Goal: Task Accomplishment & Management: Use online tool/utility

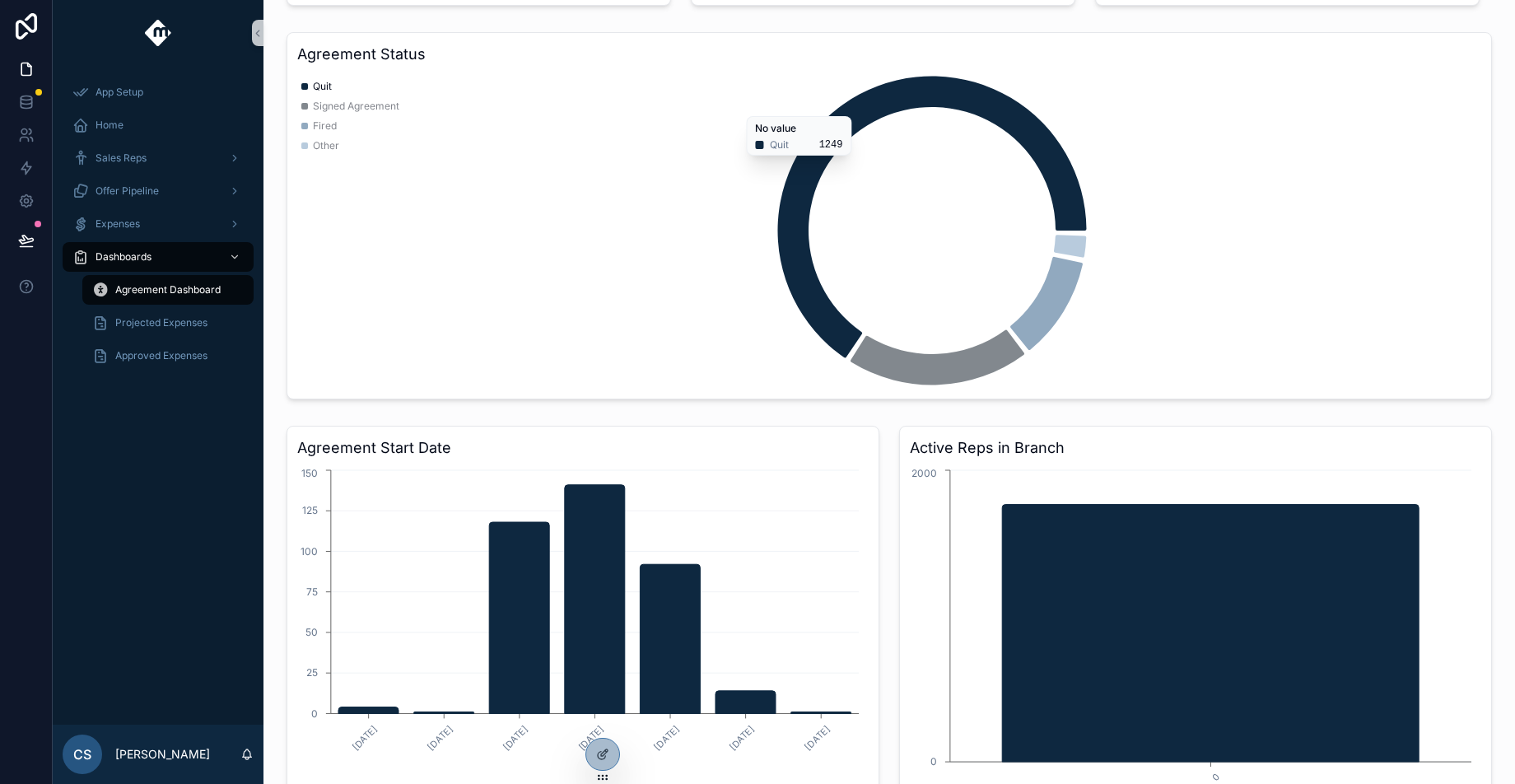
scroll to position [151, 0]
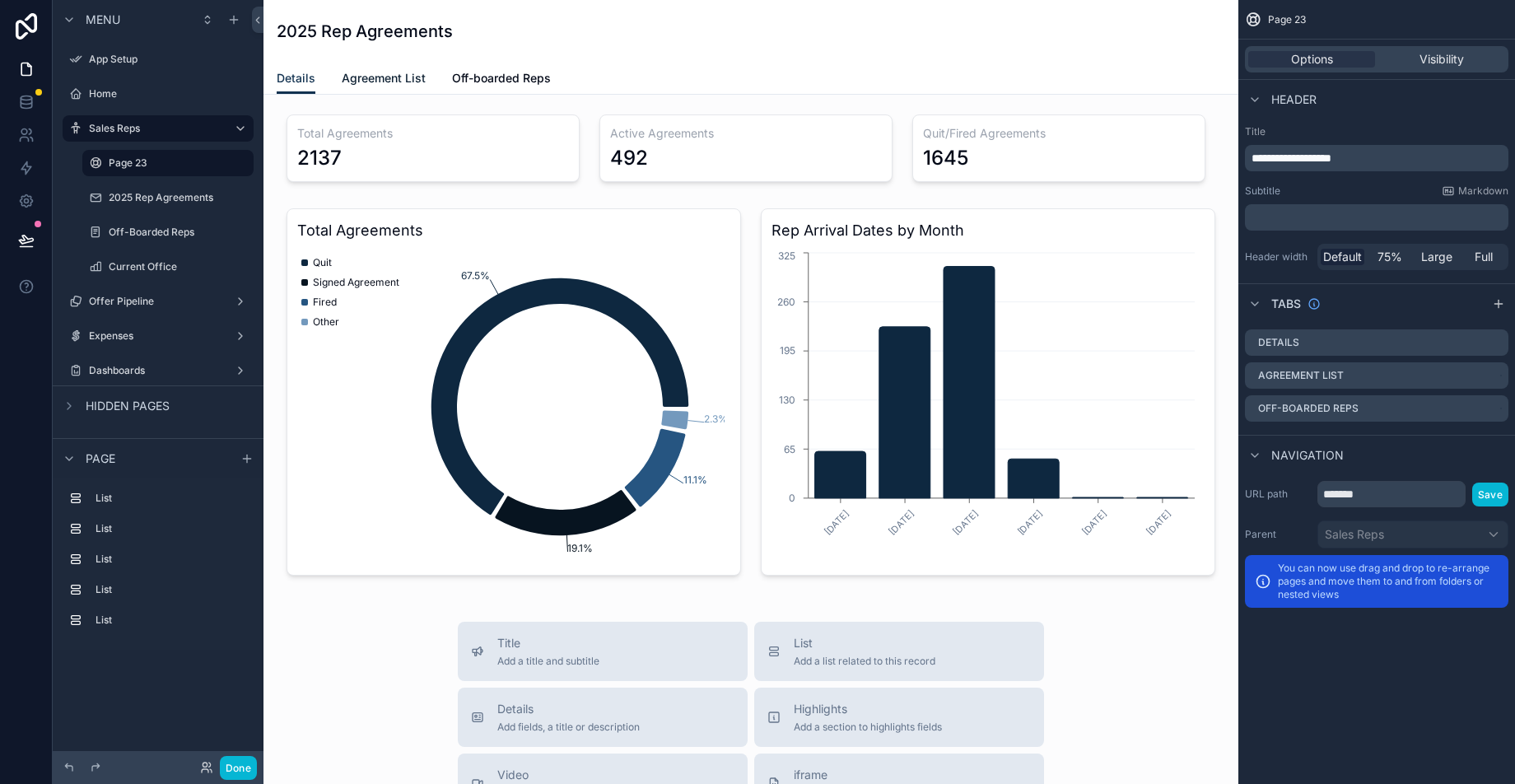
click at [393, 84] on span "Agreement List" at bounding box center [384, 78] width 84 height 17
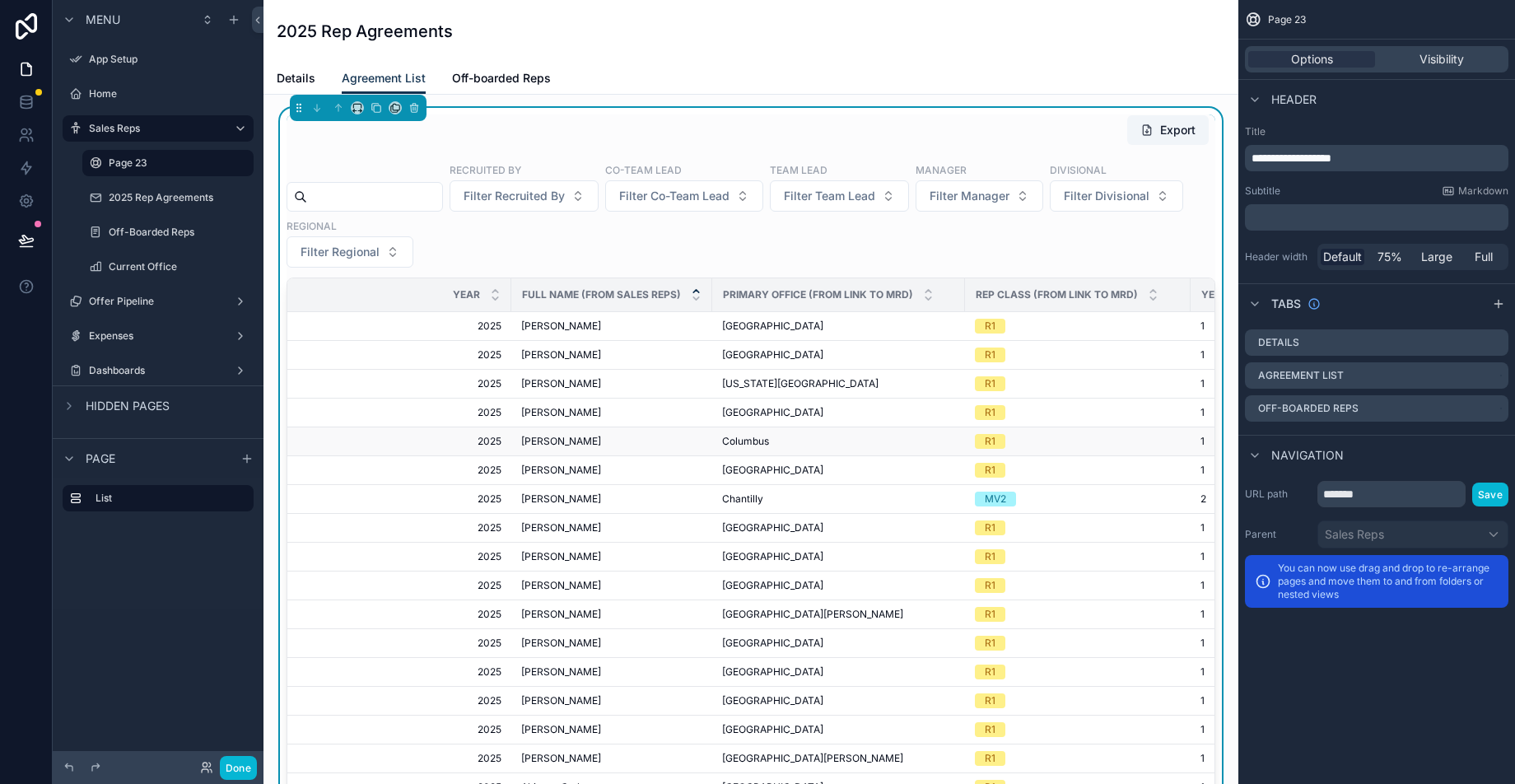
click at [1064, 448] on div "R1" at bounding box center [1077, 442] width 206 height 15
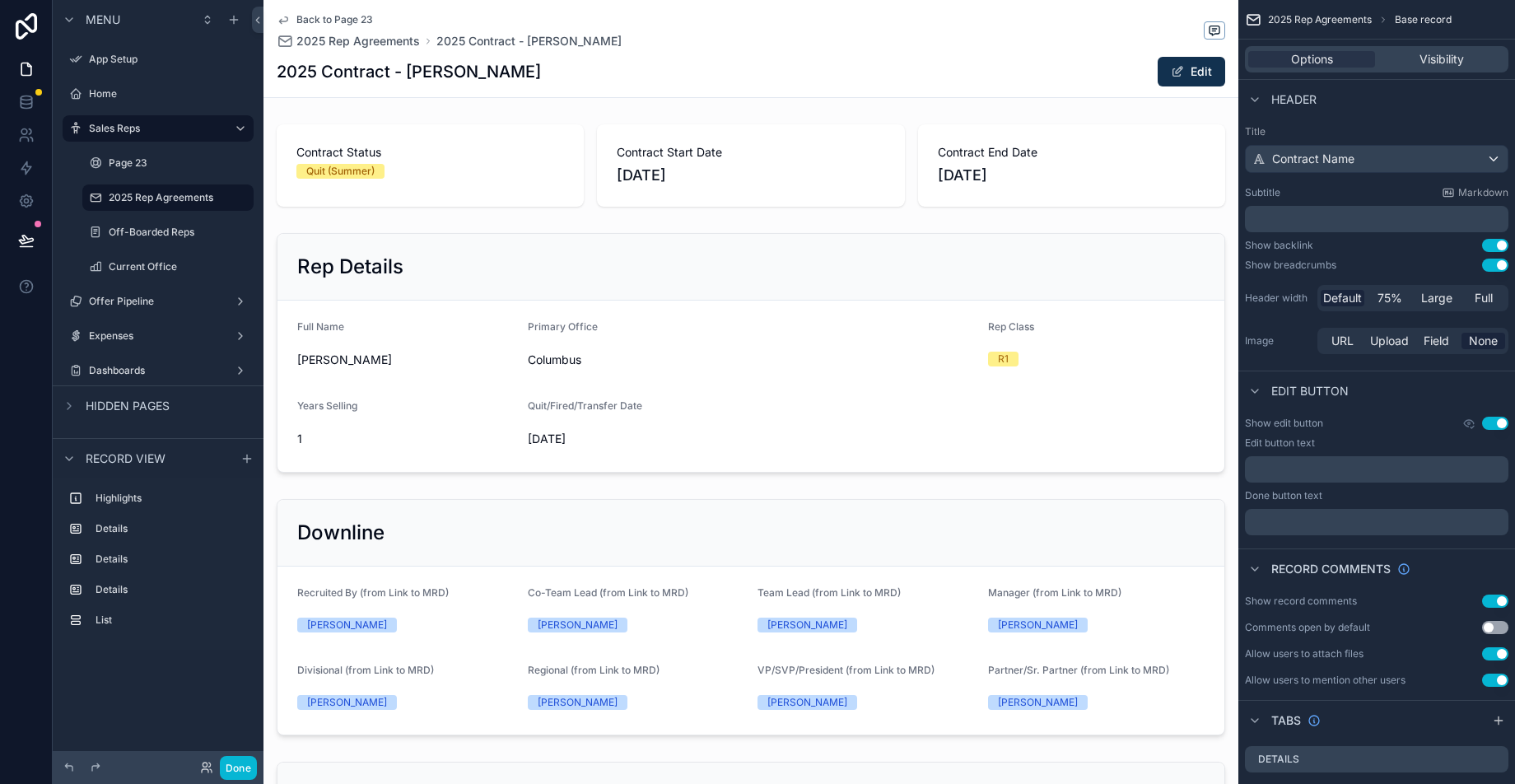
click at [332, 16] on span "Back to Page 23" at bounding box center [334, 20] width 77 height 13
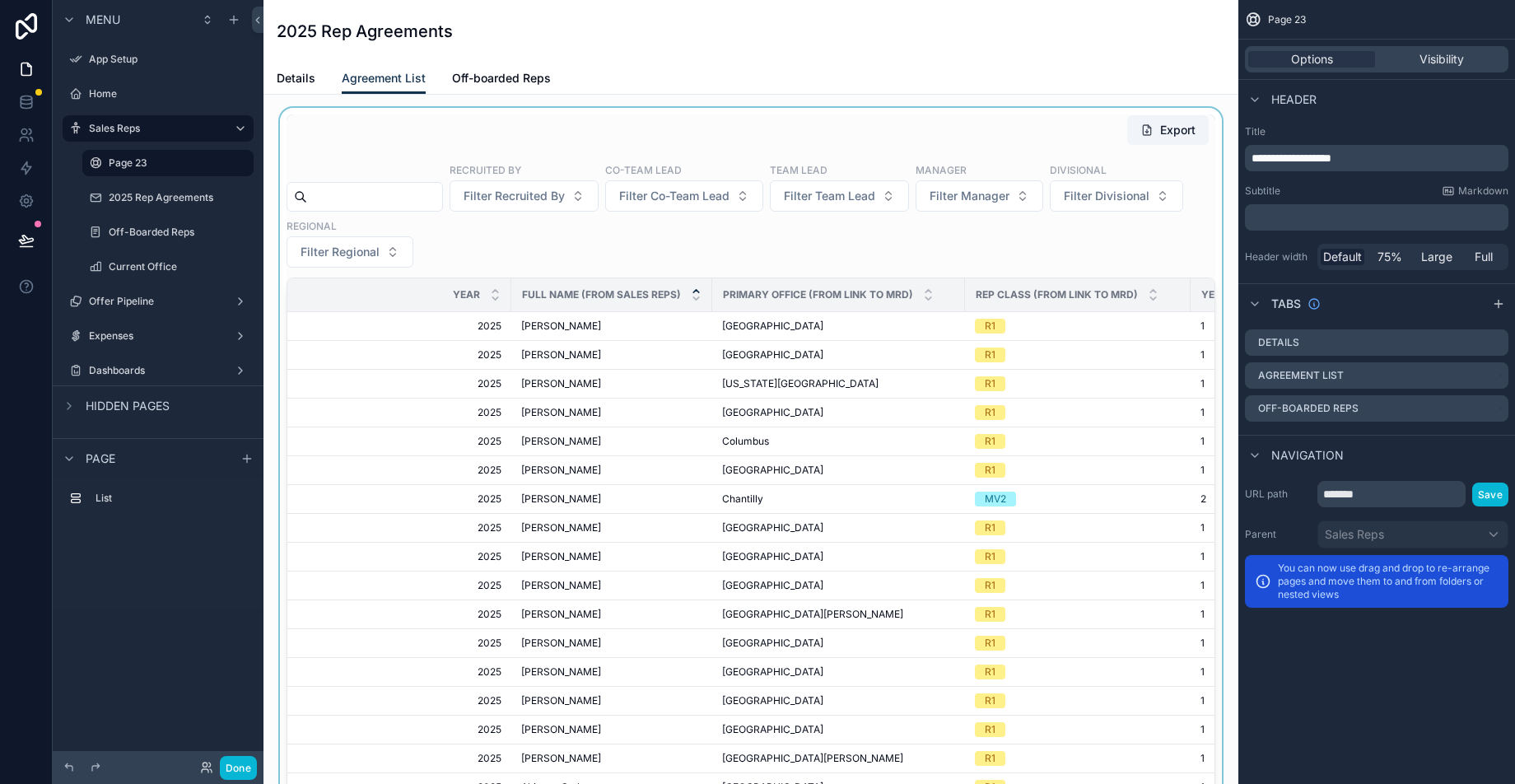
scroll to position [3, 0]
click at [1168, 291] on div "Rep Class (from Link to MRD)" at bounding box center [1077, 294] width 224 height 31
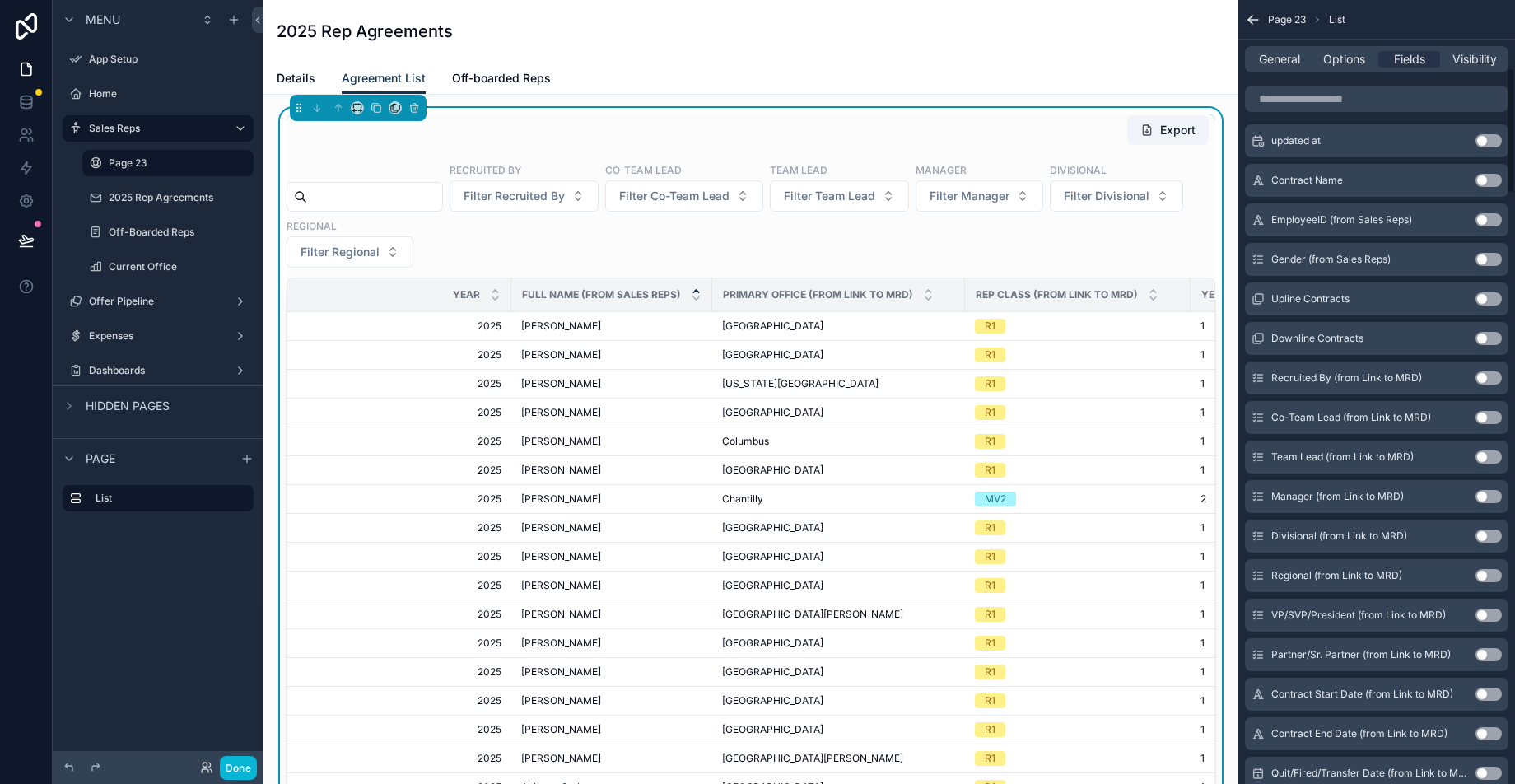
scroll to position [420, 0]
click at [1491, 369] on button "Use setting" at bounding box center [1488, 376] width 26 height 13
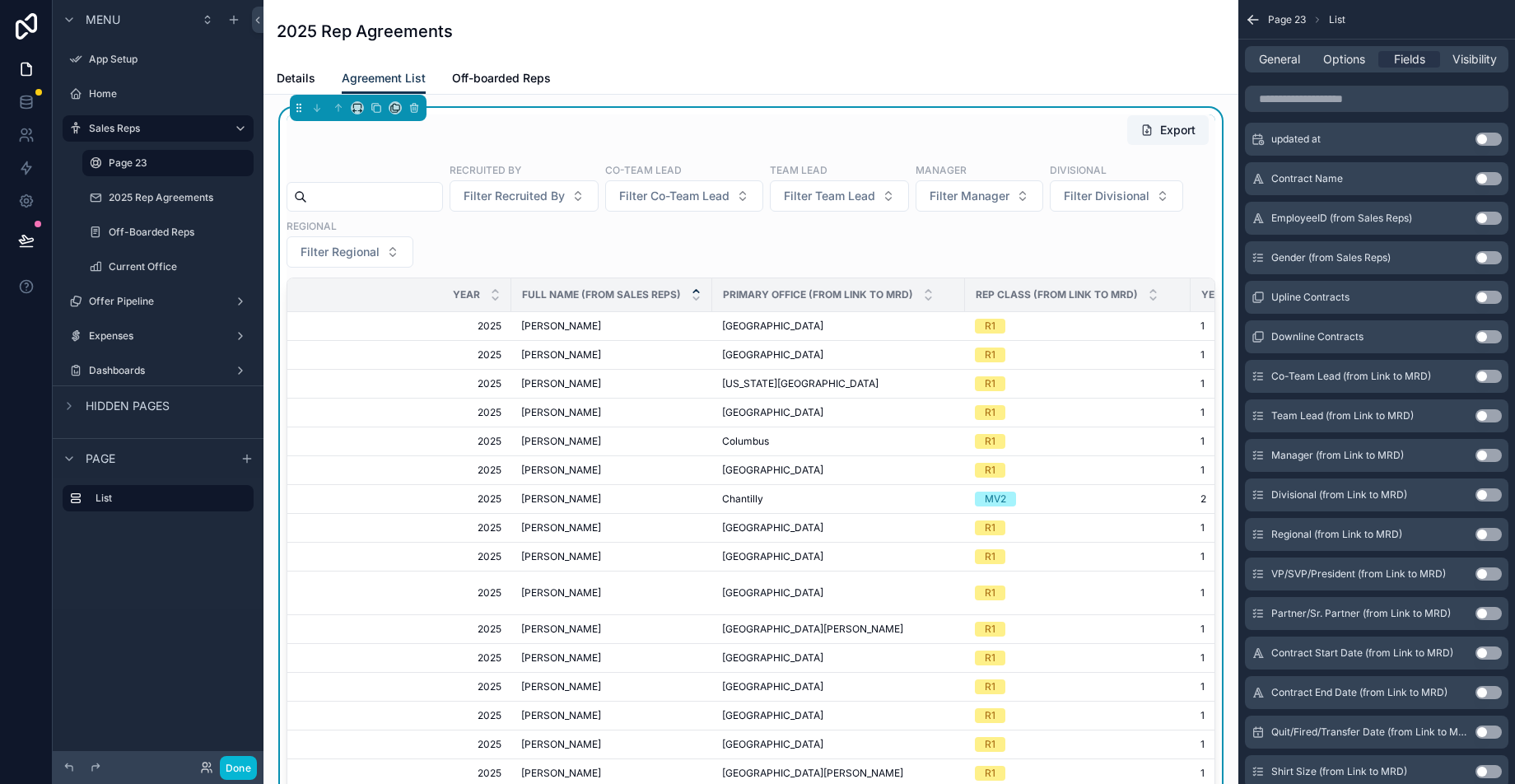
click at [1491, 378] on button "Use setting" at bounding box center [1488, 376] width 26 height 13
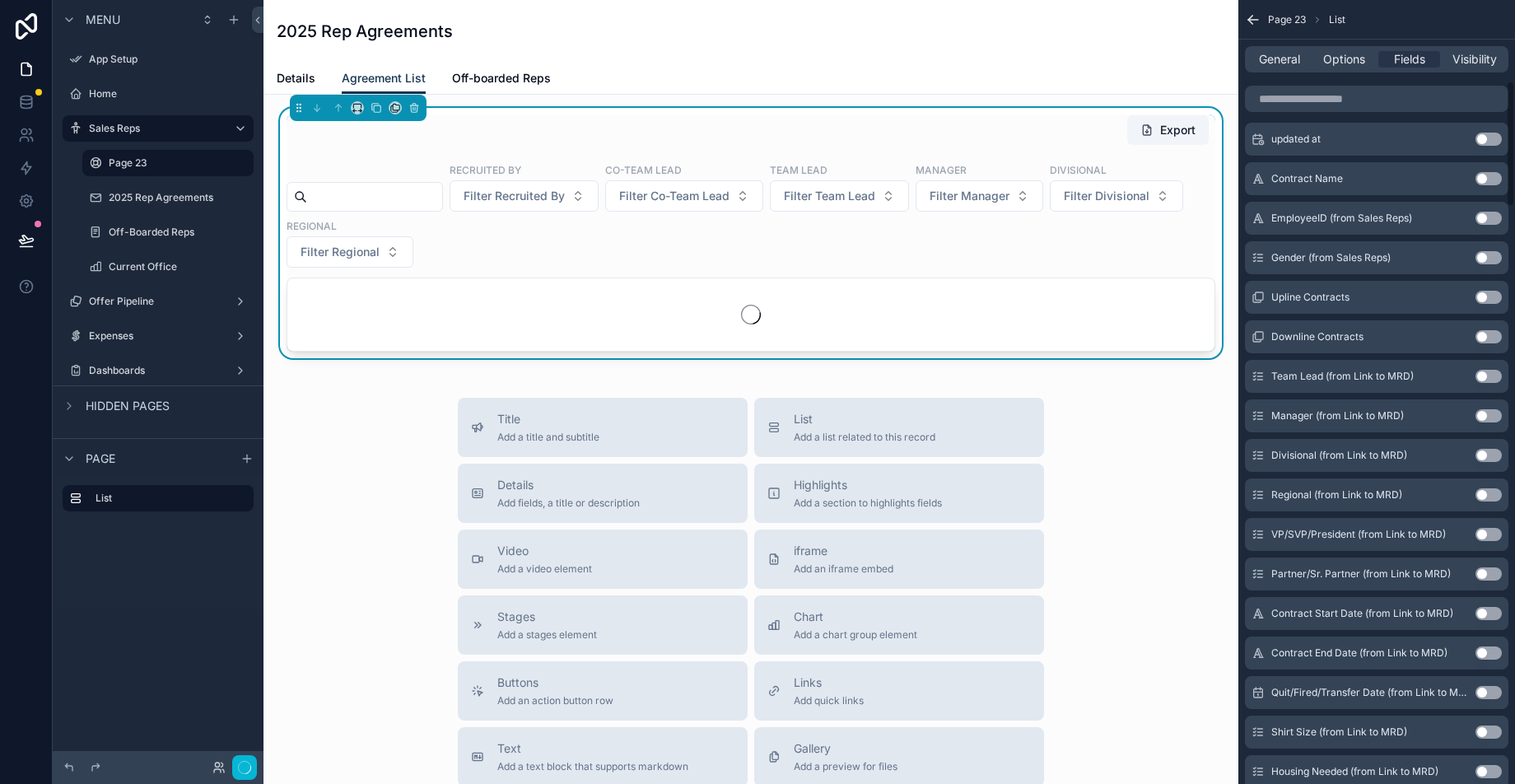
click at [1491, 378] on button "Use setting" at bounding box center [1488, 376] width 26 height 13
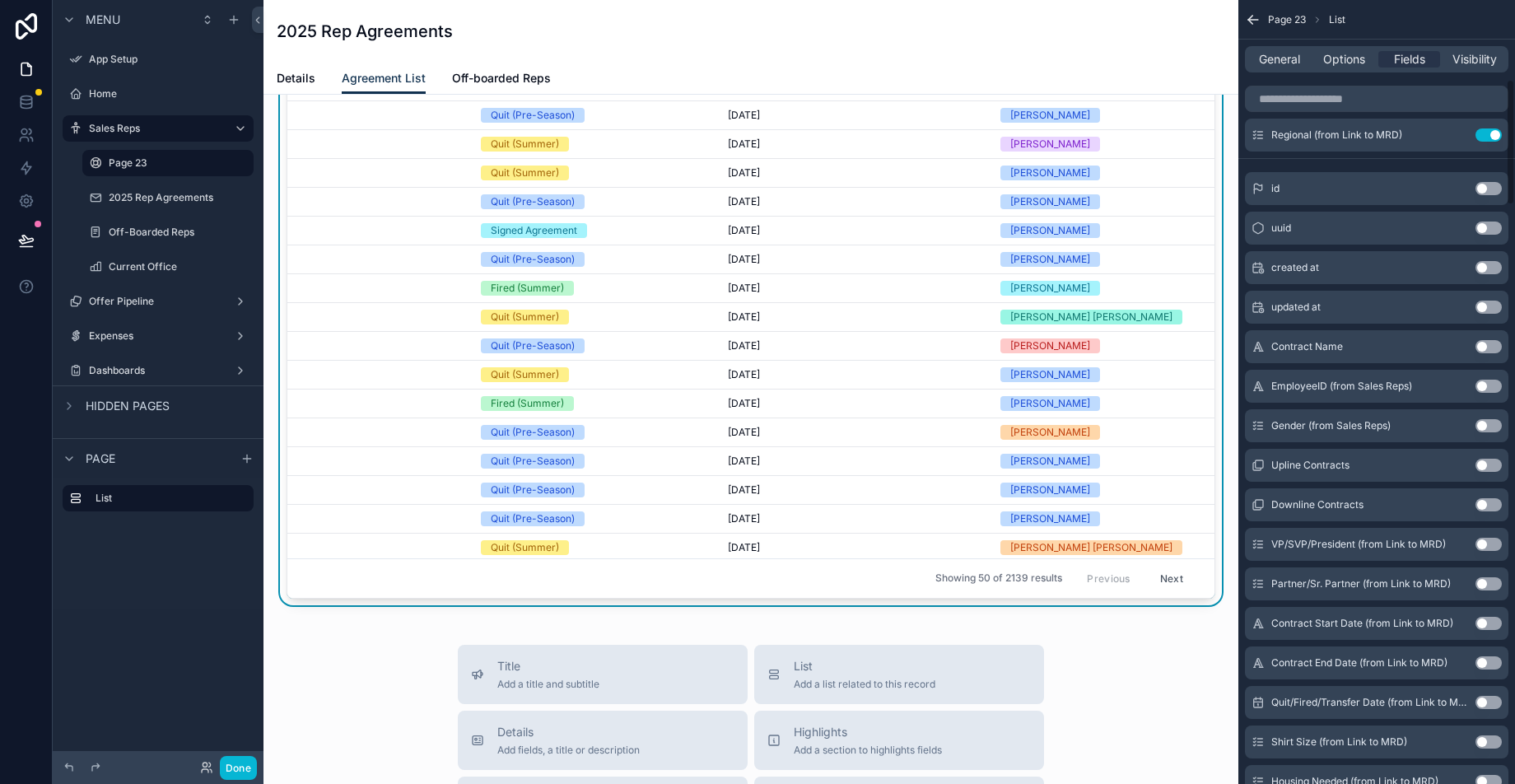
scroll to position [626, 0]
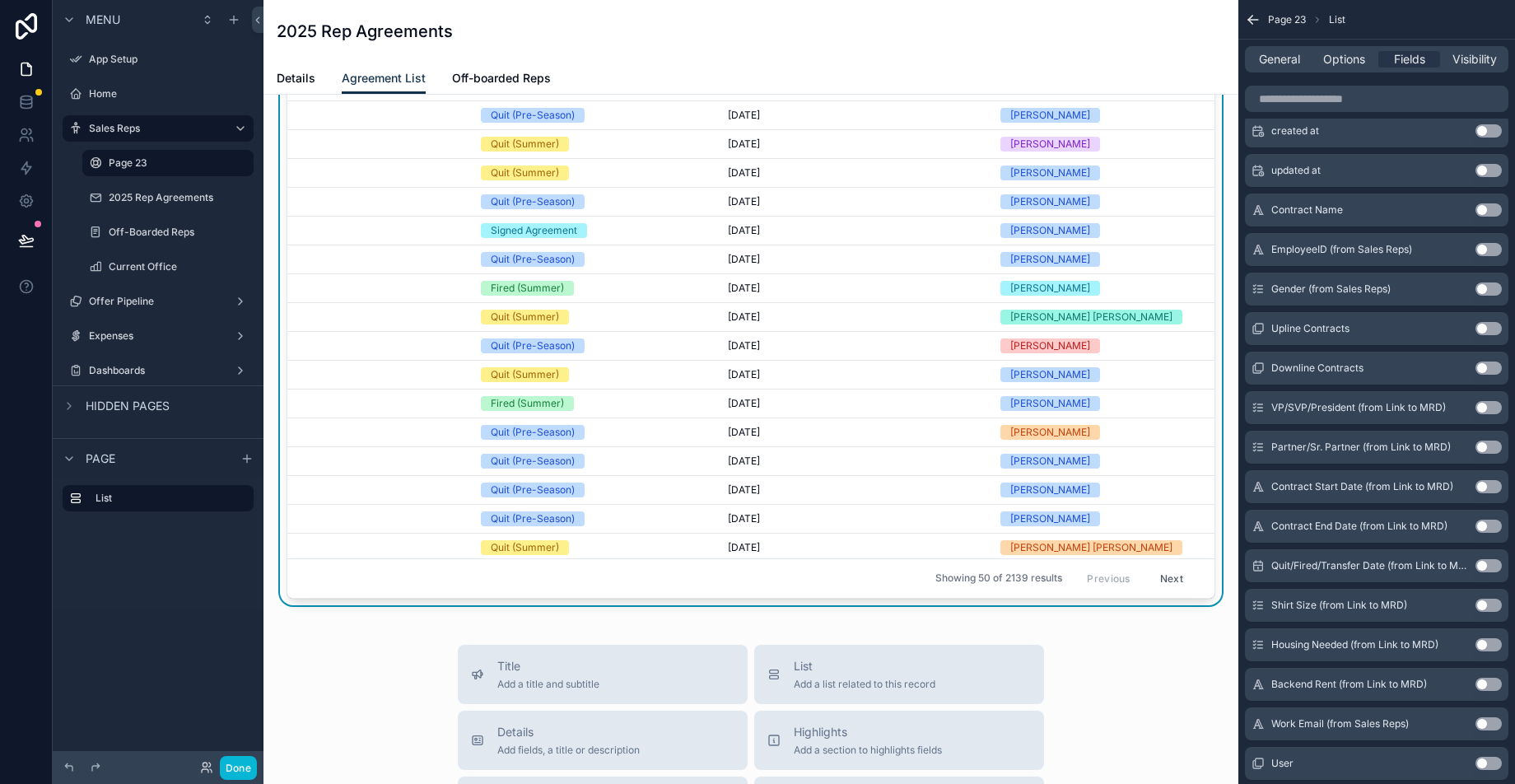
click at [1486, 486] on button "Use setting" at bounding box center [1488, 486] width 26 height 13
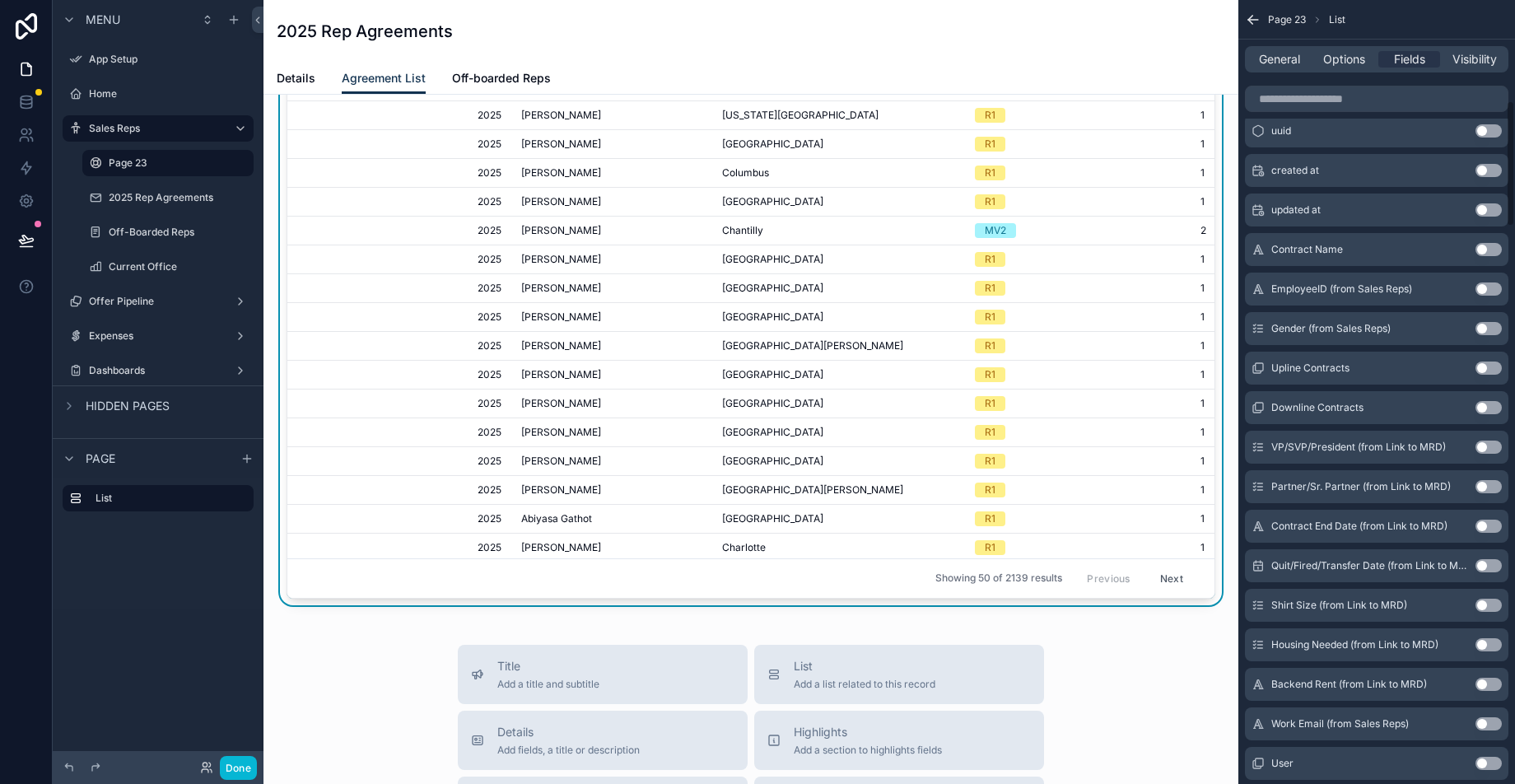
click at [1486, 486] on button "Use setting" at bounding box center [1488, 486] width 26 height 13
click at [1486, 487] on button "Use setting" at bounding box center [1488, 486] width 26 height 13
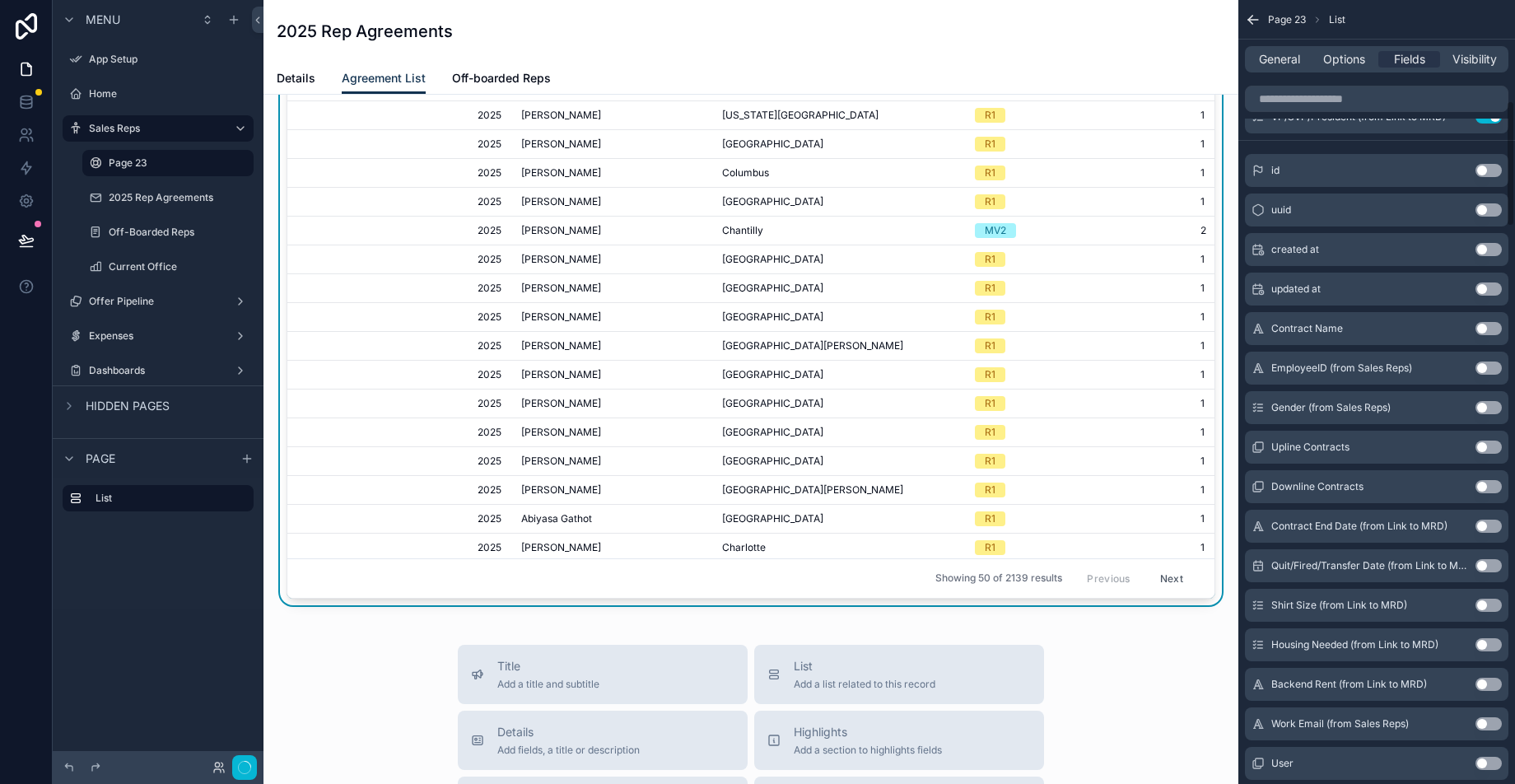
click at [1489, 531] on button "Use setting" at bounding box center [1488, 526] width 26 height 13
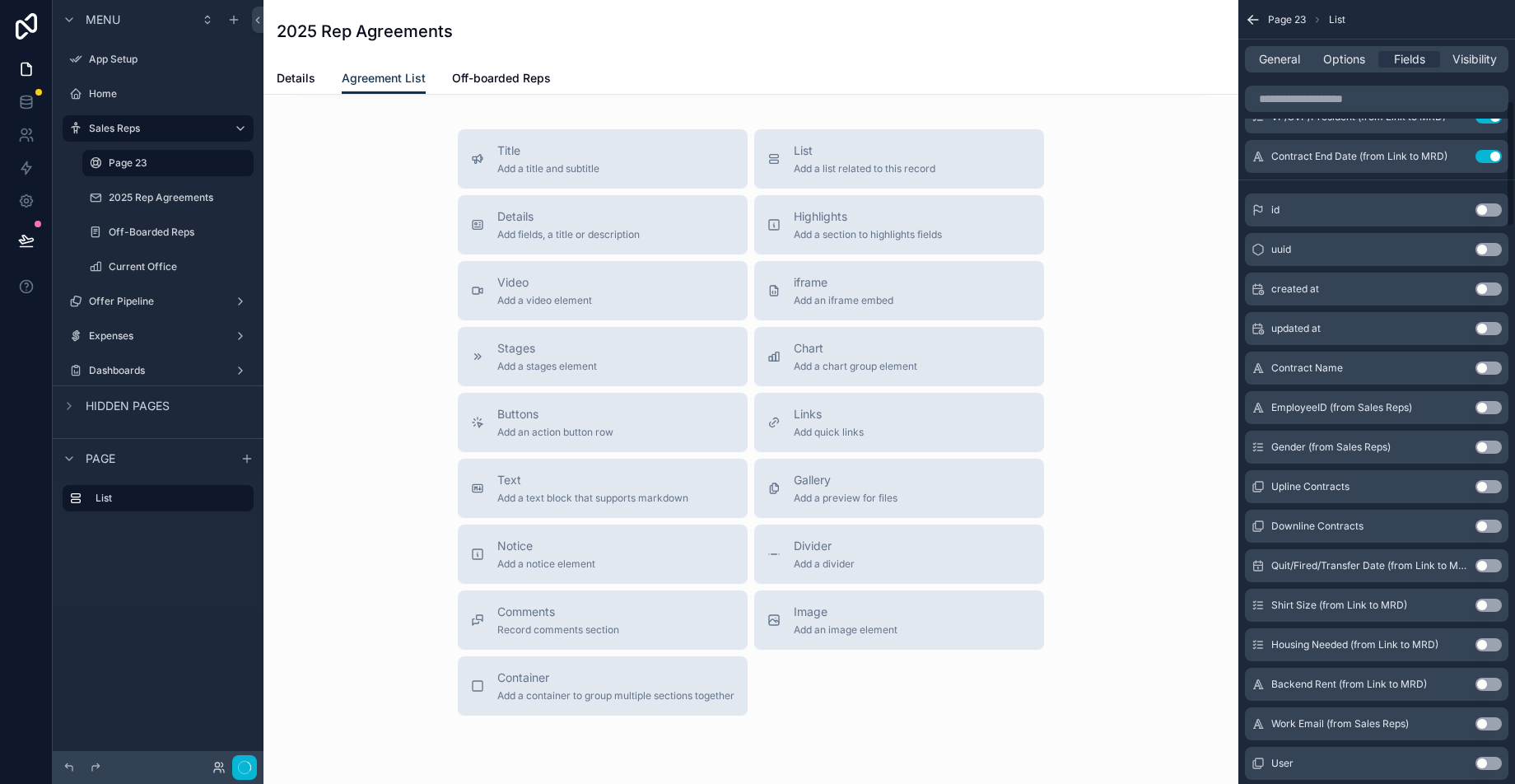
click at [1487, 563] on button "Use setting" at bounding box center [1488, 566] width 26 height 13
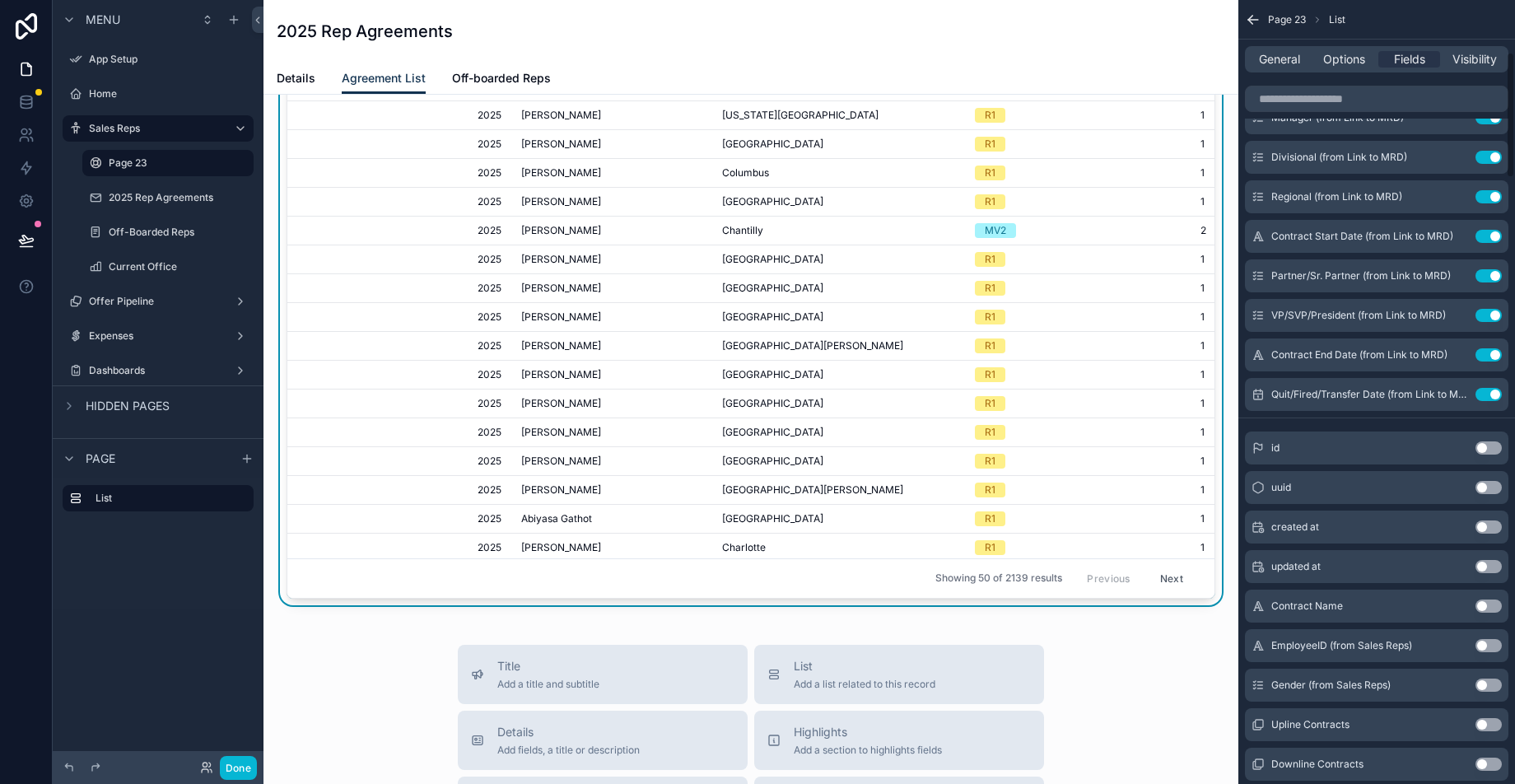
scroll to position [248, 0]
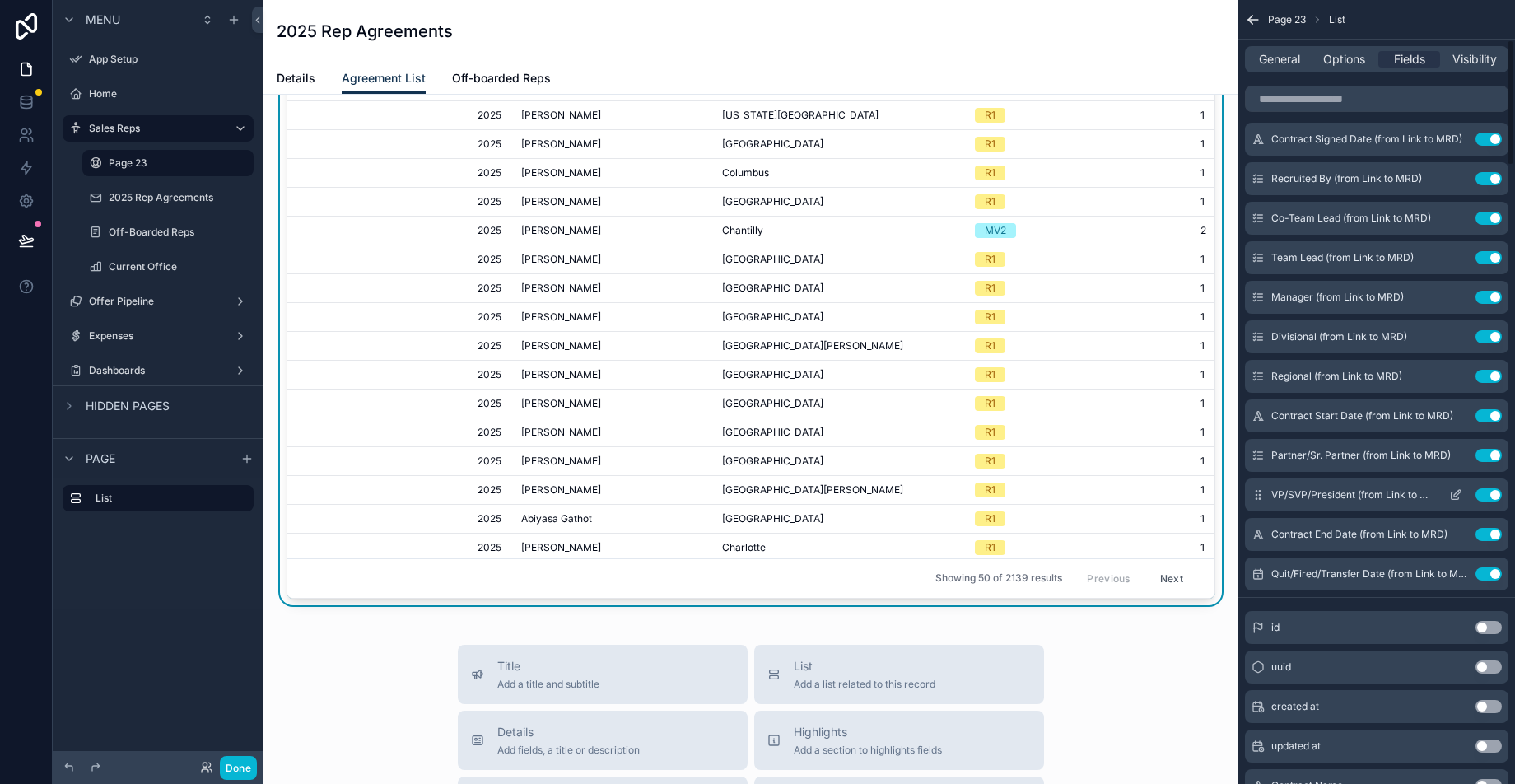
click at [1486, 499] on button "Use setting" at bounding box center [1488, 495] width 26 height 13
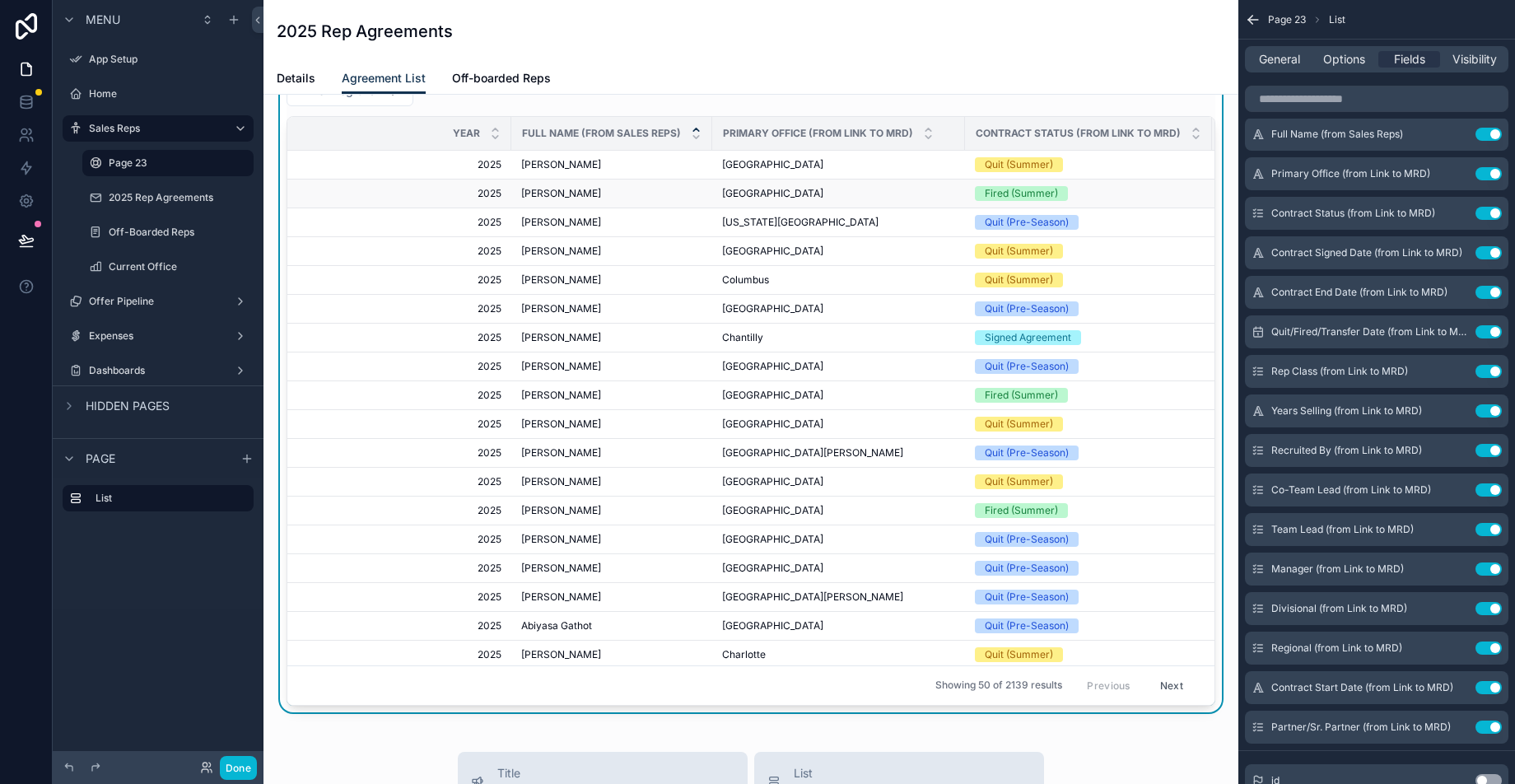
scroll to position [0, 0]
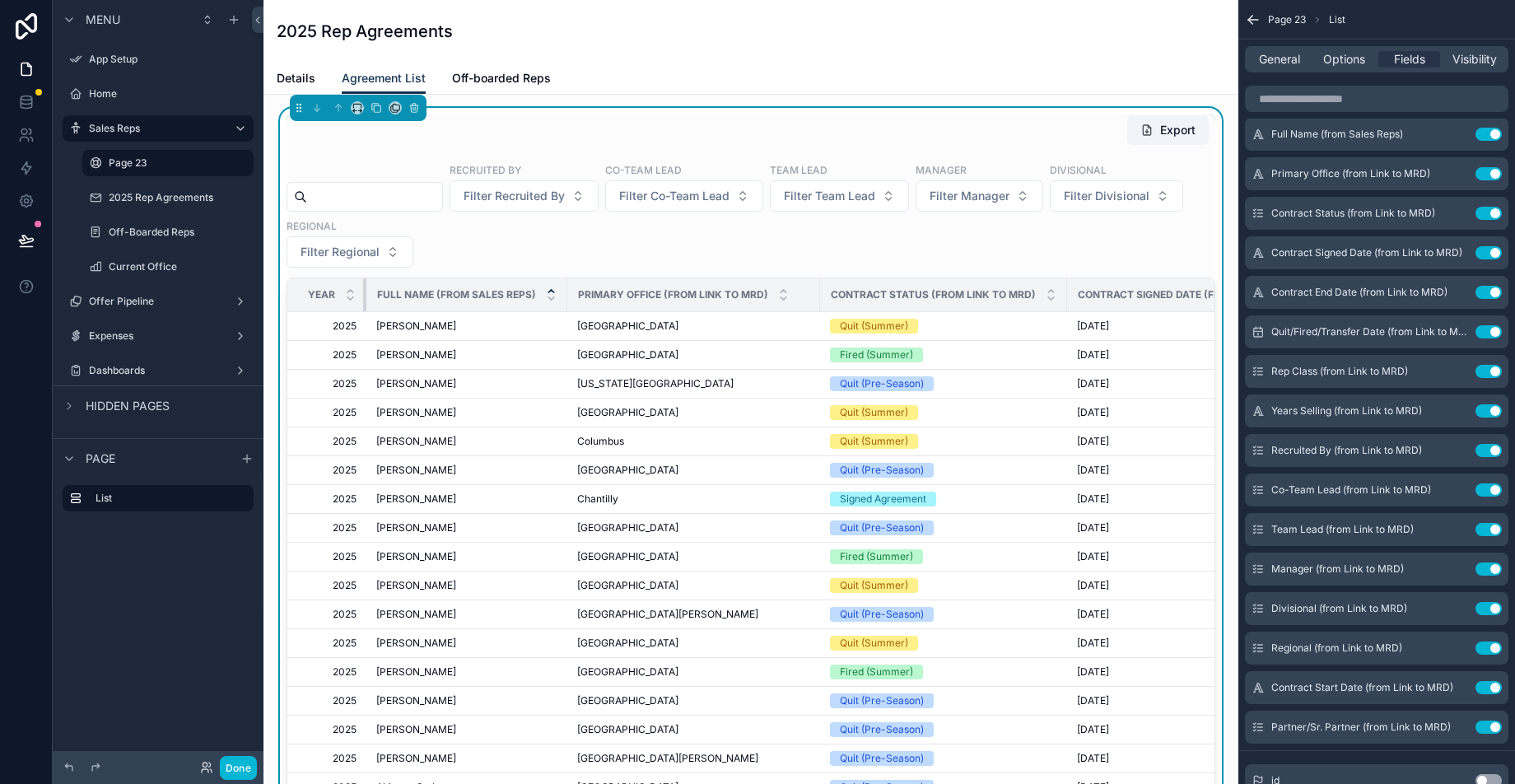
drag, startPoint x: 509, startPoint y: 297, endPoint x: 361, endPoint y: 304, distance: 148.2
click at [361, 304] on th "Year" at bounding box center [327, 295] width 79 height 34
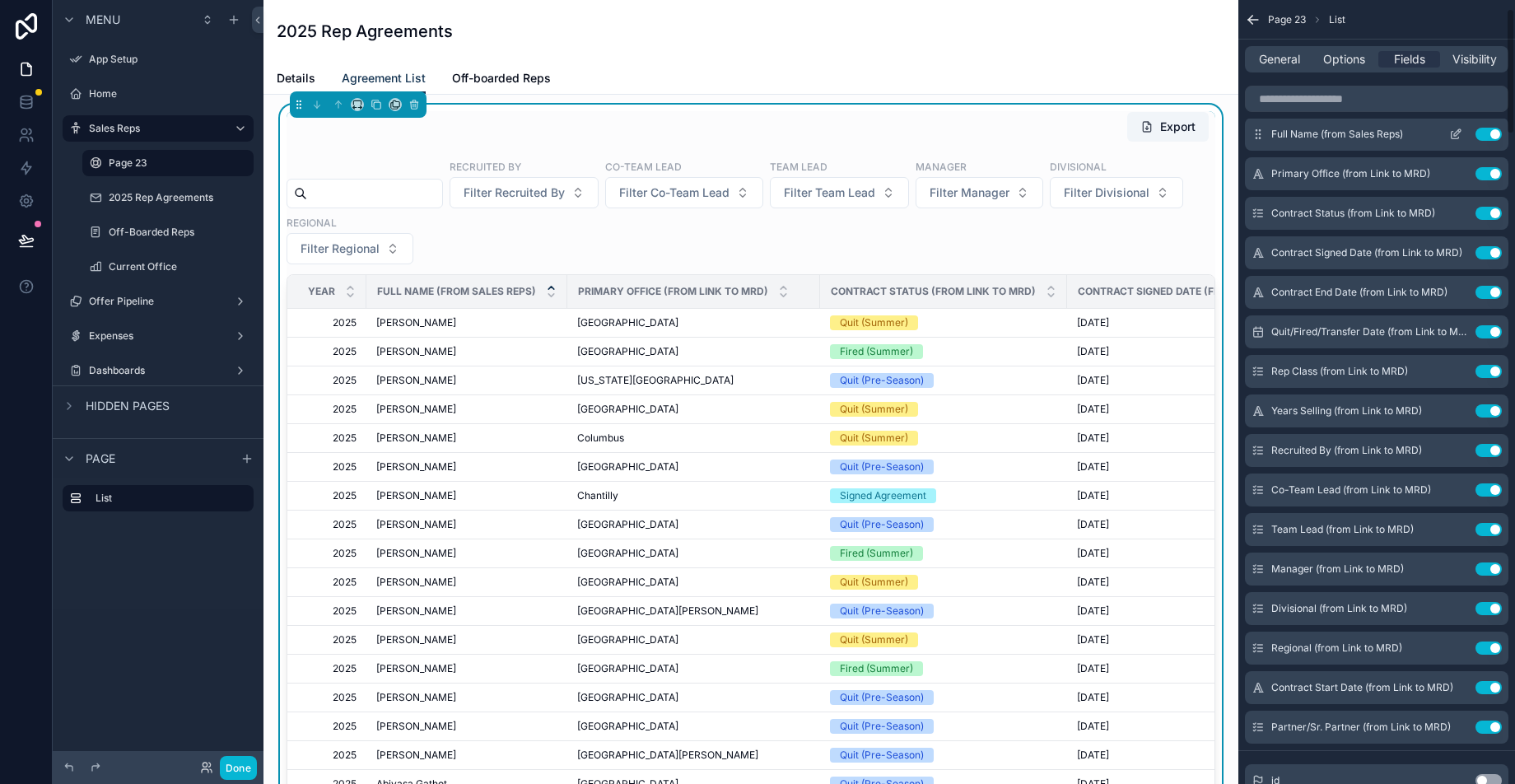
click at [1450, 136] on icon "scrollable content" at bounding box center [1455, 134] width 13 height 13
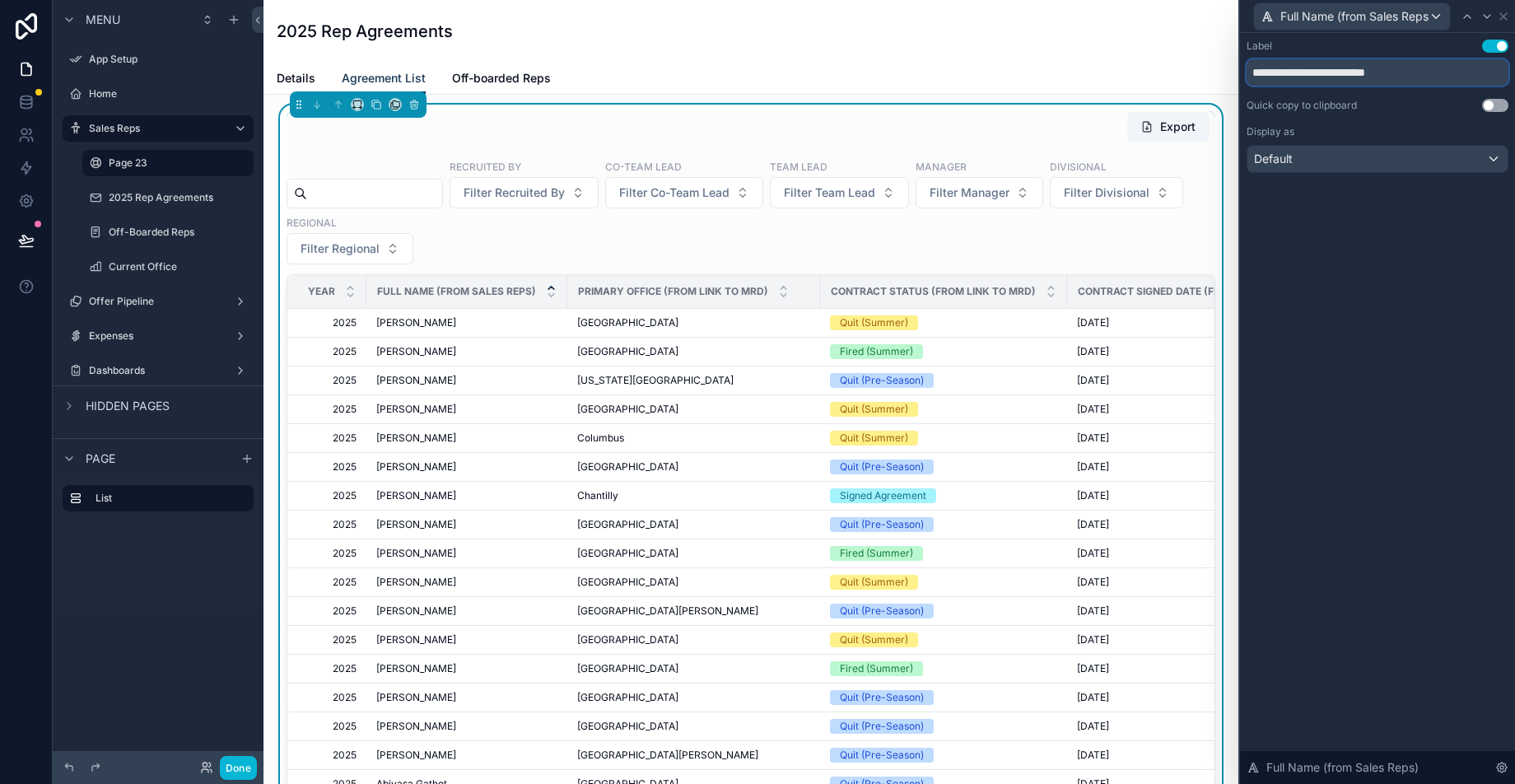
drag, startPoint x: 1414, startPoint y: 72, endPoint x: 1307, endPoint y: 76, distance: 107.1
click at [1307, 76] on input "**********" at bounding box center [1377, 72] width 261 height 26
type input "*********"
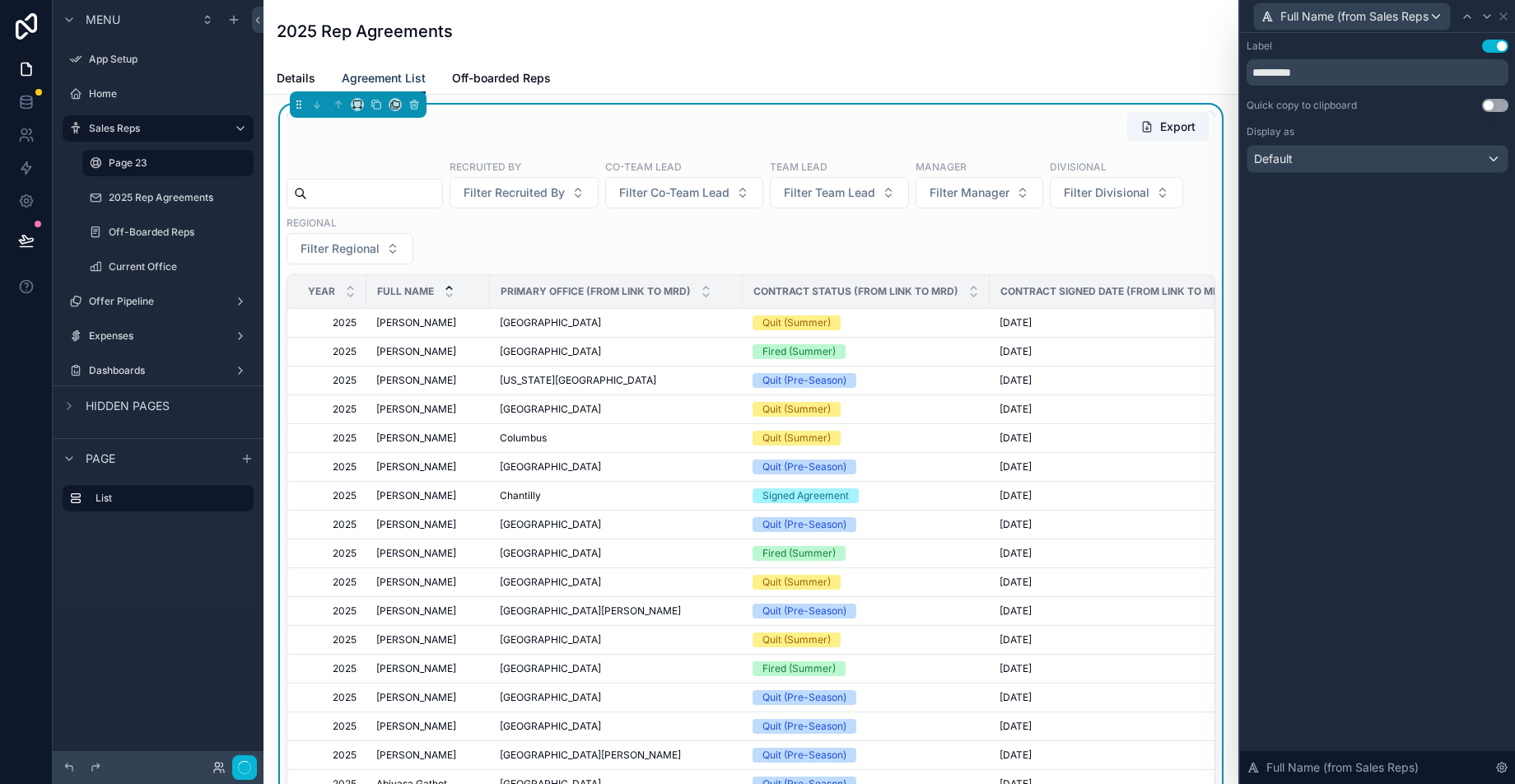
click at [1502, 23] on div "Full Name (from Sales Reps)" at bounding box center [1377, 16] width 261 height 32
click at [1503, 19] on icon at bounding box center [1503, 17] width 13 height 13
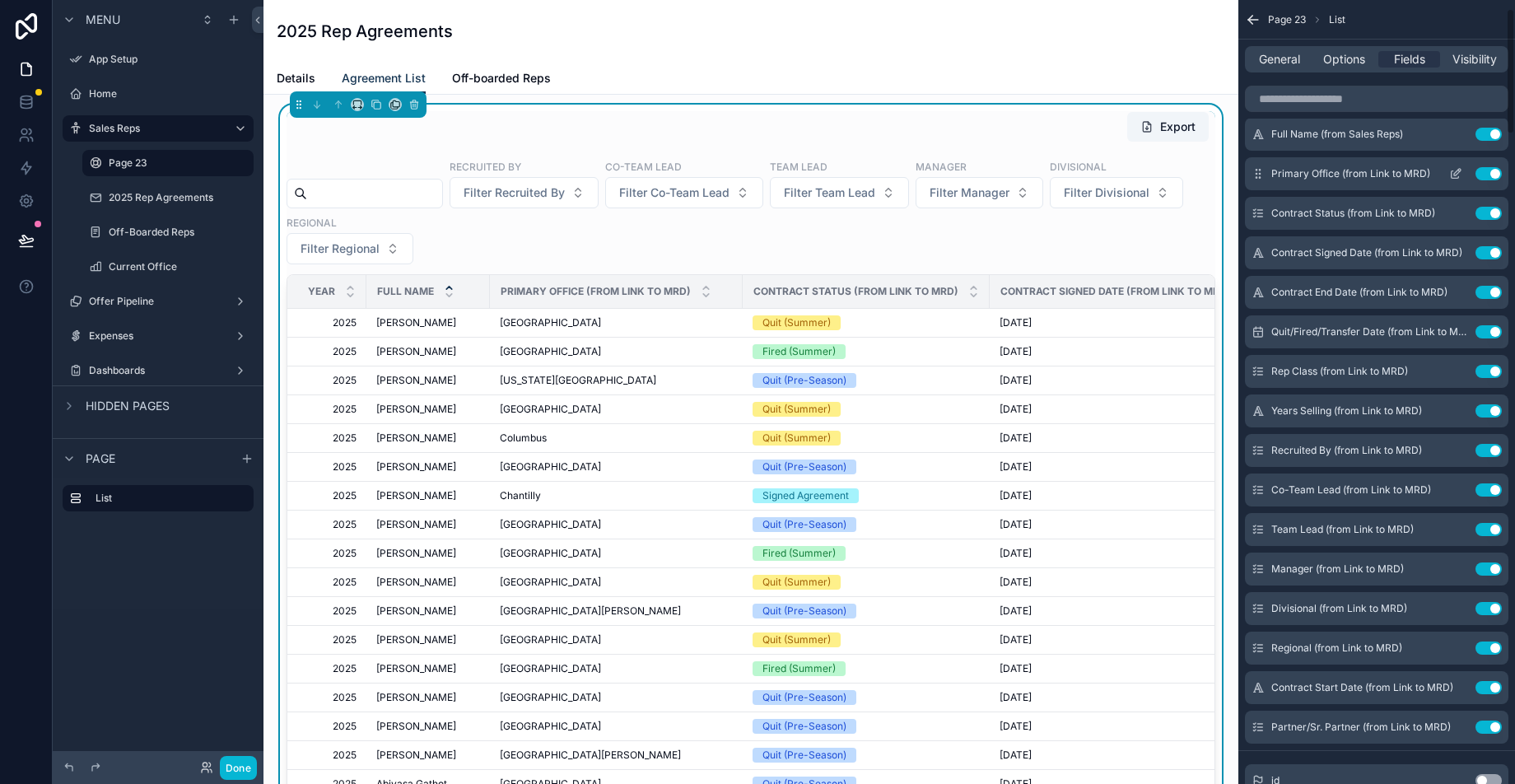
click at [1459, 172] on icon "scrollable content" at bounding box center [1455, 174] width 13 height 13
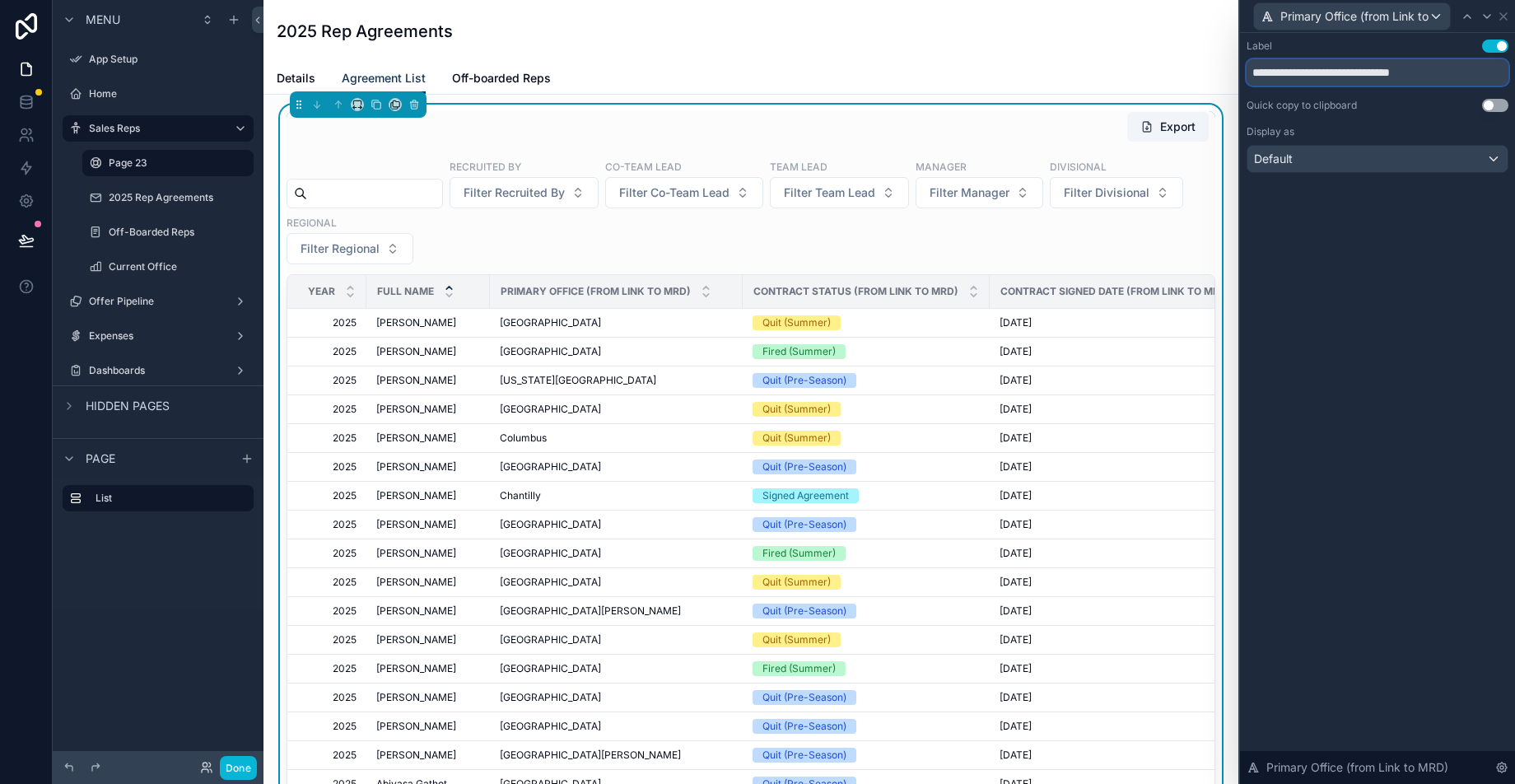
drag, startPoint x: 1464, startPoint y: 75, endPoint x: 1330, endPoint y: 72, distance: 134.0
click at [1330, 72] on input "**********" at bounding box center [1377, 72] width 261 height 26
type input "**********"
click at [1500, 13] on icon at bounding box center [1503, 17] width 7 height 7
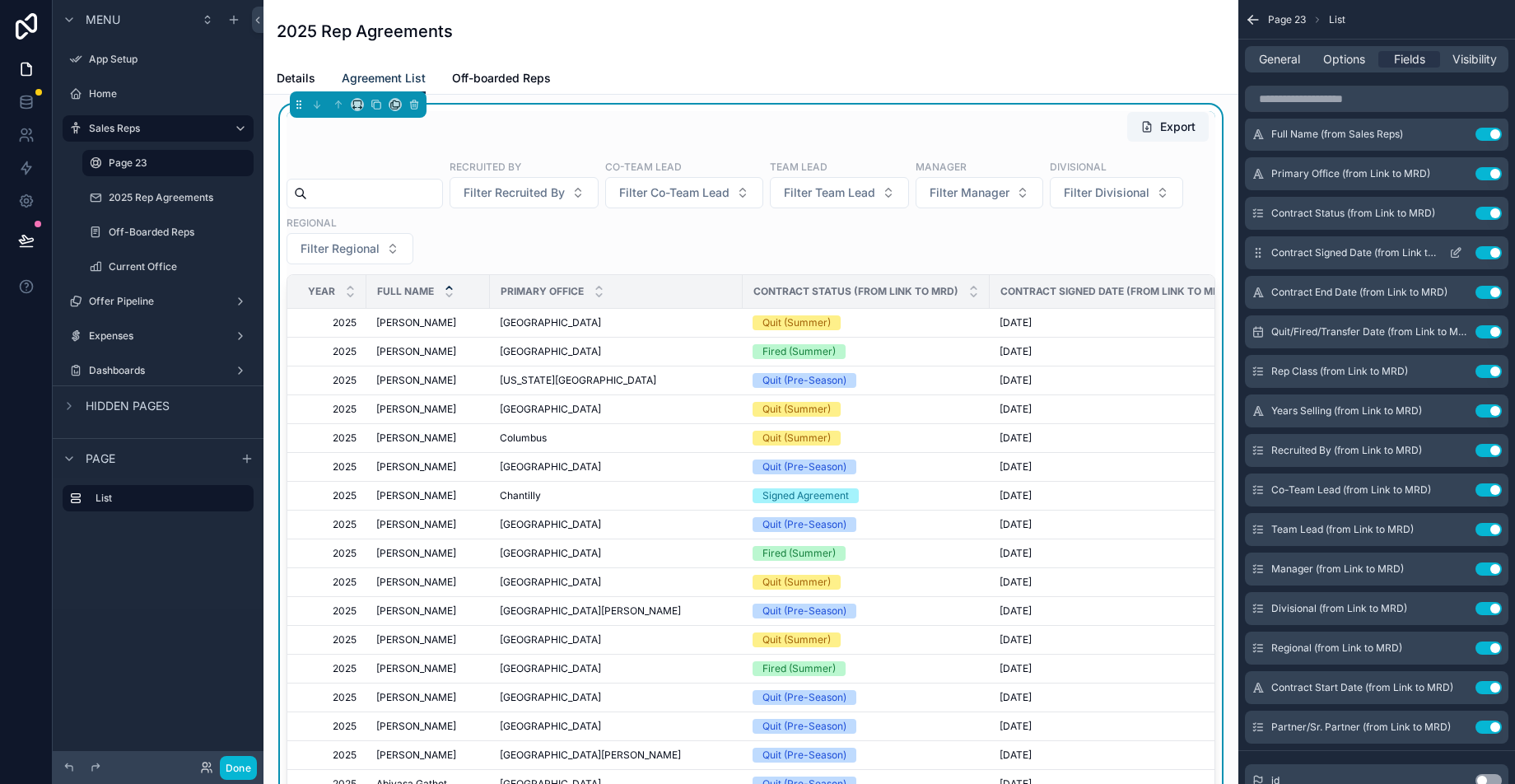
click at [1452, 252] on icon "scrollable content" at bounding box center [1455, 253] width 13 height 13
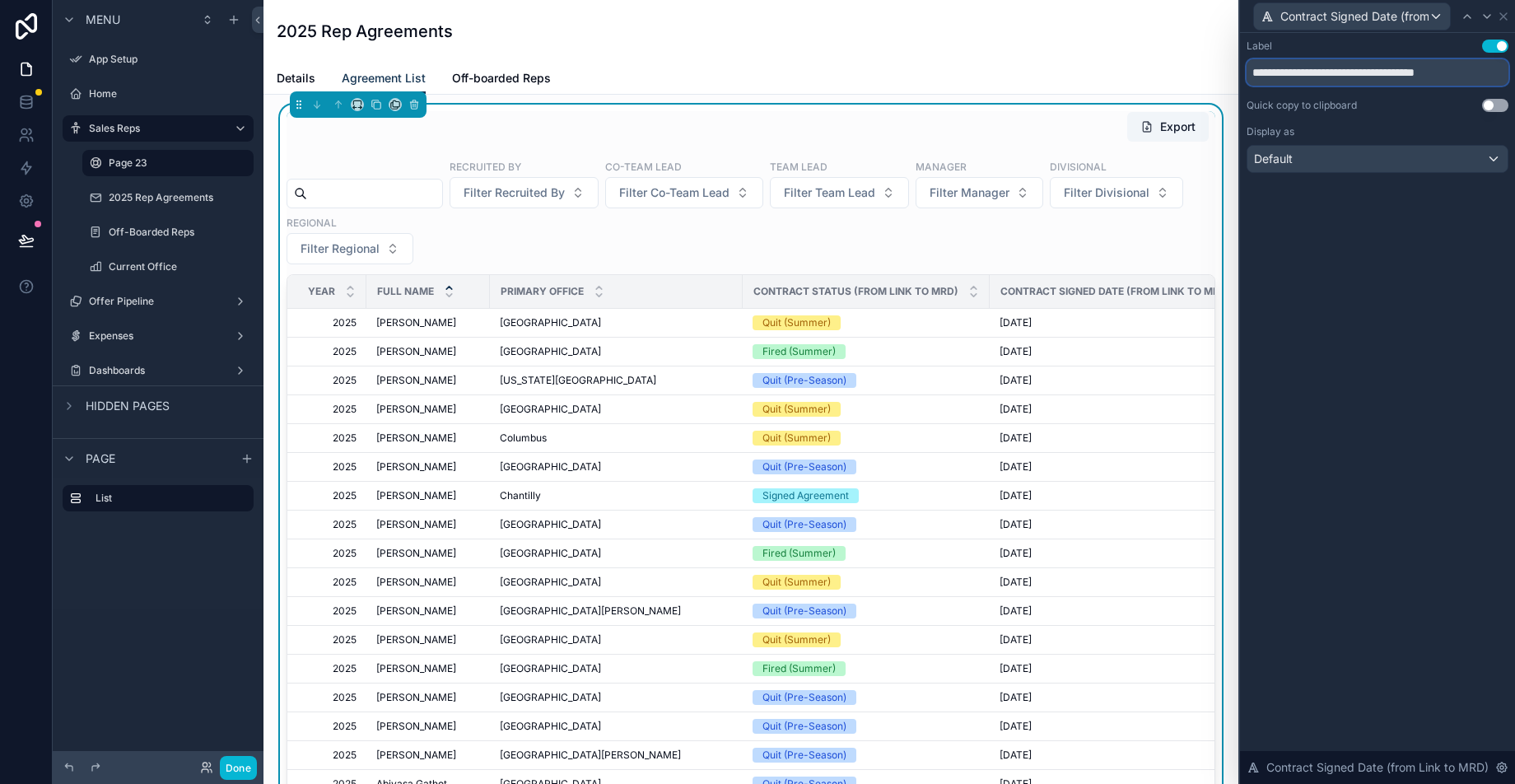
drag, startPoint x: 1477, startPoint y: 74, endPoint x: 1369, endPoint y: 76, distance: 108.0
click at [1369, 76] on input "**********" at bounding box center [1377, 72] width 261 height 26
type input "**********"
click at [1495, 18] on div at bounding box center [1486, 16] width 19 height 19
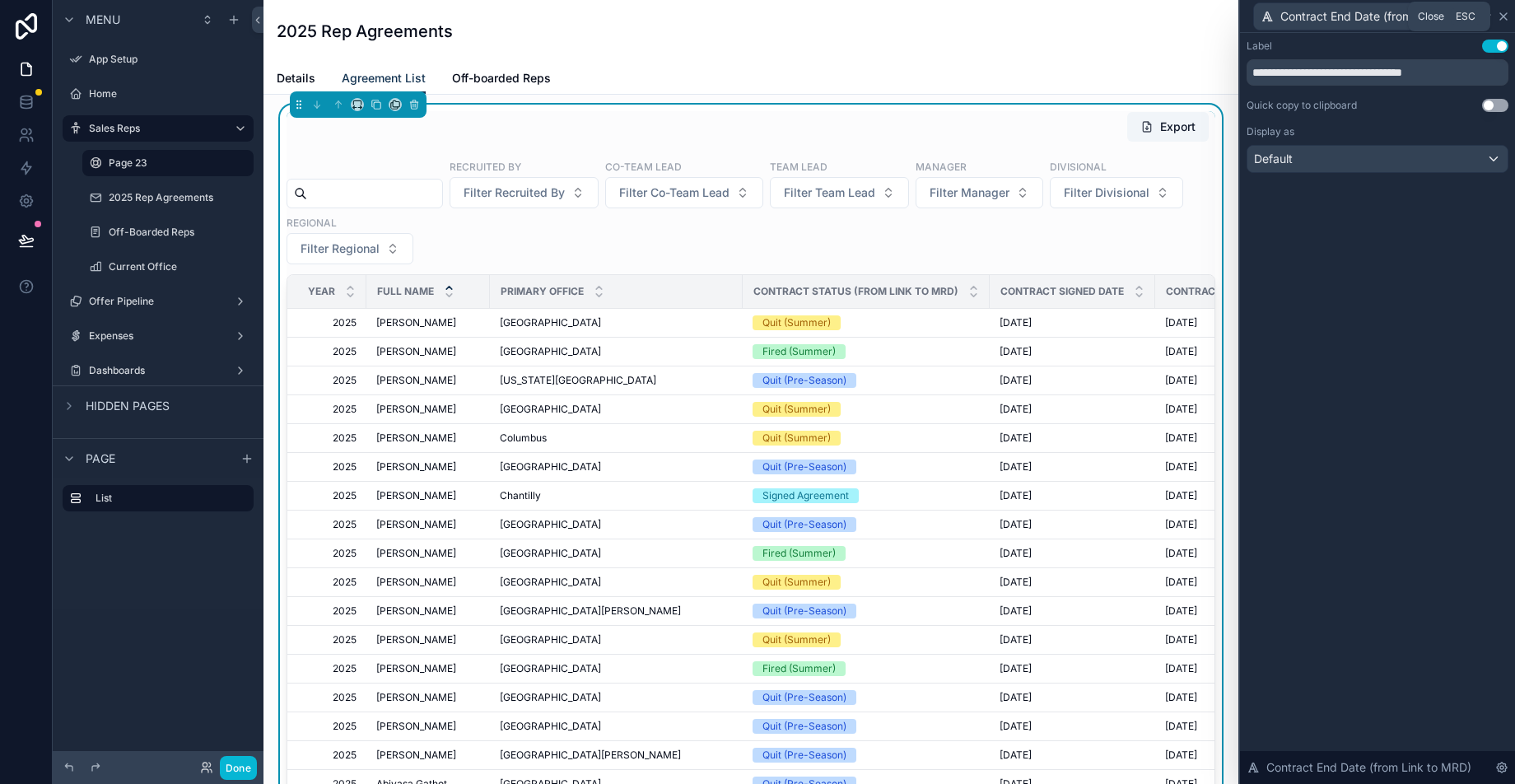
click at [1504, 19] on icon at bounding box center [1503, 17] width 13 height 13
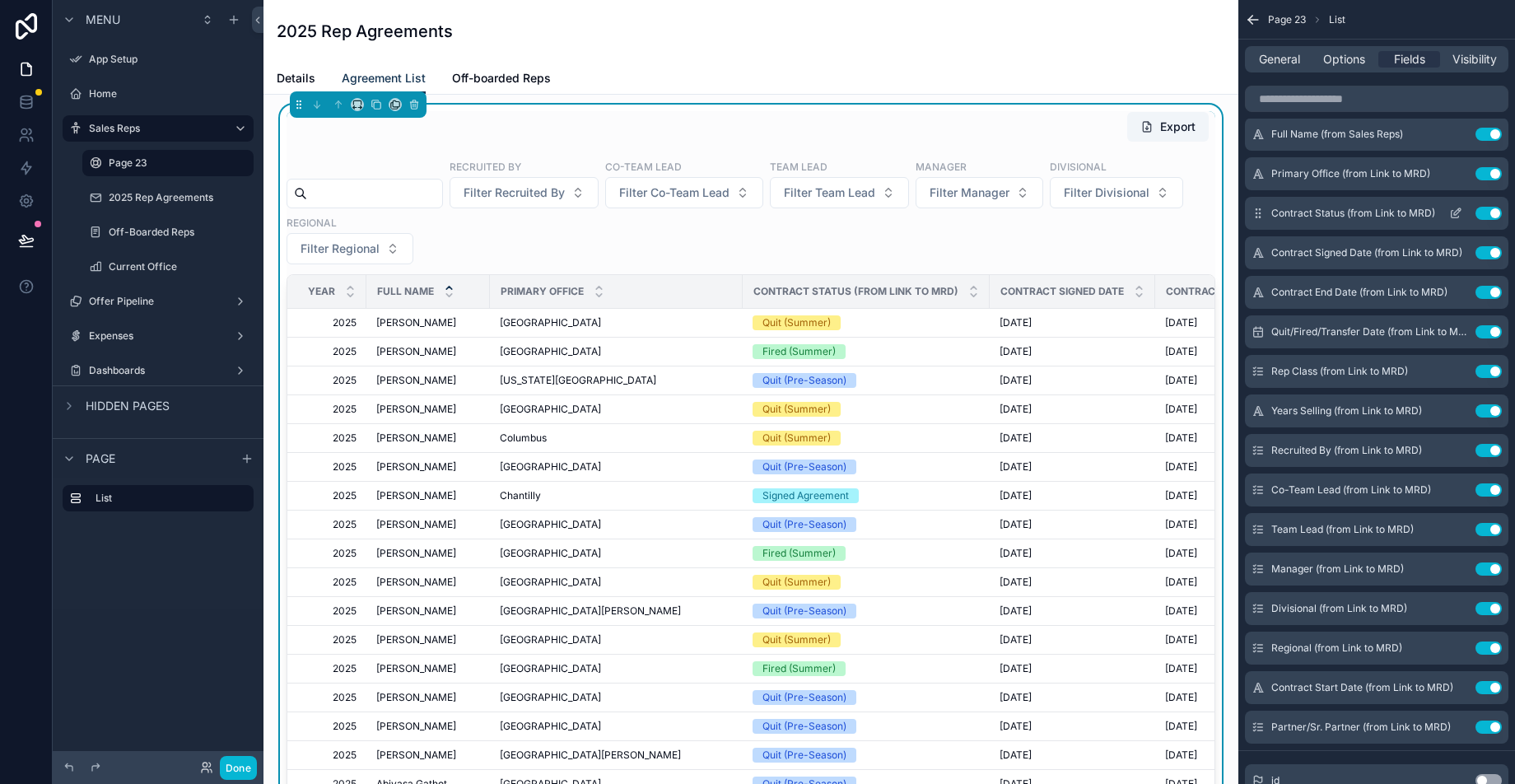
click at [1452, 211] on icon "scrollable content" at bounding box center [1454, 214] width 8 height 8
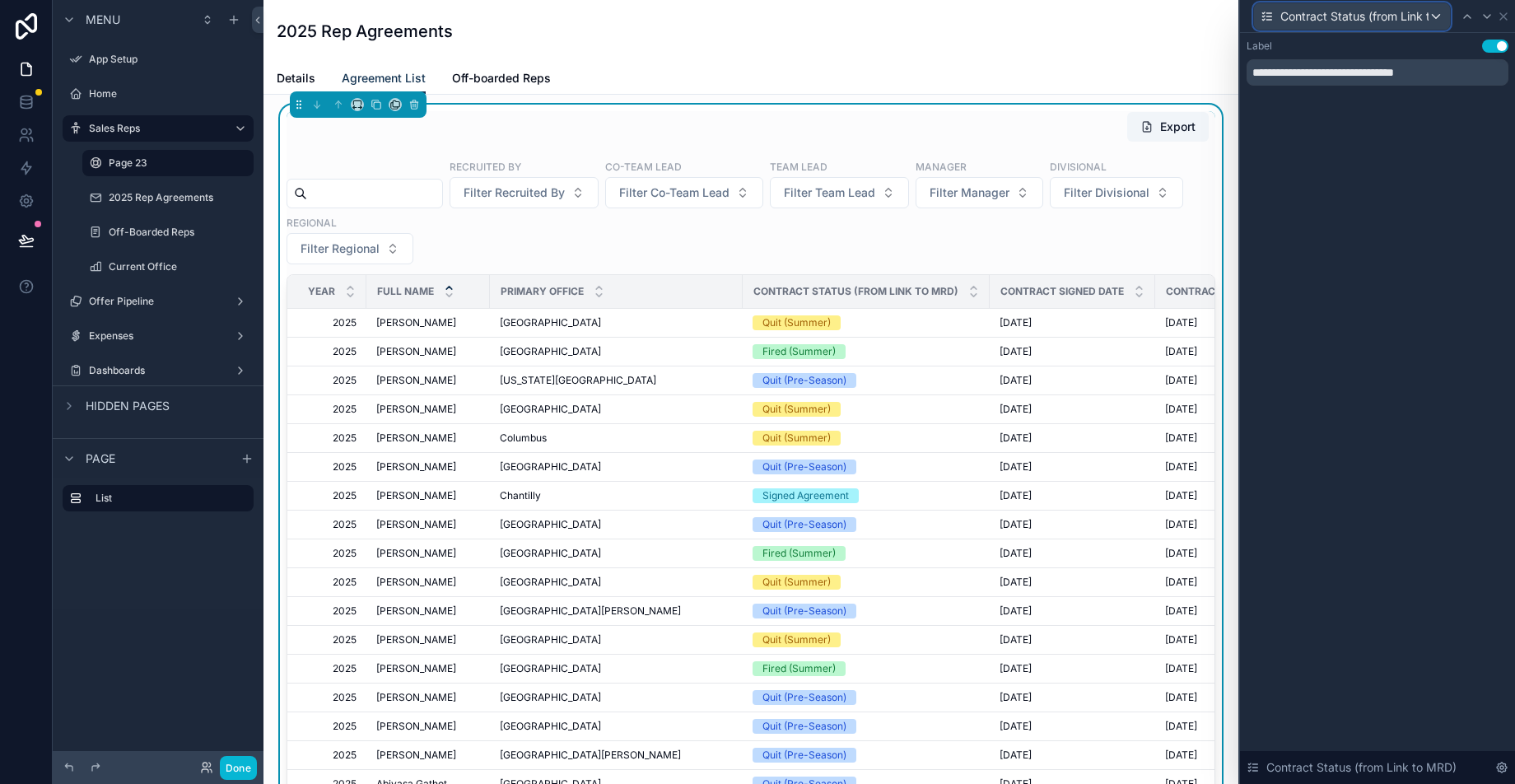
click at [1365, 11] on span "Contract Status (from Link to MRD)" at bounding box center [1354, 17] width 148 height 17
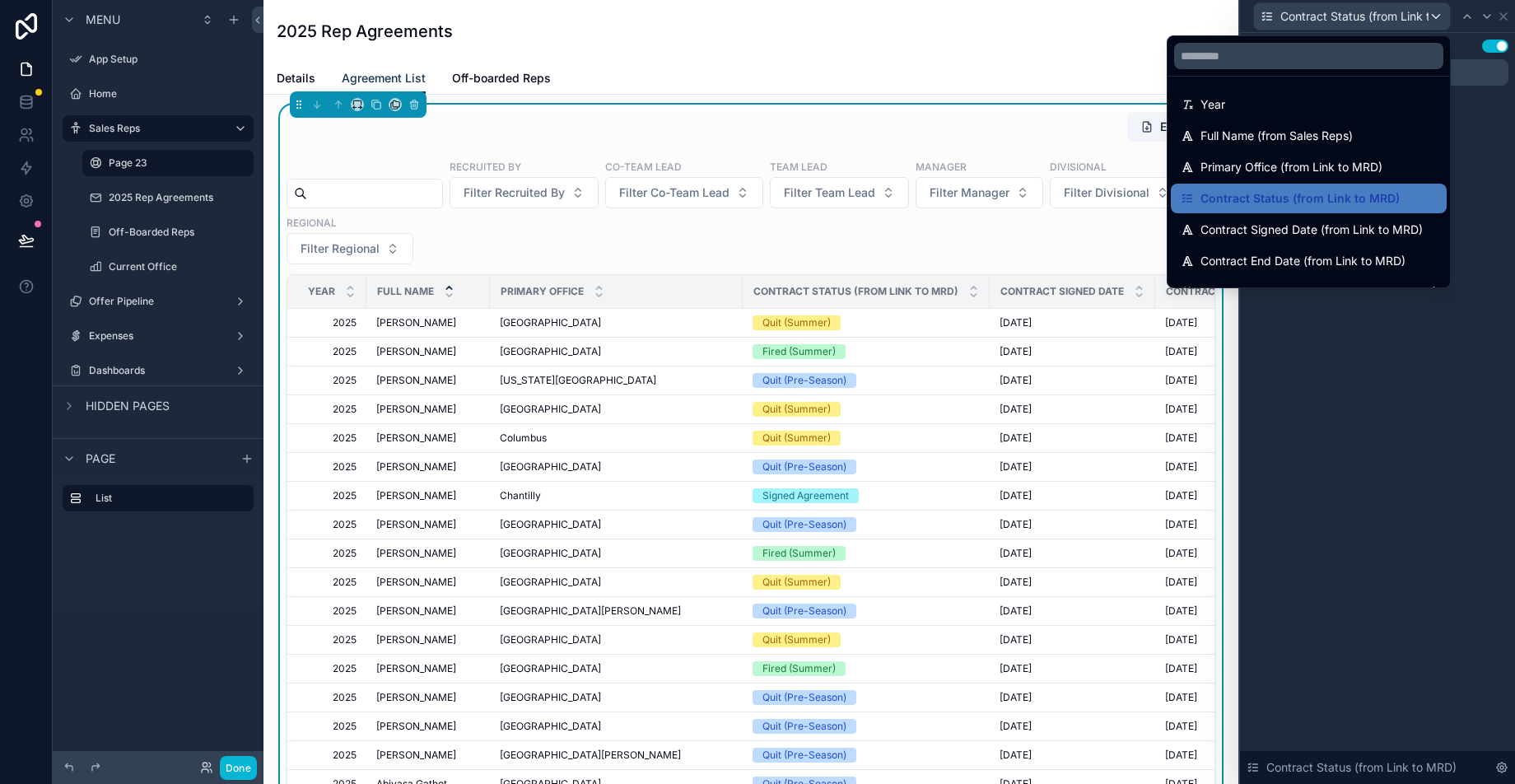
click at [1468, 148] on div at bounding box center [1377, 392] width 275 height 784
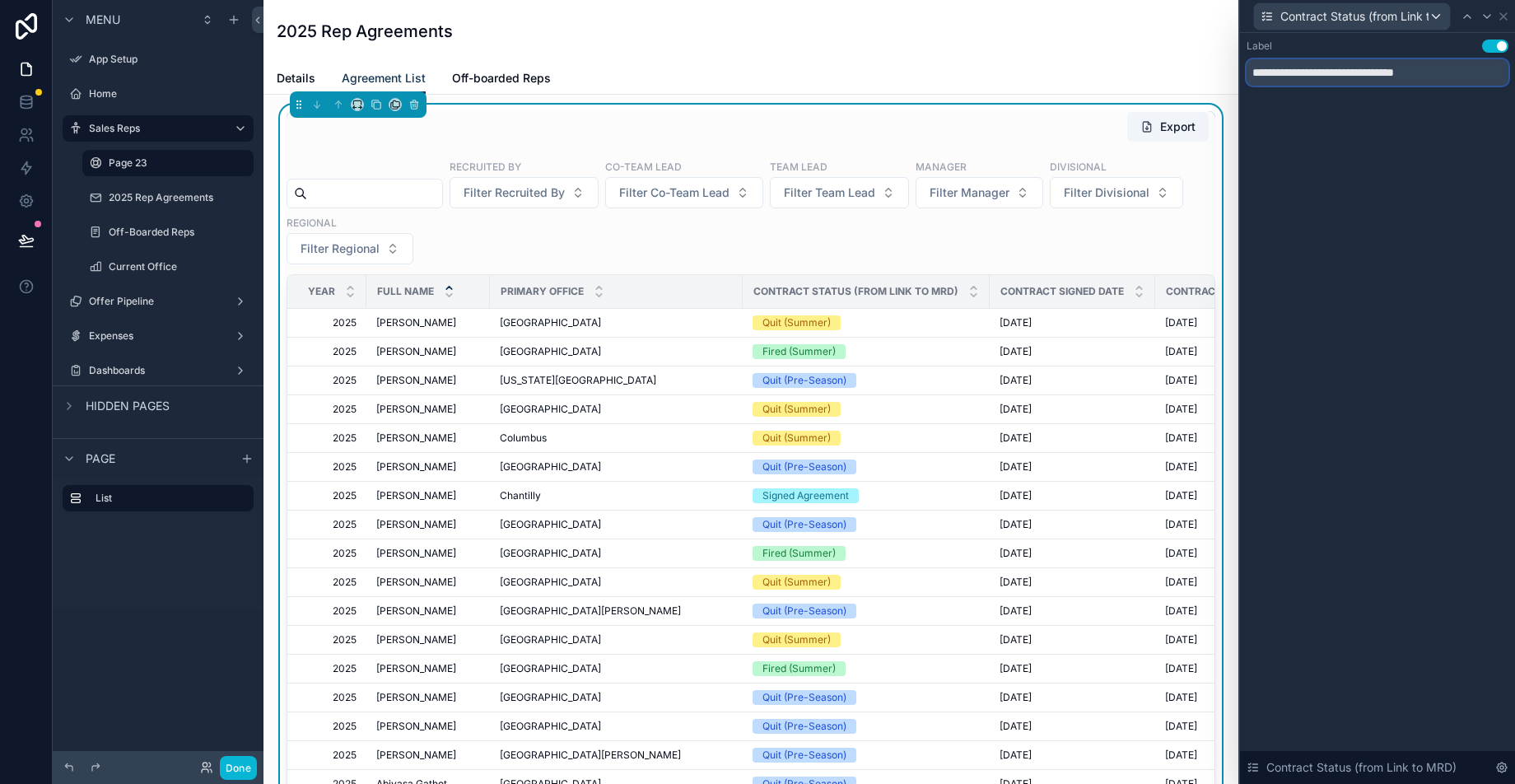
drag, startPoint x: 1466, startPoint y: 72, endPoint x: 1334, endPoint y: 72, distance: 132.0
click at [1334, 72] on input "**********" at bounding box center [1377, 72] width 261 height 26
type input "**********"
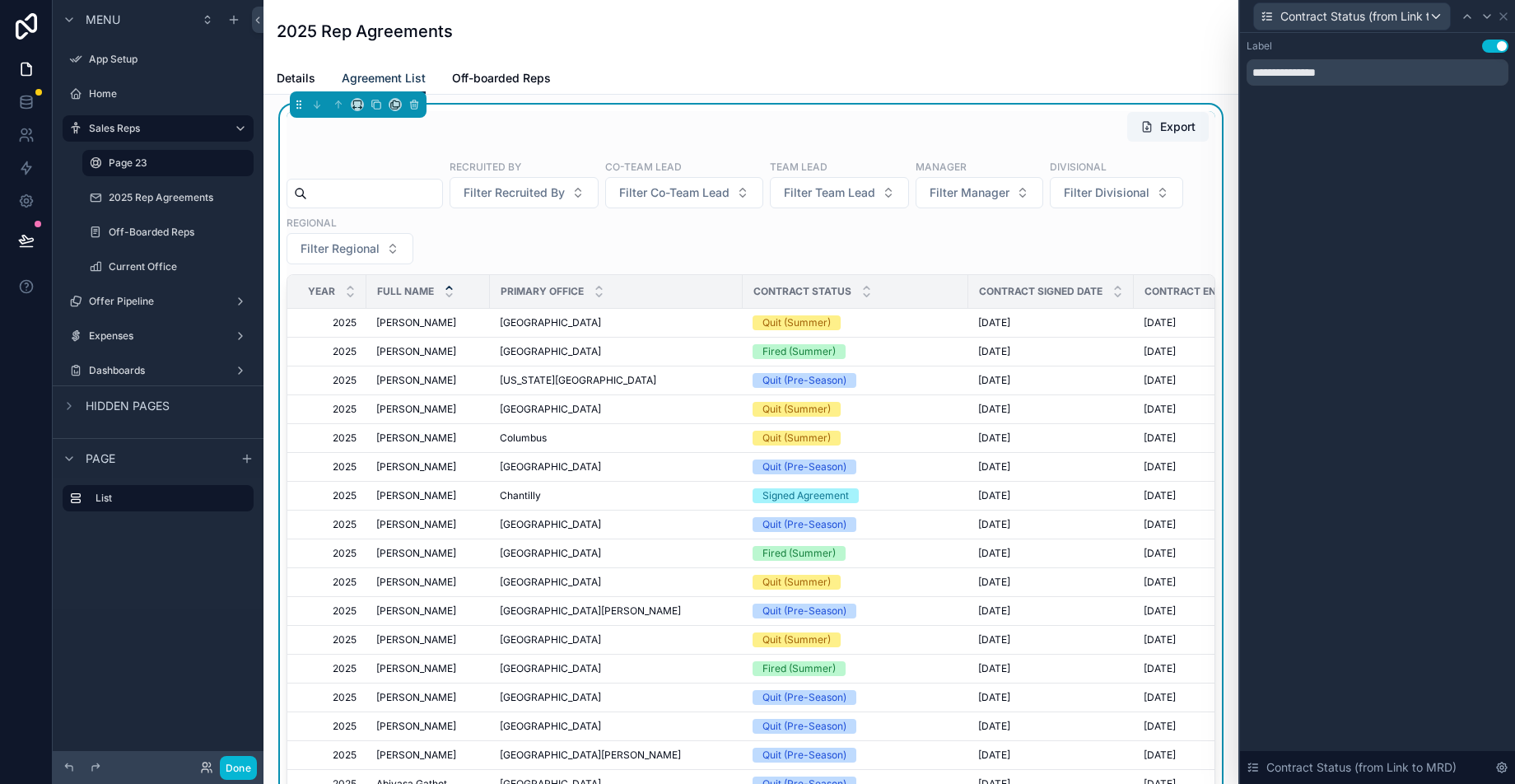
click at [1468, 190] on div "**********" at bounding box center [1377, 408] width 275 height 750
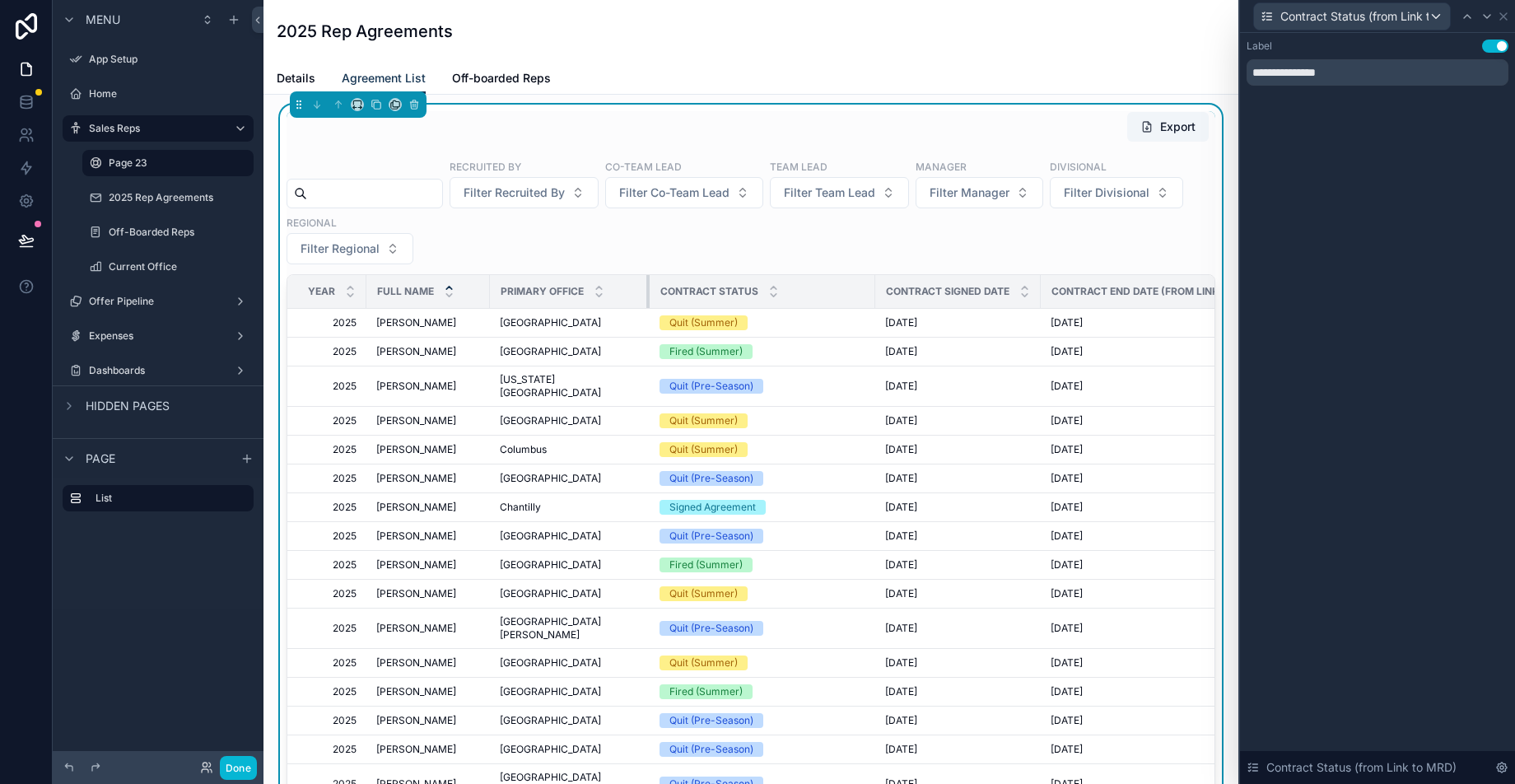
drag, startPoint x: 740, startPoint y: 287, endPoint x: 635, endPoint y: 307, distance: 106.9
click at [646, 307] on div "scrollable content" at bounding box center [649, 291] width 7 height 33
click at [859, 287] on th "Contract Status" at bounding box center [763, 292] width 226 height 34
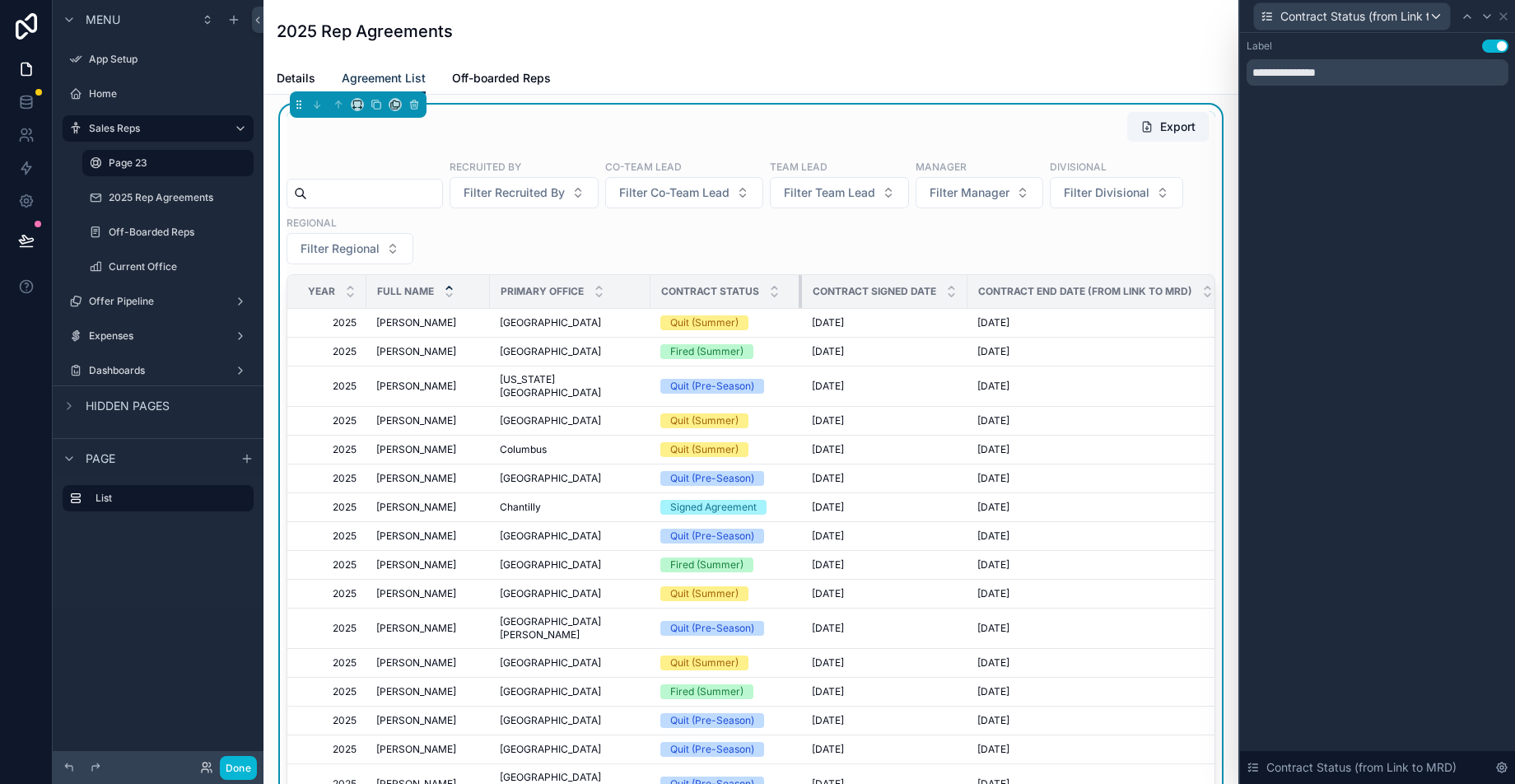
drag, startPoint x: 859, startPoint y: 288, endPoint x: 785, endPoint y: 294, distance: 74.2
click at [798, 294] on div "scrollable content" at bounding box center [802, 291] width 7 height 33
click at [1500, 20] on icon at bounding box center [1503, 17] width 13 height 13
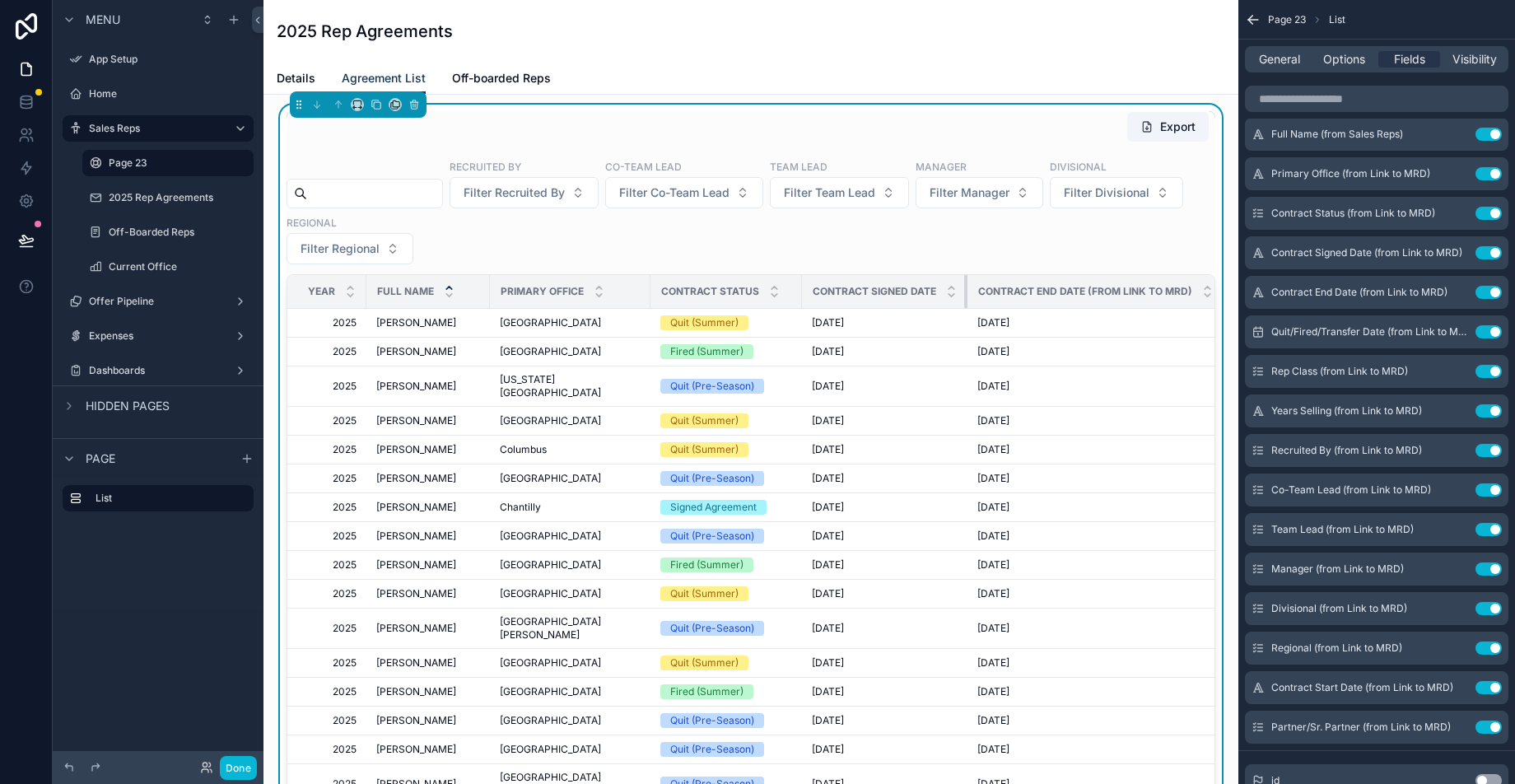
drag, startPoint x: 952, startPoint y: 290, endPoint x: 968, endPoint y: 295, distance: 16.8
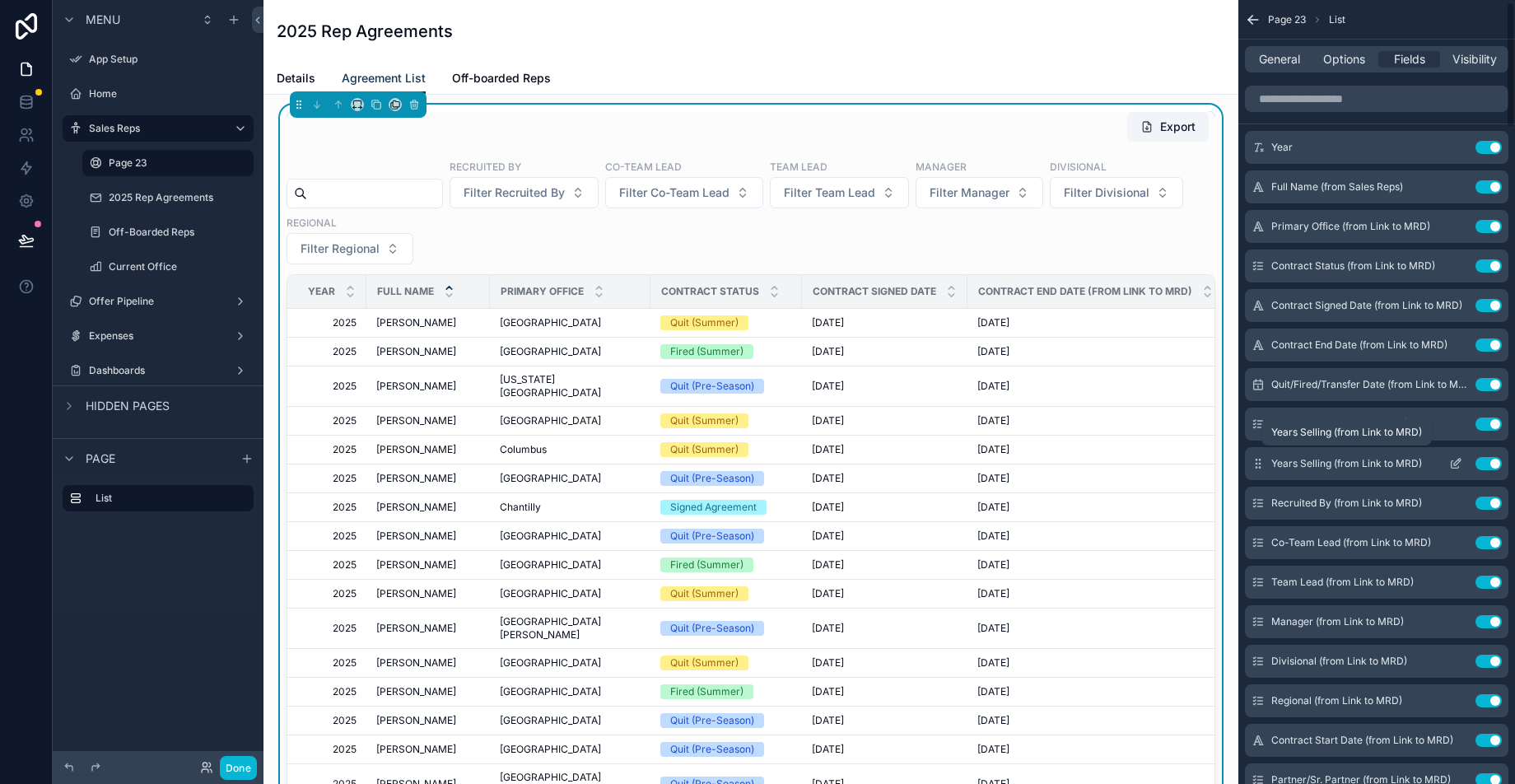
scroll to position [0, 0]
click at [1460, 342] on icon "scrollable content" at bounding box center [1455, 347] width 13 height 13
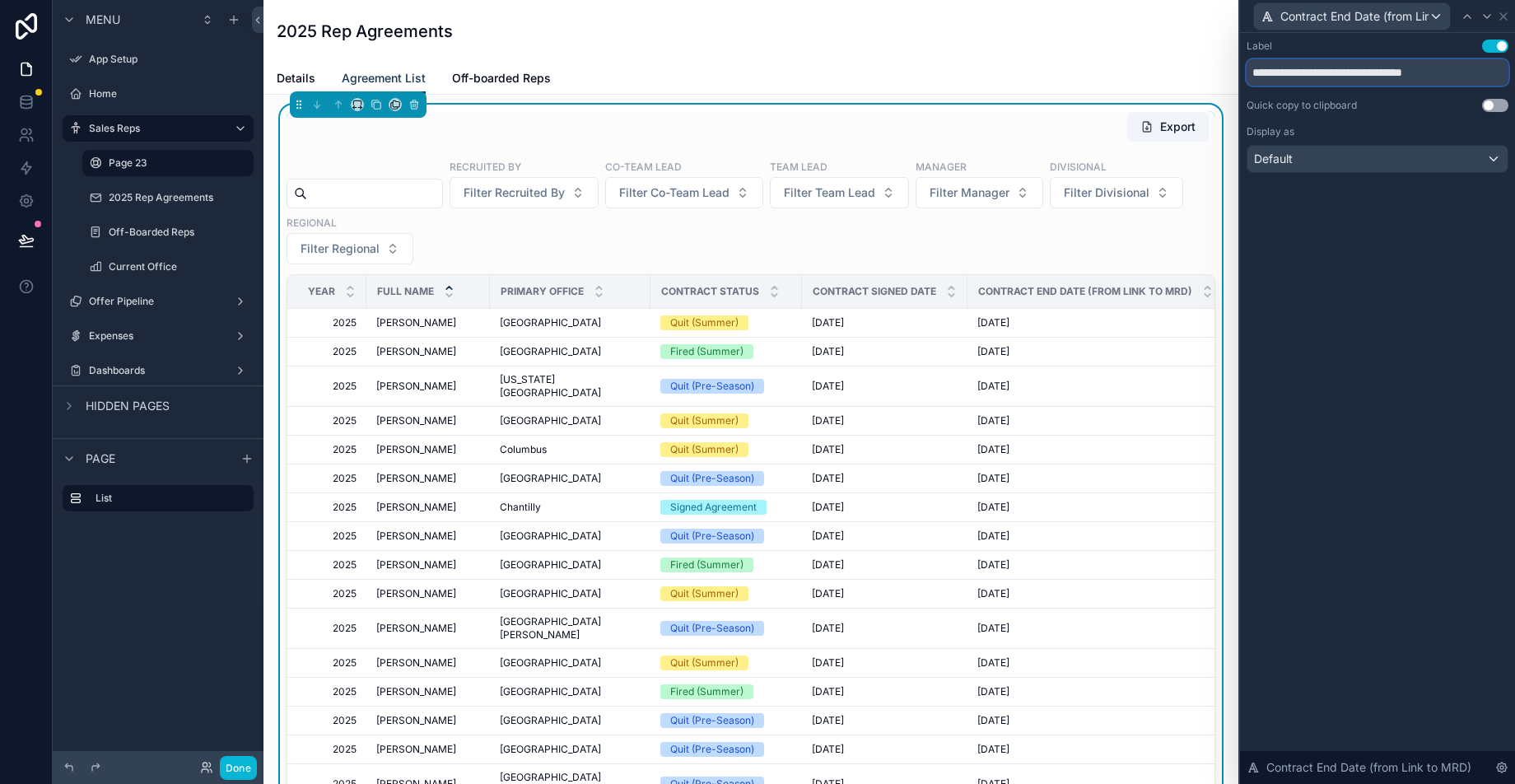
drag, startPoint x: 1474, startPoint y: 78, endPoint x: 1351, endPoint y: 77, distance: 123.0
click at [1351, 77] on input "**********" at bounding box center [1377, 72] width 261 height 26
type input "**********"
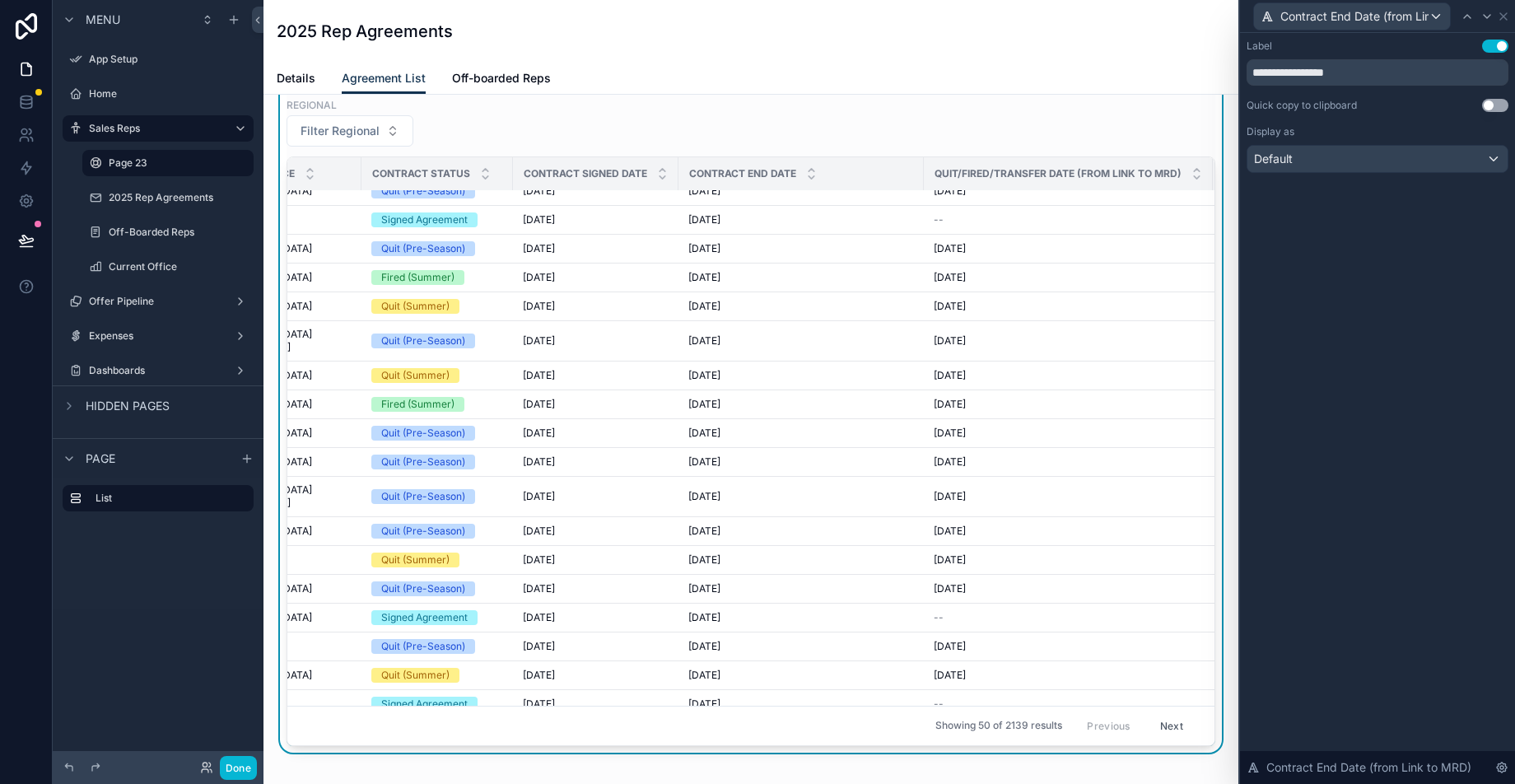
scroll to position [169, 331]
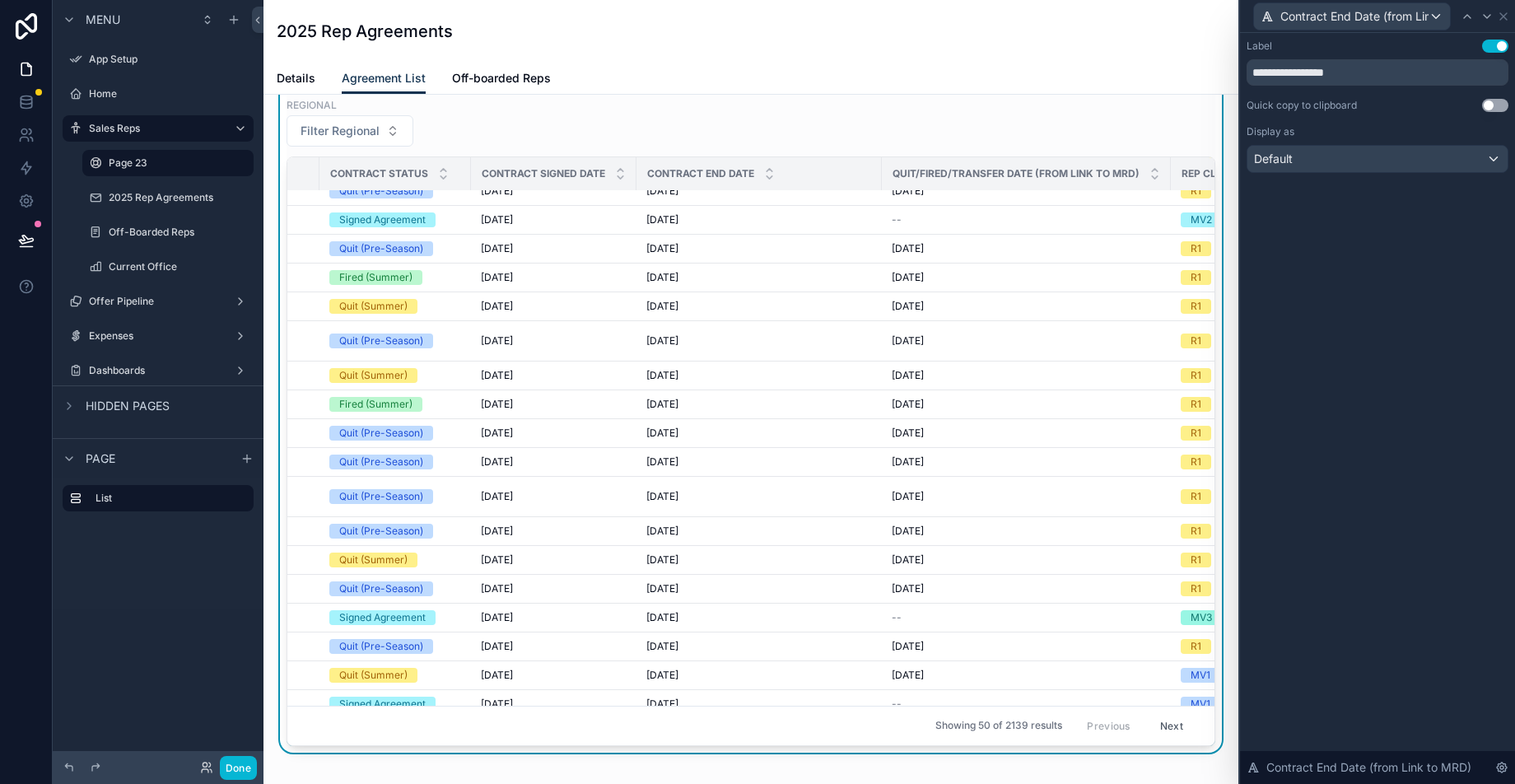
click at [882, 175] on th "Quit/Fired/Transfer Date (from Link to MRD)" at bounding box center [1026, 174] width 289 height 34
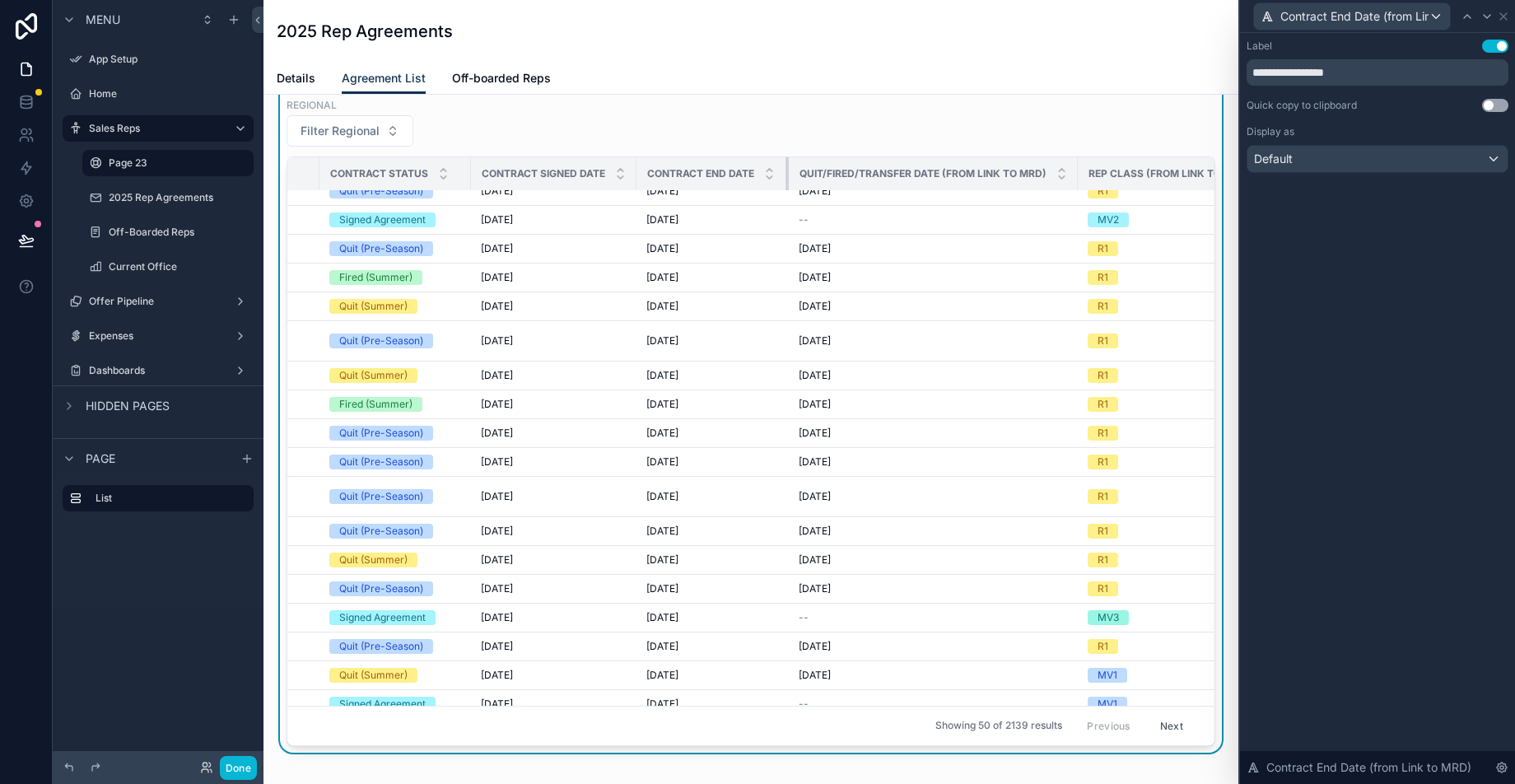
drag, startPoint x: 865, startPoint y: 173, endPoint x: 772, endPoint y: 181, distance: 93.3
click at [785, 181] on div "scrollable content" at bounding box center [788, 173] width 7 height 33
click at [1505, 18] on icon at bounding box center [1503, 17] width 7 height 7
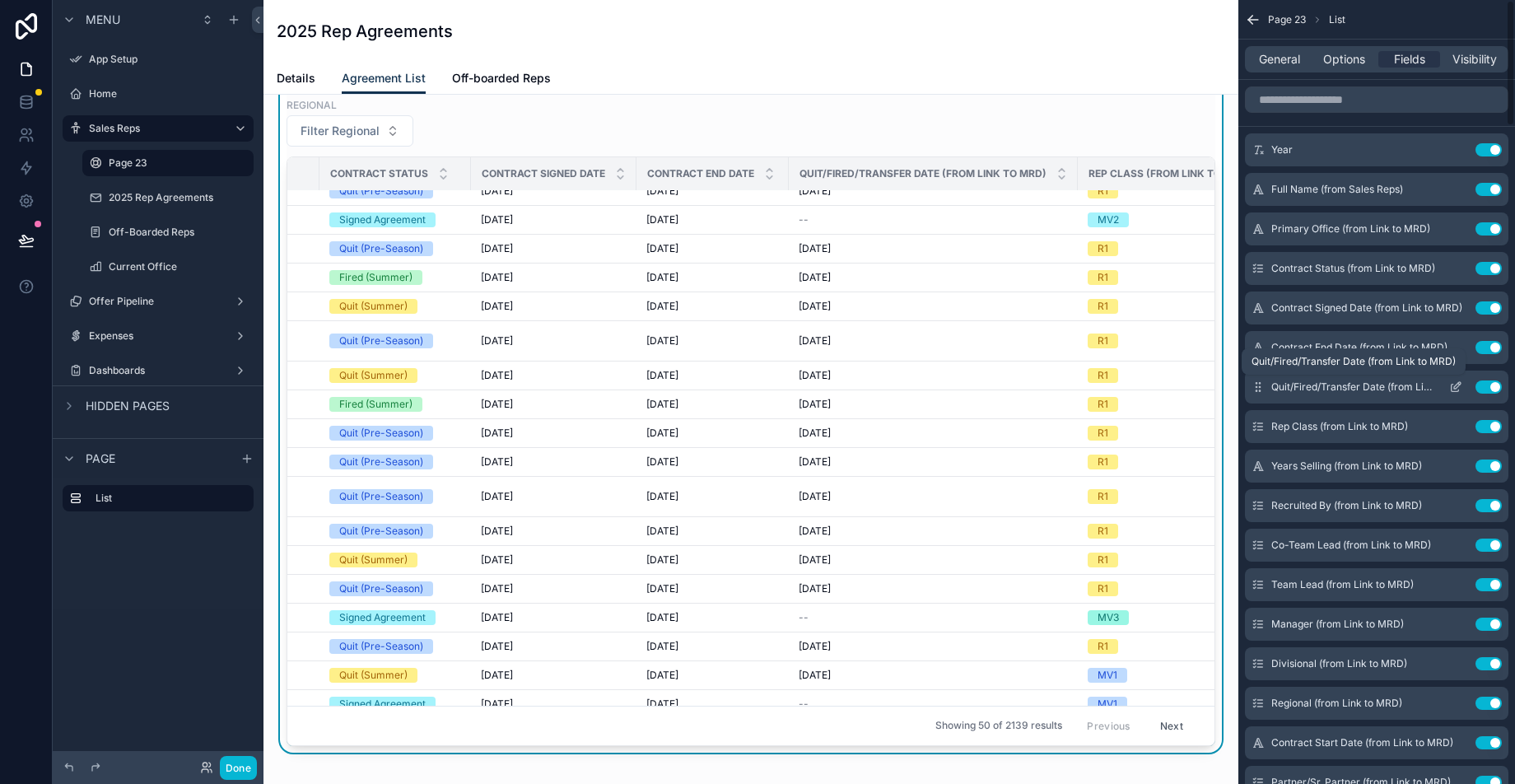
scroll to position [3, 0]
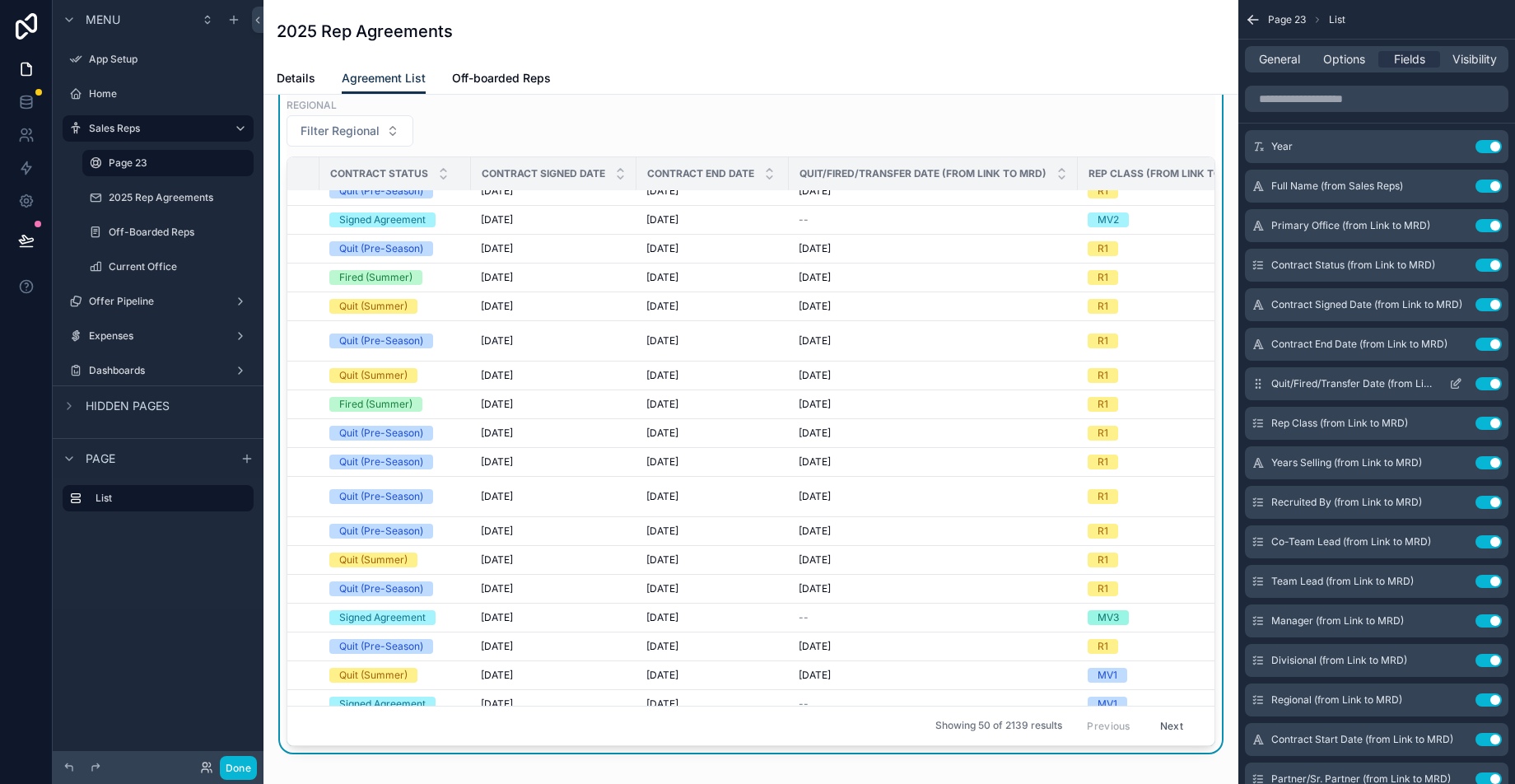
click at [1455, 386] on icon "scrollable content" at bounding box center [1455, 384] width 13 height 13
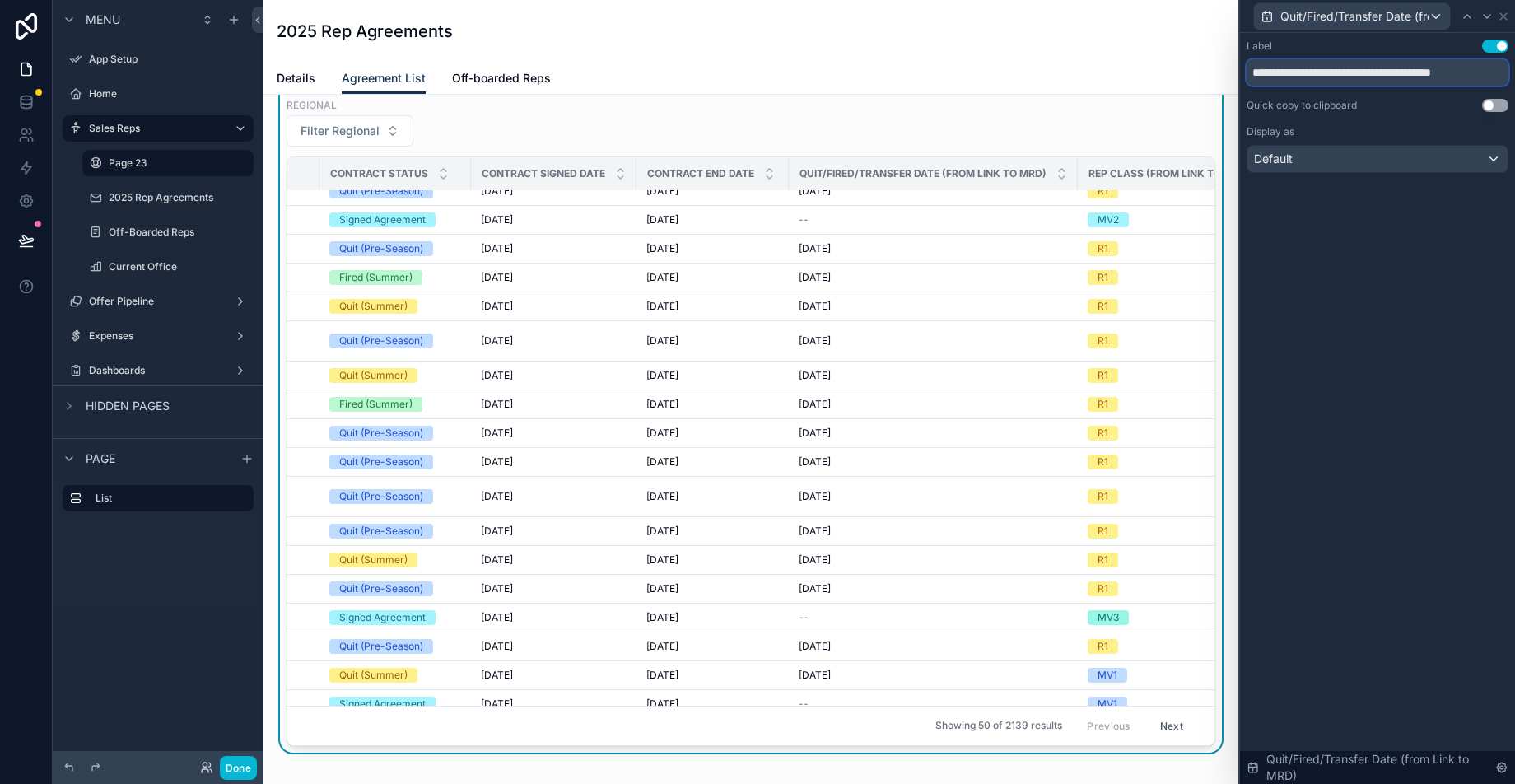
drag, startPoint x: 1493, startPoint y: 72, endPoint x: 1383, endPoint y: 67, distance: 110.1
click at [1383, 67] on input "**********" at bounding box center [1377, 72] width 261 height 26
type input "**********"
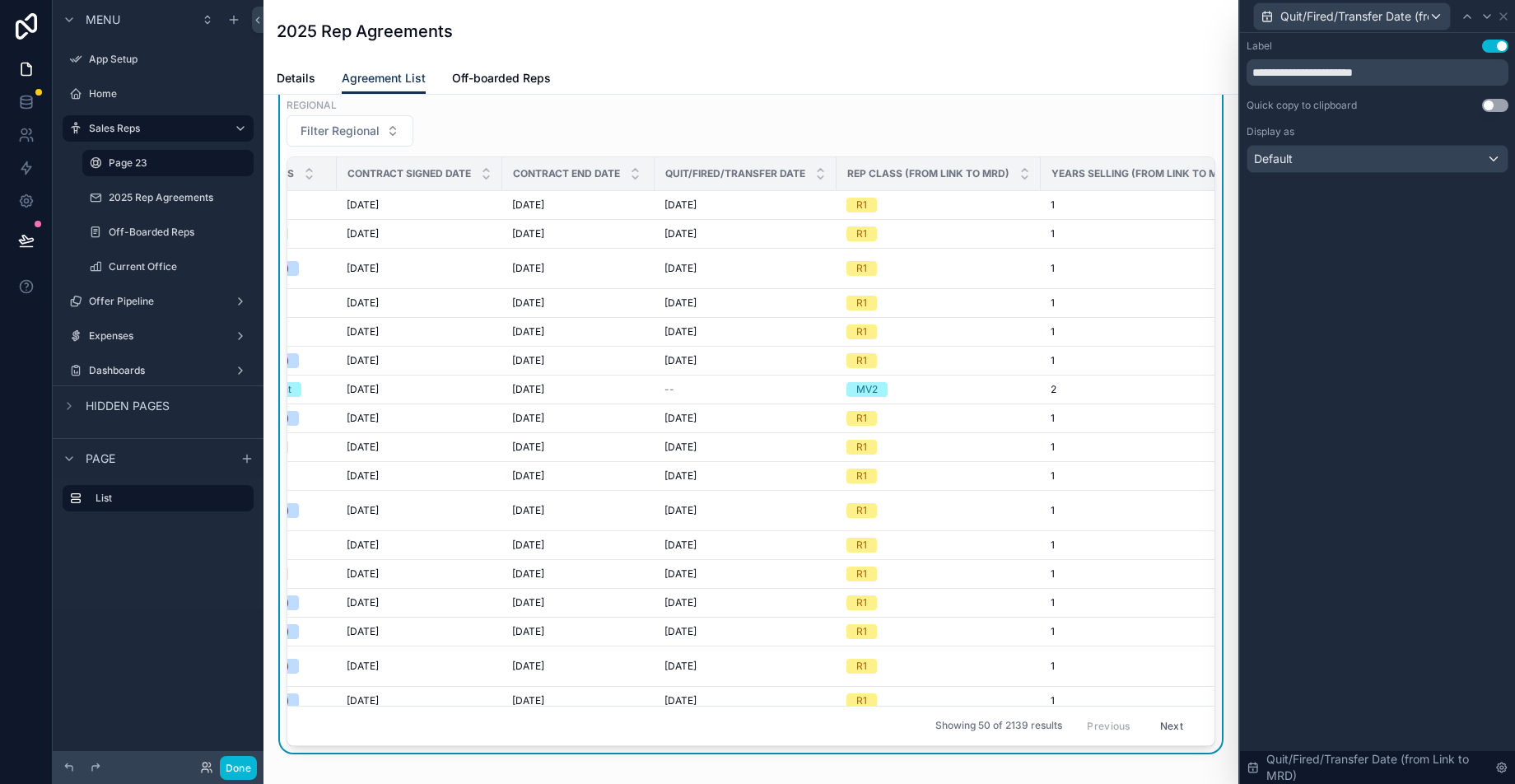
scroll to position [0, 479]
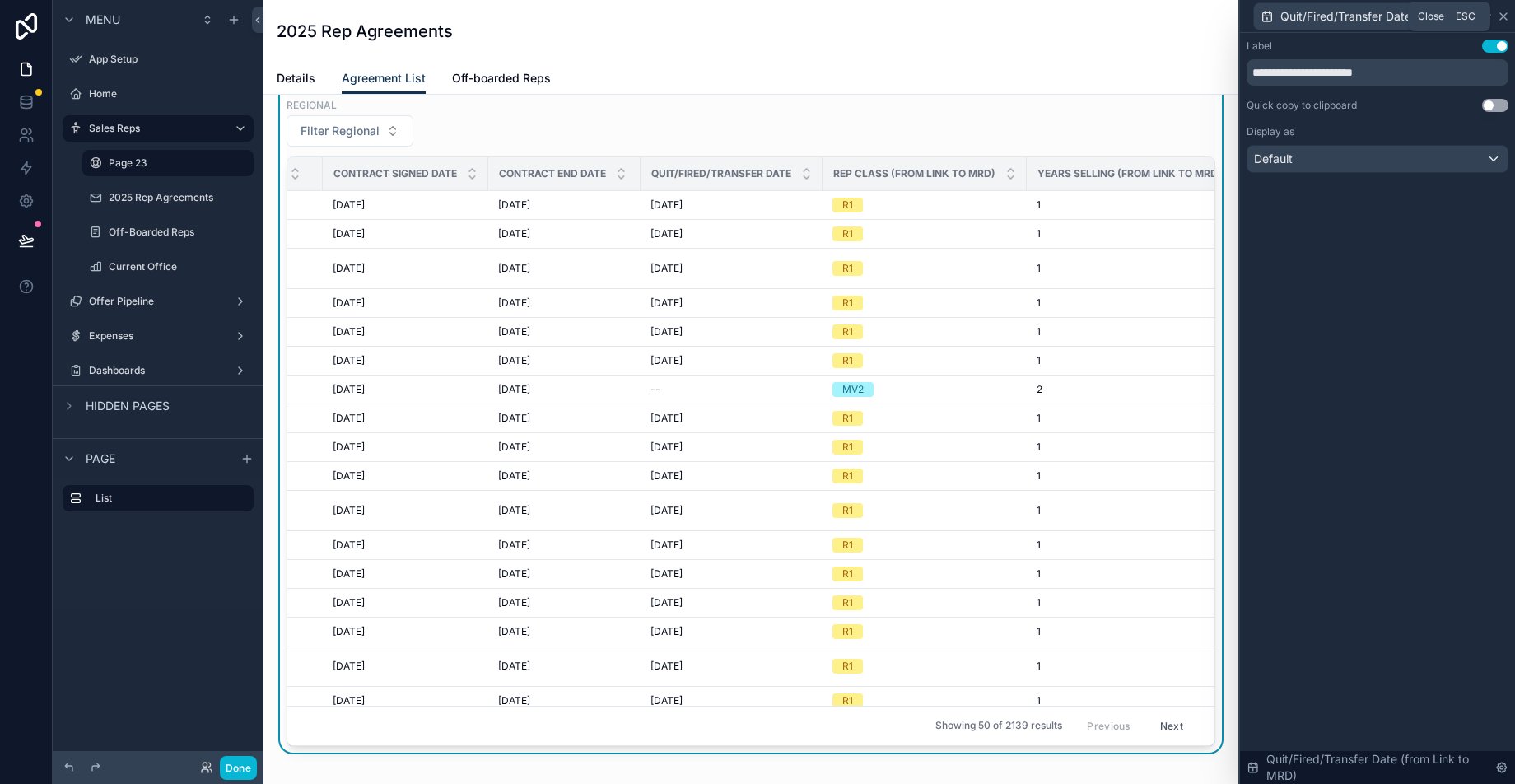
click at [1506, 15] on icon at bounding box center [1503, 17] width 13 height 13
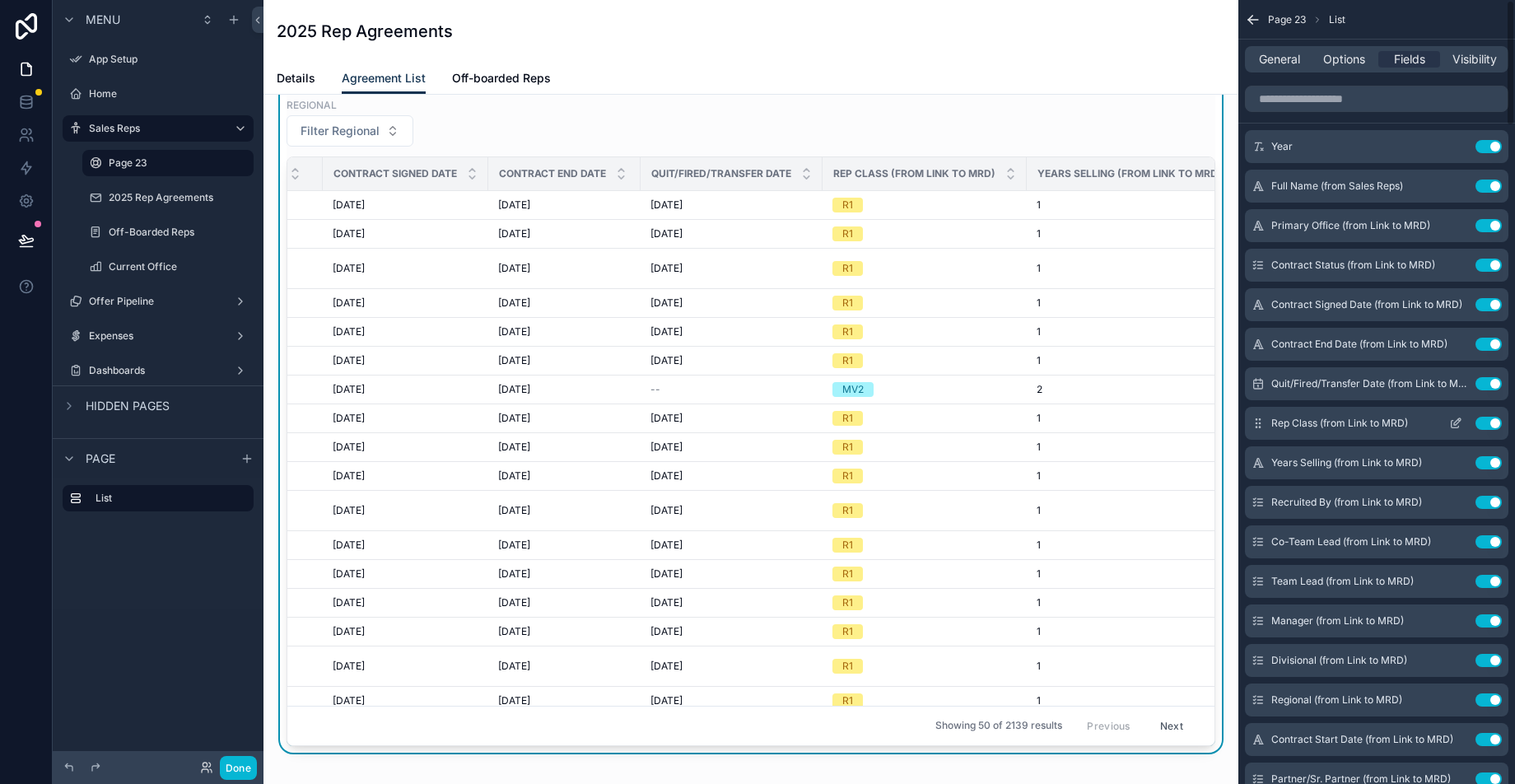
click at [1461, 424] on icon "scrollable content" at bounding box center [1455, 423] width 13 height 13
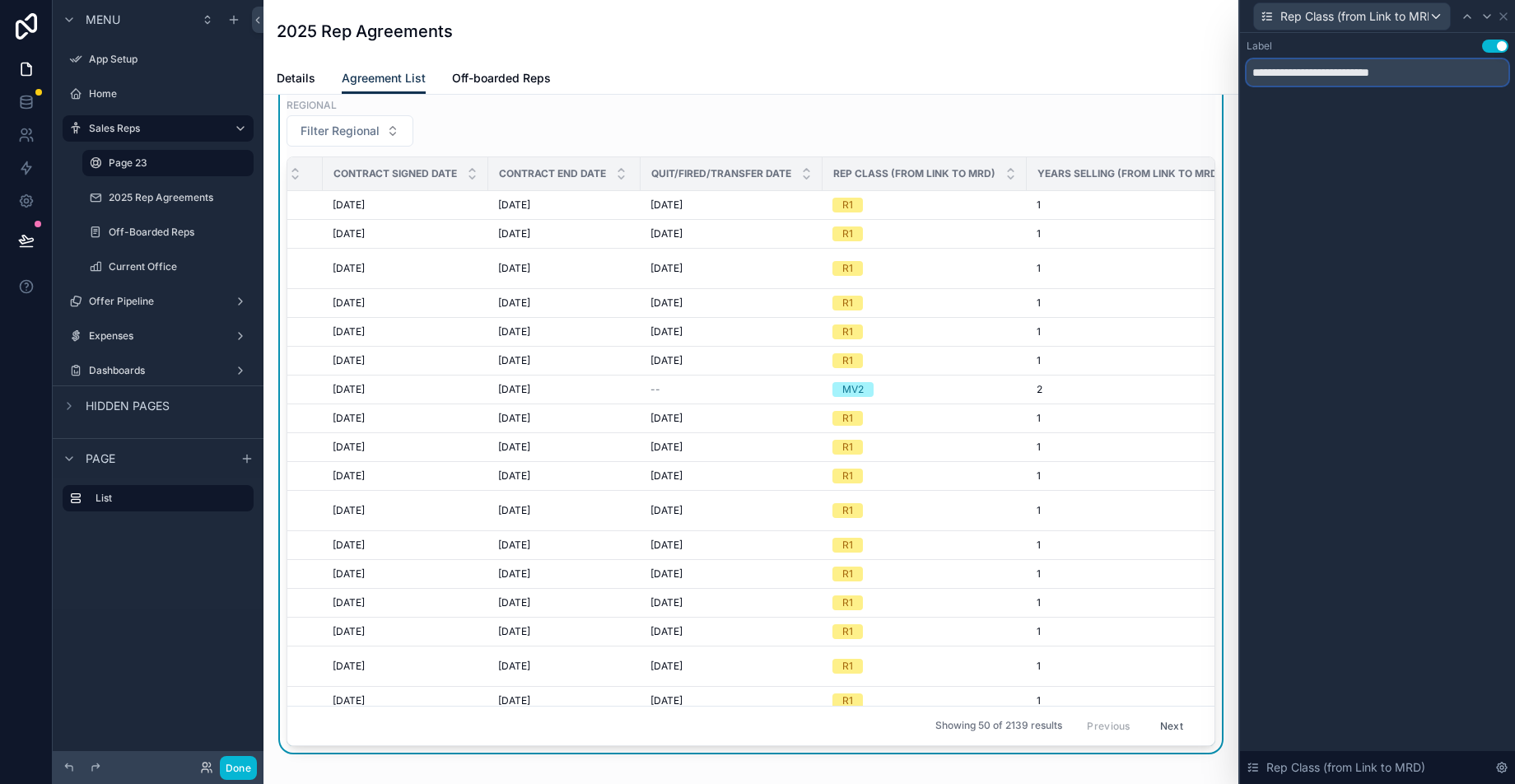
drag, startPoint x: 1421, startPoint y: 77, endPoint x: 1307, endPoint y: 73, distance: 114.1
click at [1307, 73] on input "**********" at bounding box center [1377, 72] width 261 height 26
type input "*********"
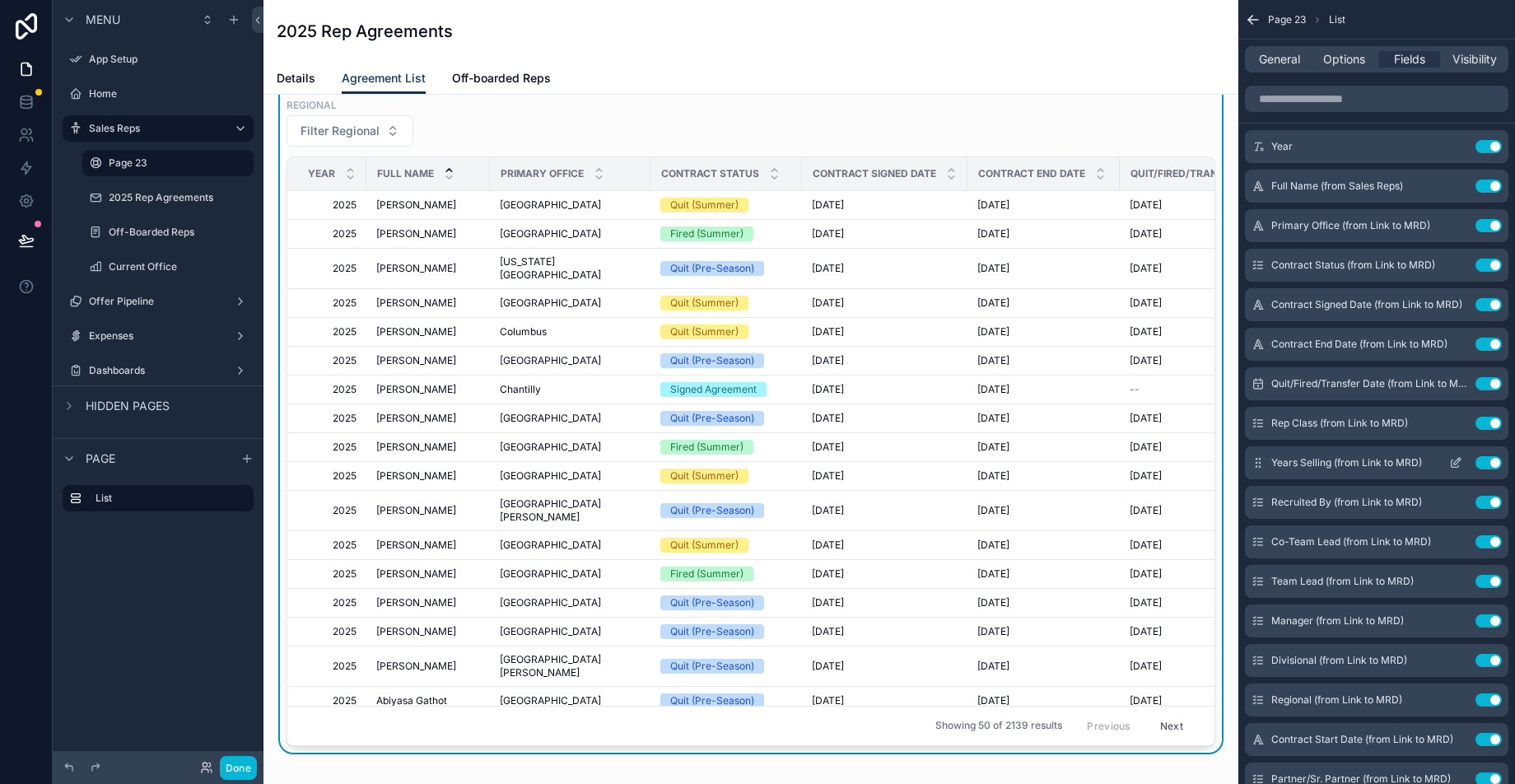
click at [1451, 464] on icon "scrollable content" at bounding box center [1454, 464] width 8 height 8
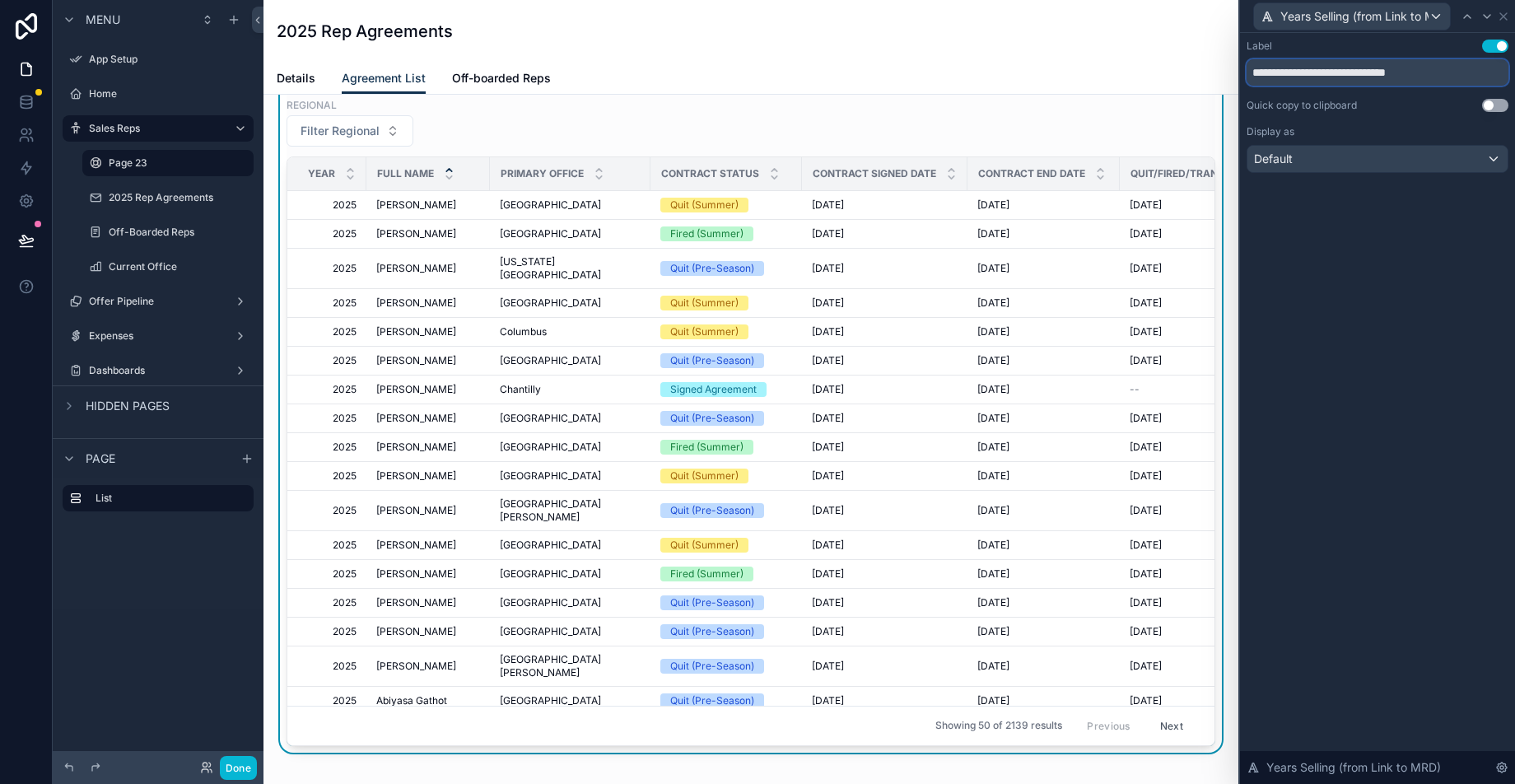
drag, startPoint x: 1421, startPoint y: 73, endPoint x: 1323, endPoint y: 72, distance: 98.0
click at [1323, 72] on input "**********" at bounding box center [1377, 72] width 261 height 26
type input "**********"
click at [1503, 13] on icon at bounding box center [1503, 17] width 13 height 13
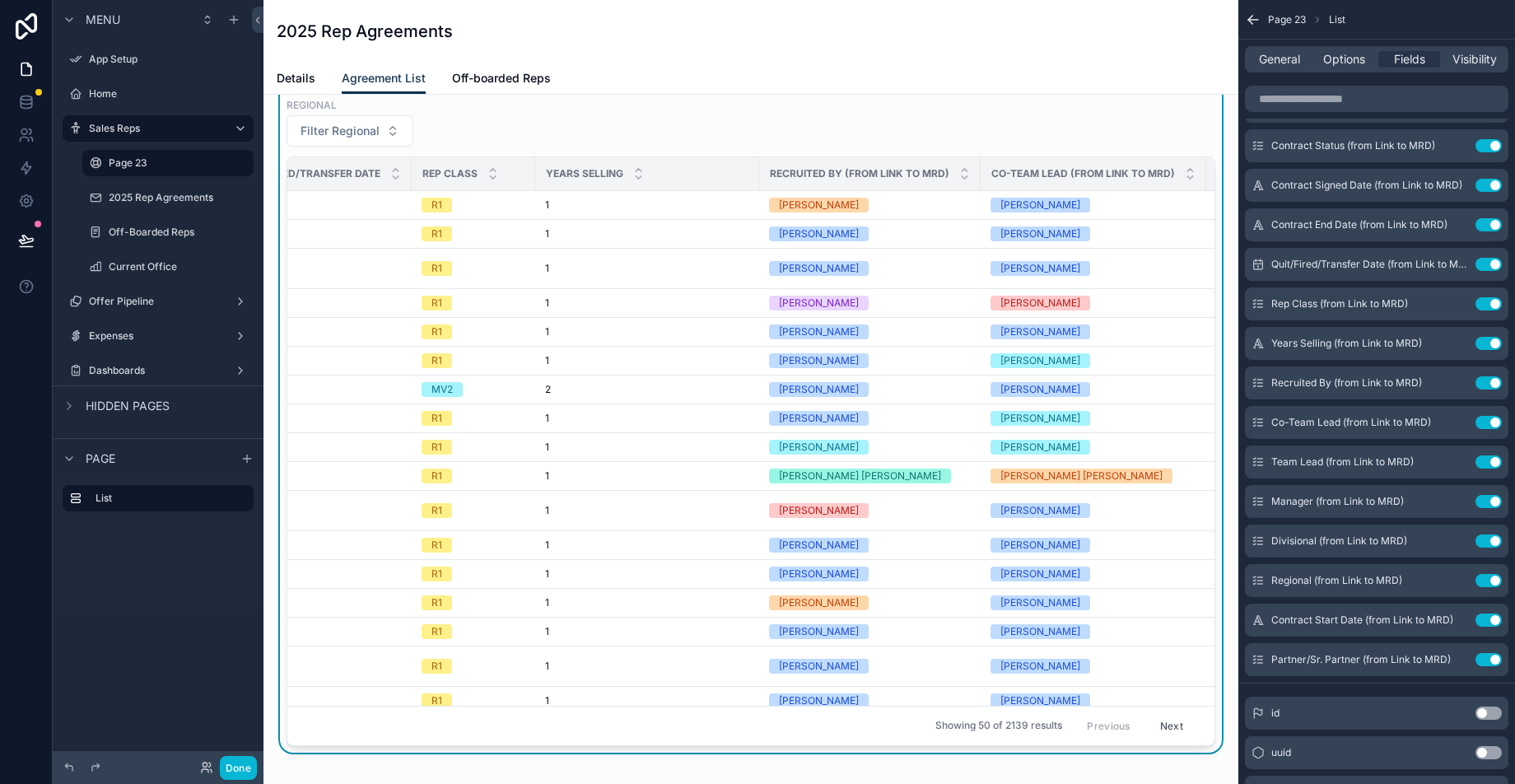
scroll to position [0, 920]
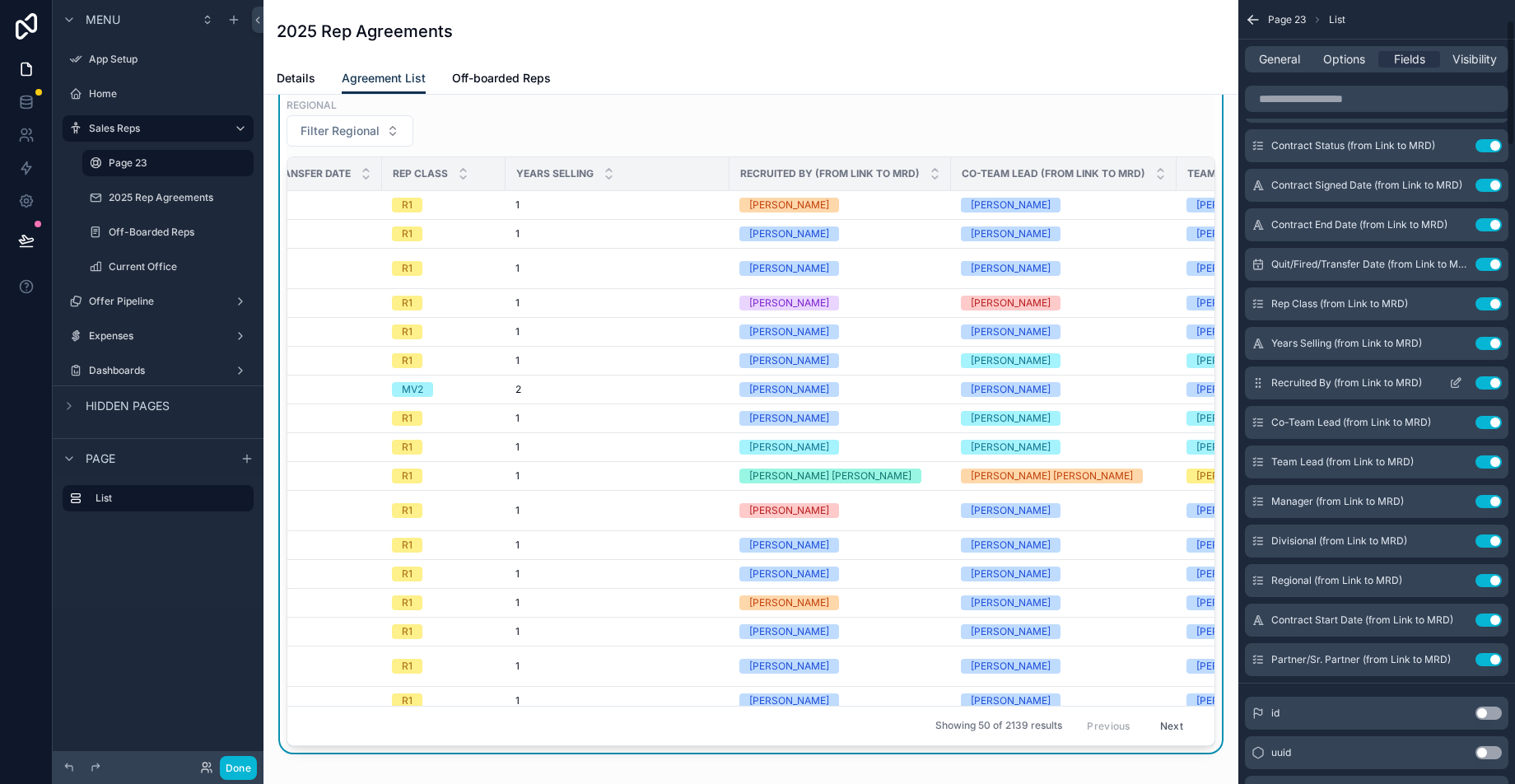
click at [1455, 382] on icon "scrollable content" at bounding box center [1455, 383] width 13 height 13
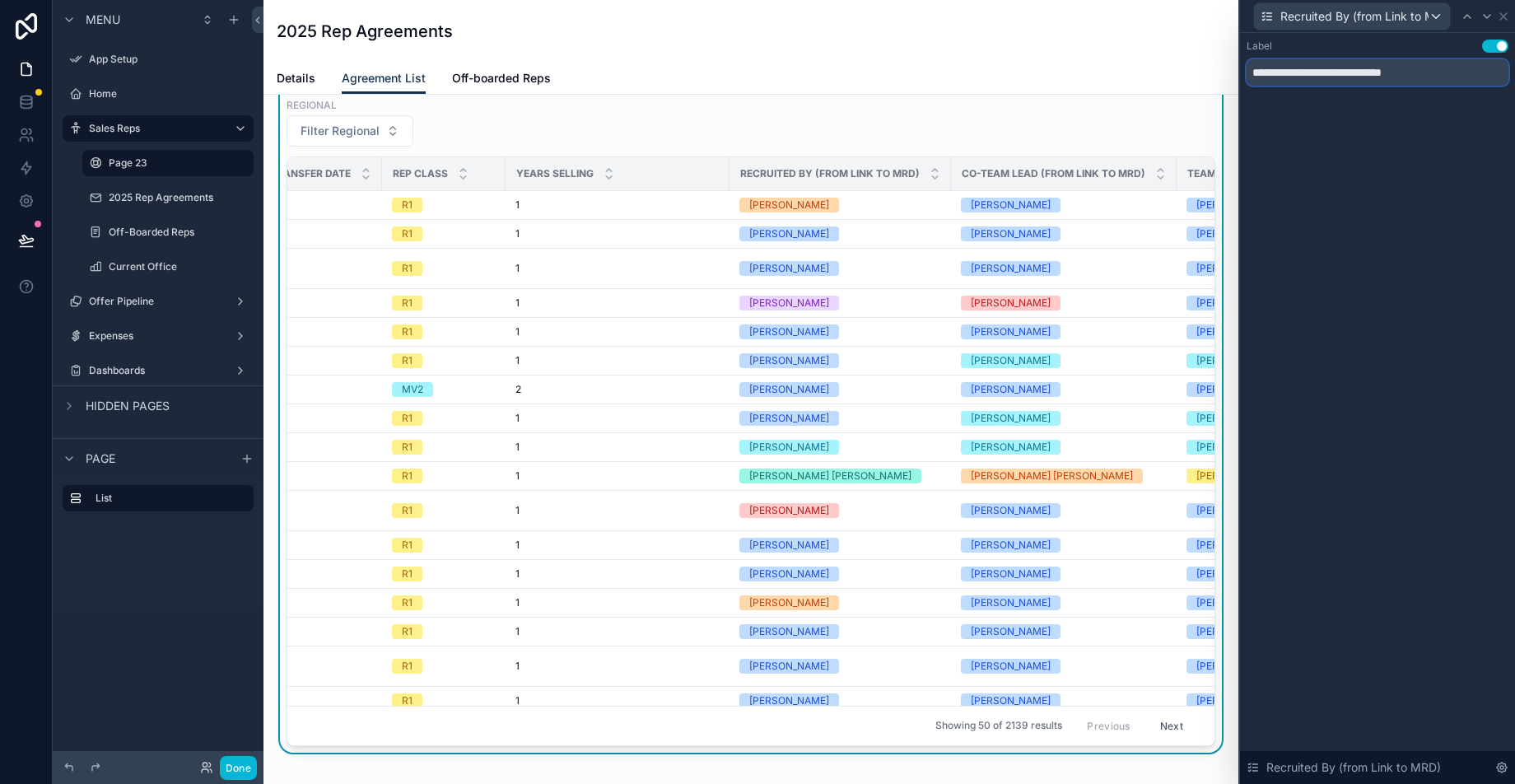
drag, startPoint x: 1449, startPoint y: 73, endPoint x: 1321, endPoint y: 77, distance: 128.1
click at [1321, 77] on input "**********" at bounding box center [1377, 72] width 261 height 26
click at [1428, 78] on input "**********" at bounding box center [1377, 72] width 261 height 26
drag, startPoint x: 1443, startPoint y: 75, endPoint x: 1321, endPoint y: 77, distance: 122.0
click at [1321, 77] on input "**********" at bounding box center [1377, 72] width 261 height 26
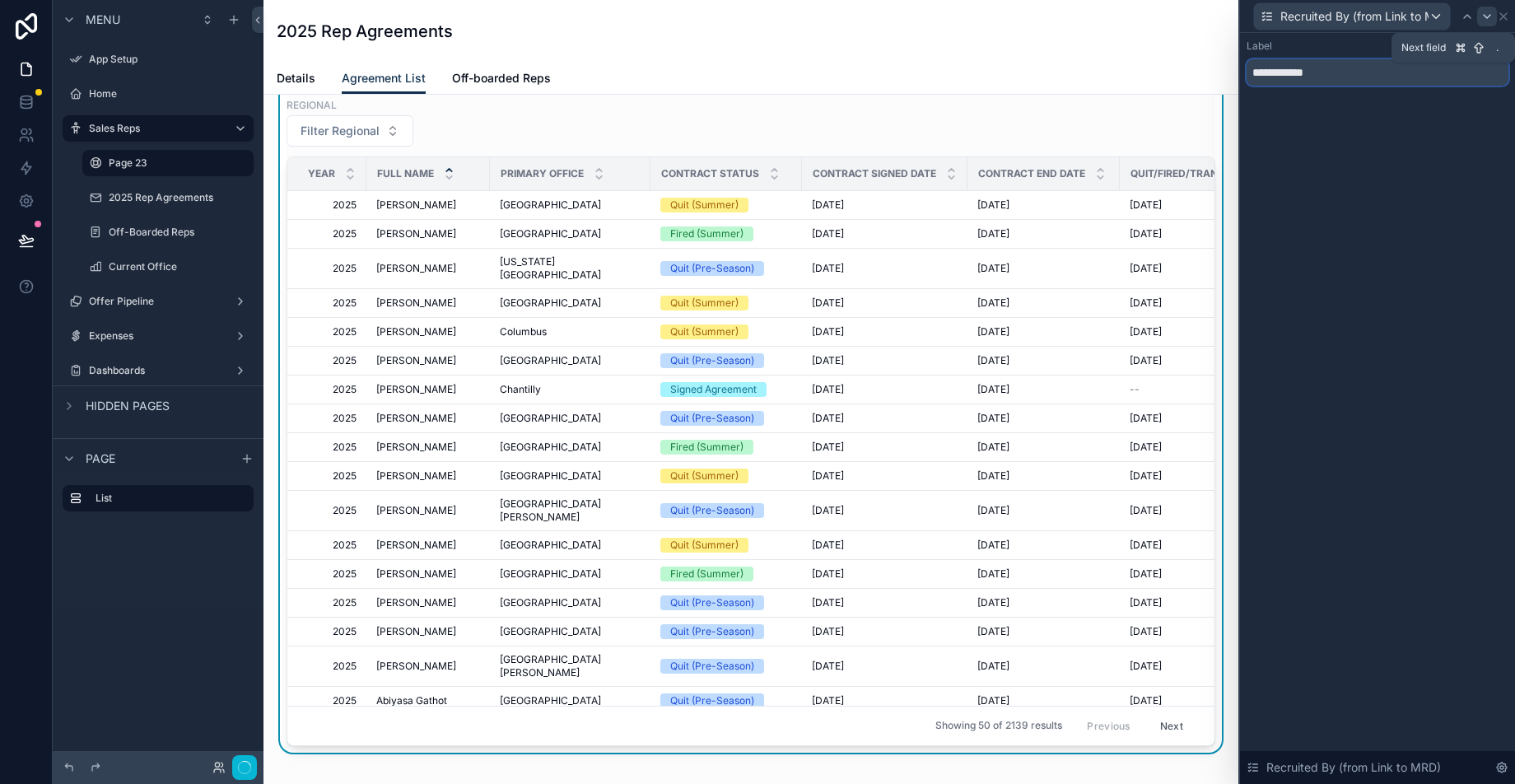
type input "**********"
click at [1503, 16] on icon at bounding box center [1503, 17] width 7 height 7
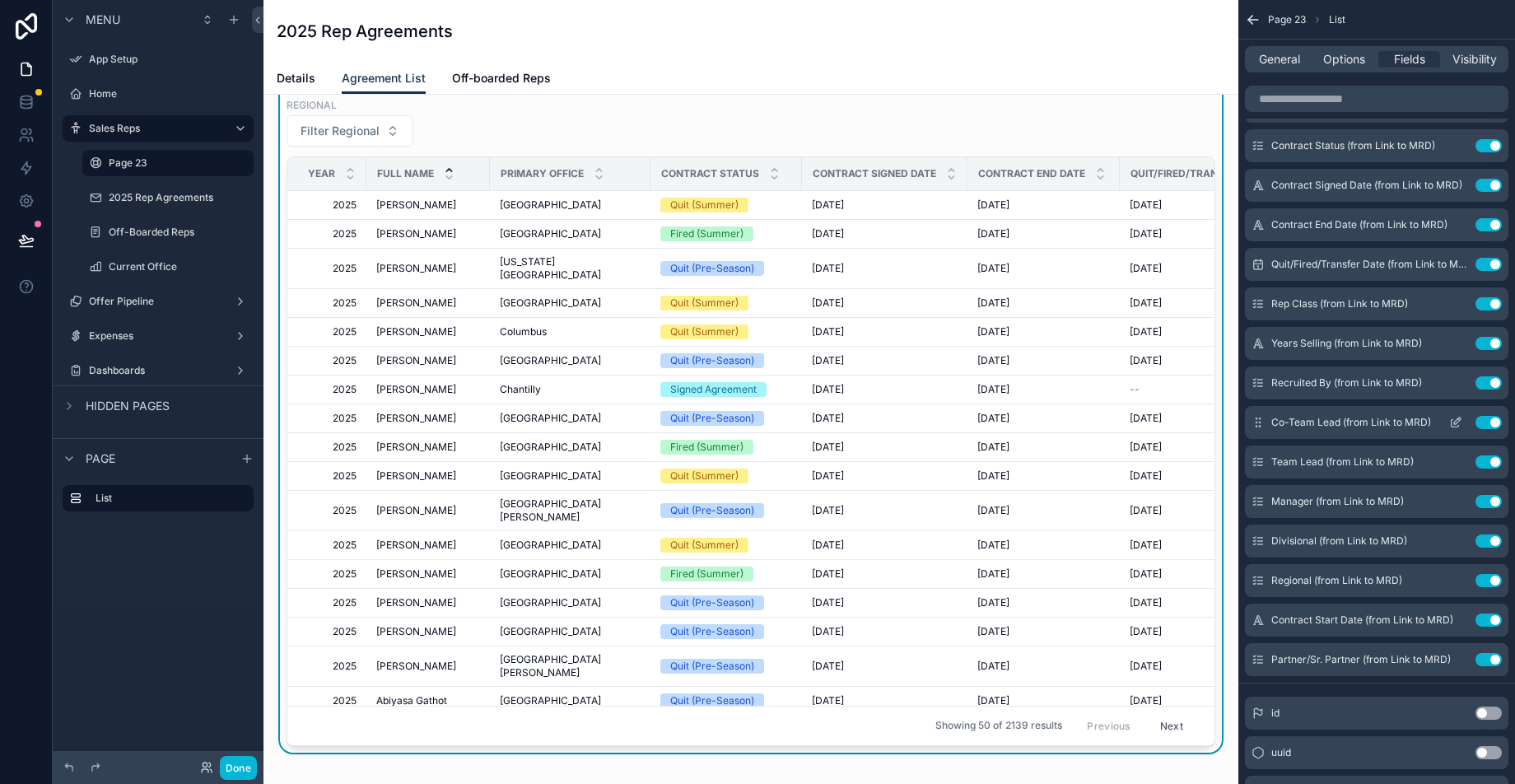
click at [1458, 419] on icon "scrollable content" at bounding box center [1459, 419] width 2 height 2
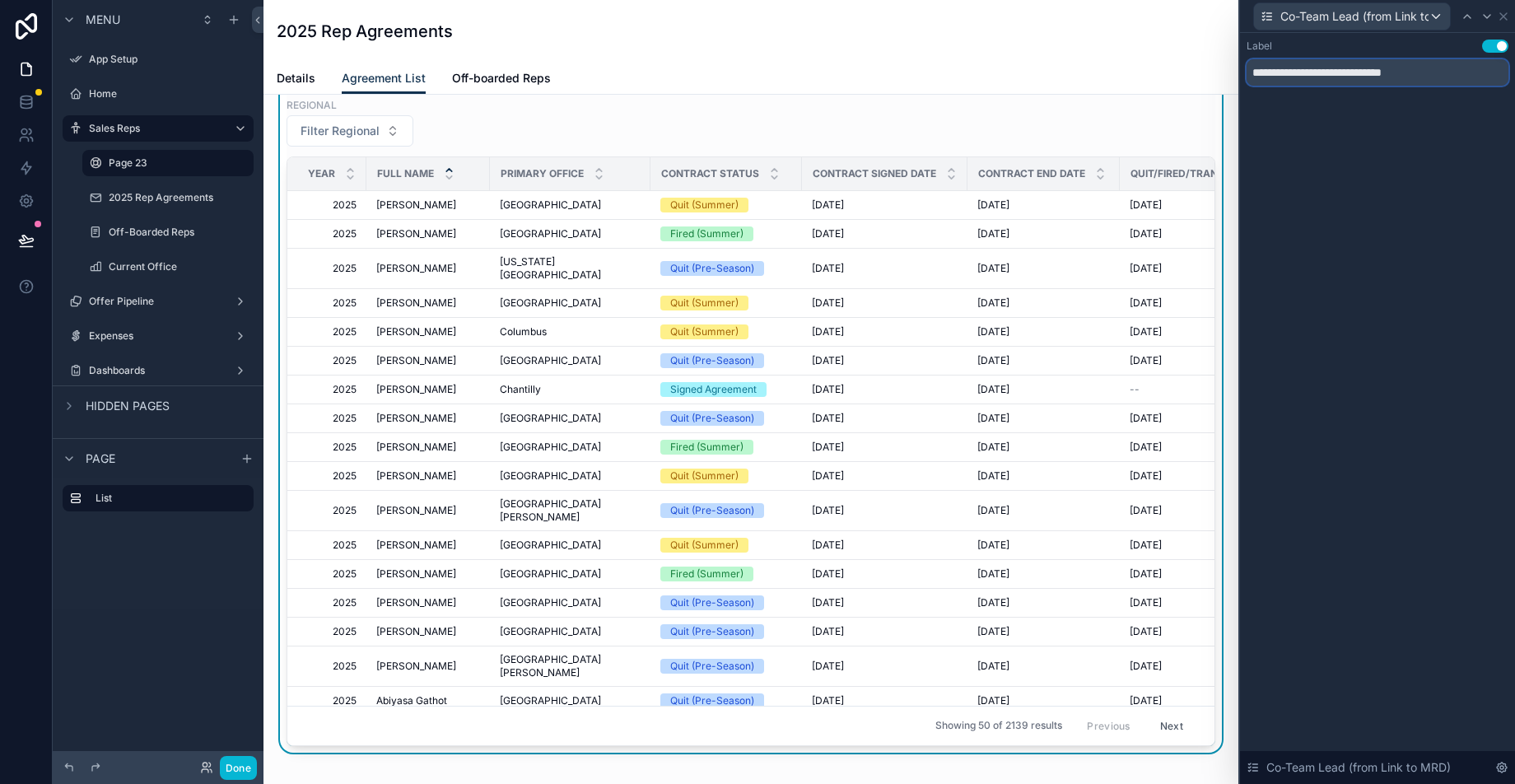
drag, startPoint x: 1471, startPoint y: 76, endPoint x: 1332, endPoint y: 77, distance: 139.0
click at [1332, 77] on input "**********" at bounding box center [1377, 72] width 261 height 26
type input "**********"
click at [1506, 13] on icon at bounding box center [1503, 17] width 7 height 7
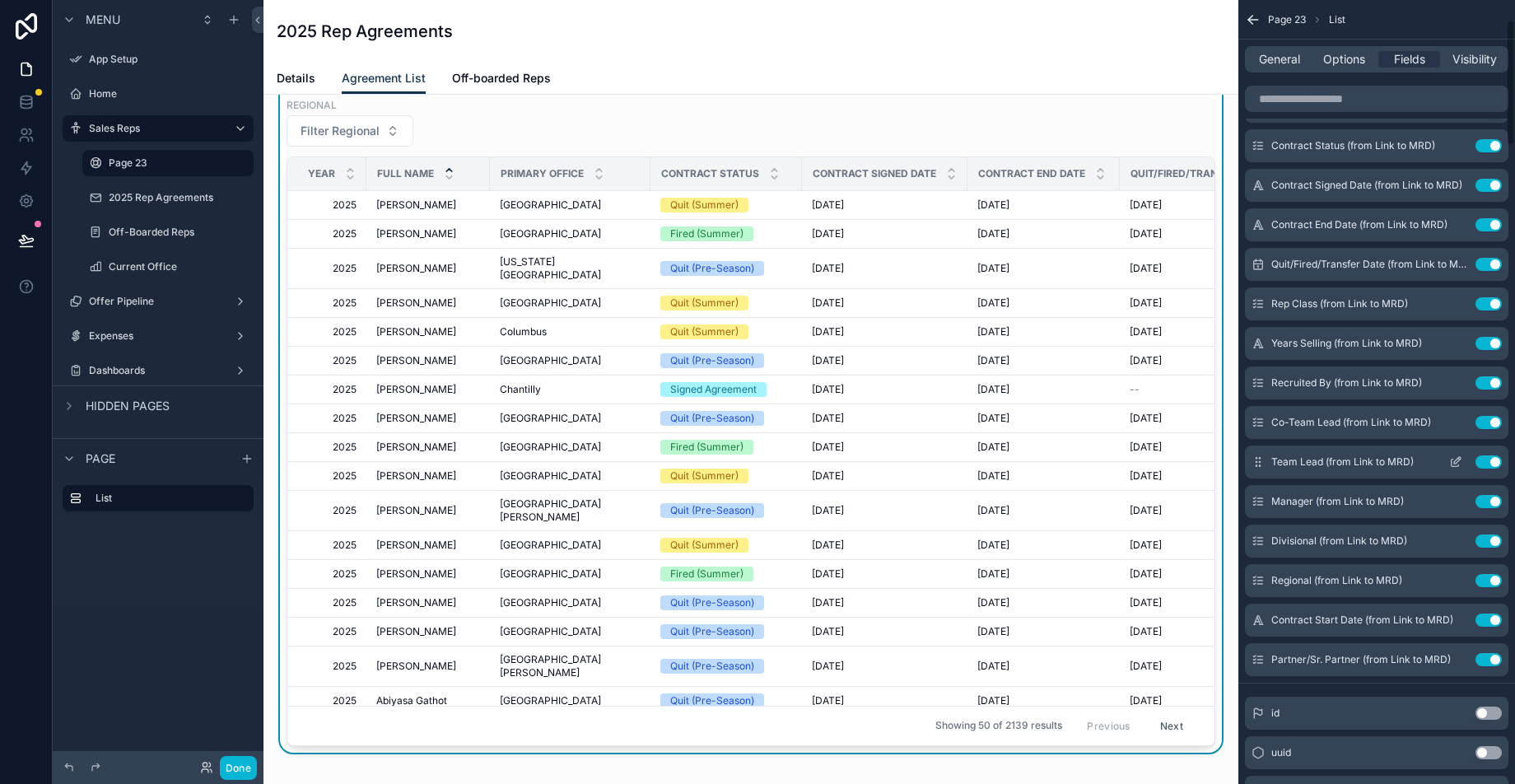
click at [1455, 464] on icon "scrollable content" at bounding box center [1455, 462] width 13 height 13
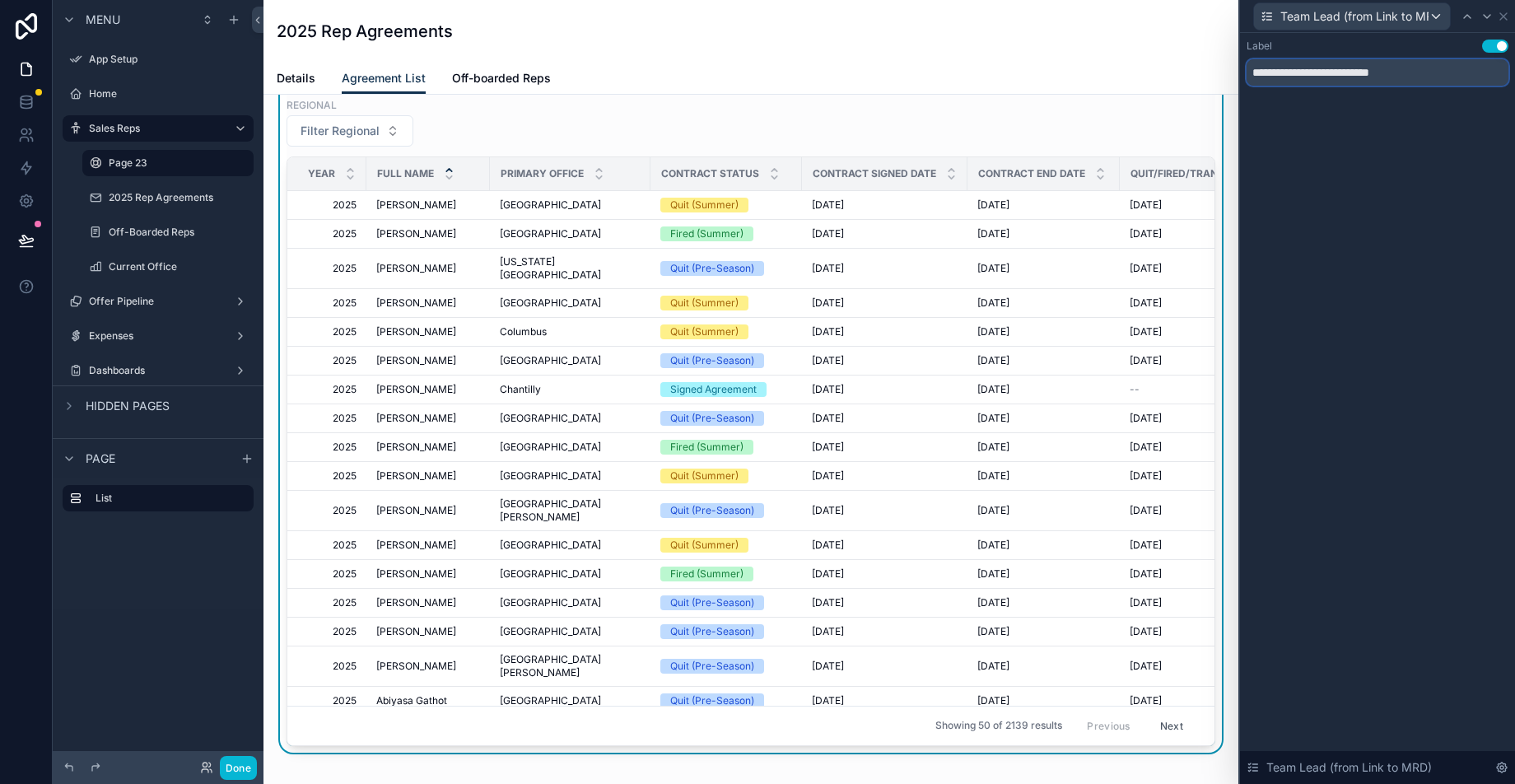
drag, startPoint x: 1403, startPoint y: 67, endPoint x: 1312, endPoint y: 67, distance: 91.0
click at [1312, 67] on input "**********" at bounding box center [1377, 72] width 261 height 26
type input "*********"
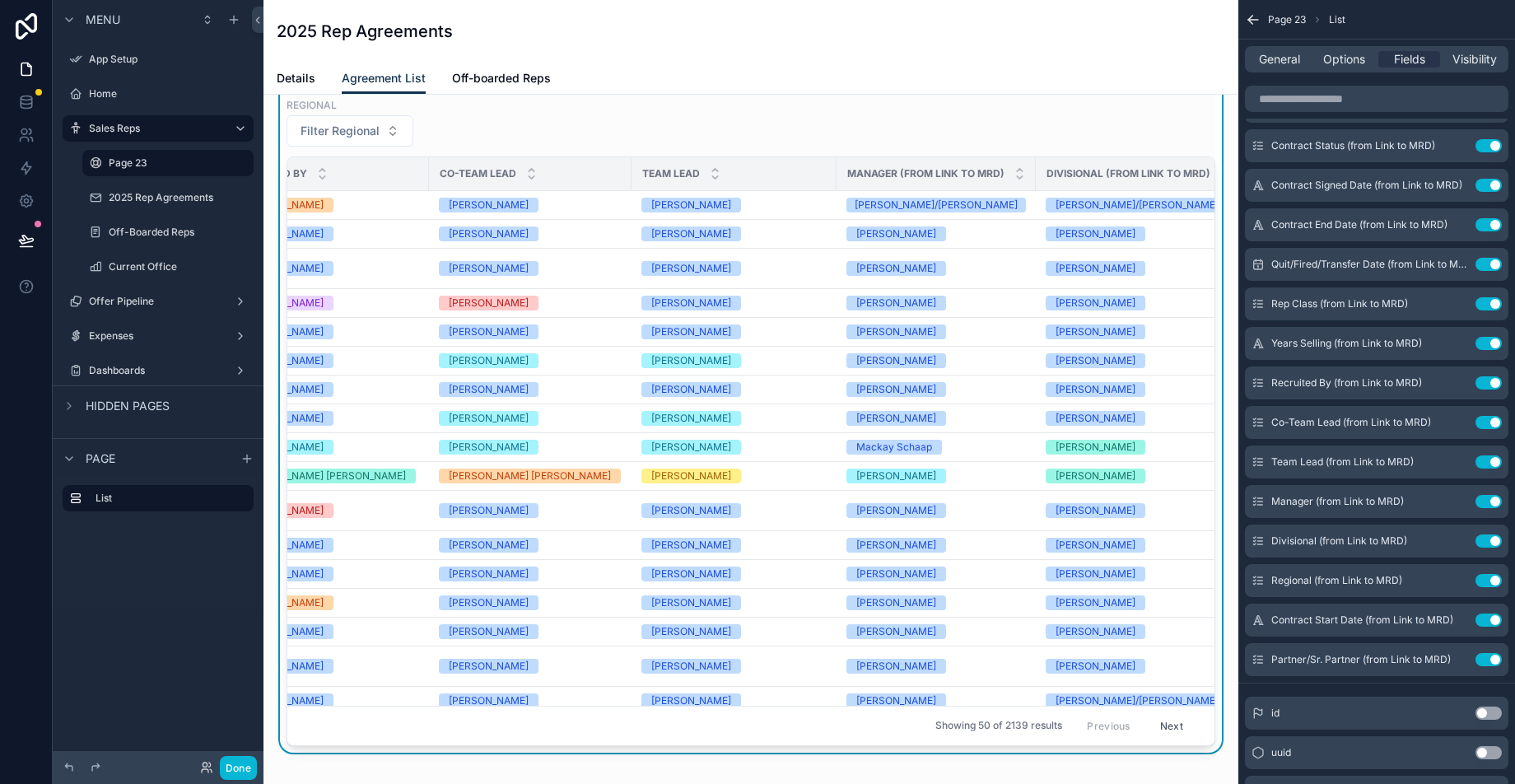
scroll to position [0, 1492]
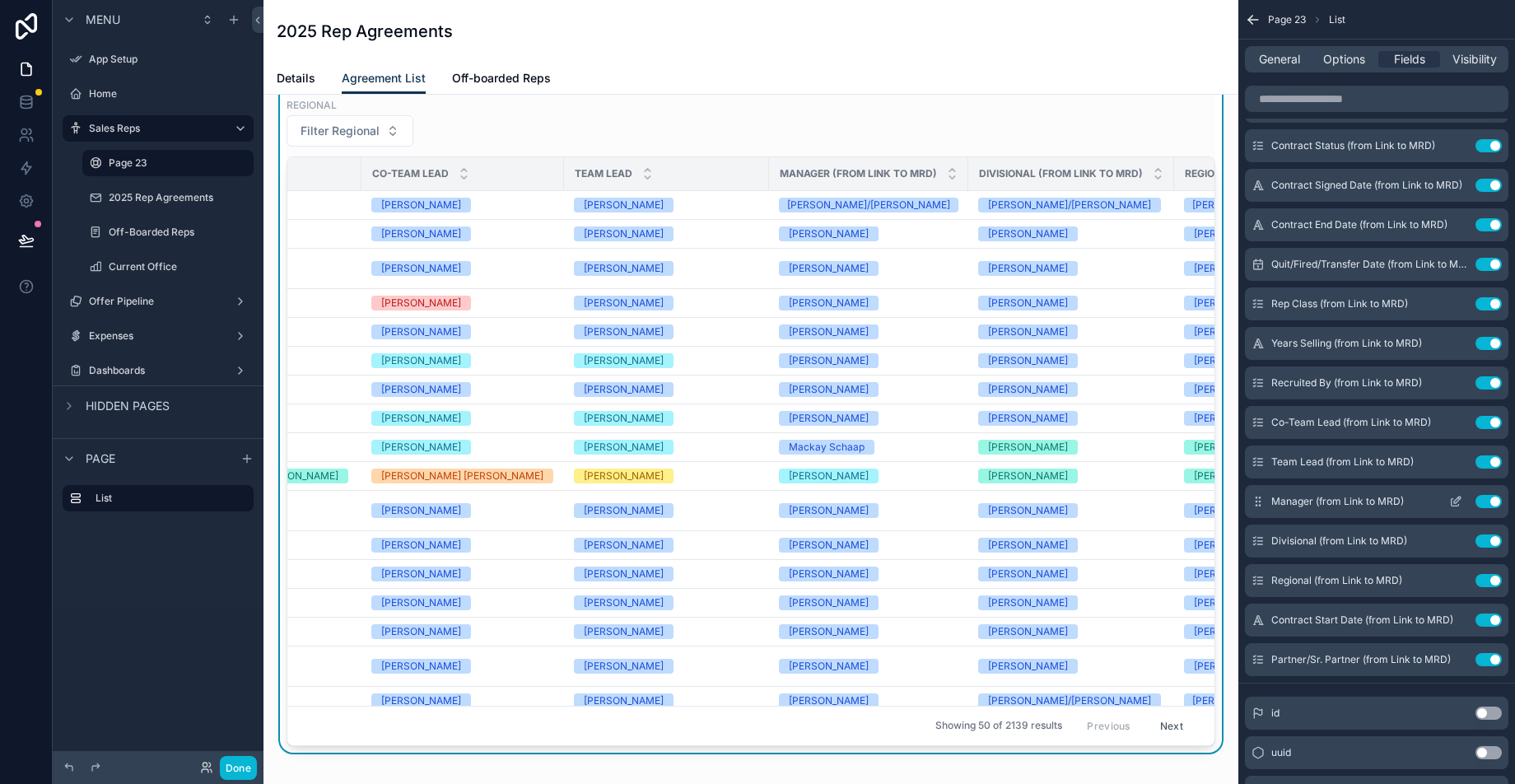
click at [1456, 505] on icon "scrollable content" at bounding box center [1455, 502] width 13 height 13
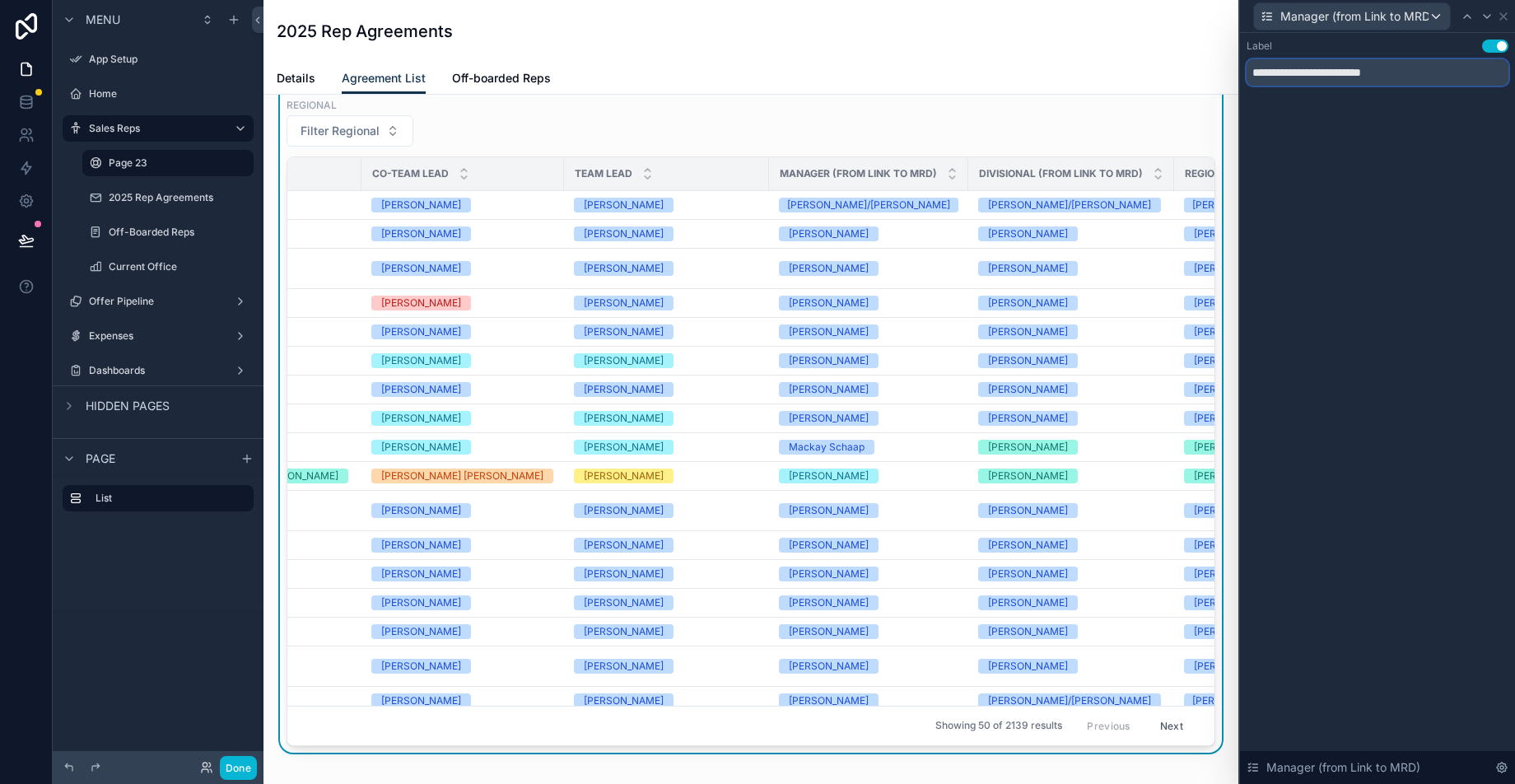
drag, startPoint x: 1421, startPoint y: 78, endPoint x: 1302, endPoint y: 72, distance: 119.2
click at [1302, 72] on input "**********" at bounding box center [1377, 72] width 261 height 26
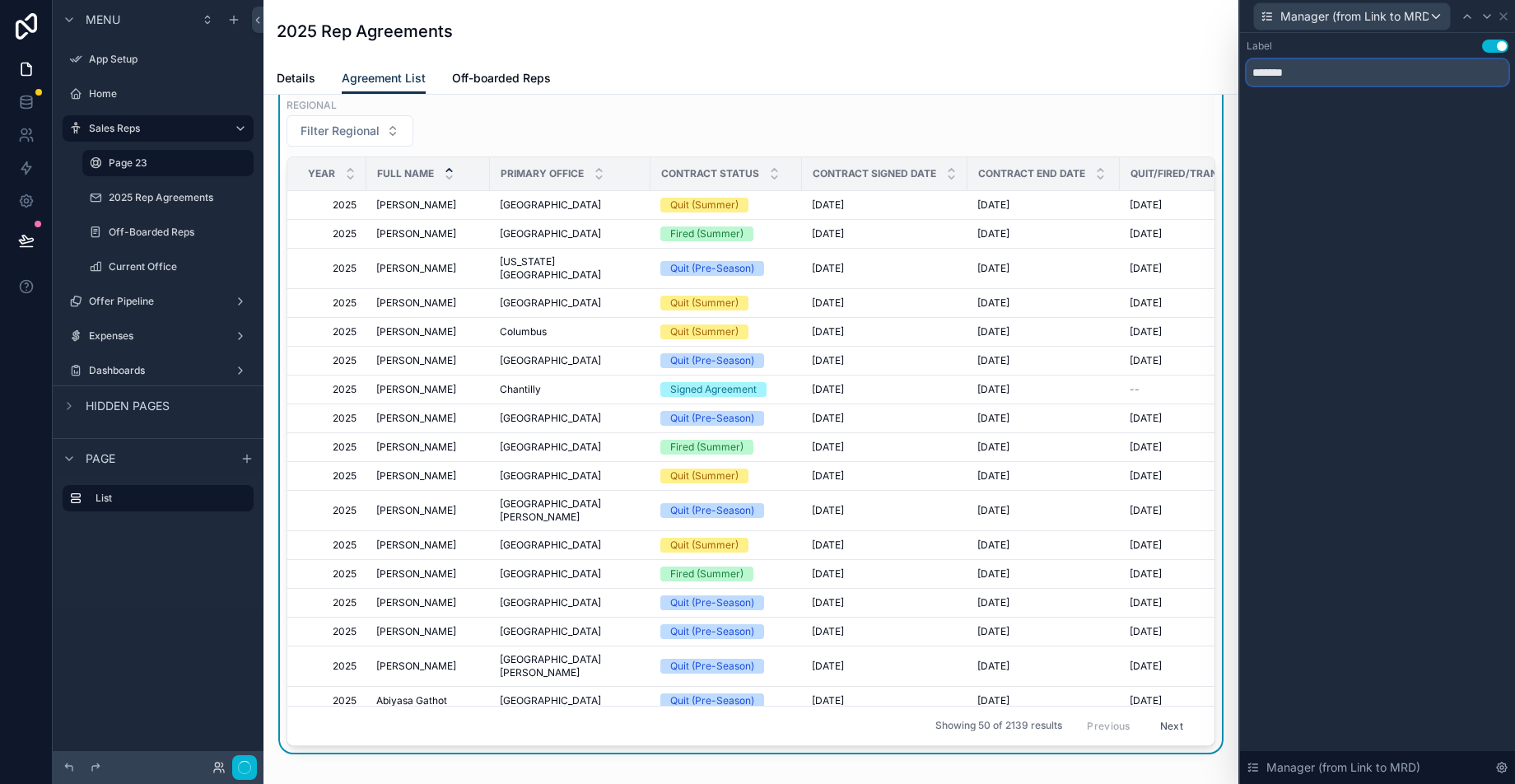
type input "*******"
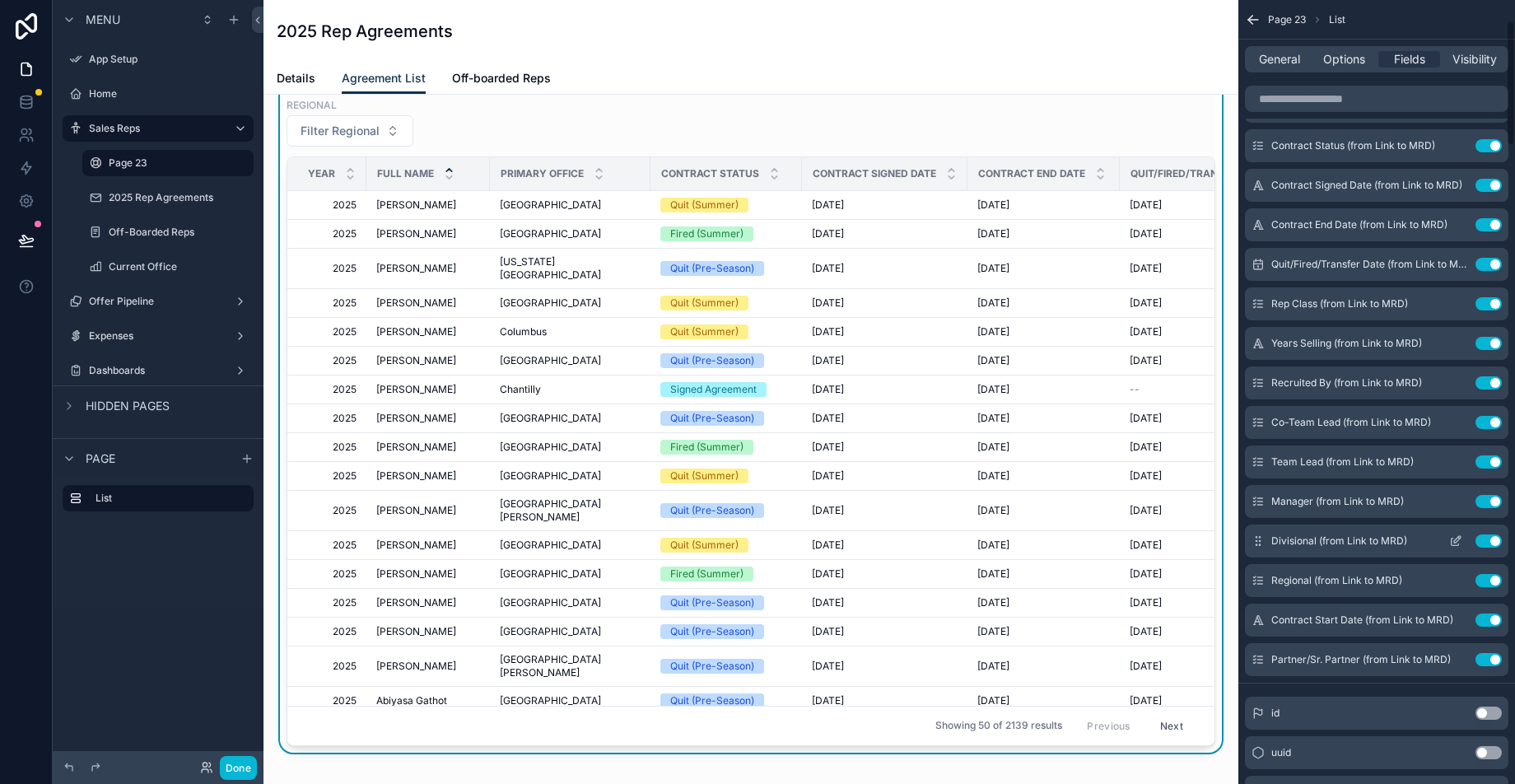
click at [1458, 540] on icon "scrollable content" at bounding box center [1457, 540] width 7 height 7
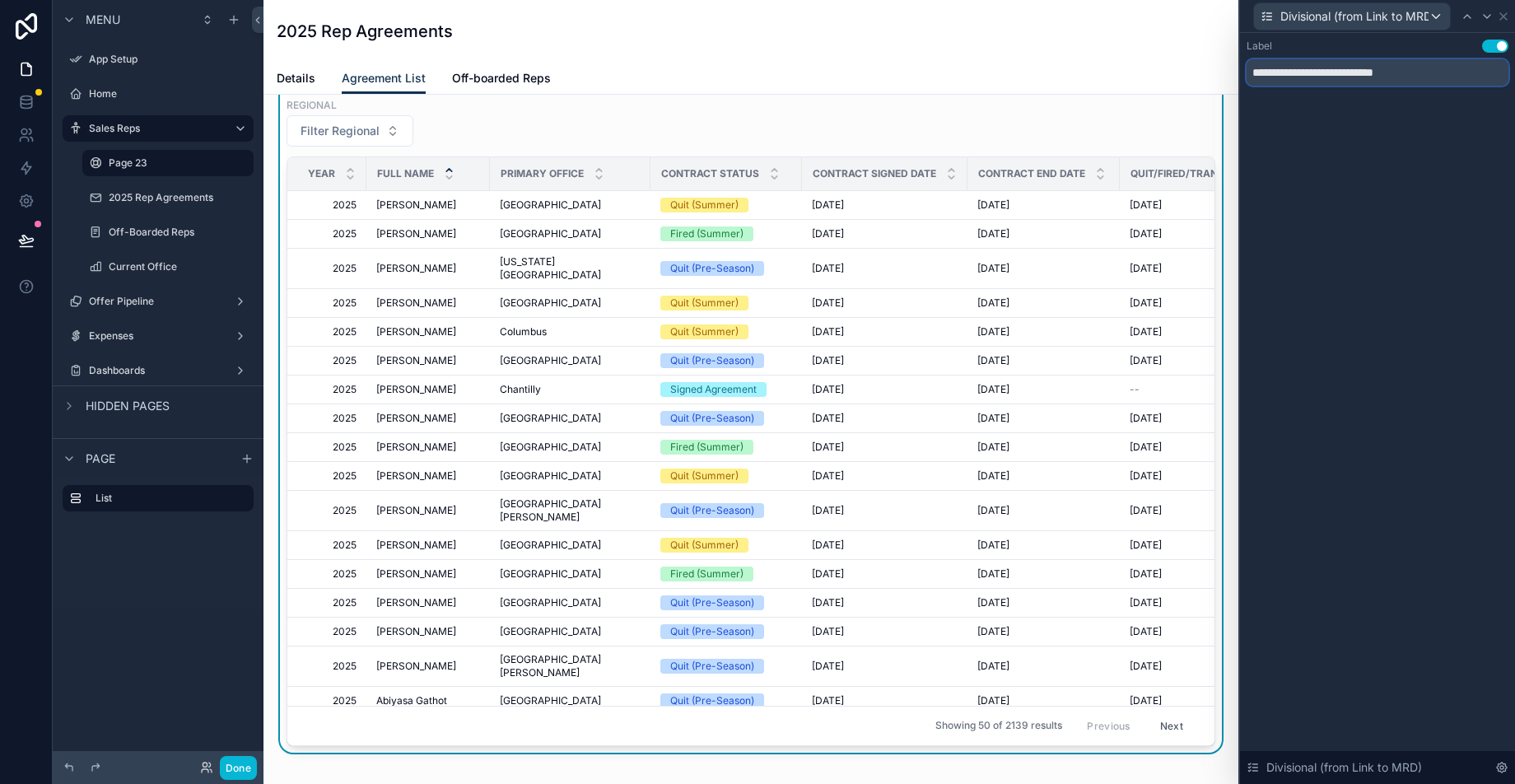
drag, startPoint x: 1428, startPoint y: 77, endPoint x: 1307, endPoint y: 73, distance: 121.1
click at [1307, 73] on input "**********" at bounding box center [1377, 72] width 261 height 26
type input "**********"
click at [1502, 16] on icon at bounding box center [1503, 17] width 13 height 13
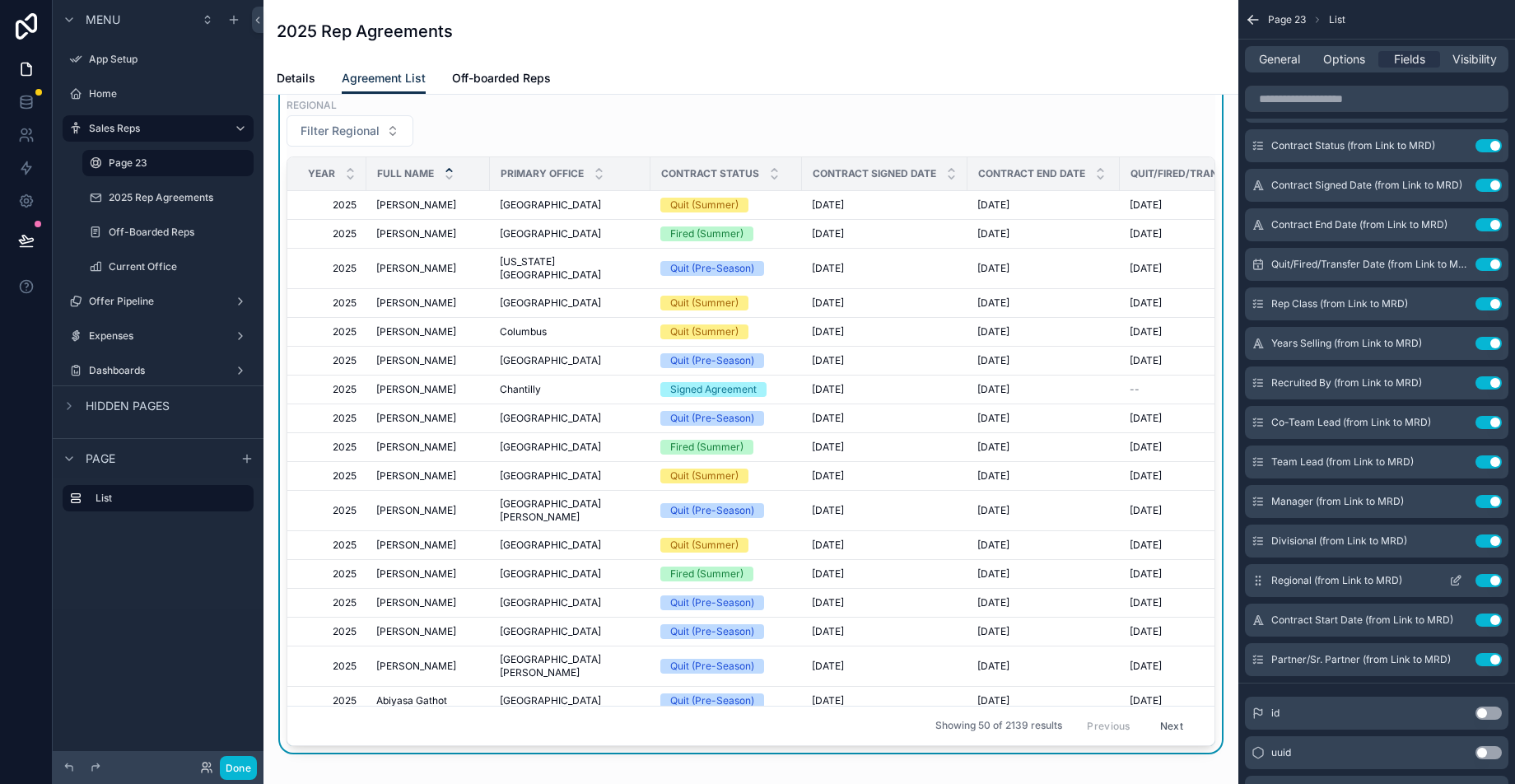
click at [1451, 583] on icon "scrollable content" at bounding box center [1455, 581] width 13 height 13
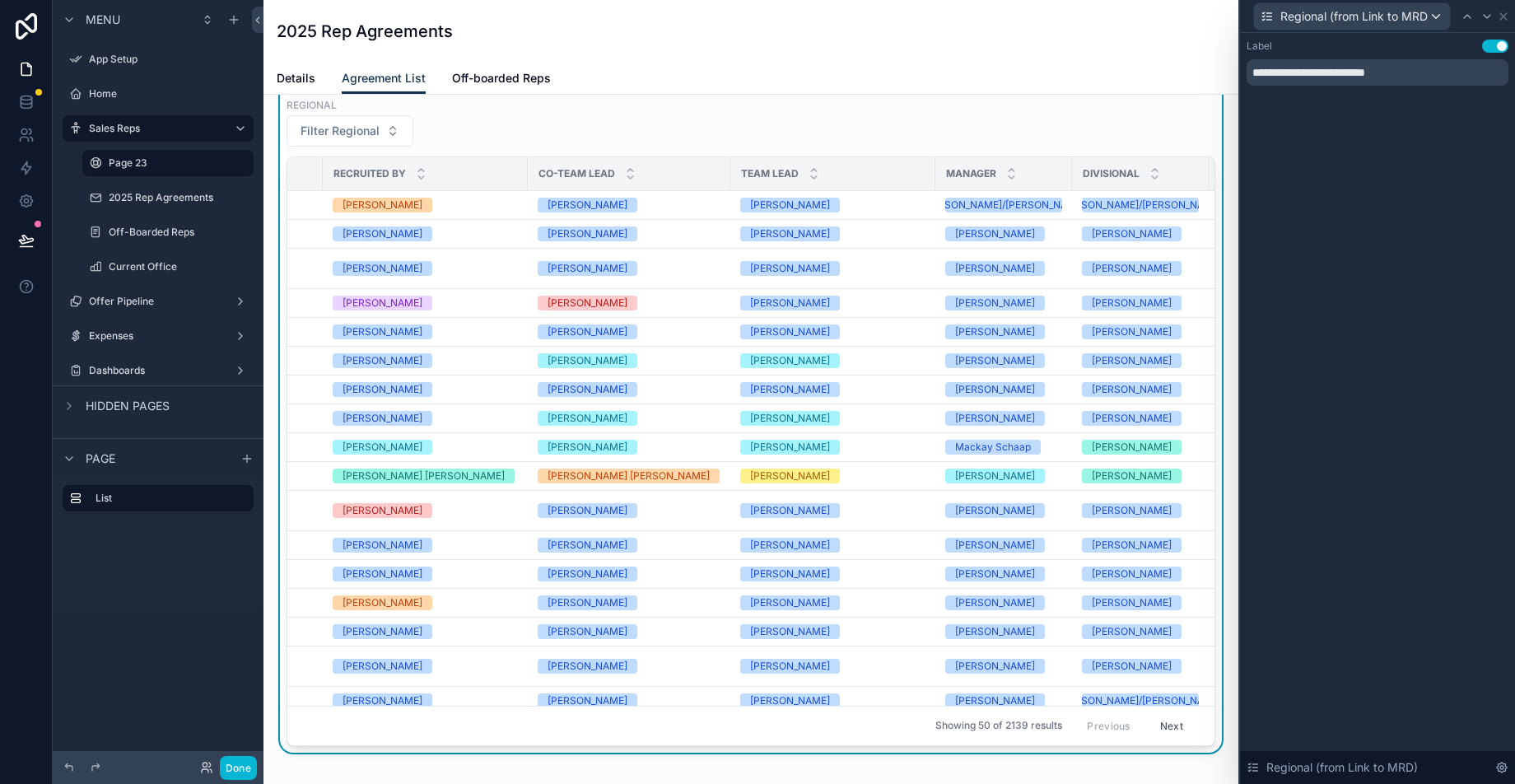
scroll to position [0, 1729]
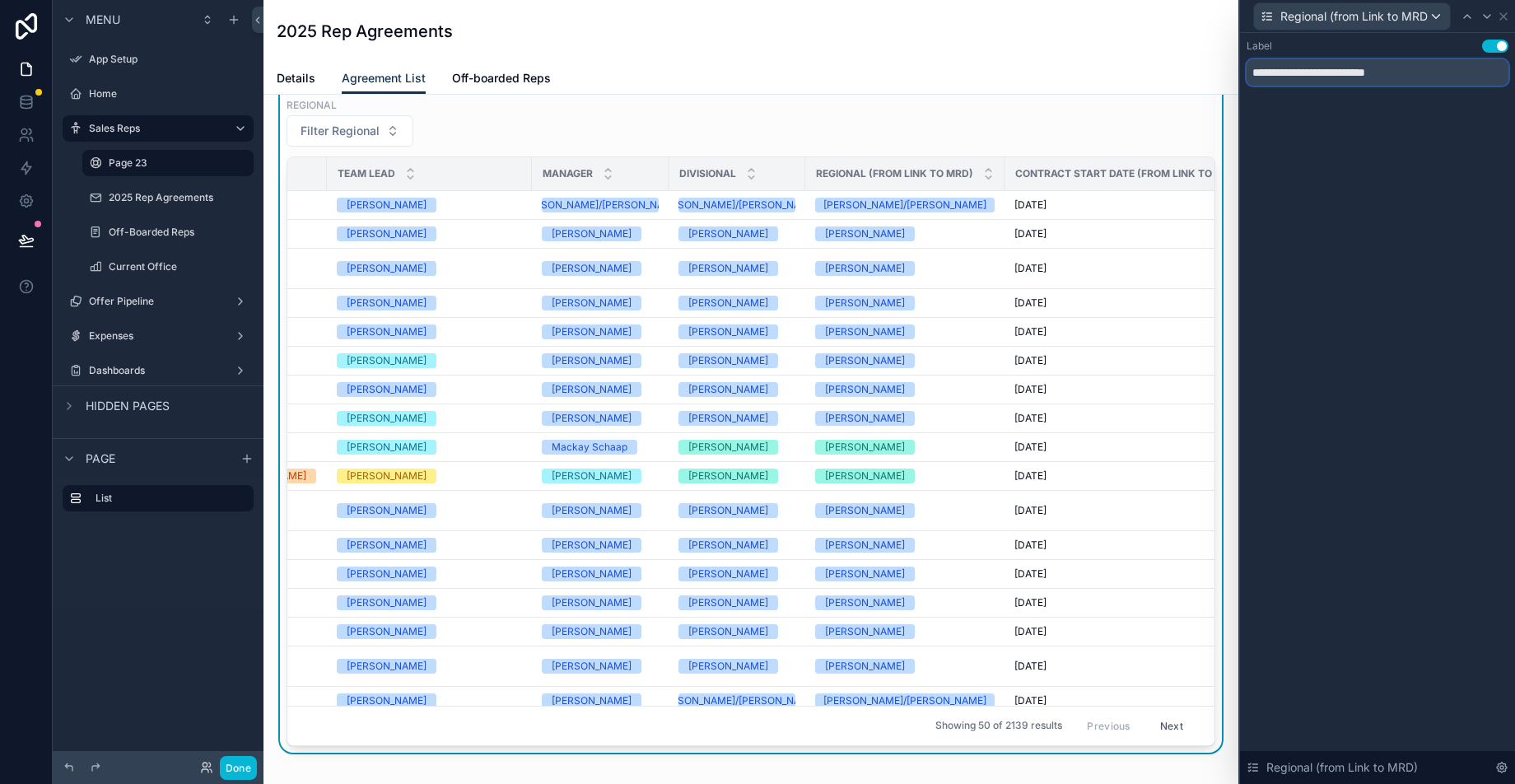
click at [1429, 70] on input "**********" at bounding box center [1377, 72] width 261 height 26
drag, startPoint x: 1444, startPoint y: 79, endPoint x: 1300, endPoint y: 75, distance: 144.1
click at [1300, 75] on input "**********" at bounding box center [1377, 72] width 261 height 26
type input "********"
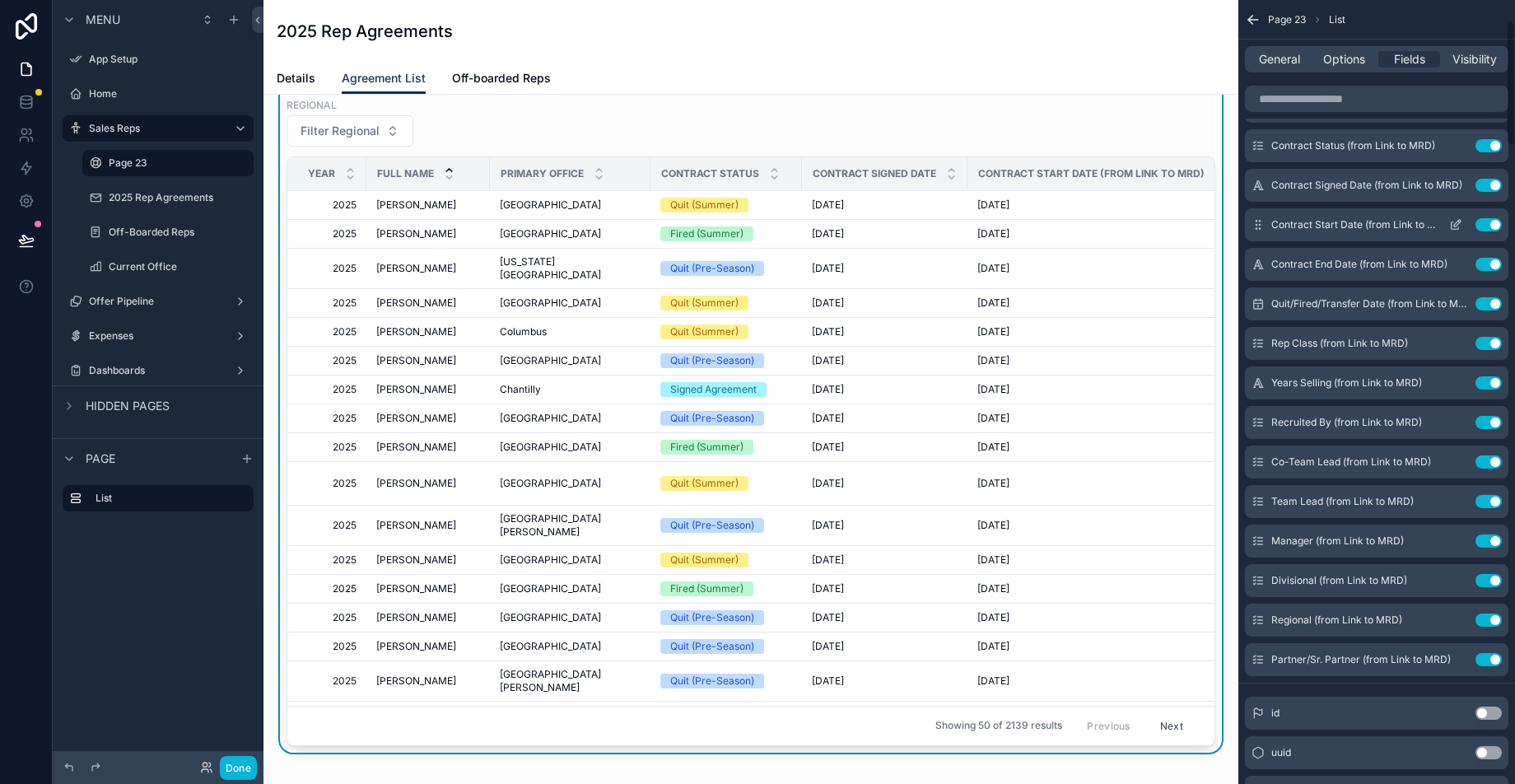
click at [1456, 224] on icon "scrollable content" at bounding box center [1457, 223] width 7 height 7
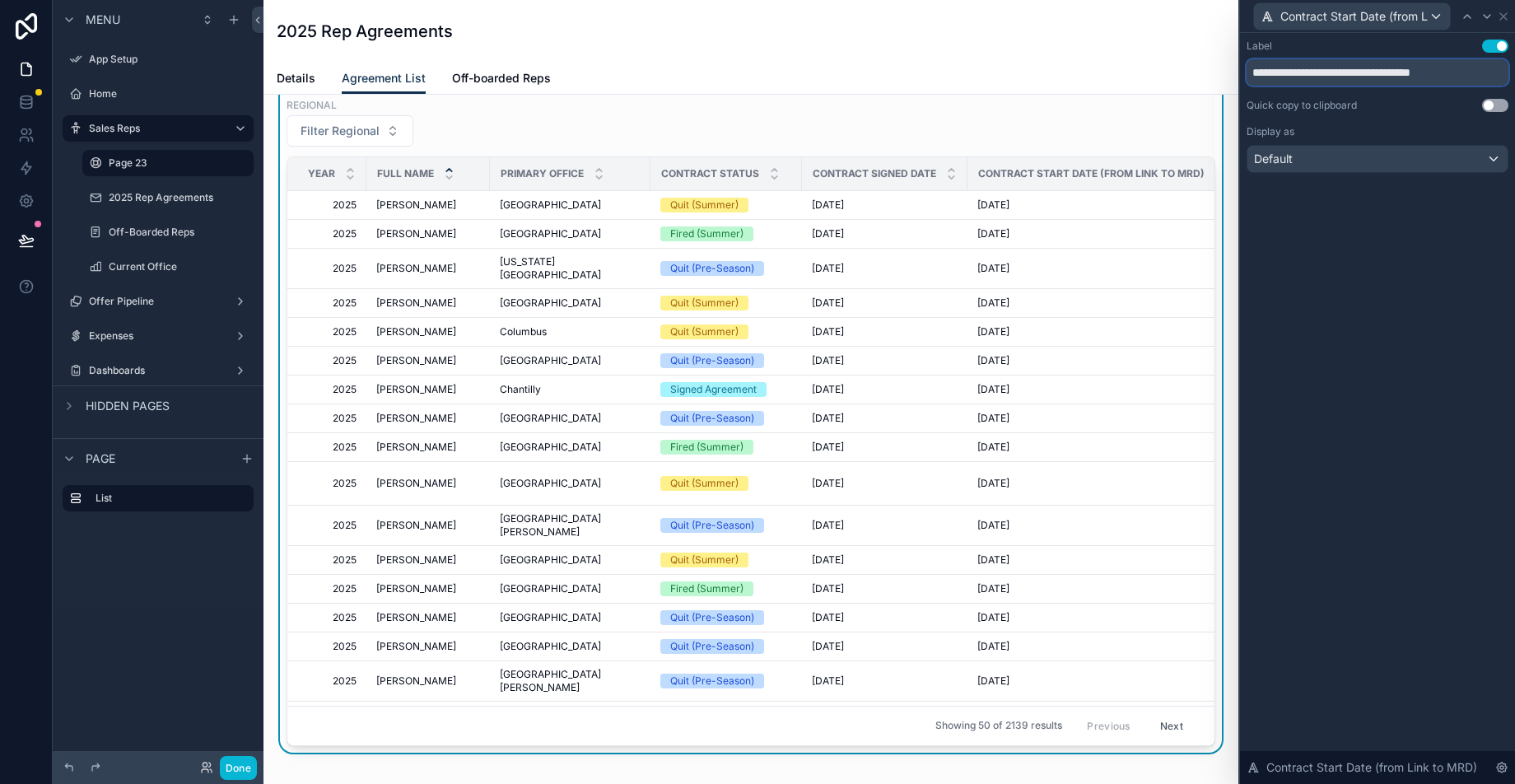
drag, startPoint x: 1470, startPoint y: 72, endPoint x: 1359, endPoint y: 71, distance: 111.0
click at [1359, 71] on input "**********" at bounding box center [1377, 72] width 261 height 26
type input "**********"
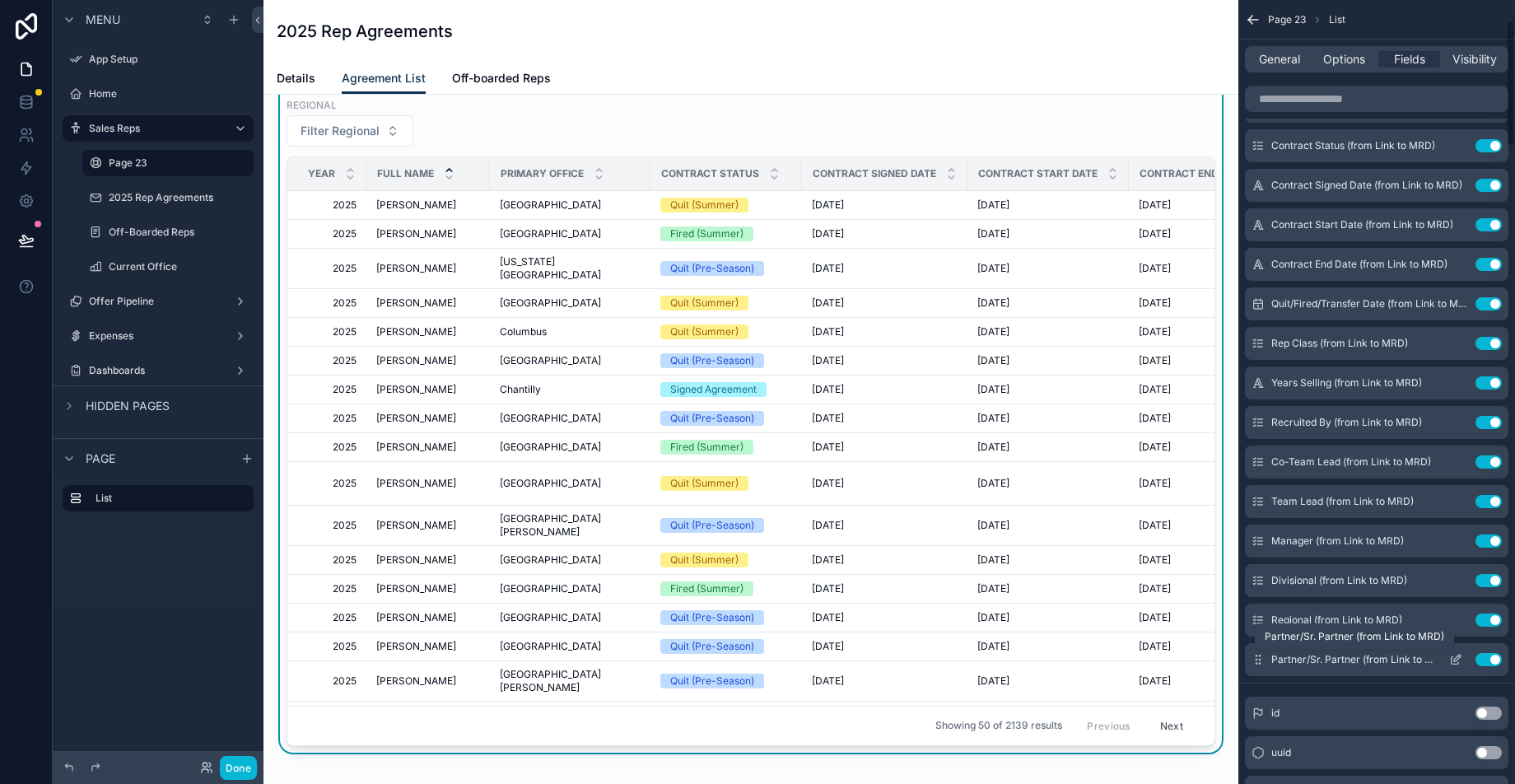
click at [1383, 655] on span "Partner/Sr. Partner (from Link to MRD)" at bounding box center [1353, 659] width 164 height 13
click at [1458, 654] on icon "scrollable content" at bounding box center [1457, 658] width 7 height 7
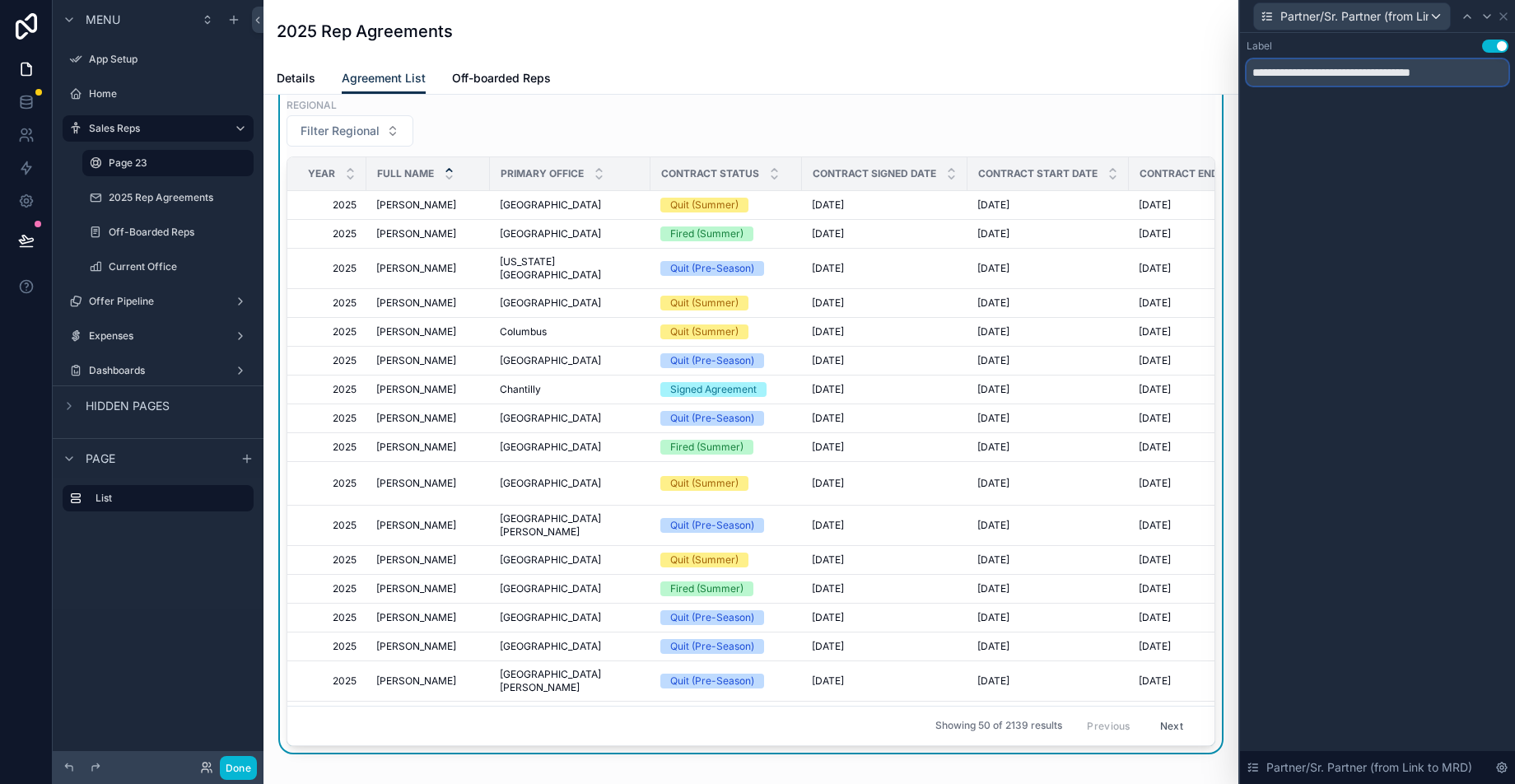
drag, startPoint x: 1454, startPoint y: 73, endPoint x: 1351, endPoint y: 75, distance: 103.0
click at [1351, 75] on input "**********" at bounding box center [1377, 72] width 261 height 26
type input "**********"
click at [1443, 192] on div "**********" at bounding box center [1377, 408] width 275 height 750
click at [1507, 15] on icon at bounding box center [1503, 17] width 13 height 13
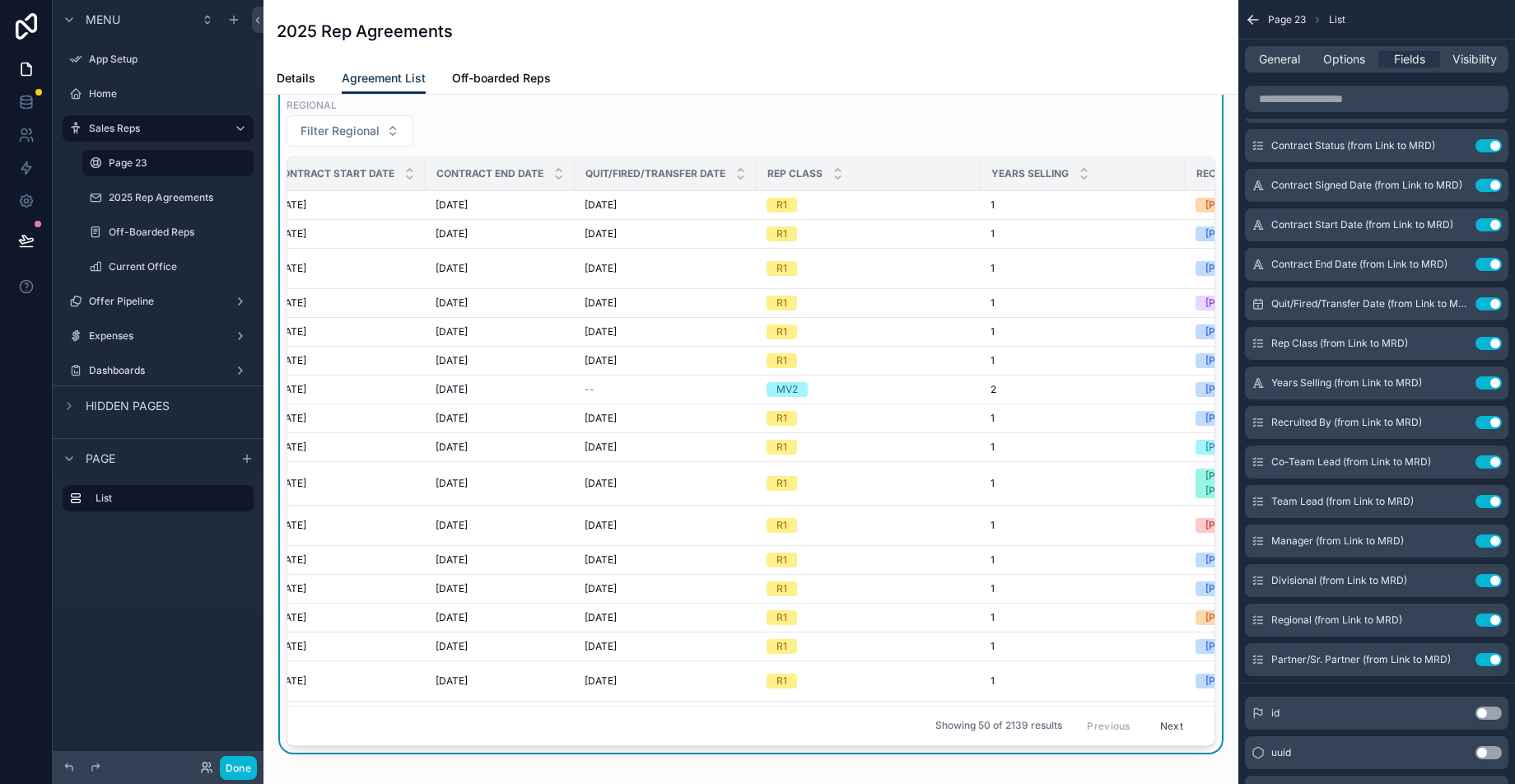
scroll to position [0, 711]
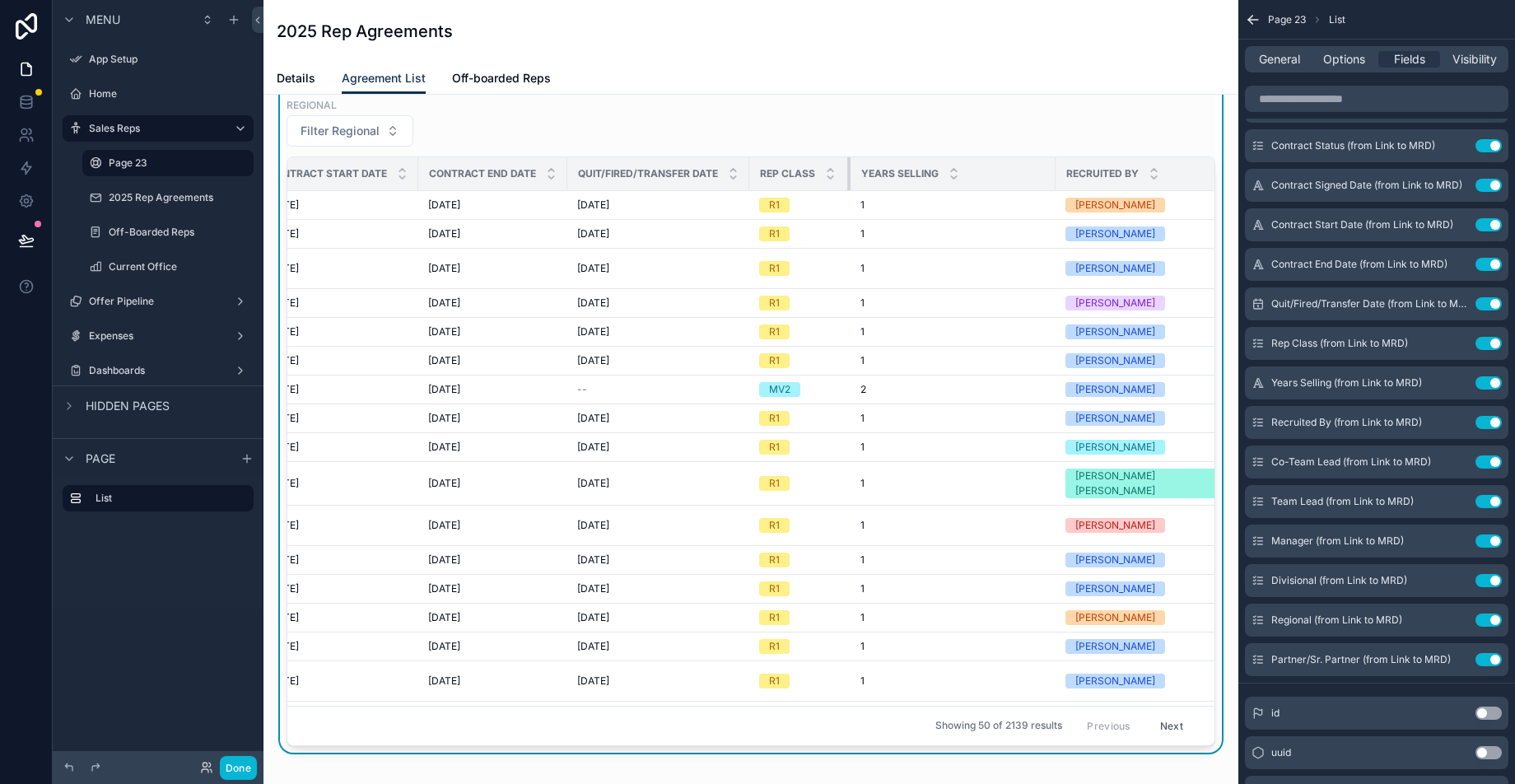
drag, startPoint x: 959, startPoint y: 170, endPoint x: 835, endPoint y: 171, distance: 124.0
click at [847, 171] on div "scrollable content" at bounding box center [851, 173] width 7 height 33
drag, startPoint x: 1041, startPoint y: 171, endPoint x: 1006, endPoint y: 173, distance: 35.1
click at [1006, 173] on tr "Year Full Name Primary Office Contract Status Contract Signed Date Contract Sta…" at bounding box center [859, 174] width 2565 height 34
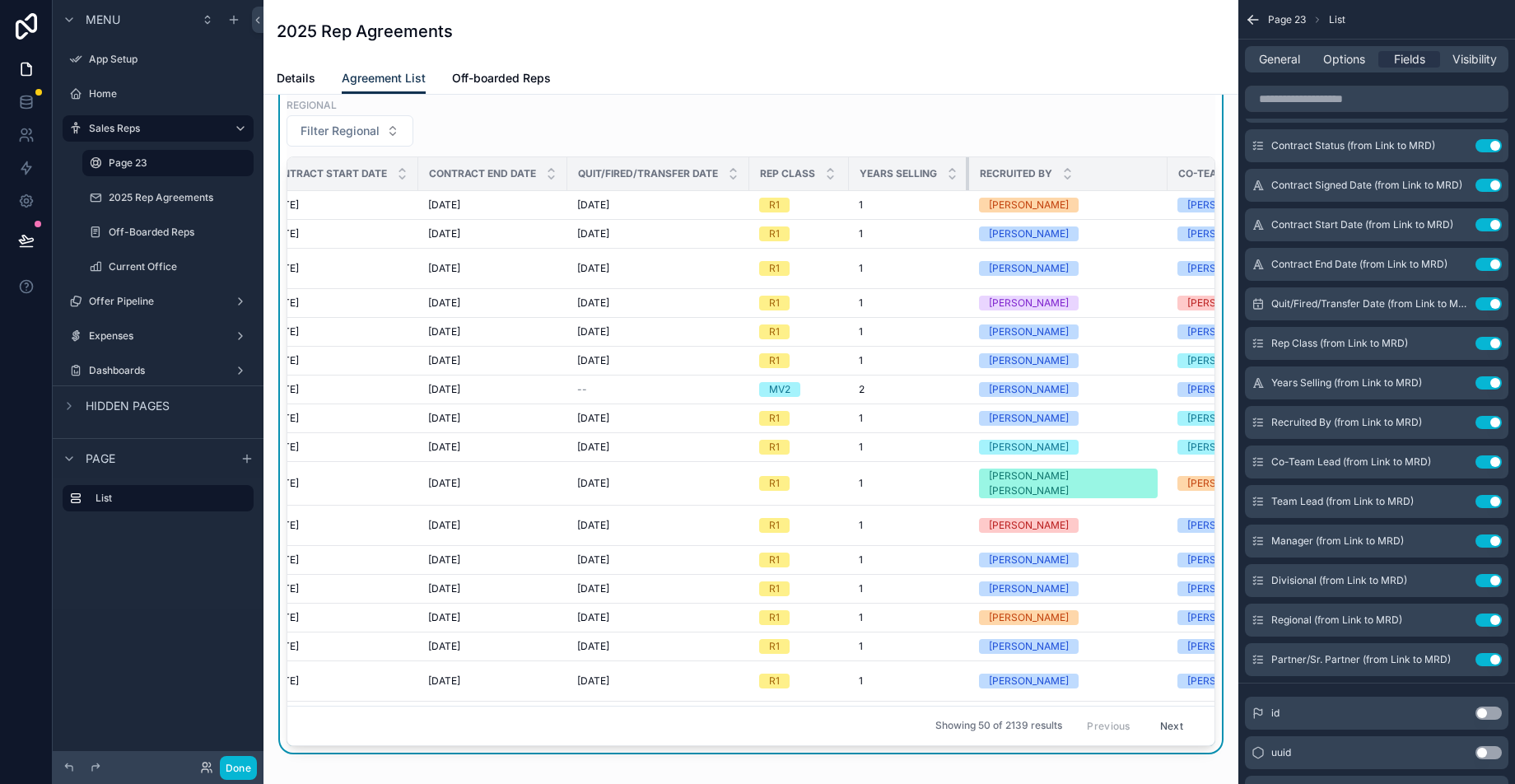
drag, startPoint x: 1040, startPoint y: 172, endPoint x: 948, endPoint y: 172, distance: 92.0
click at [948, 172] on th "Years Selling" at bounding box center [909, 174] width 121 height 34
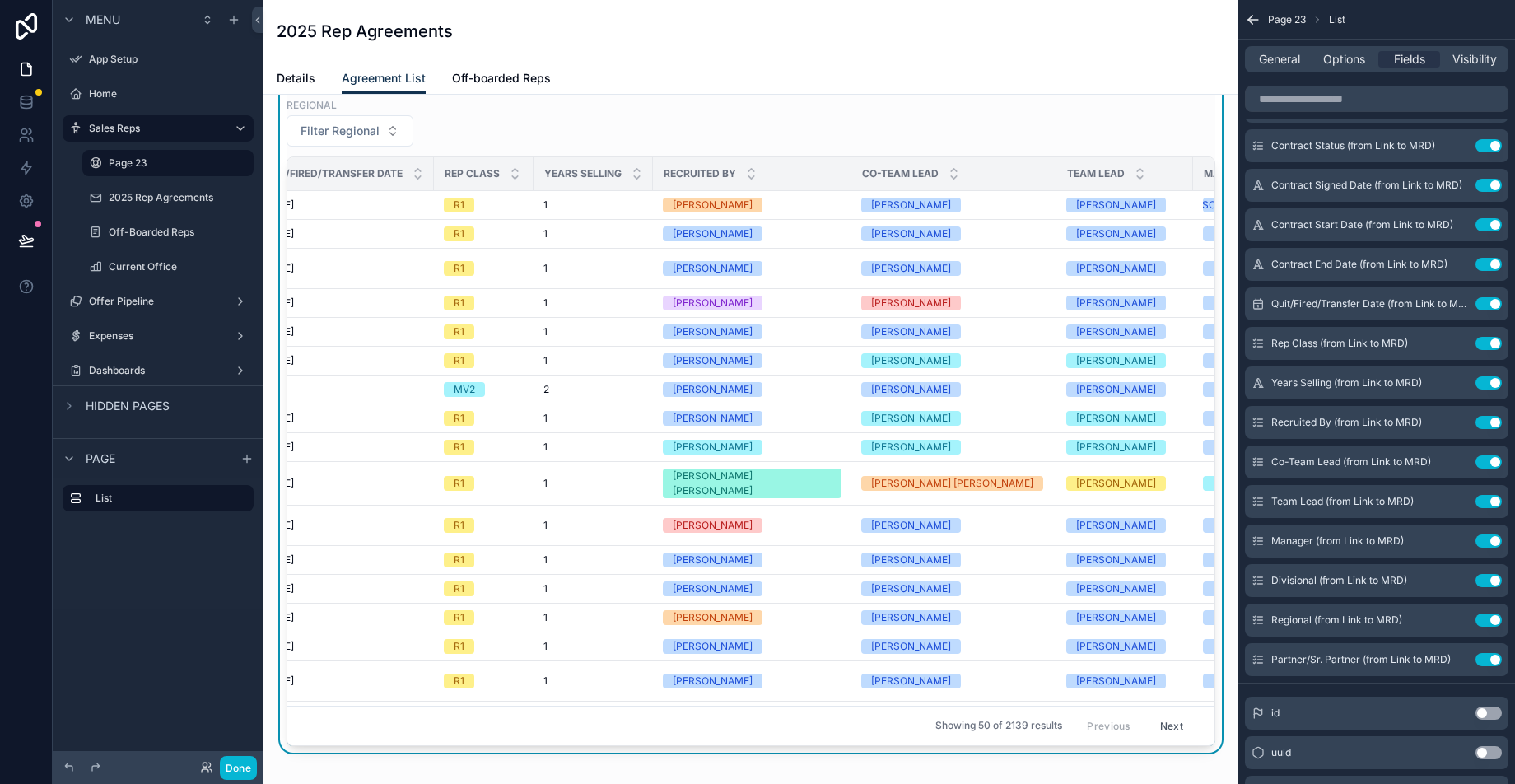
scroll to position [0, 1027]
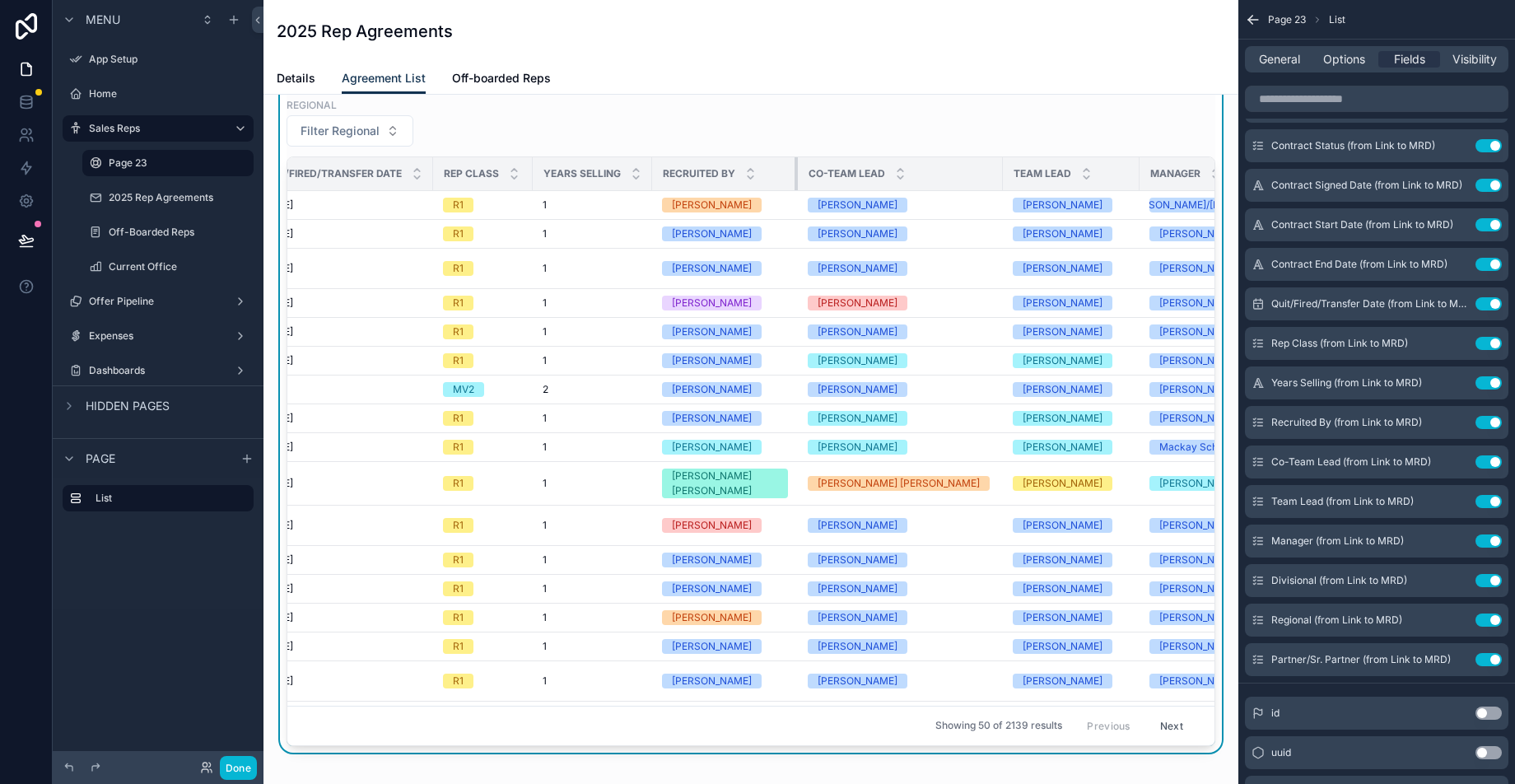
drag, startPoint x: 836, startPoint y: 170, endPoint x: 782, endPoint y: 173, distance: 54.1
click at [794, 173] on div "scrollable content" at bounding box center [798, 173] width 7 height 33
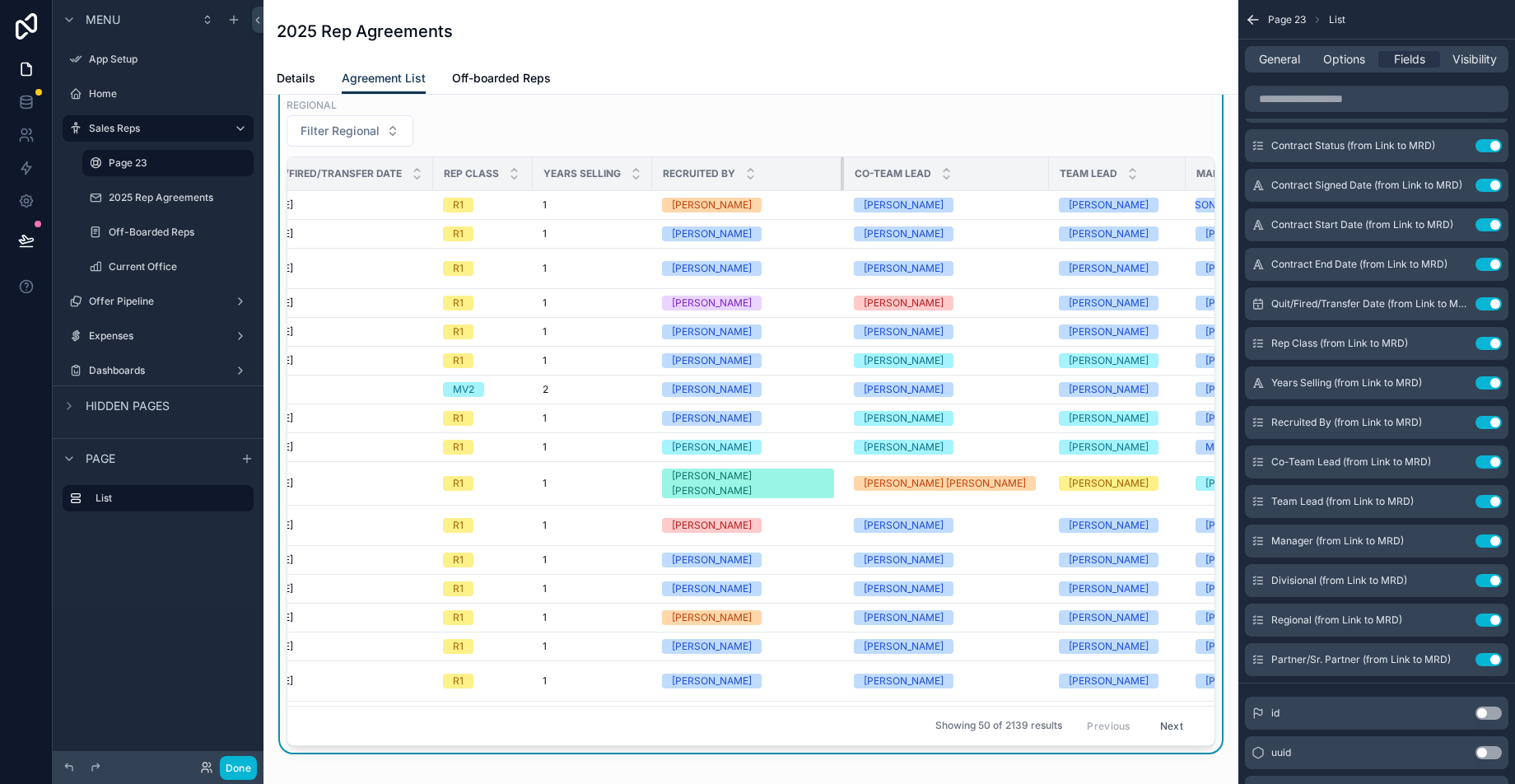
drag, startPoint x: 782, startPoint y: 175, endPoint x: 830, endPoint y: 183, distance: 48.7
click at [841, 183] on div "scrollable content" at bounding box center [844, 173] width 7 height 33
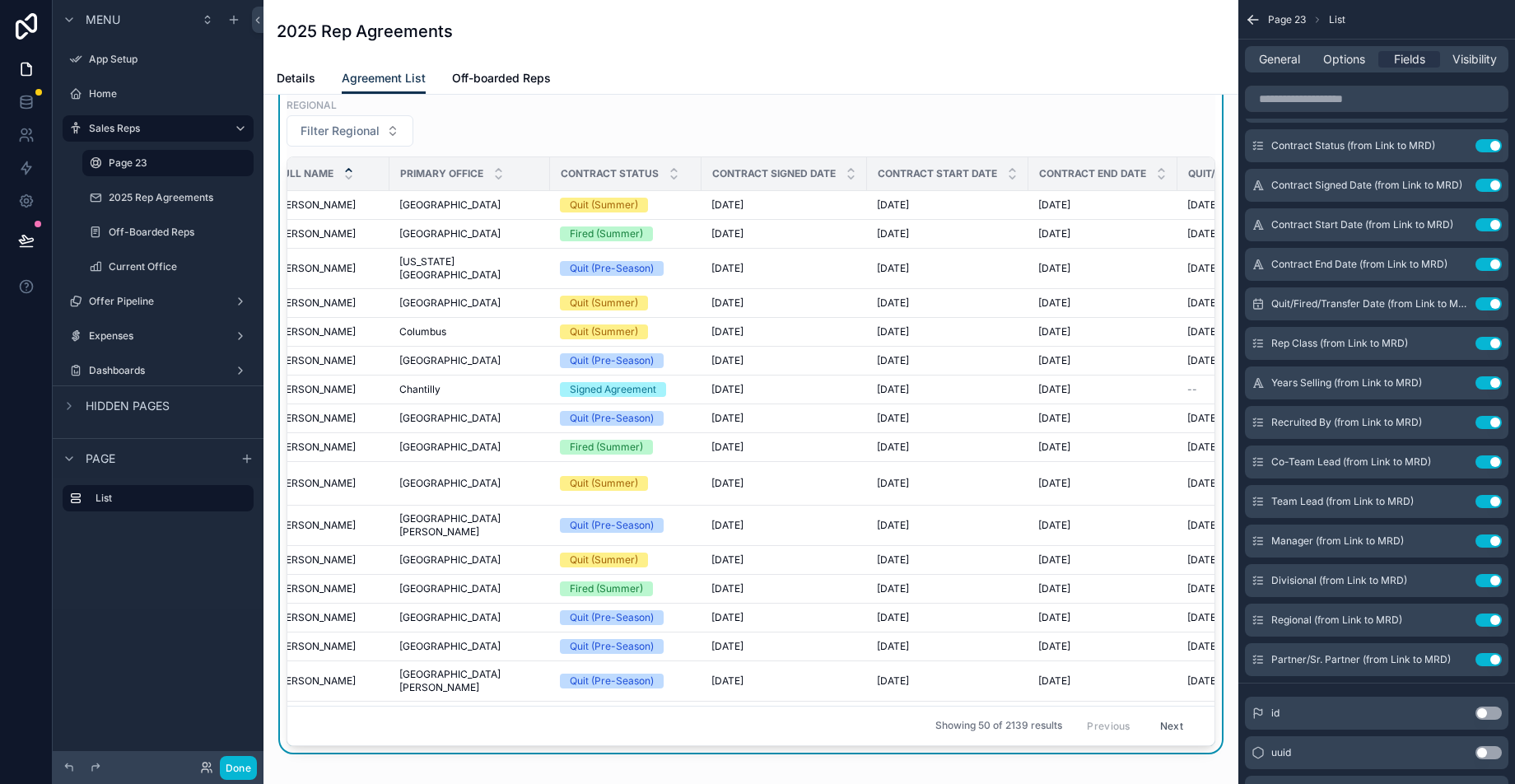
scroll to position [0, 0]
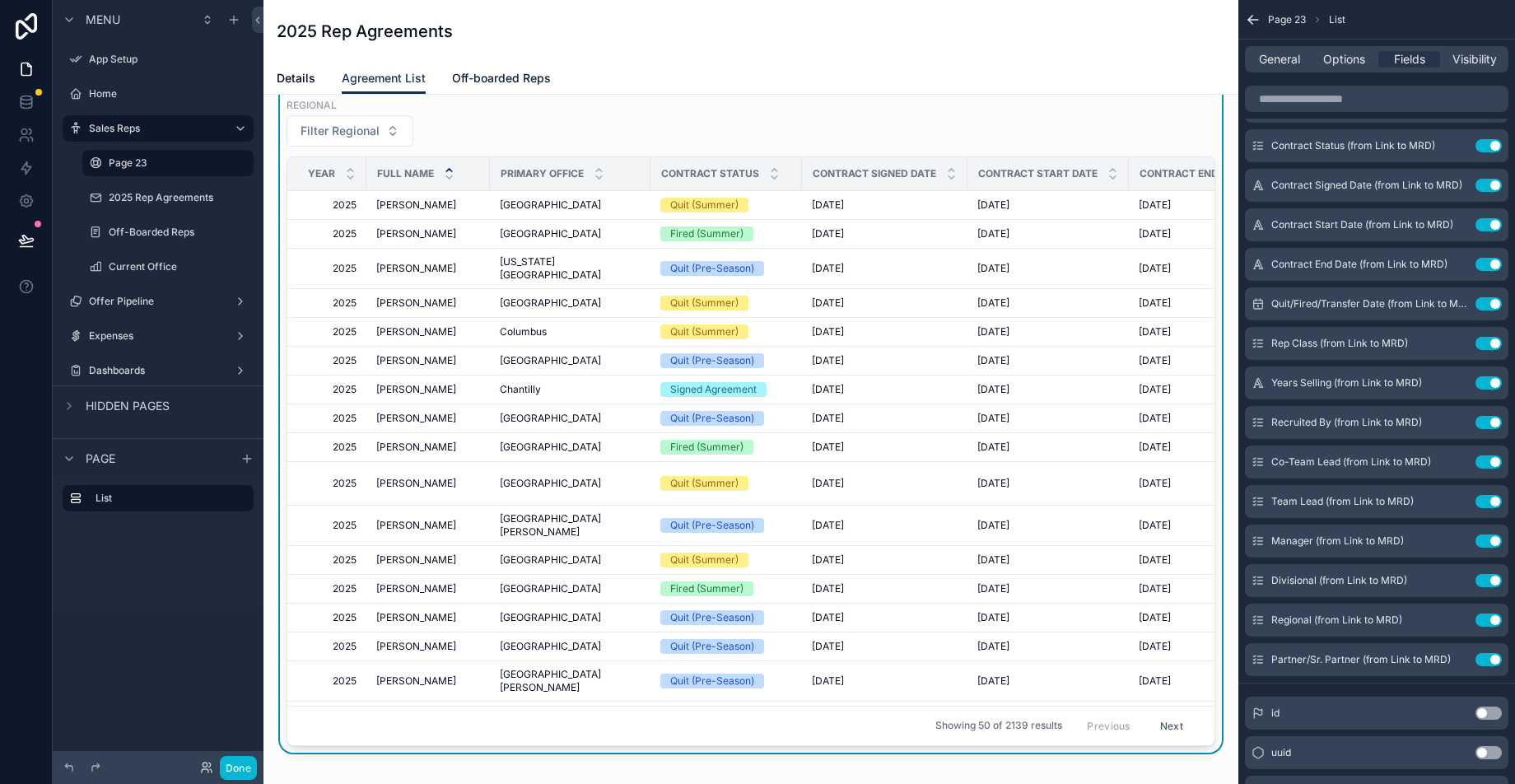
click at [497, 83] on span "Off-boarded Reps" at bounding box center [501, 78] width 99 height 17
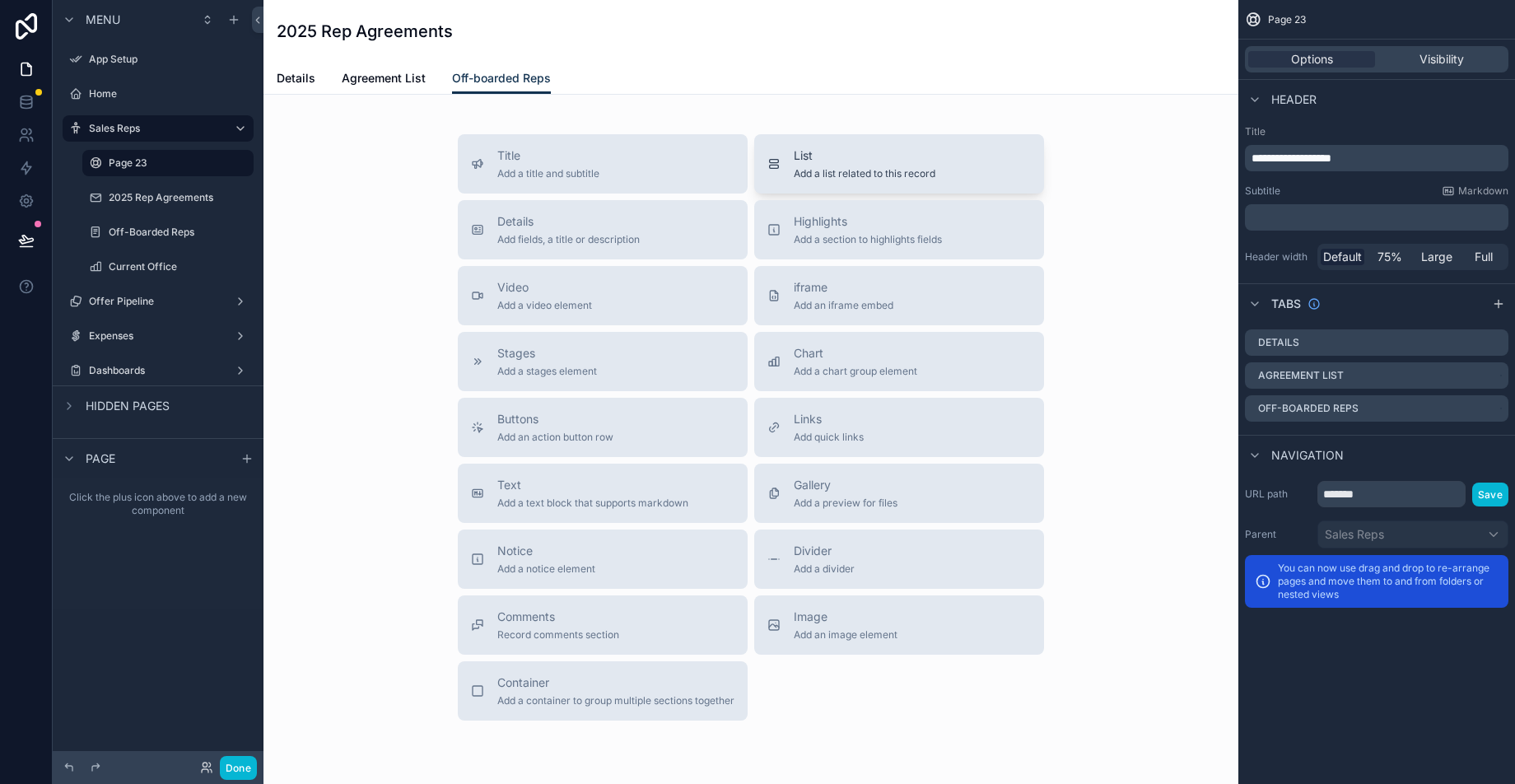
click at [785, 169] on div "List Add a list related to this record" at bounding box center [899, 164] width 263 height 33
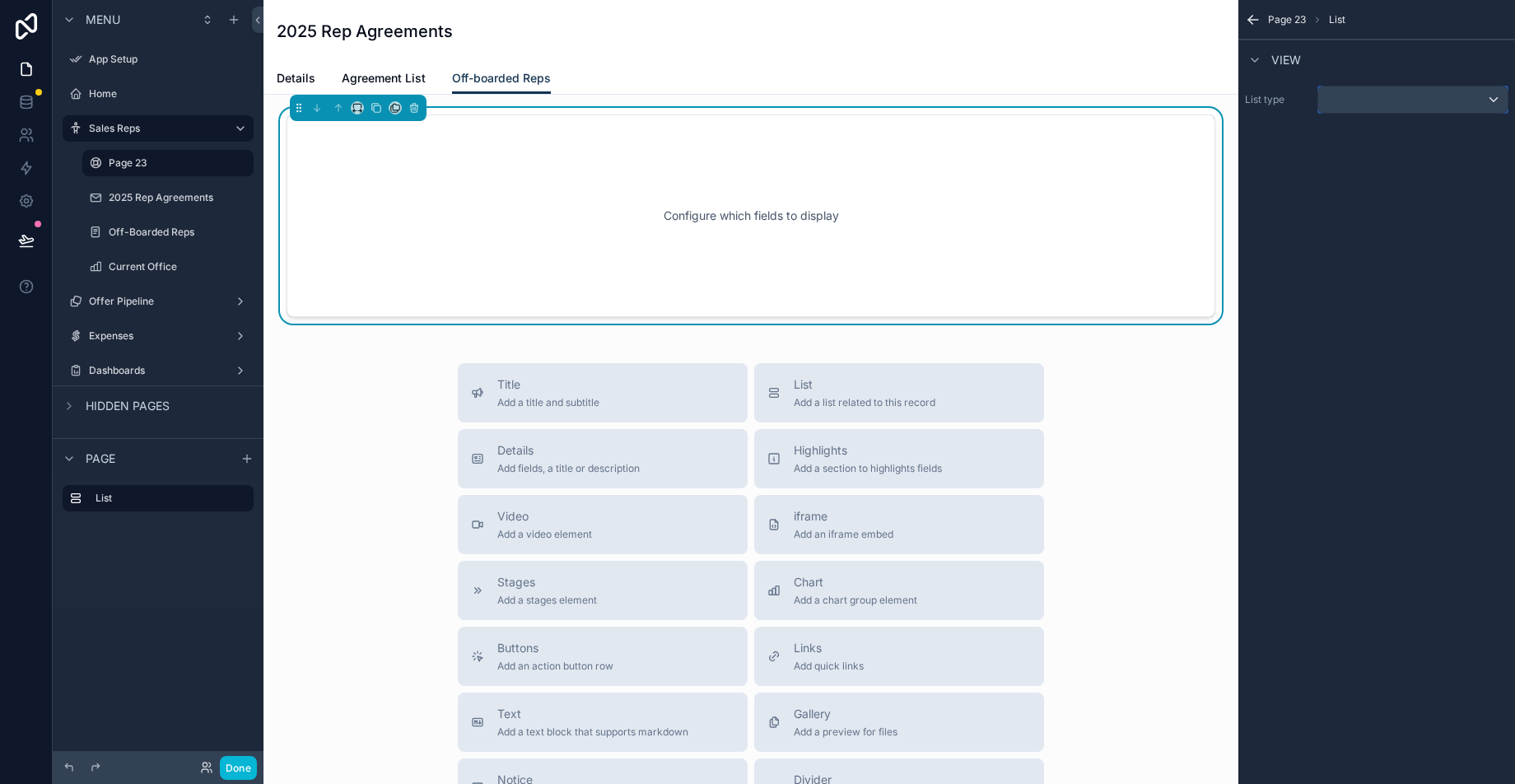
click at [1428, 91] on div "scrollable content" at bounding box center [1412, 99] width 190 height 26
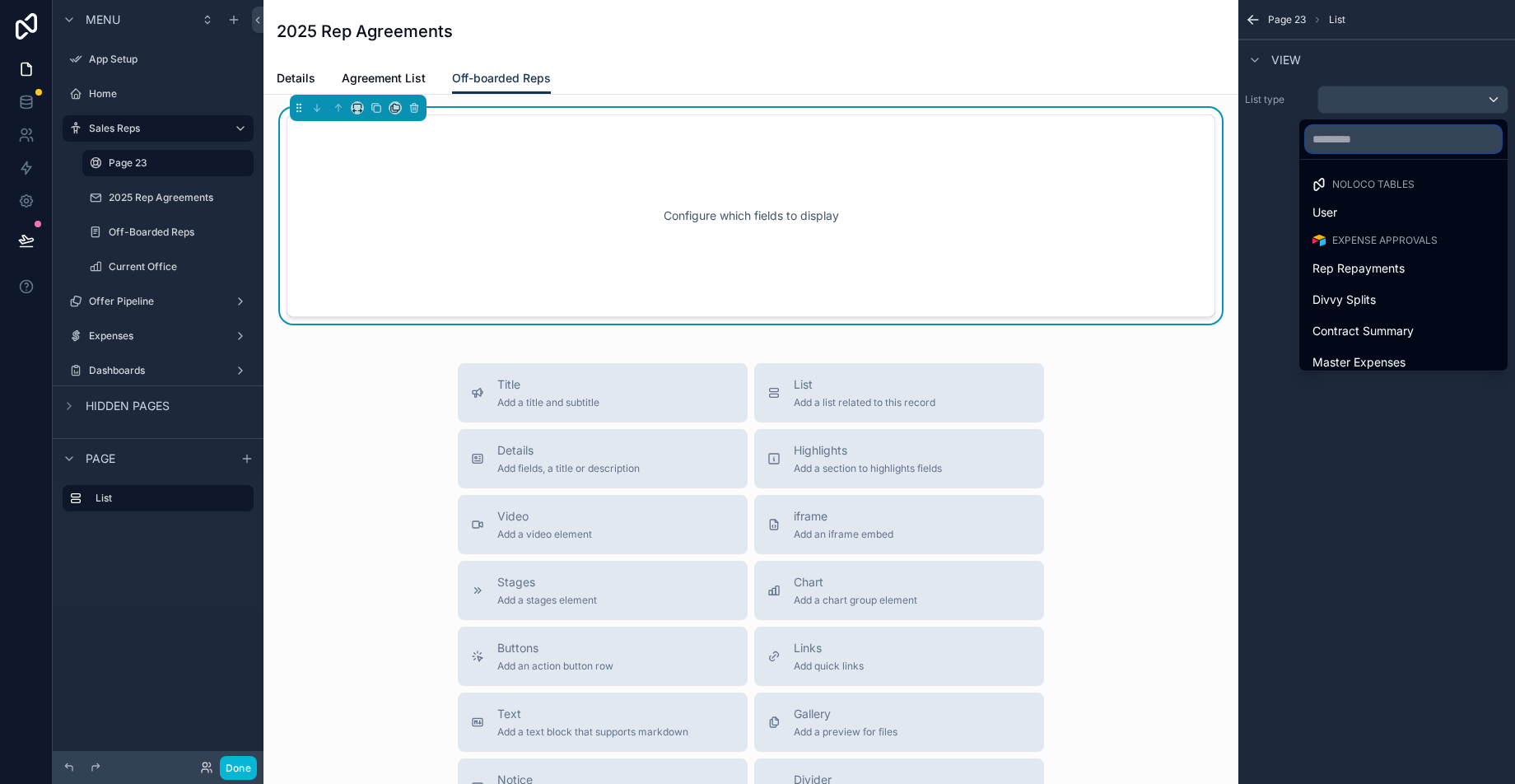
click at [1377, 137] on input "text" at bounding box center [1403, 138] width 195 height 26
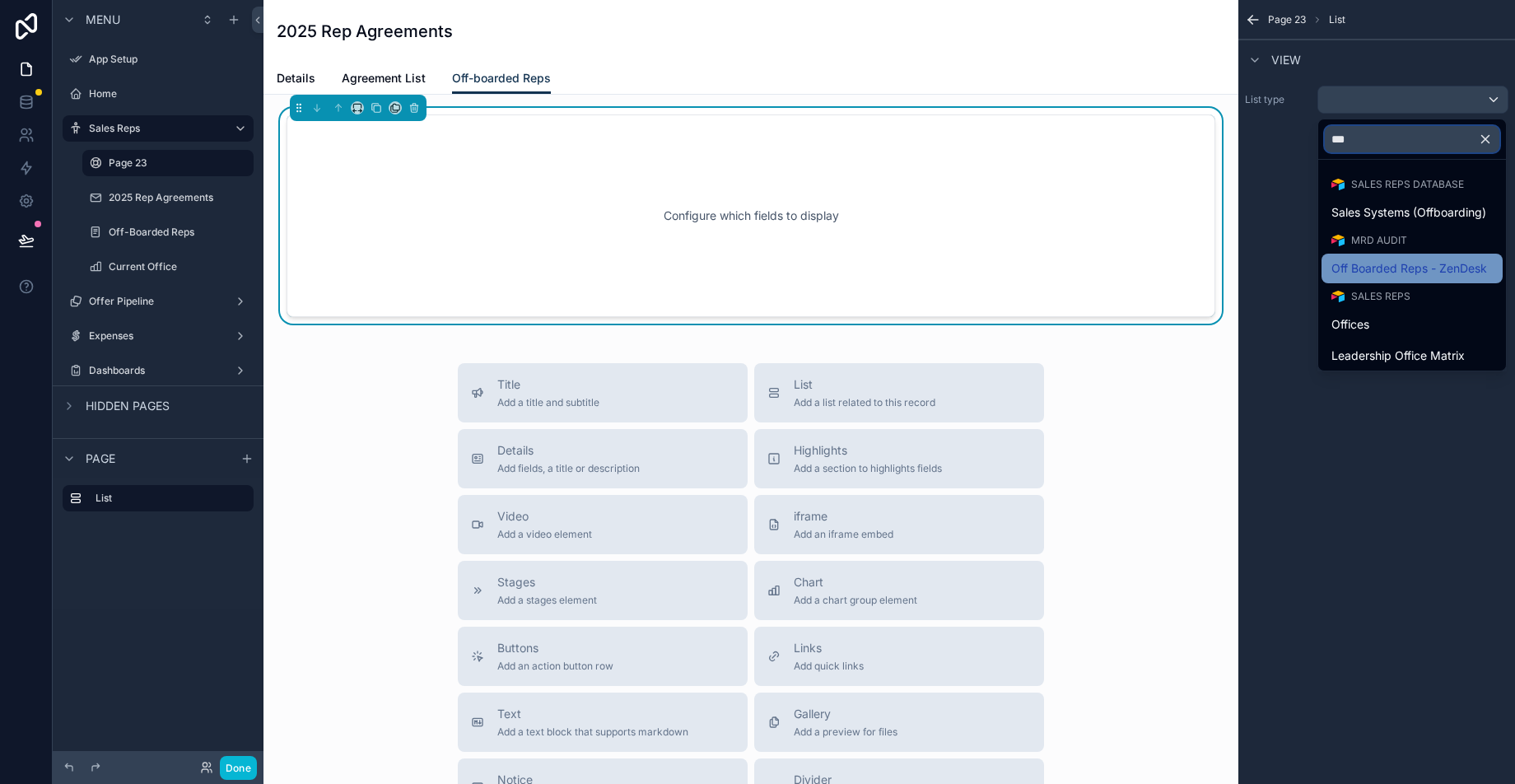
type input "***"
click at [1448, 266] on span "Off Boarded Reps - ZenDesk" at bounding box center [1409, 268] width 156 height 19
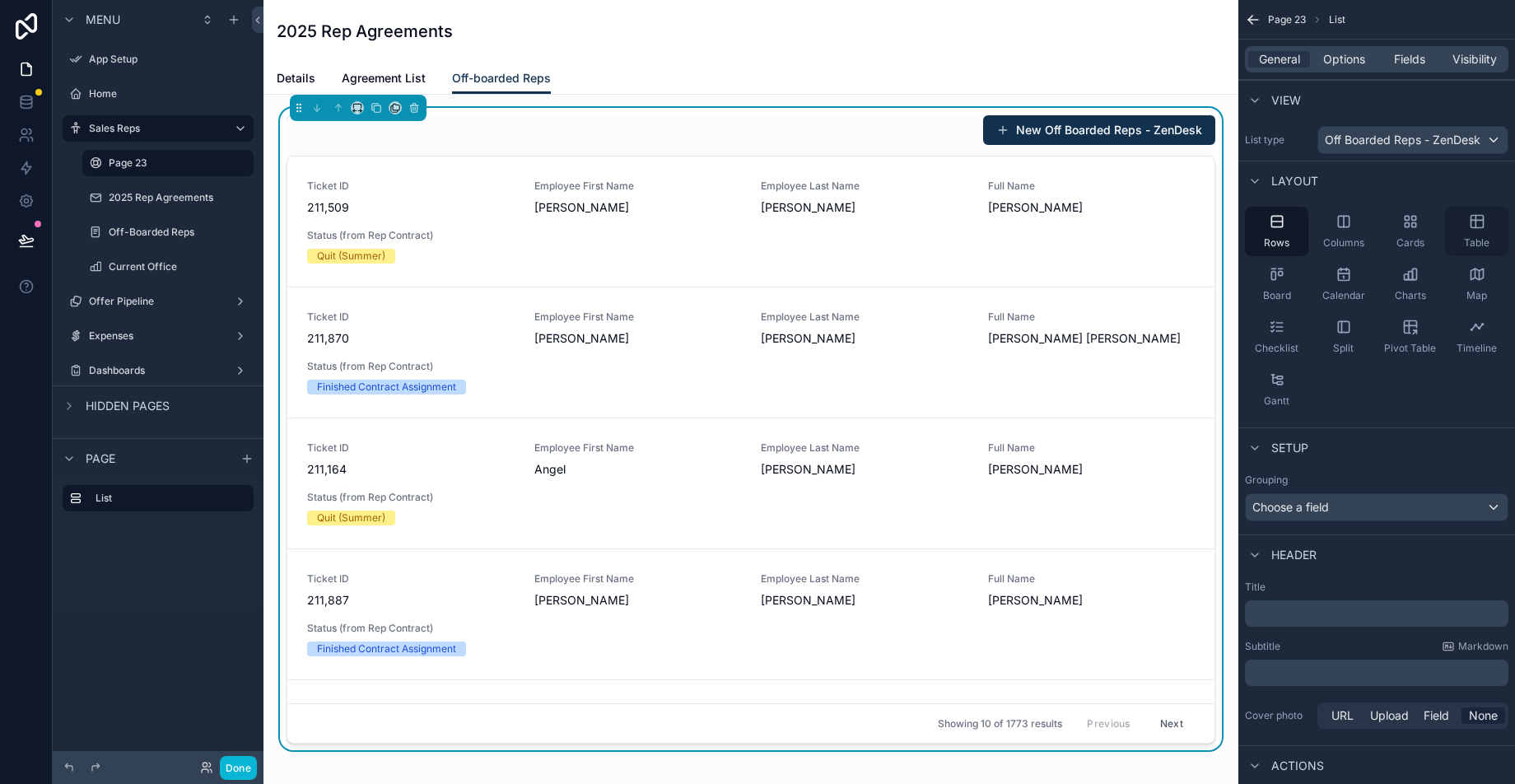
click at [1476, 237] on span "Table" at bounding box center [1476, 243] width 25 height 13
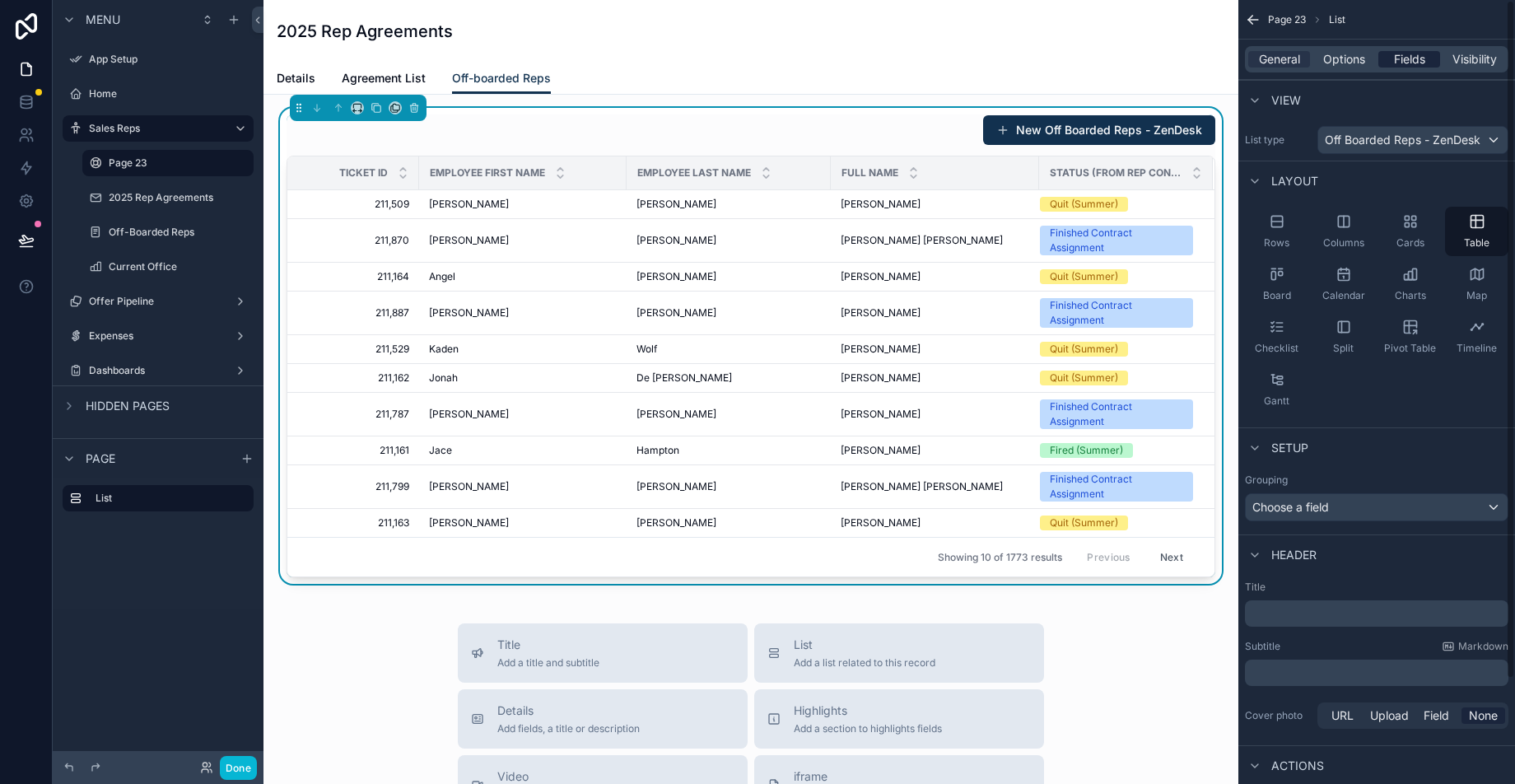
click at [1409, 56] on span "Fields" at bounding box center [1409, 60] width 31 height 17
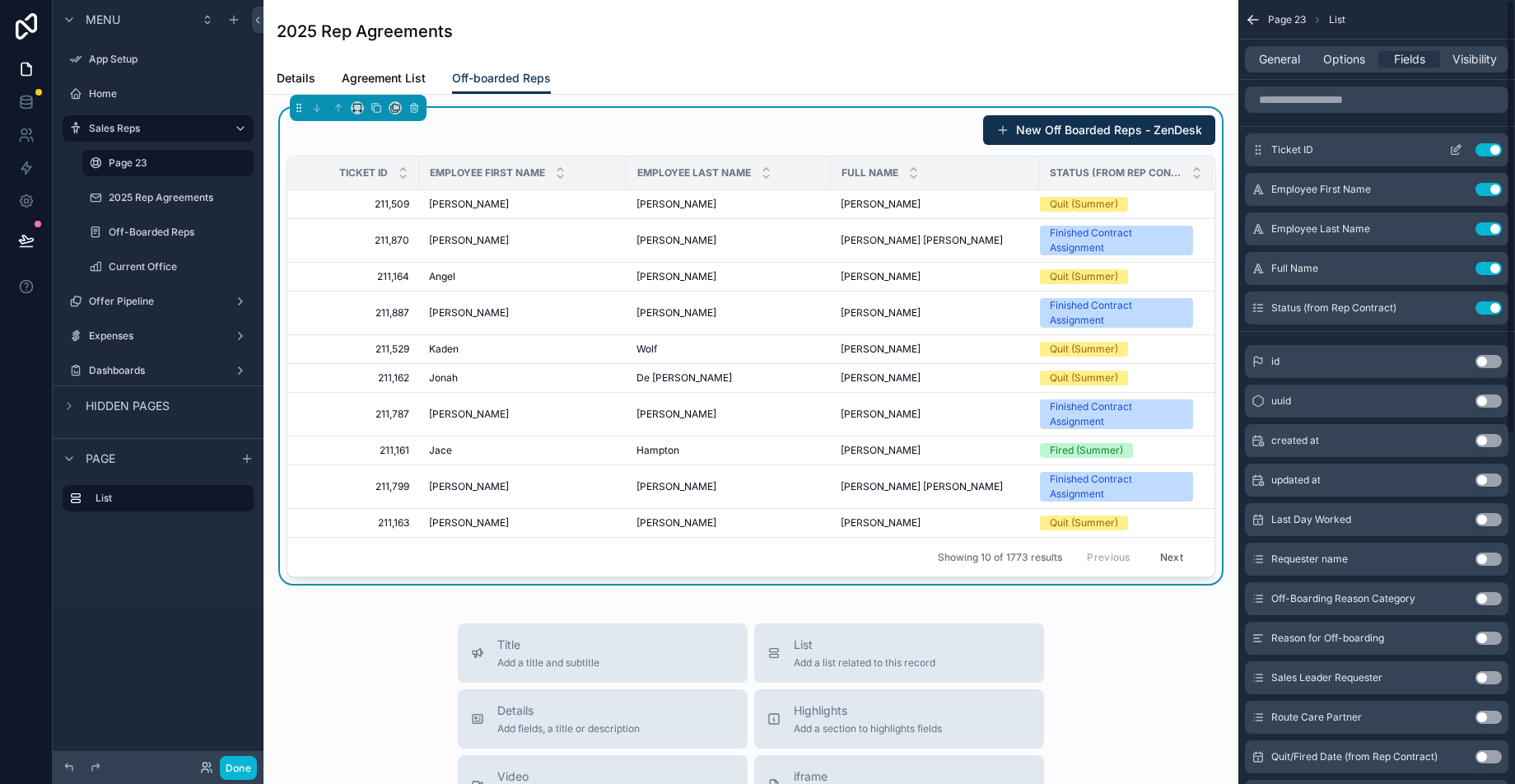
click at [1489, 147] on button "Use setting" at bounding box center [1488, 150] width 26 height 13
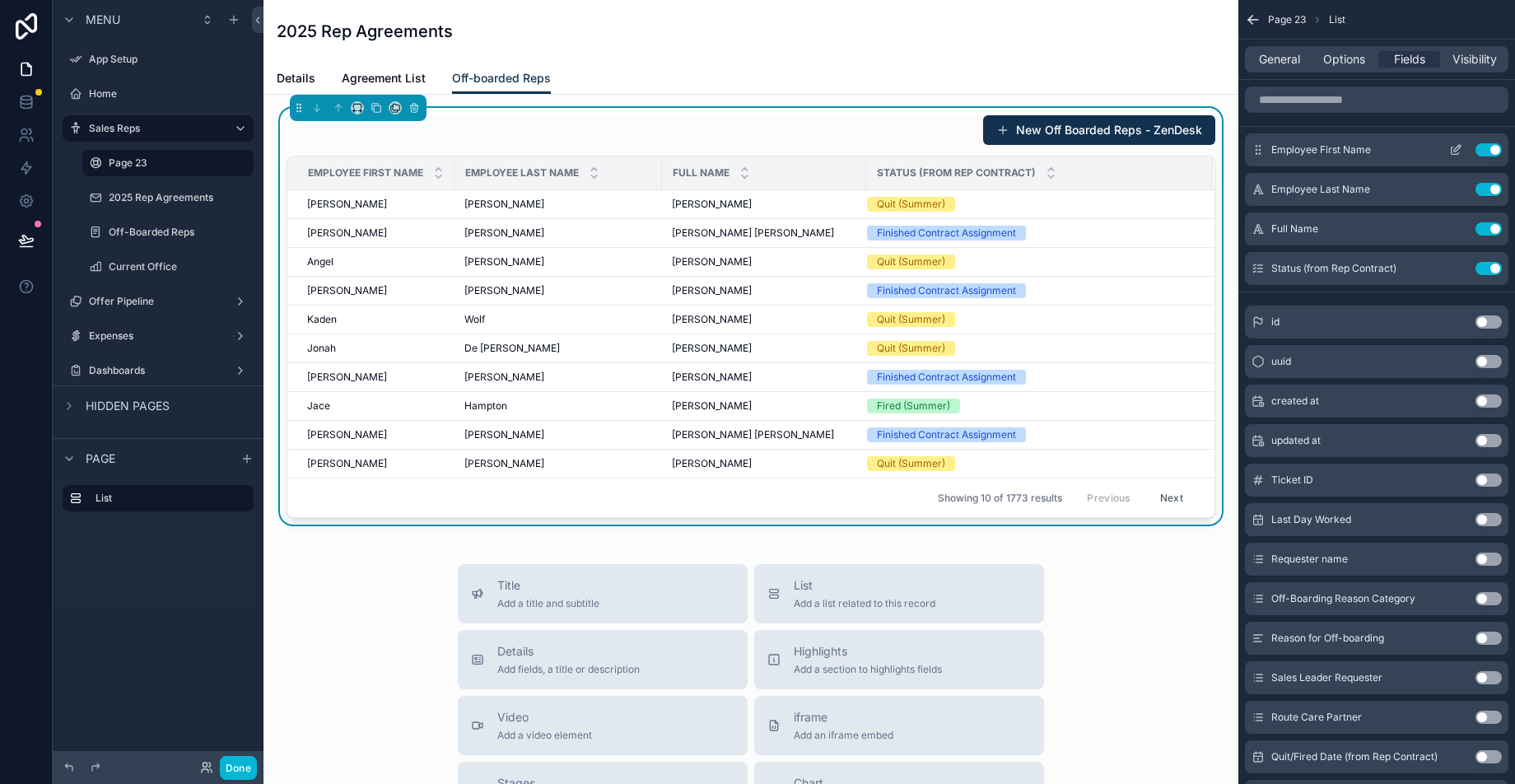
click at [1488, 156] on button "Use setting" at bounding box center [1488, 150] width 26 height 13
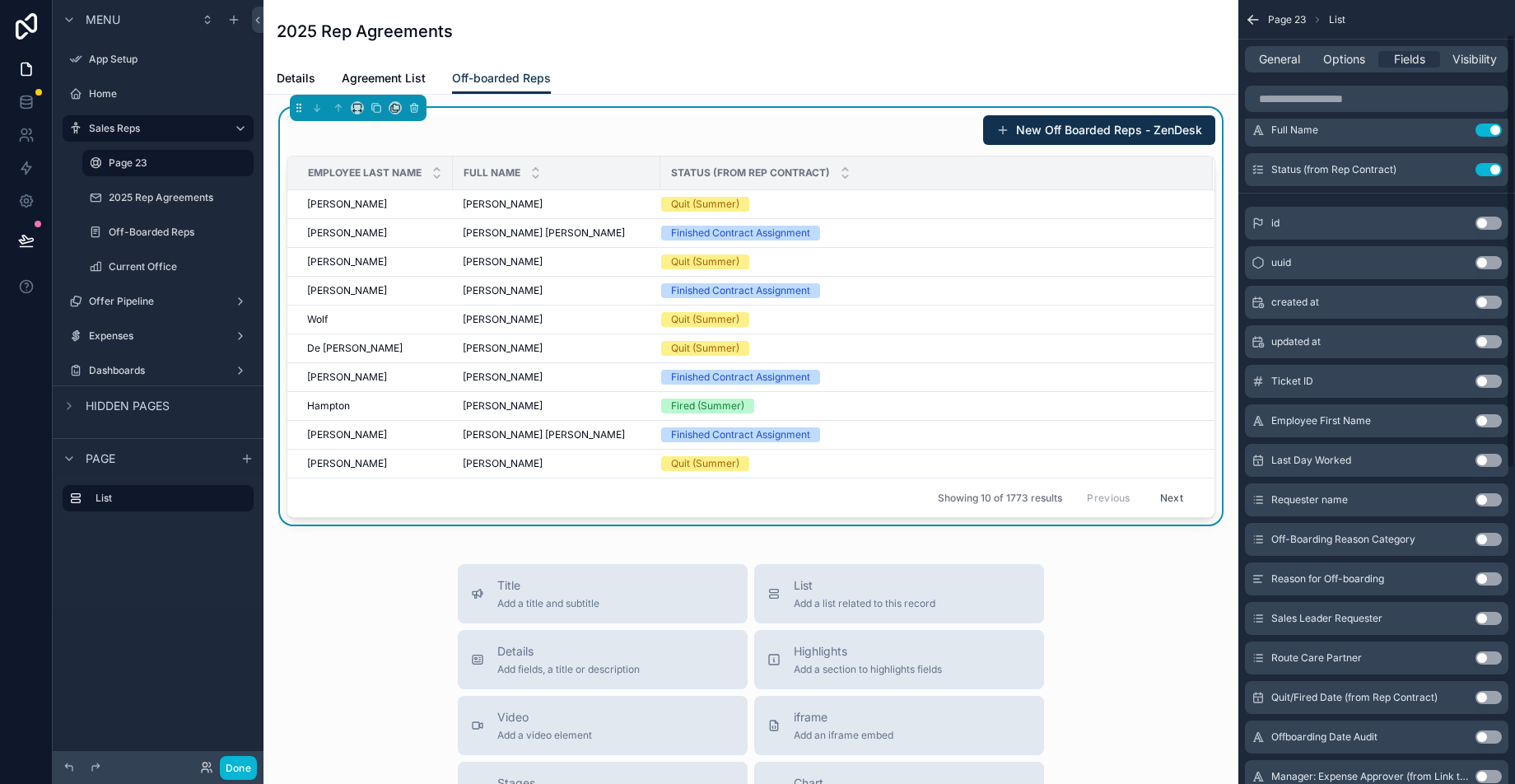
scroll to position [58, 0]
click at [1489, 418] on button "Use setting" at bounding box center [1488, 422] width 26 height 13
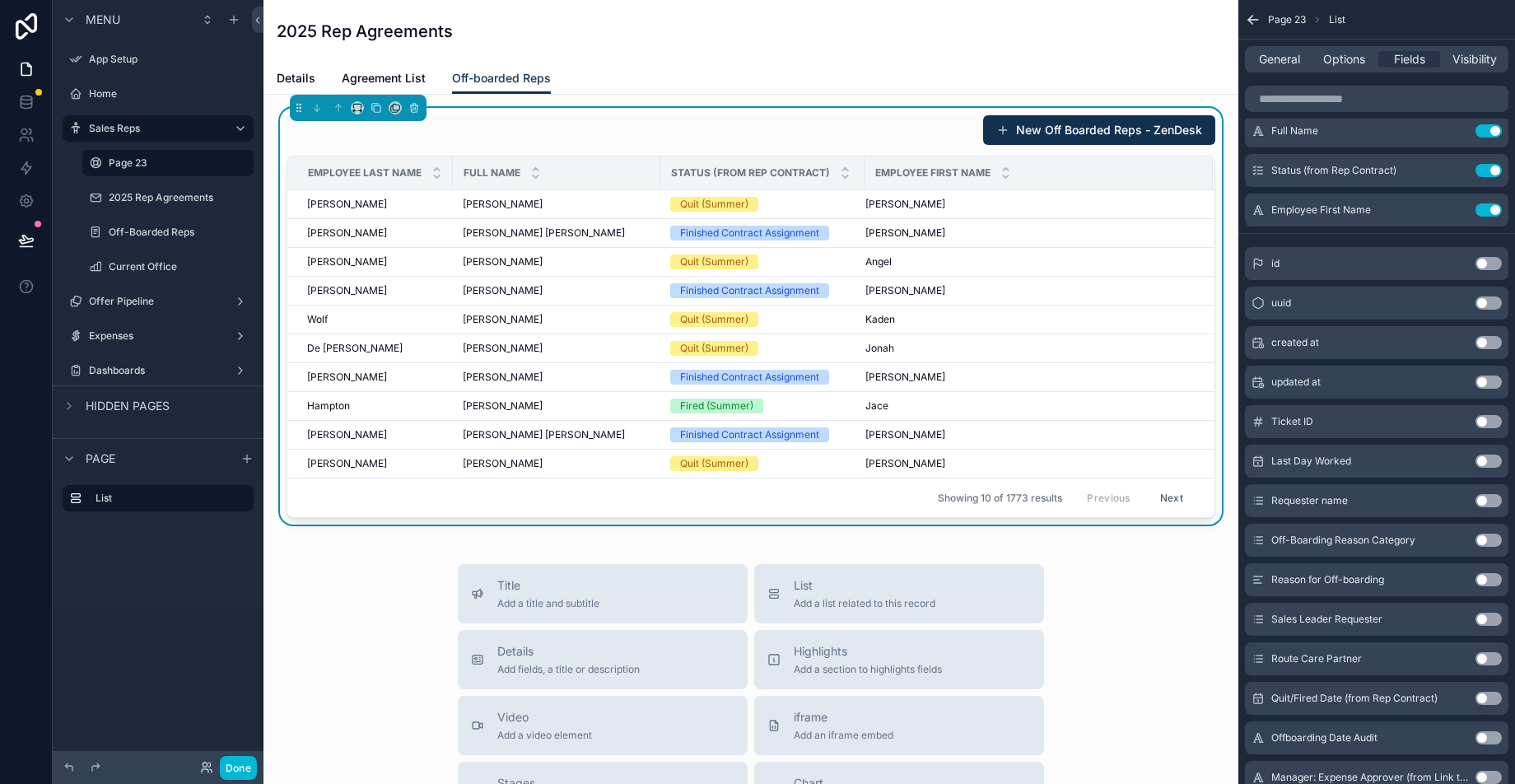
click at [1491, 462] on button "Use setting" at bounding box center [1488, 461] width 26 height 13
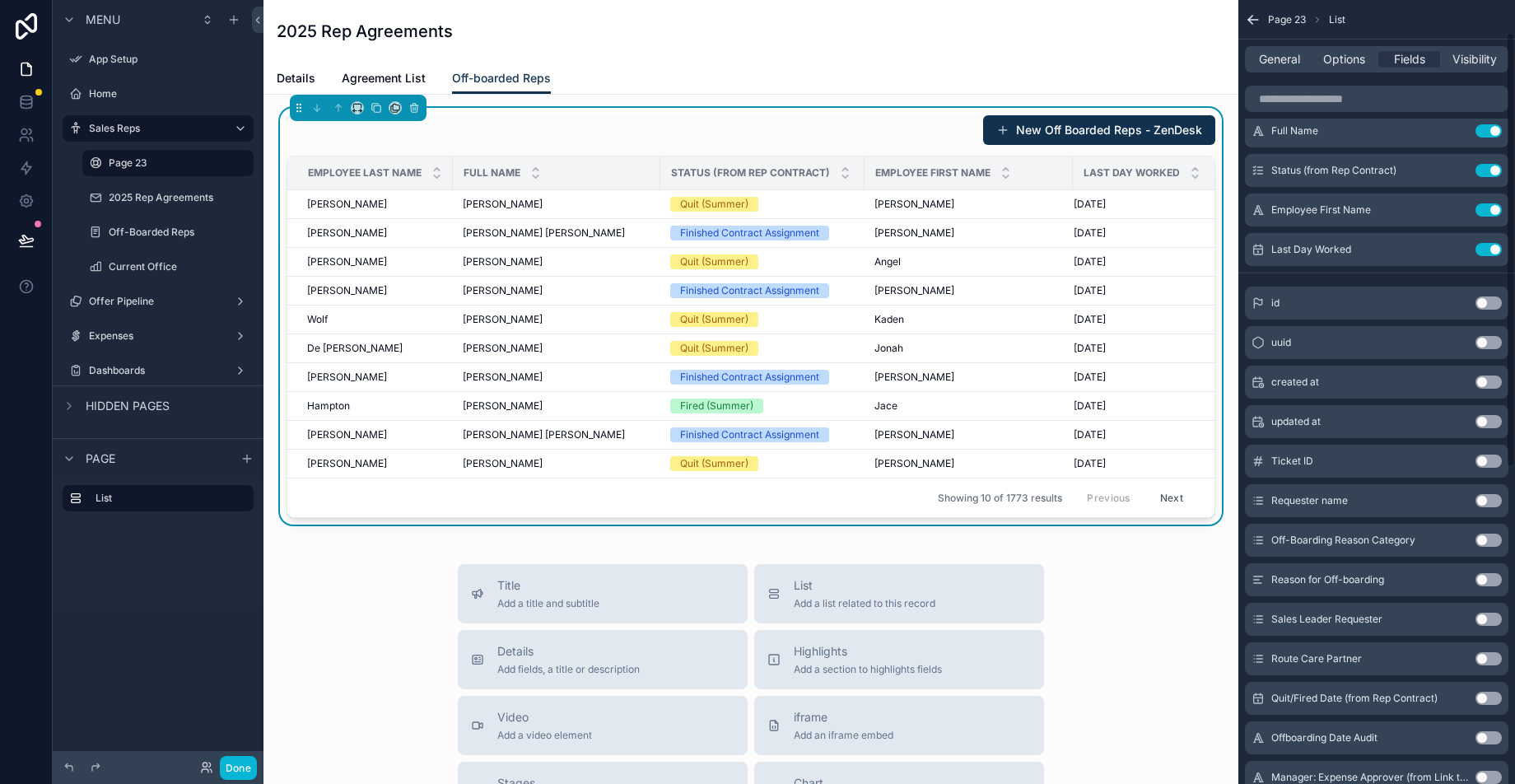
click at [1492, 504] on button "Use setting" at bounding box center [1488, 501] width 26 height 13
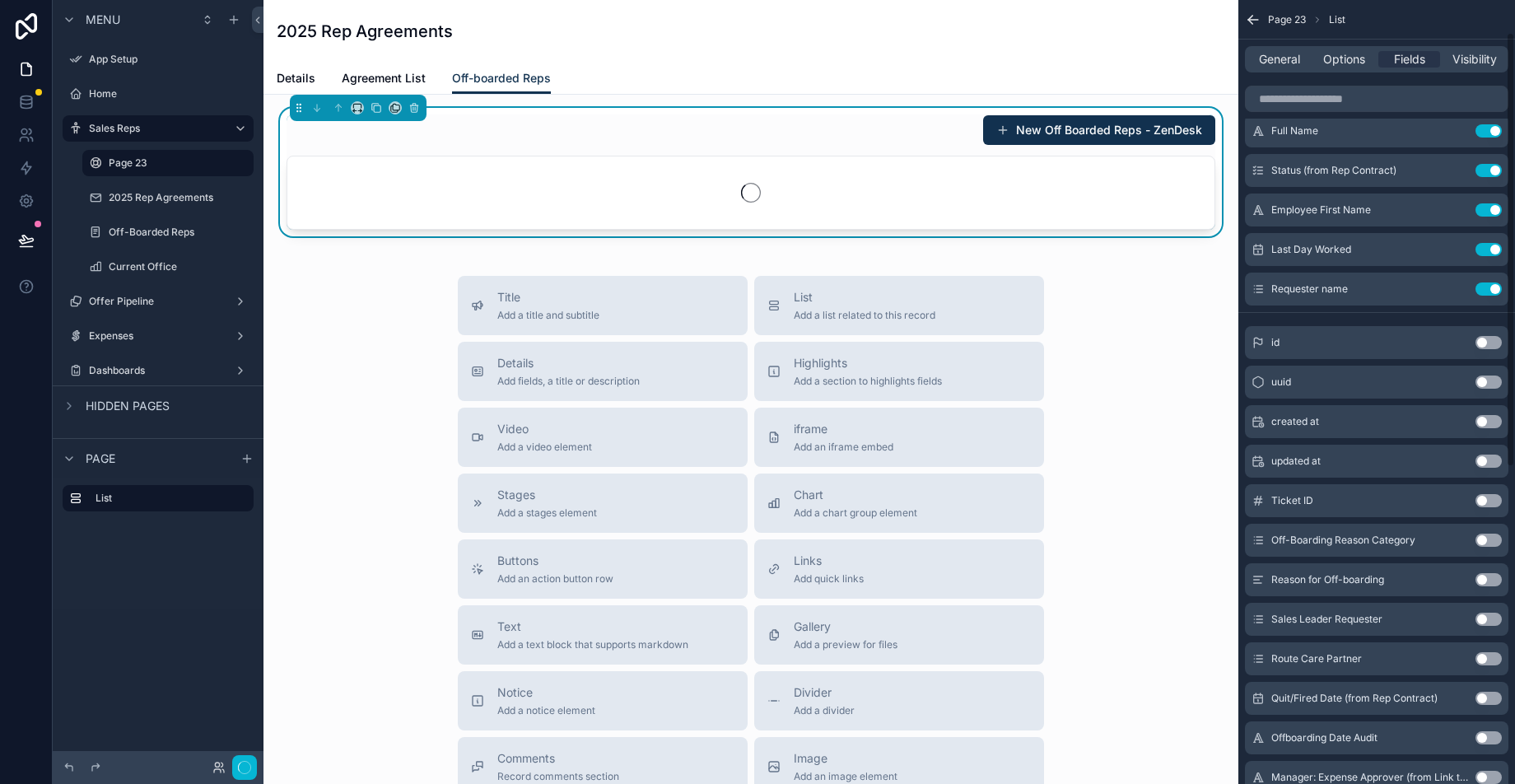
click at [1487, 540] on button "Use setting" at bounding box center [1488, 540] width 26 height 13
click at [1489, 580] on button "Use setting" at bounding box center [1488, 580] width 26 height 13
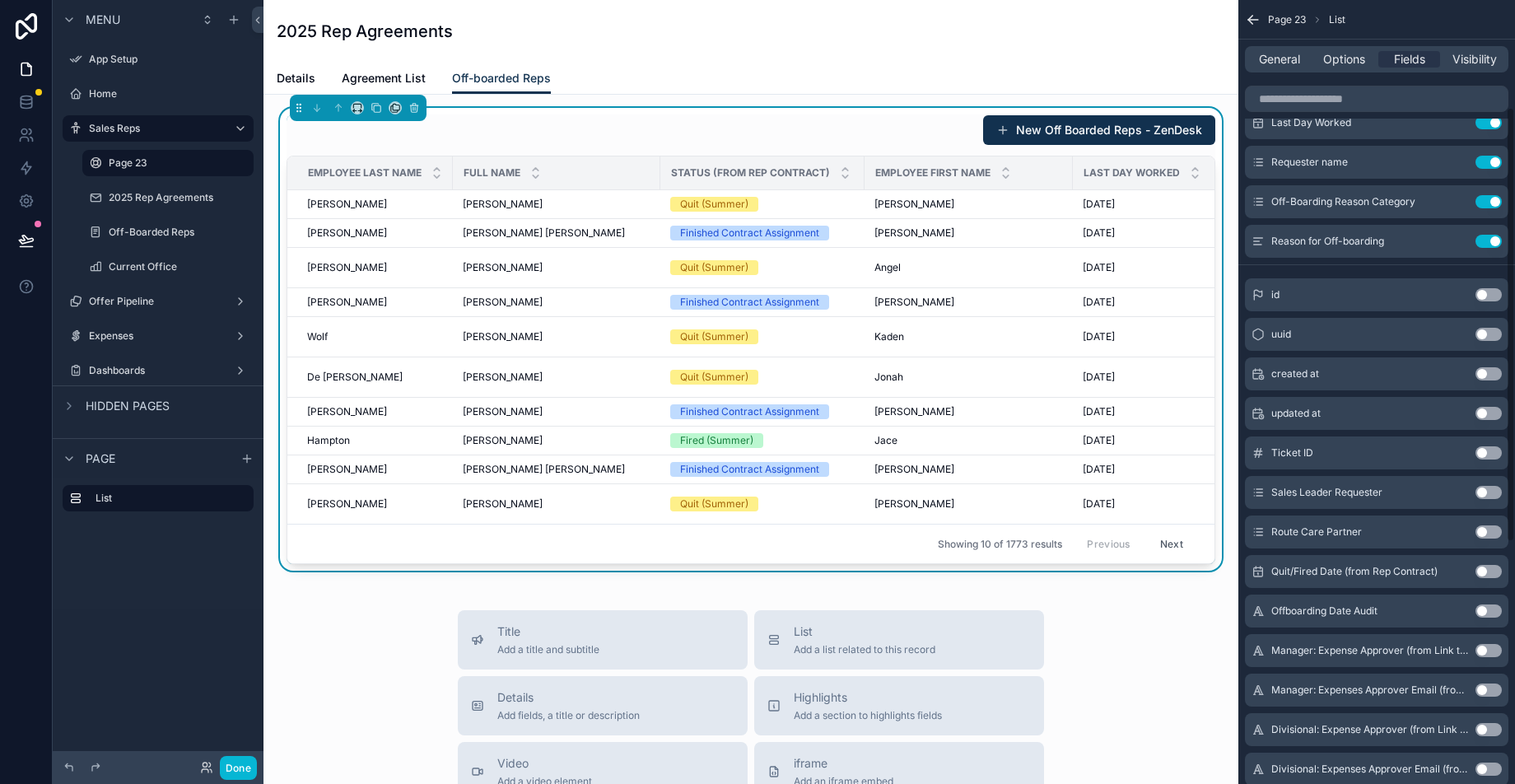
scroll to position [197, 0]
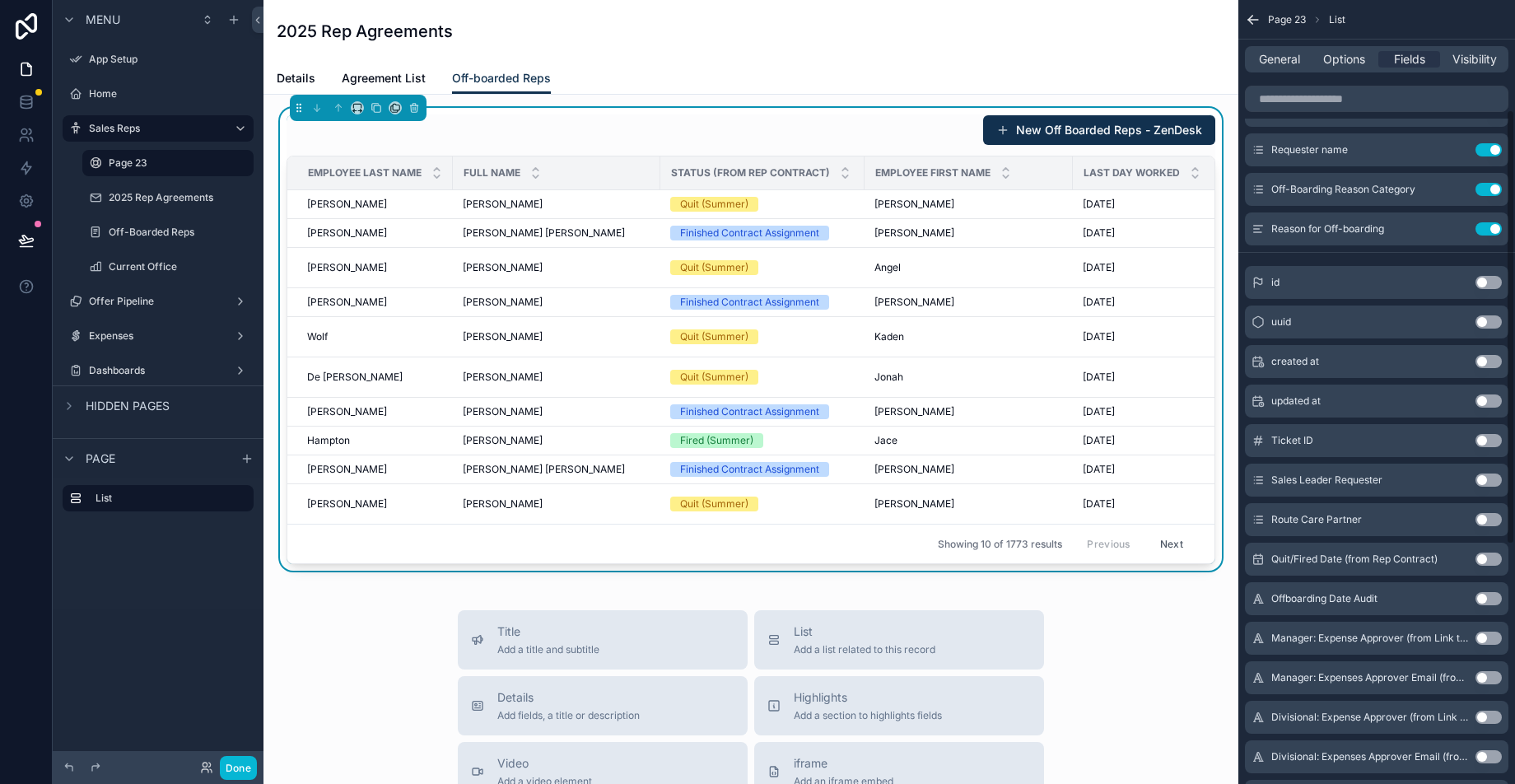
click at [1497, 490] on div "Sales Leader Requester Use setting" at bounding box center [1376, 480] width 263 height 33
click at [1491, 483] on button "Use setting" at bounding box center [1488, 480] width 26 height 13
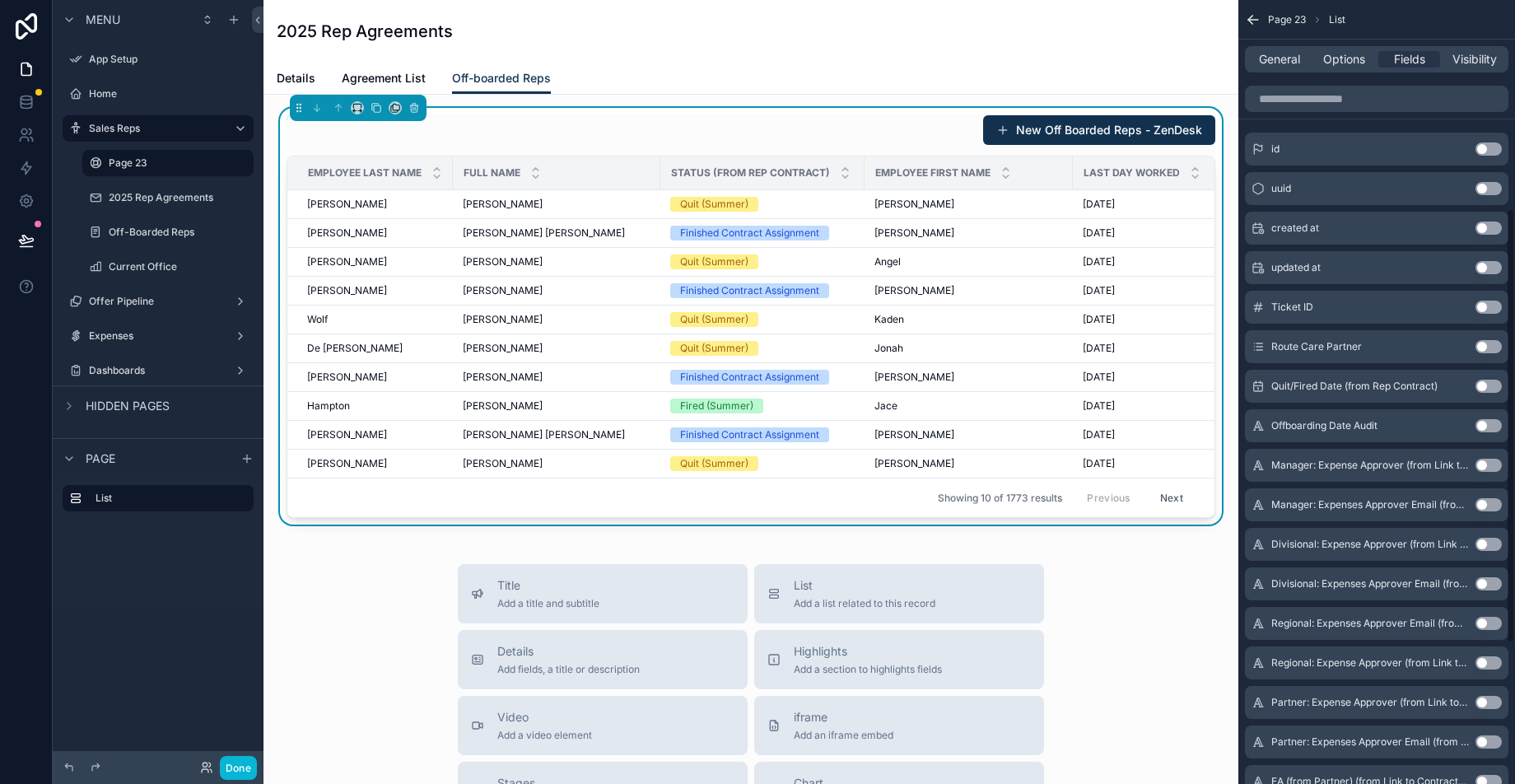
scroll to position [375, 0]
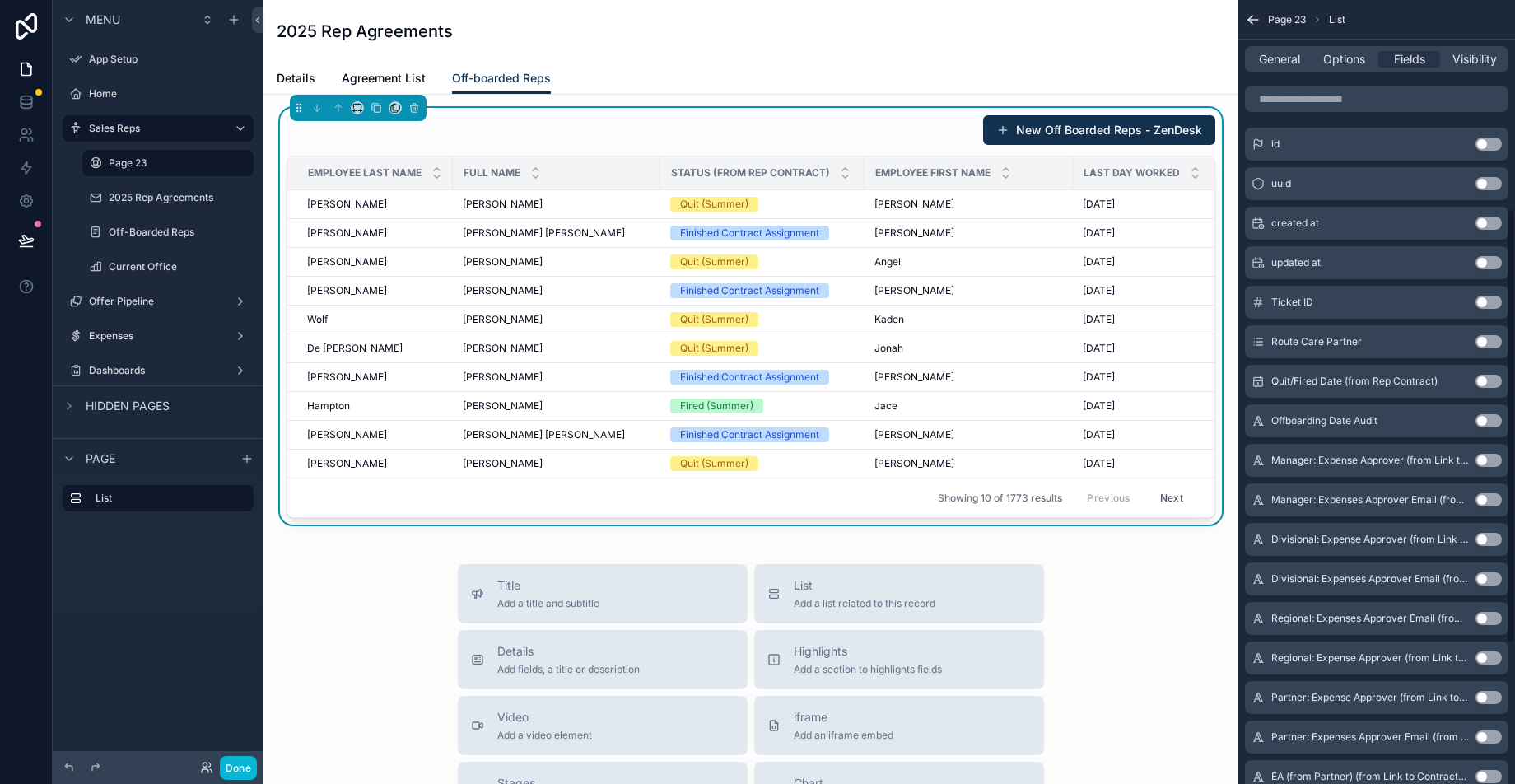
click at [1488, 382] on button "Use setting" at bounding box center [1488, 381] width 26 height 13
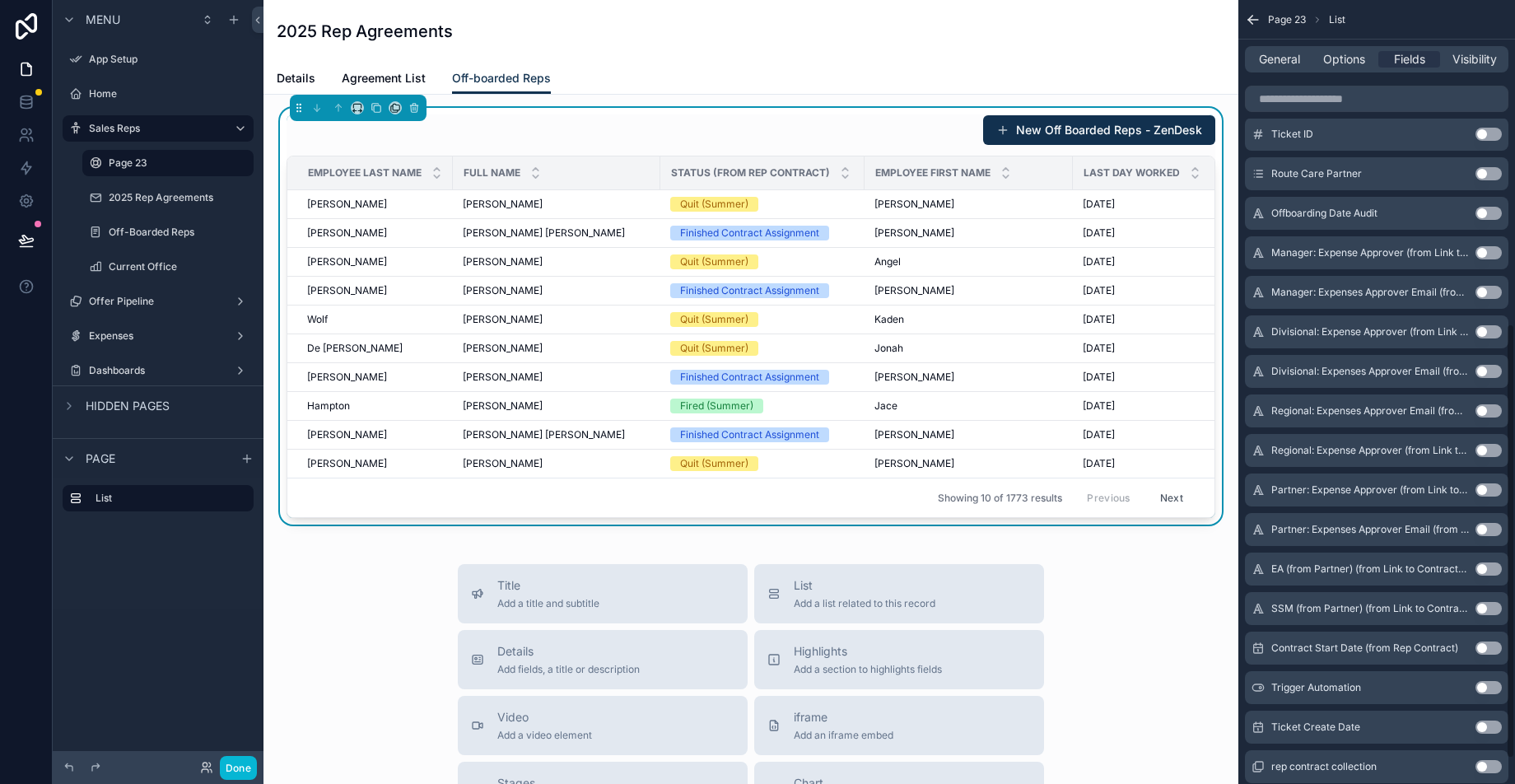
scroll to position [628, 0]
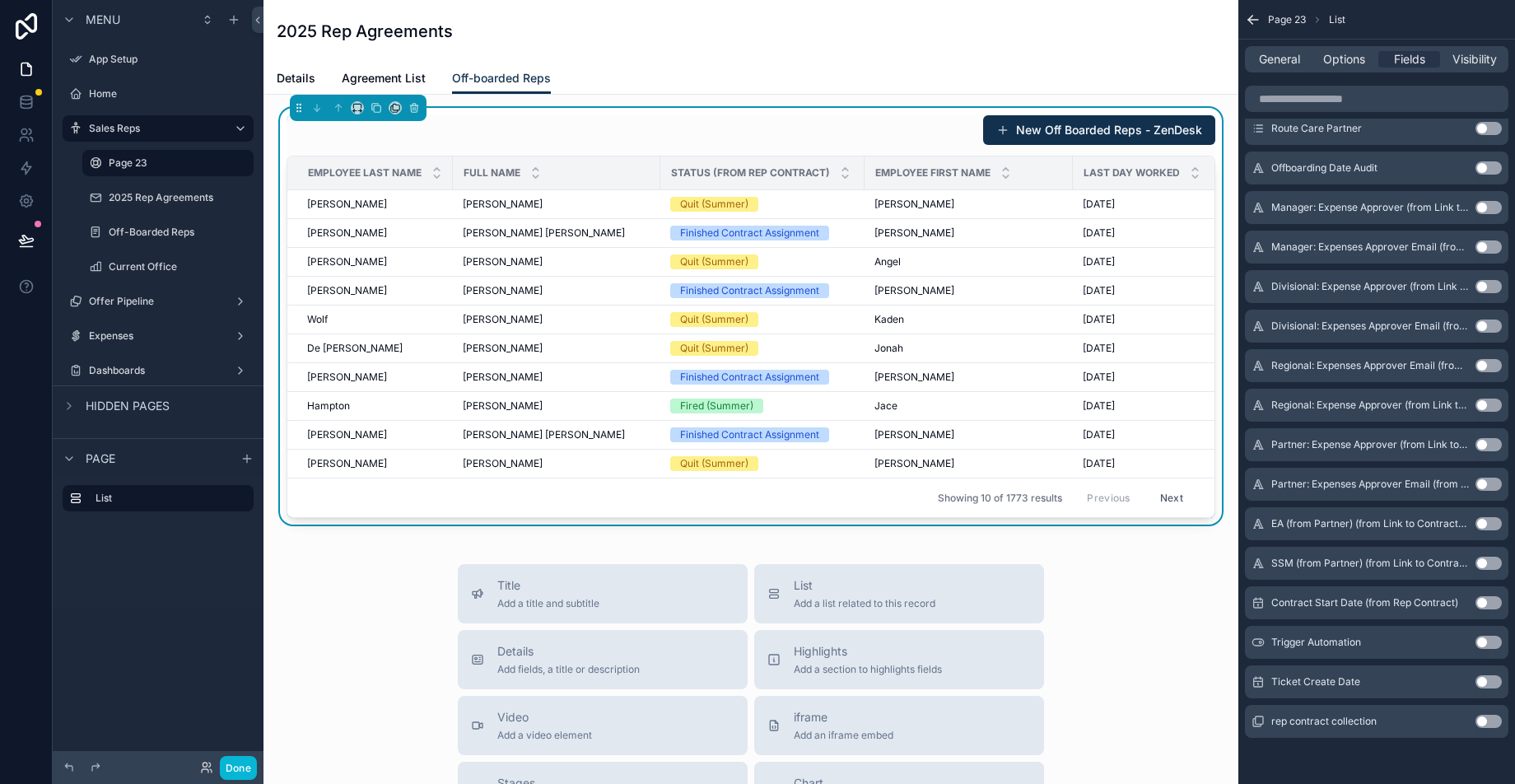
click at [1495, 679] on button "Use setting" at bounding box center [1488, 682] width 26 height 13
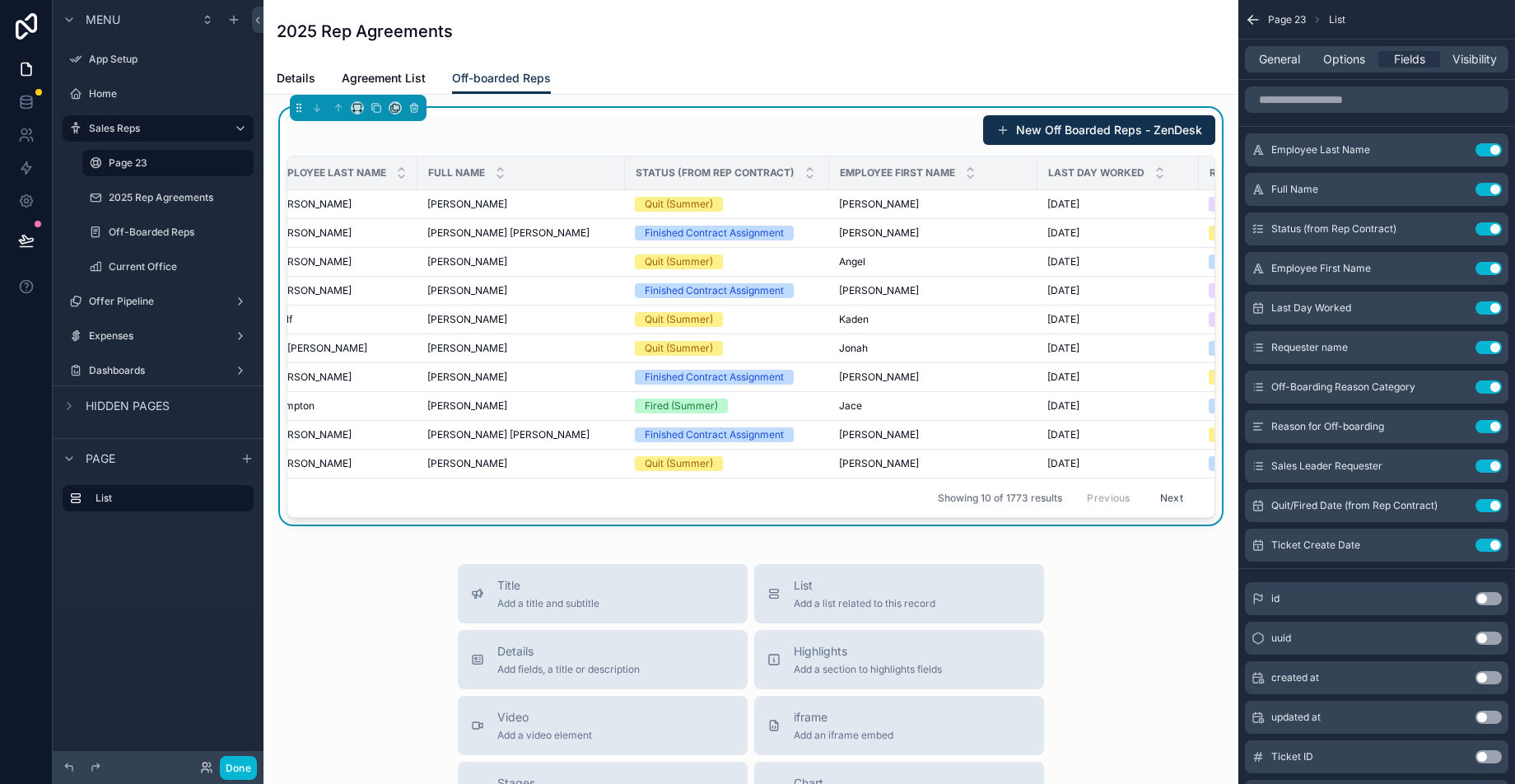
scroll to position [0, 0]
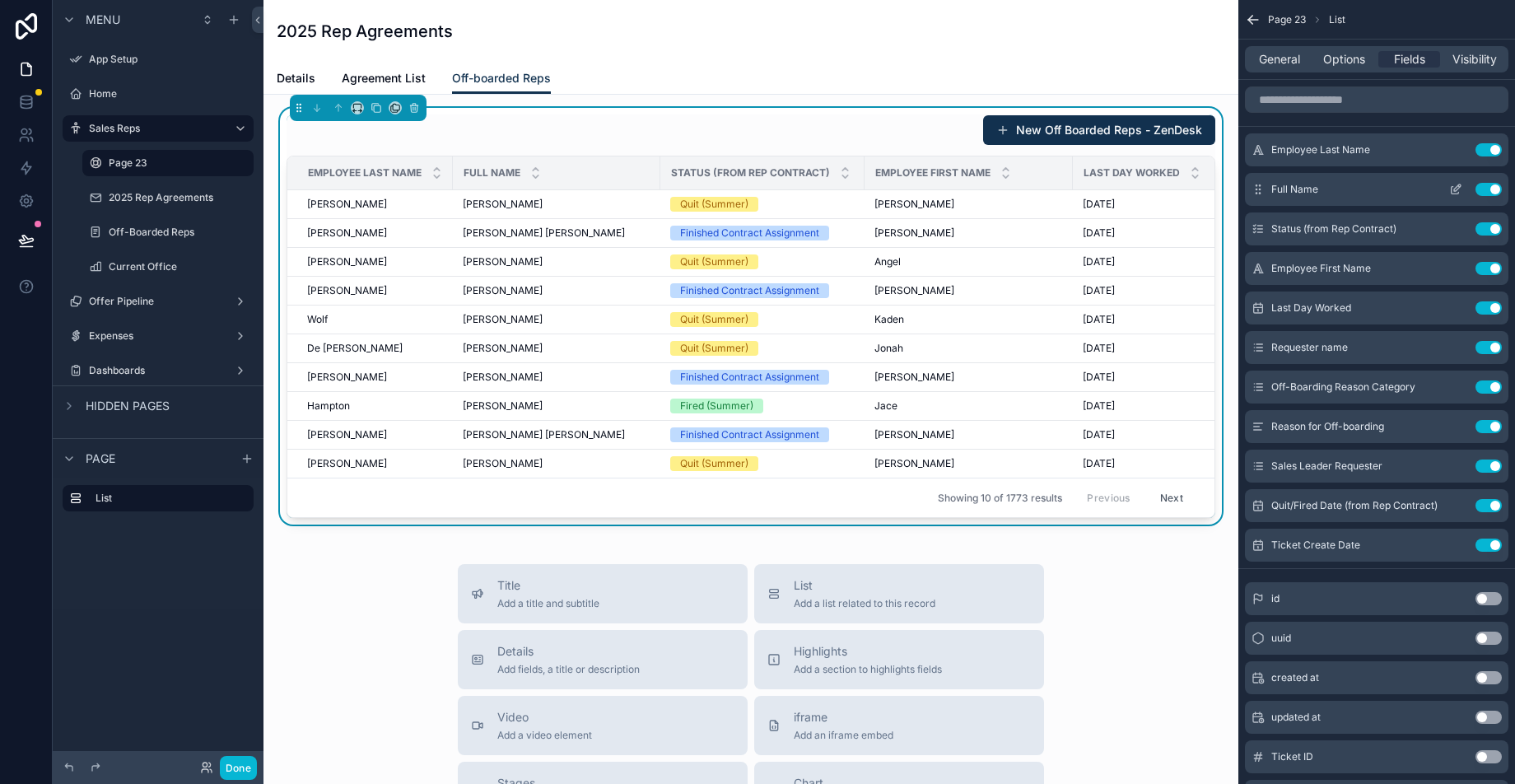
click at [1491, 181] on div "Full Name Use setting" at bounding box center [1376, 189] width 263 height 33
click at [1489, 189] on button "Use setting" at bounding box center [1488, 190] width 26 height 13
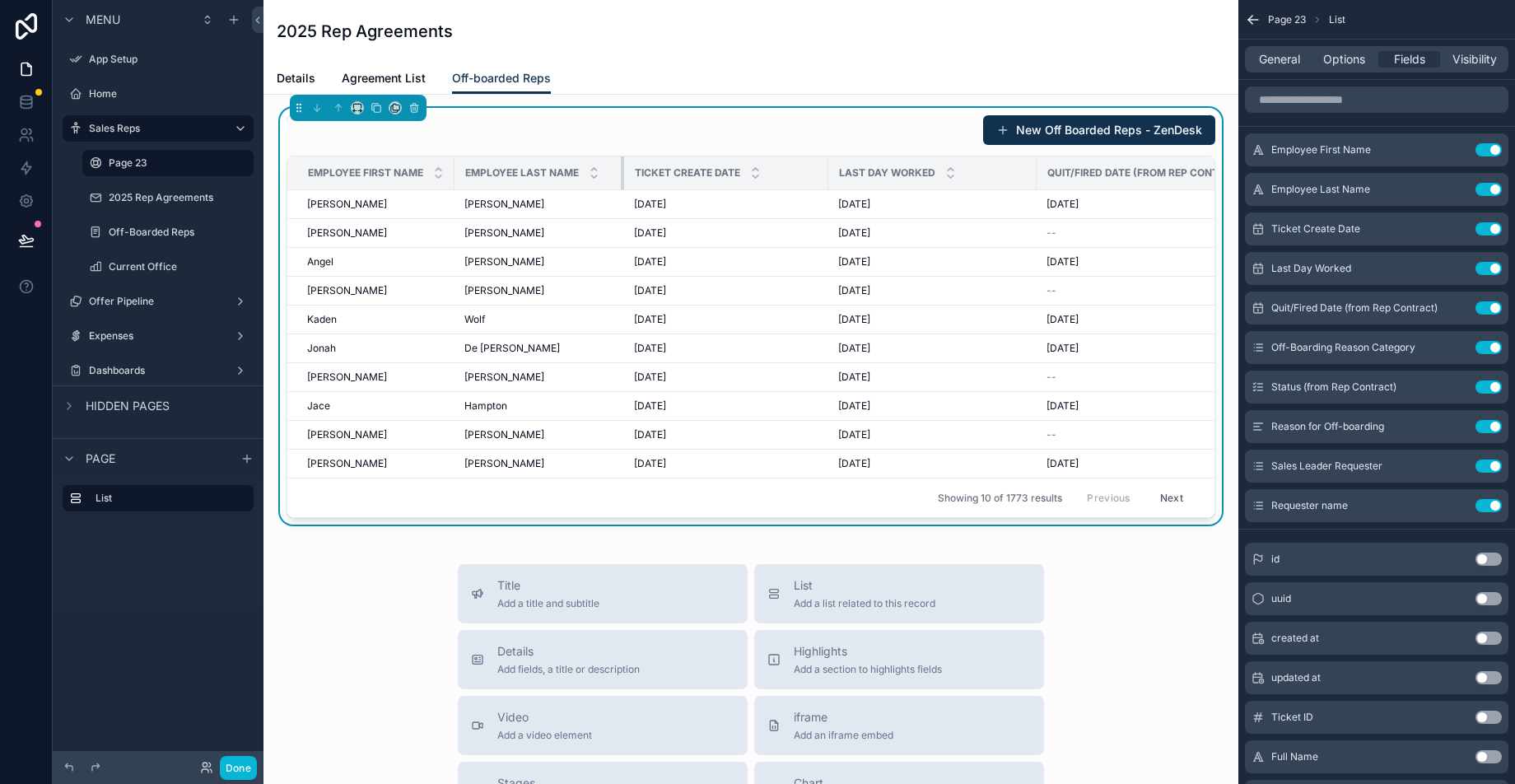
drag, startPoint x: 660, startPoint y: 178, endPoint x: 622, endPoint y: 185, distance: 38.6
click at [622, 185] on div "scrollable content" at bounding box center [624, 173] width 7 height 33
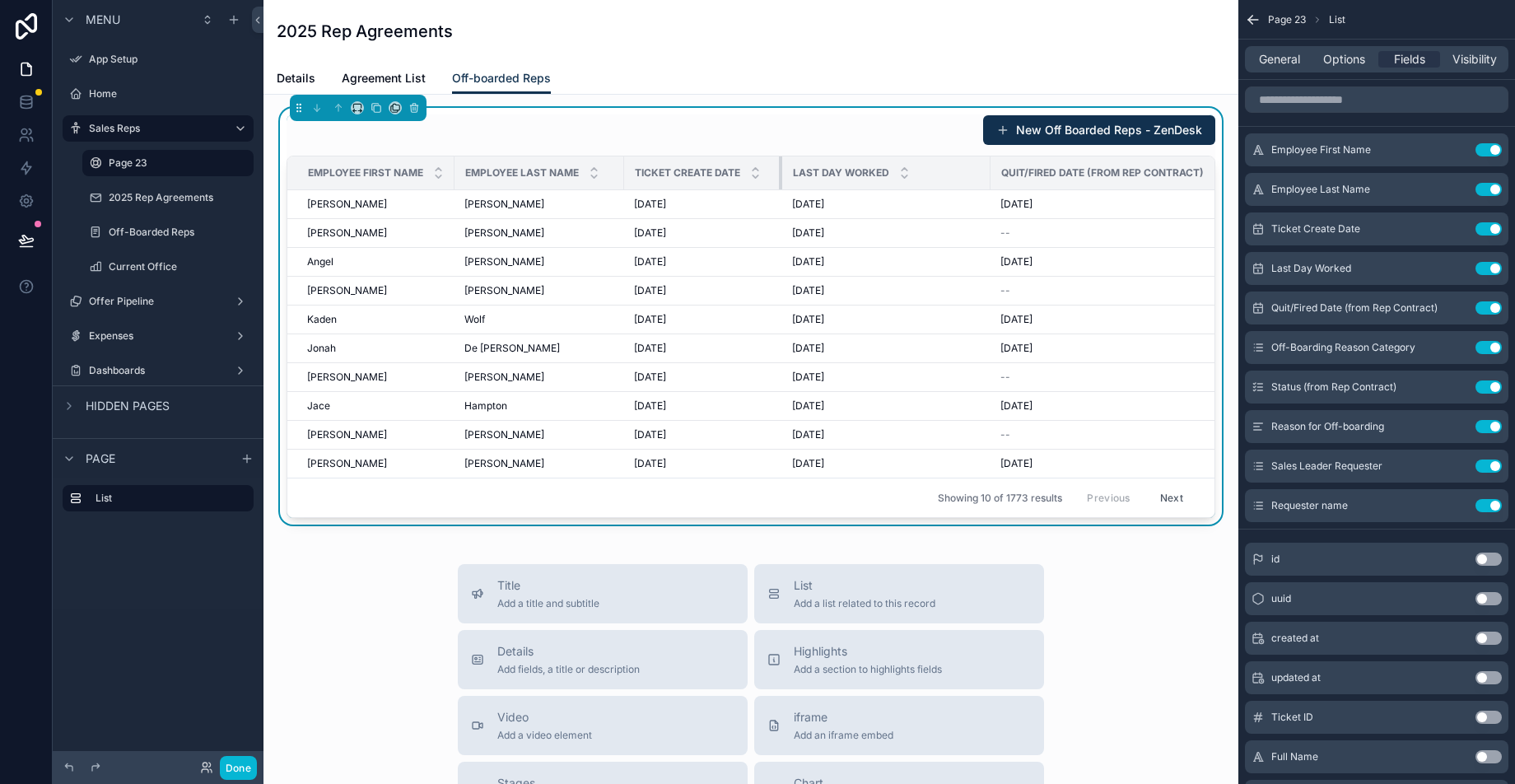
drag, startPoint x: 826, startPoint y: 172, endPoint x: 782, endPoint y: 178, distance: 44.4
click at [782, 178] on div "scrollable content" at bounding box center [782, 173] width 7 height 33
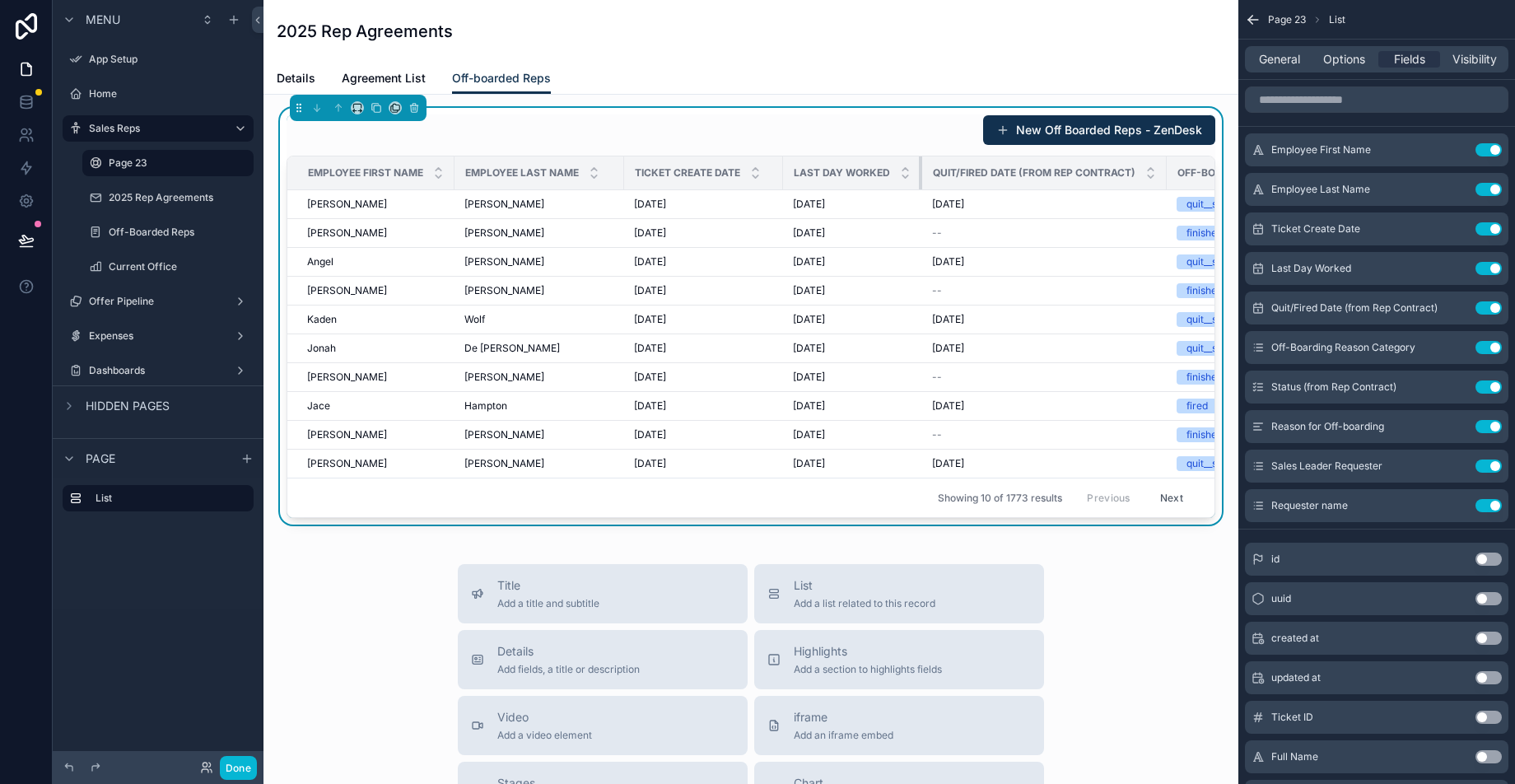
drag, startPoint x: 990, startPoint y: 171, endPoint x: 921, endPoint y: 175, distance: 69.1
click at [921, 175] on div "scrollable content" at bounding box center [922, 173] width 7 height 33
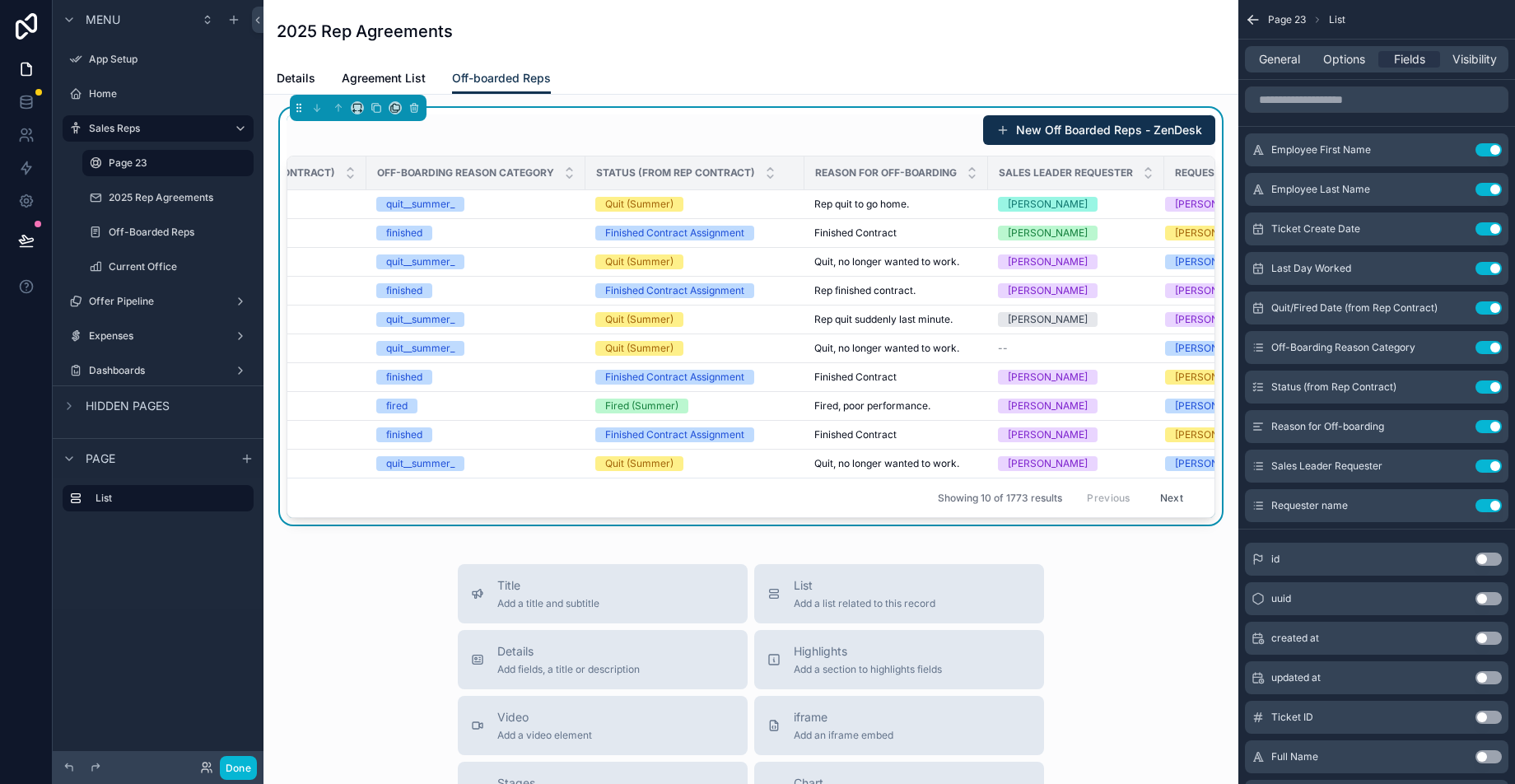
scroll to position [0, 838]
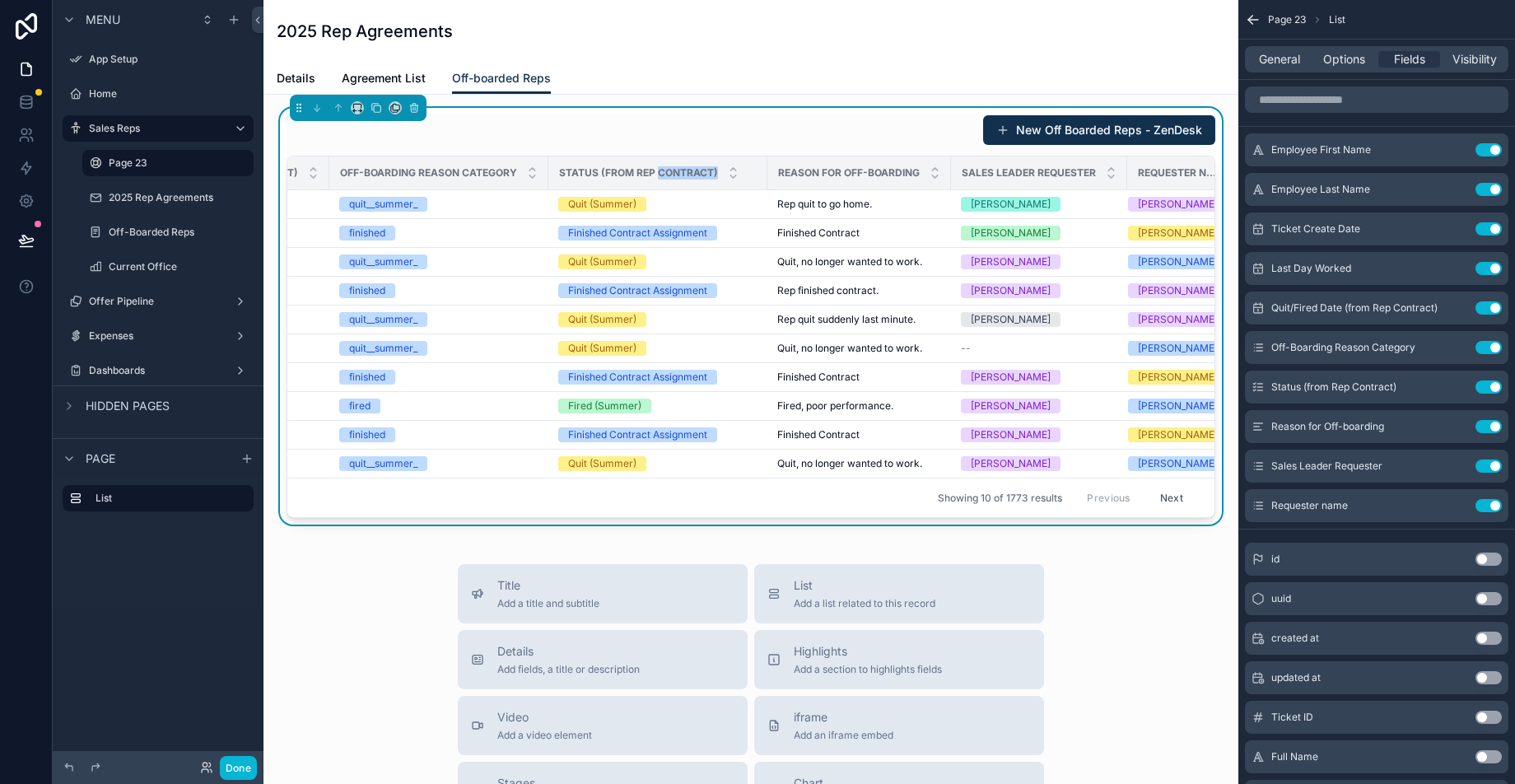
drag, startPoint x: 658, startPoint y: 175, endPoint x: 615, endPoint y: 183, distance: 43.7
click at [615, 183] on div "Status (from Rep Contract)" at bounding box center [658, 172] width 218 height 31
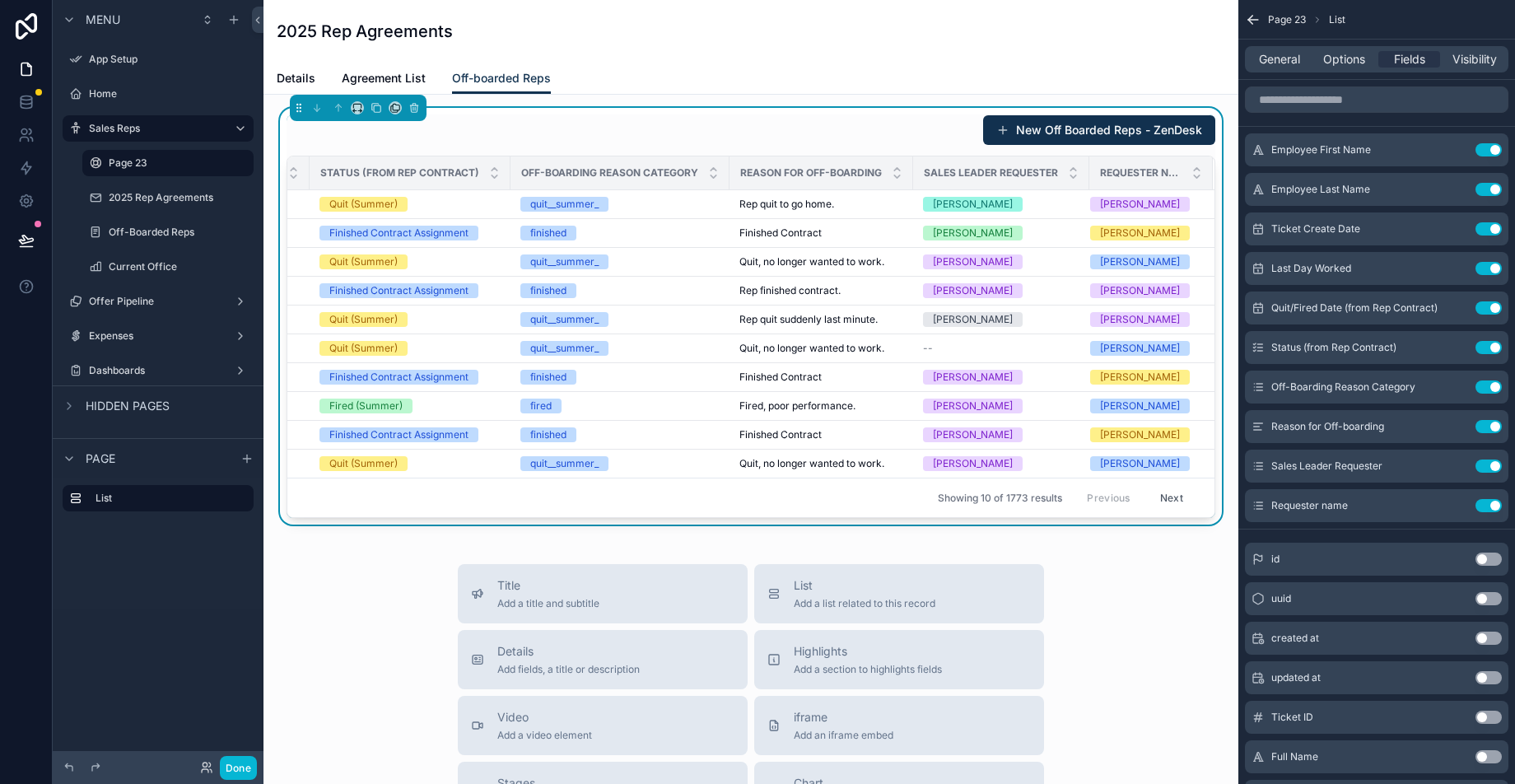
scroll to position [0, 870]
click at [1486, 506] on button "Use setting" at bounding box center [1488, 506] width 26 height 13
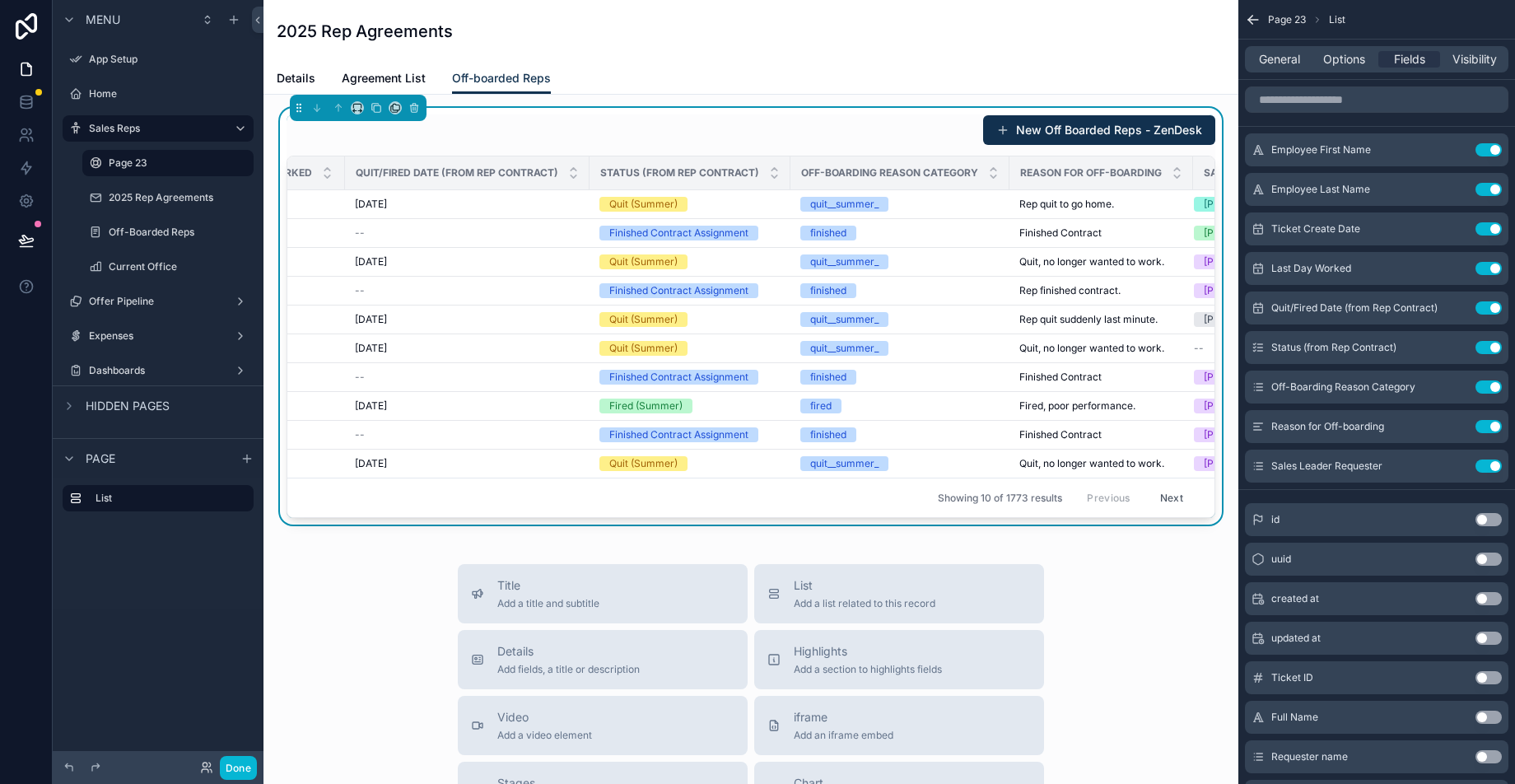
scroll to position [0, 695]
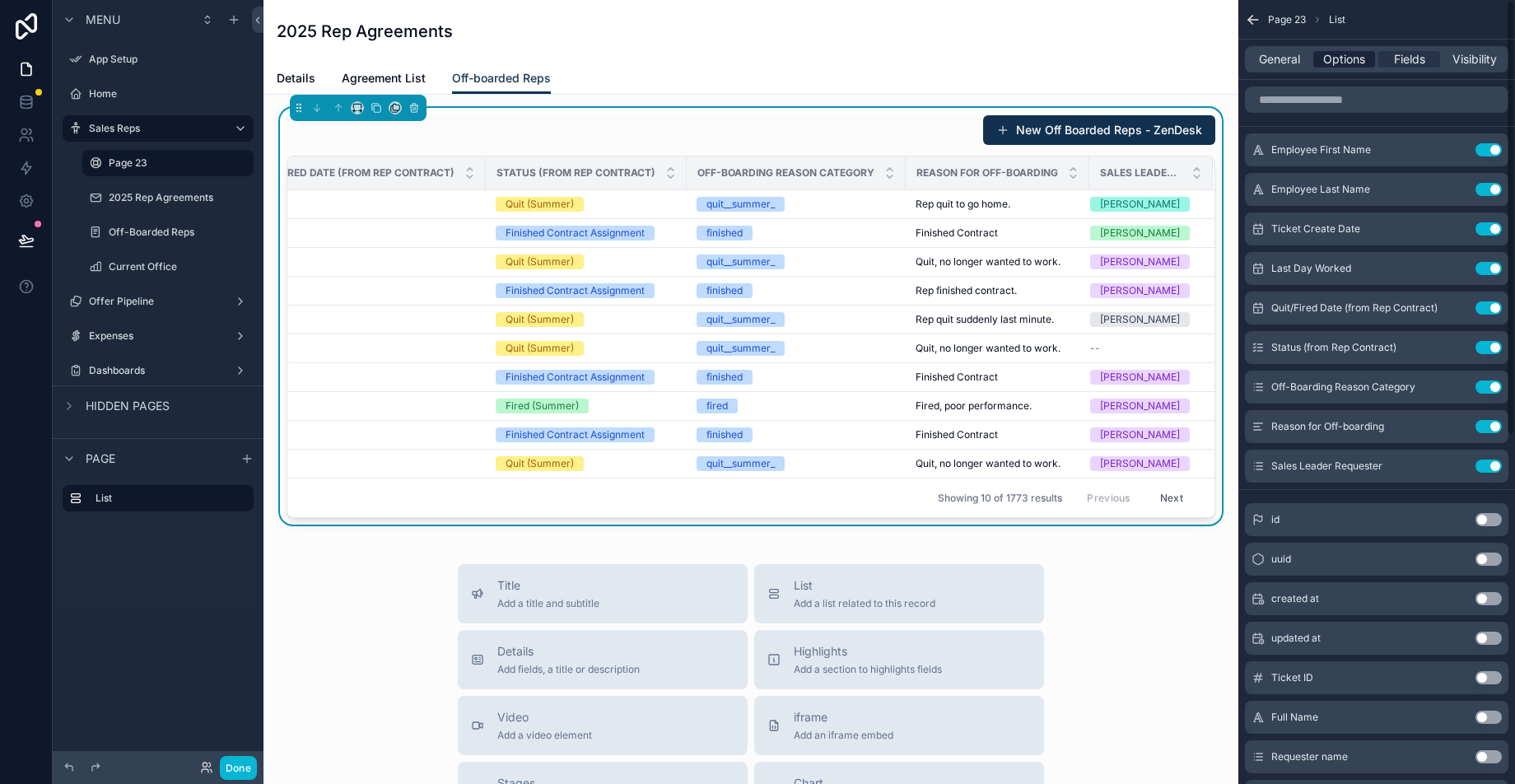
click at [1330, 65] on span "Options" at bounding box center [1344, 60] width 42 height 17
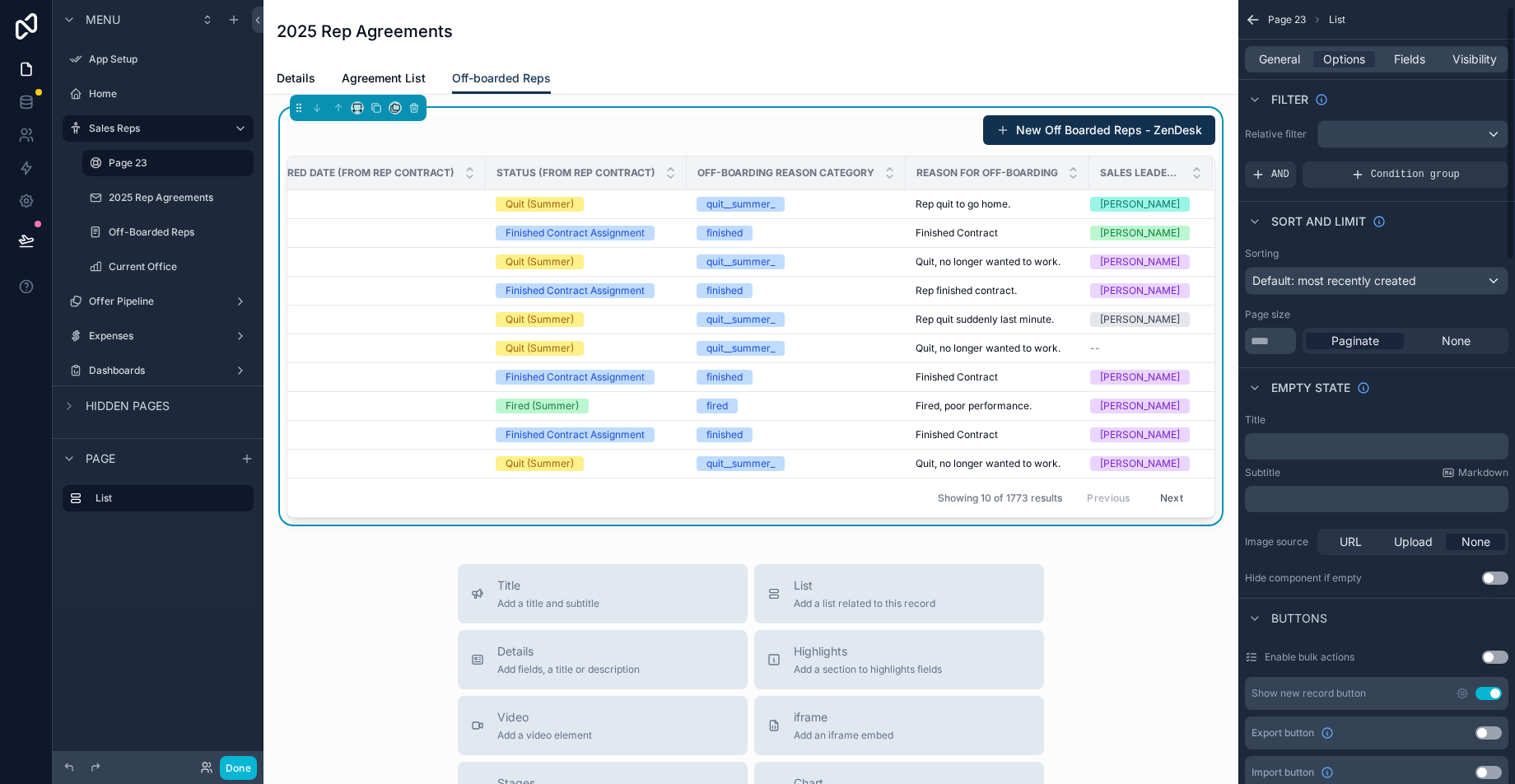
scroll to position [0, 0]
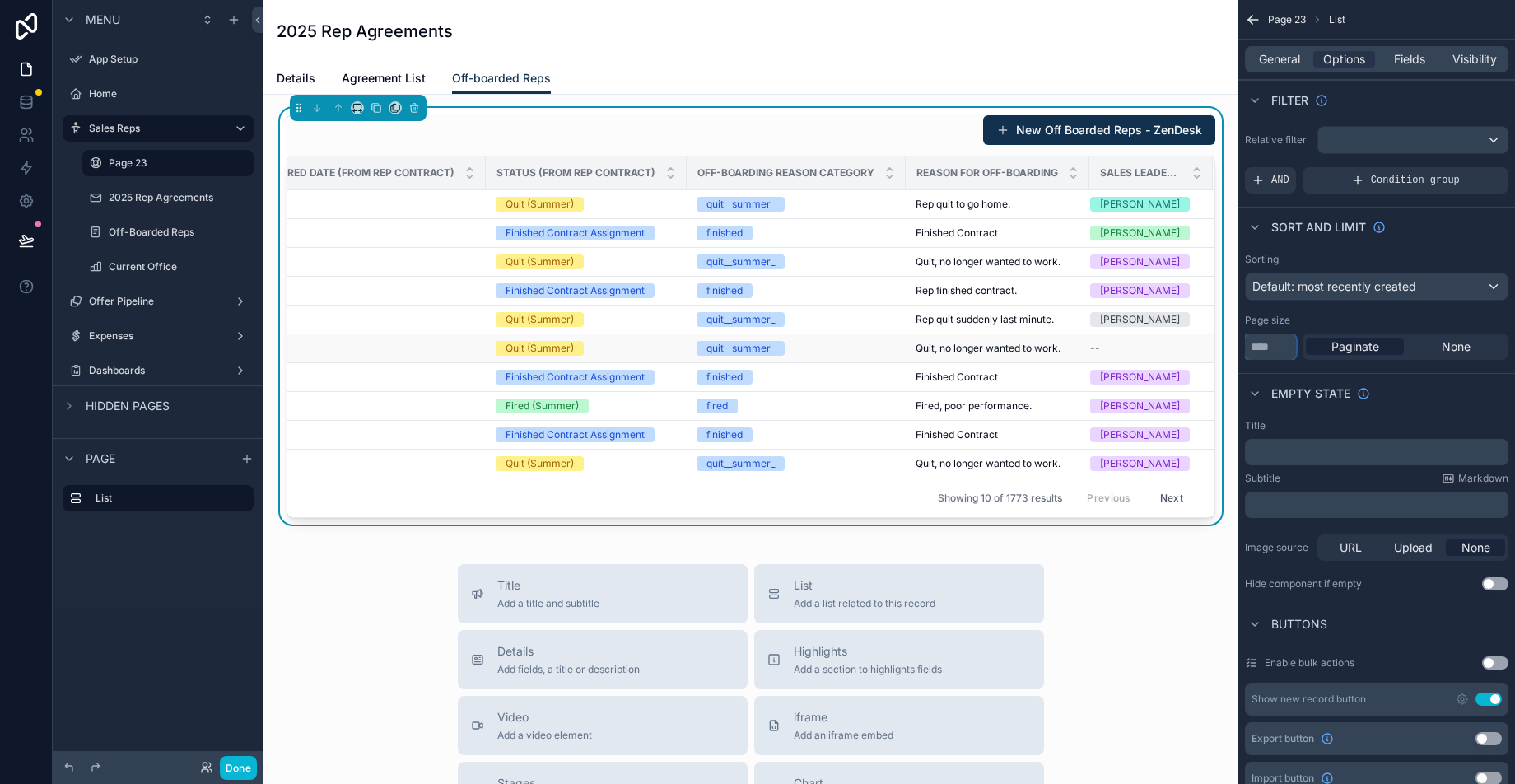
drag, startPoint x: 1277, startPoint y: 348, endPoint x: 1197, endPoint y: 341, distance: 80.3
click at [1197, 341] on div "App Setup Home Sales Reps Page 23 2025 Rep Agreements Off-Boarded Reps Current …" at bounding box center [889, 392] width 1251 height 784
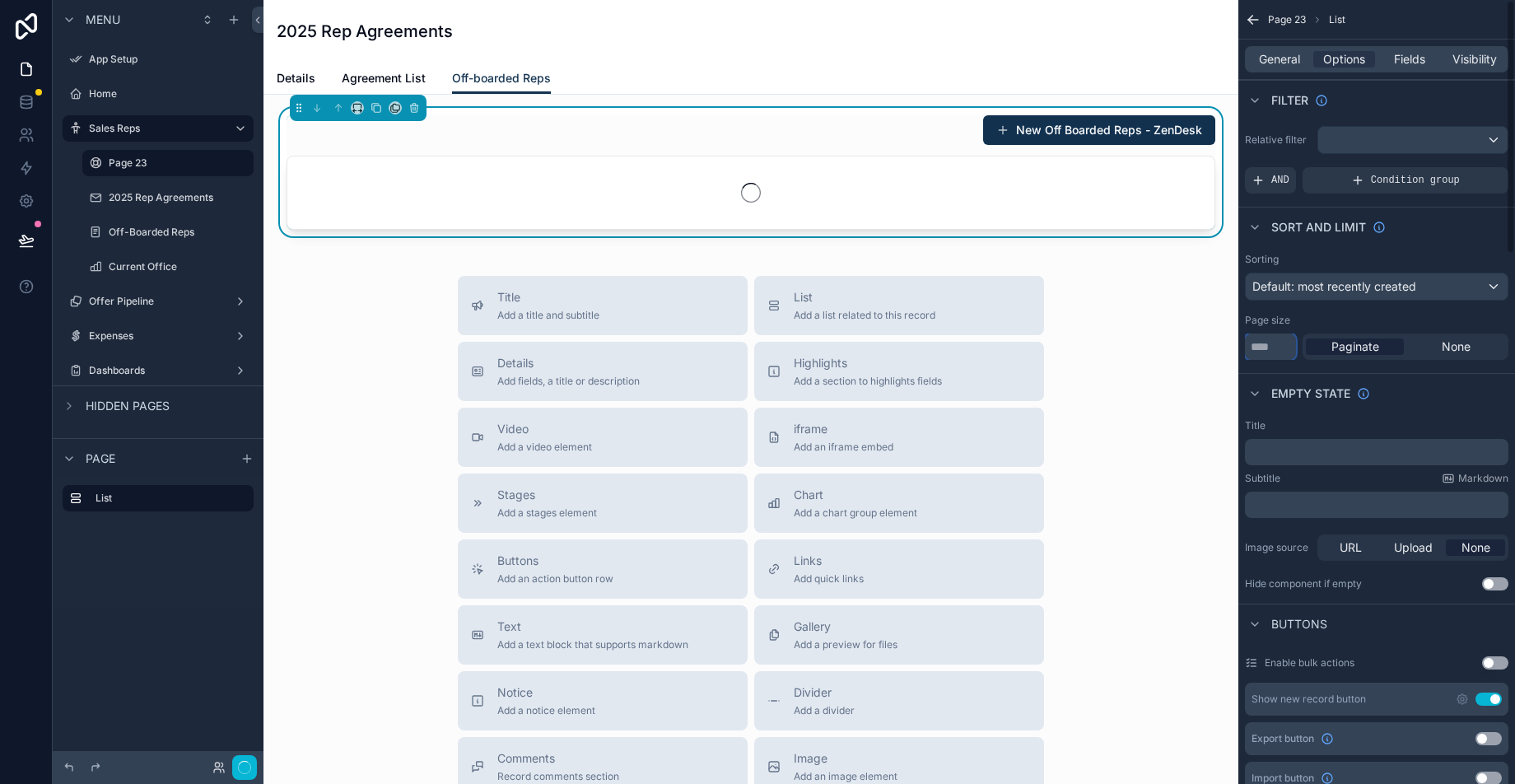
type input "**"
click at [1474, 404] on div "Empty state" at bounding box center [1376, 392] width 277 height 40
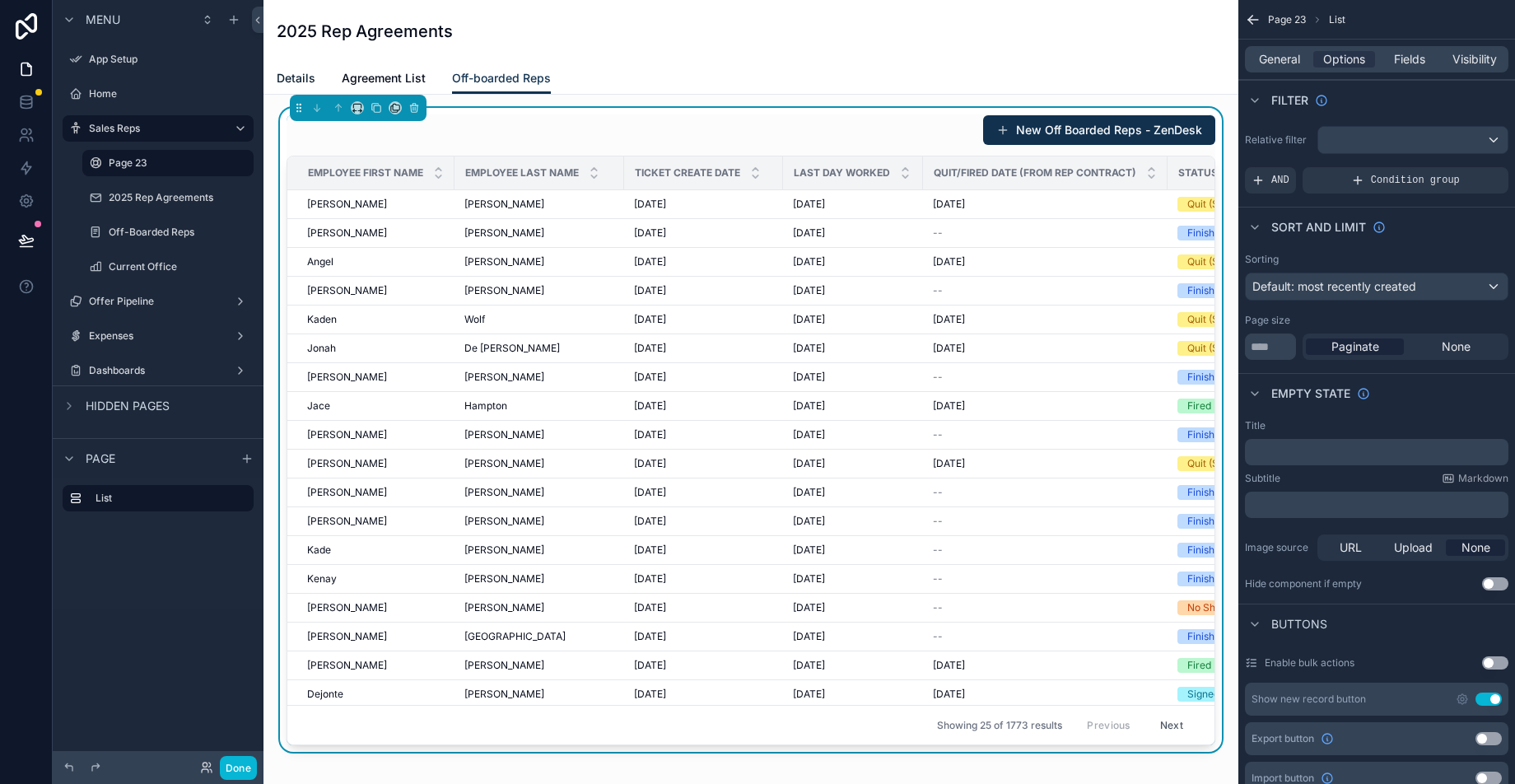
click at [309, 79] on span "Details" at bounding box center [296, 78] width 39 height 17
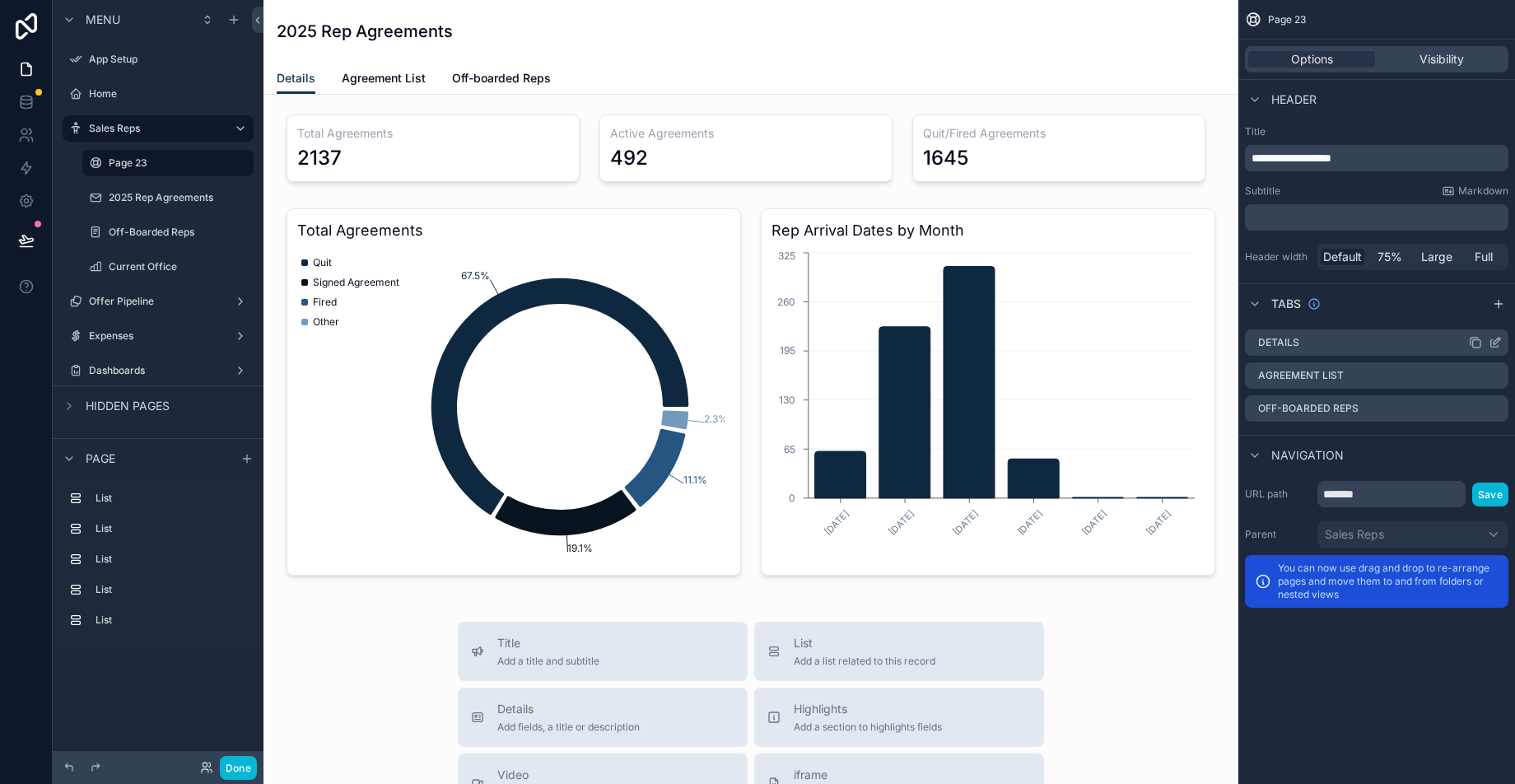
click at [1493, 341] on icon "scrollable content" at bounding box center [1496, 341] width 7 height 7
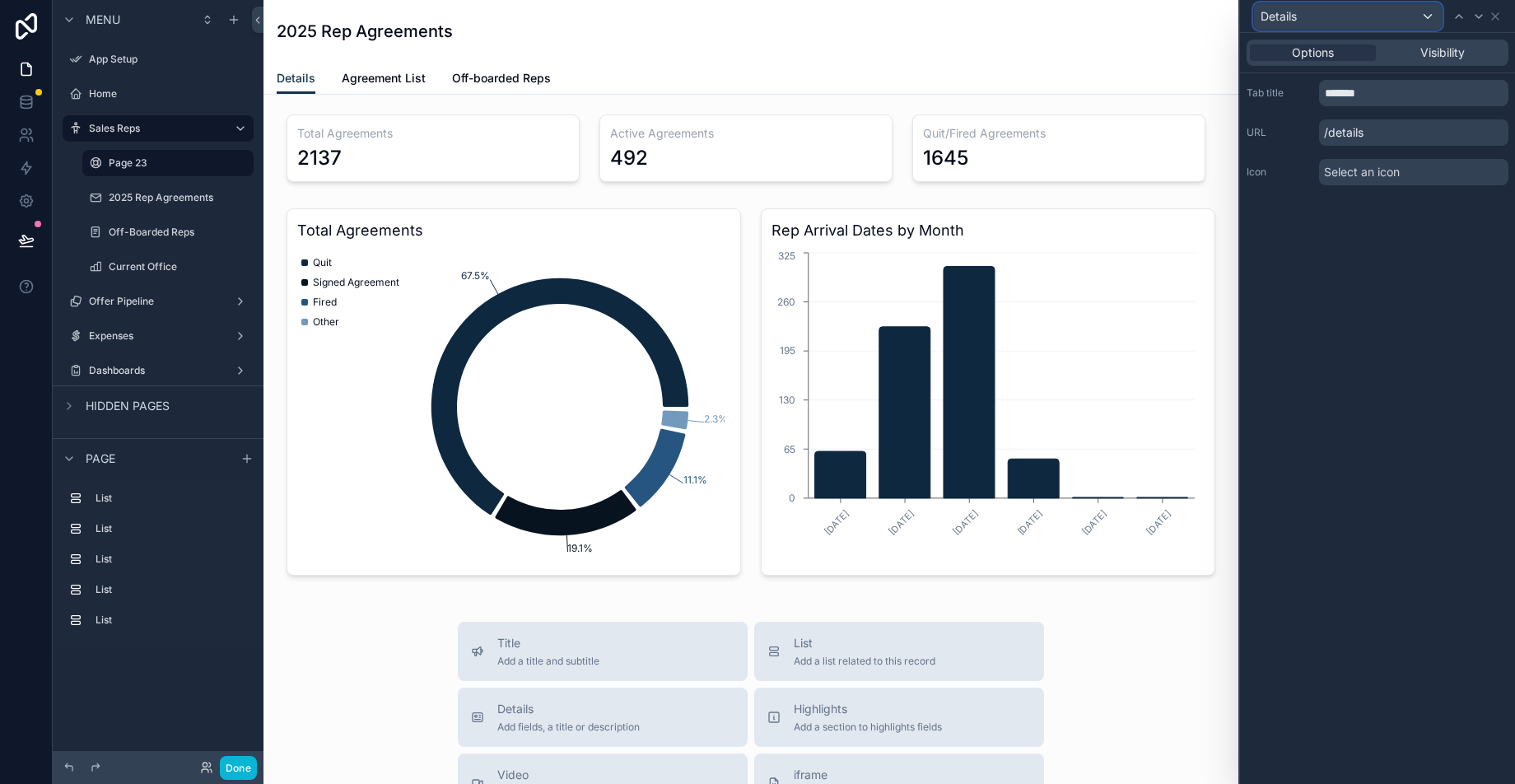
click at [1300, 15] on div "Details" at bounding box center [1347, 16] width 188 height 26
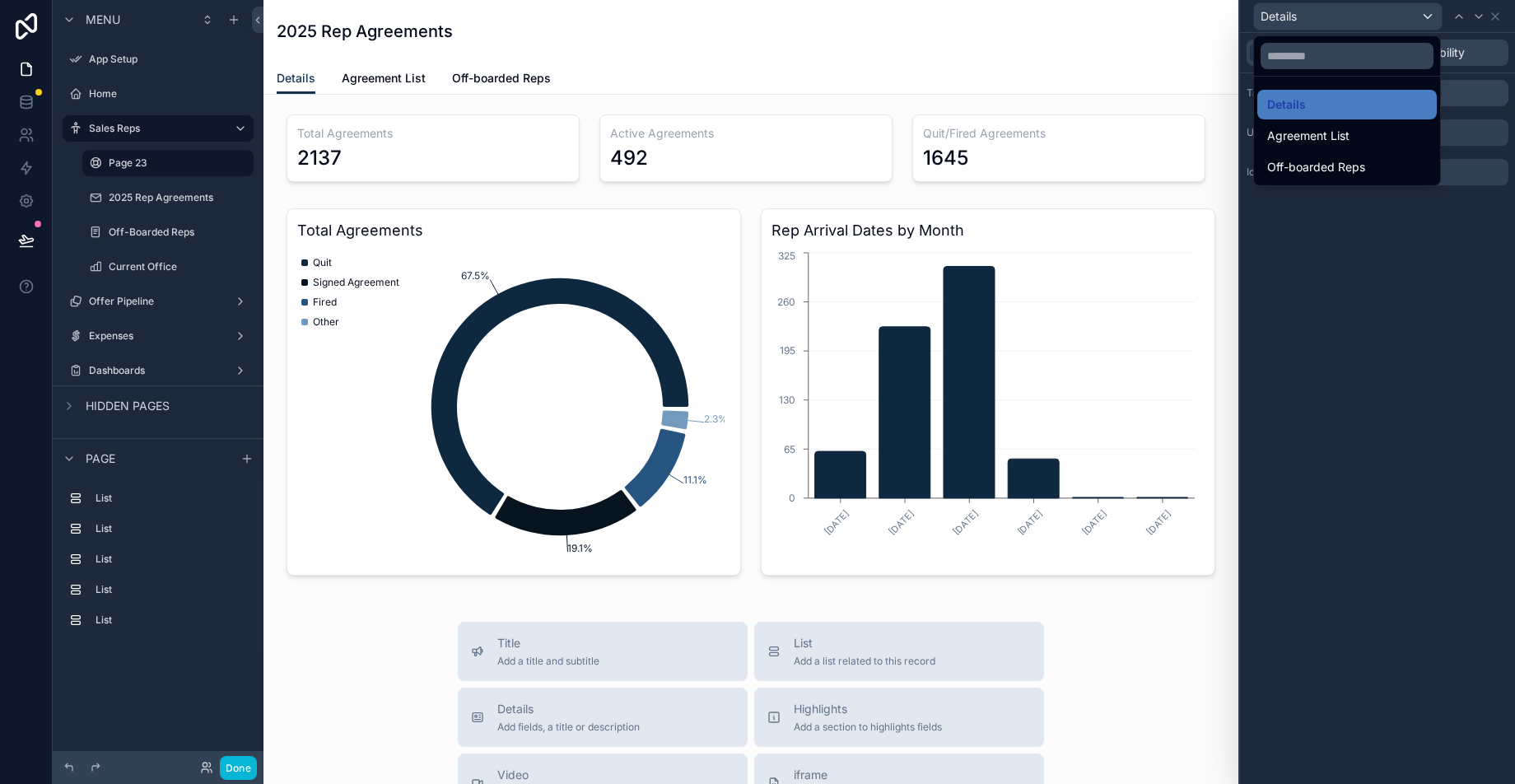
click at [1294, 15] on div at bounding box center [1377, 392] width 275 height 784
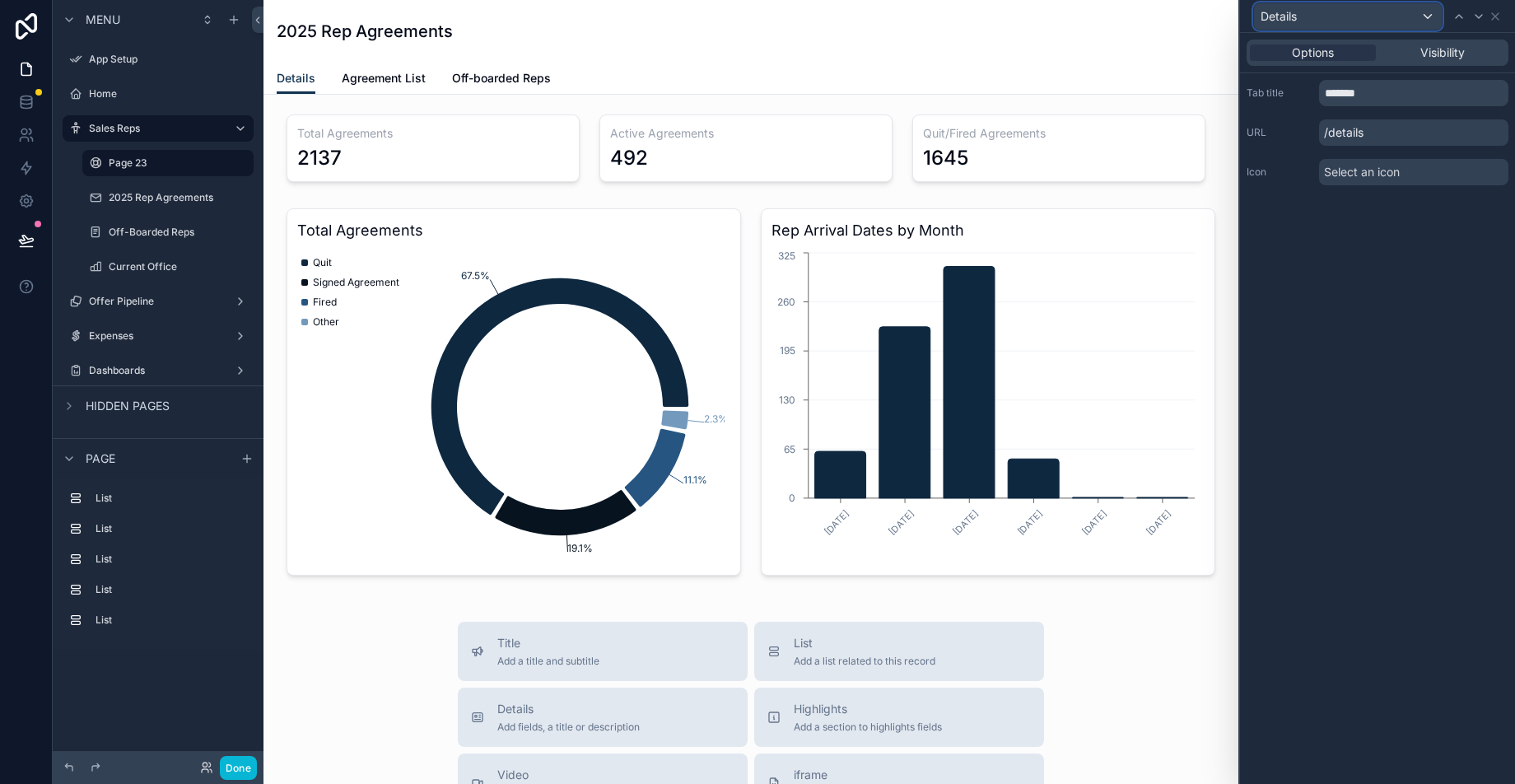
click at [1293, 15] on span "Details" at bounding box center [1278, 17] width 36 height 17
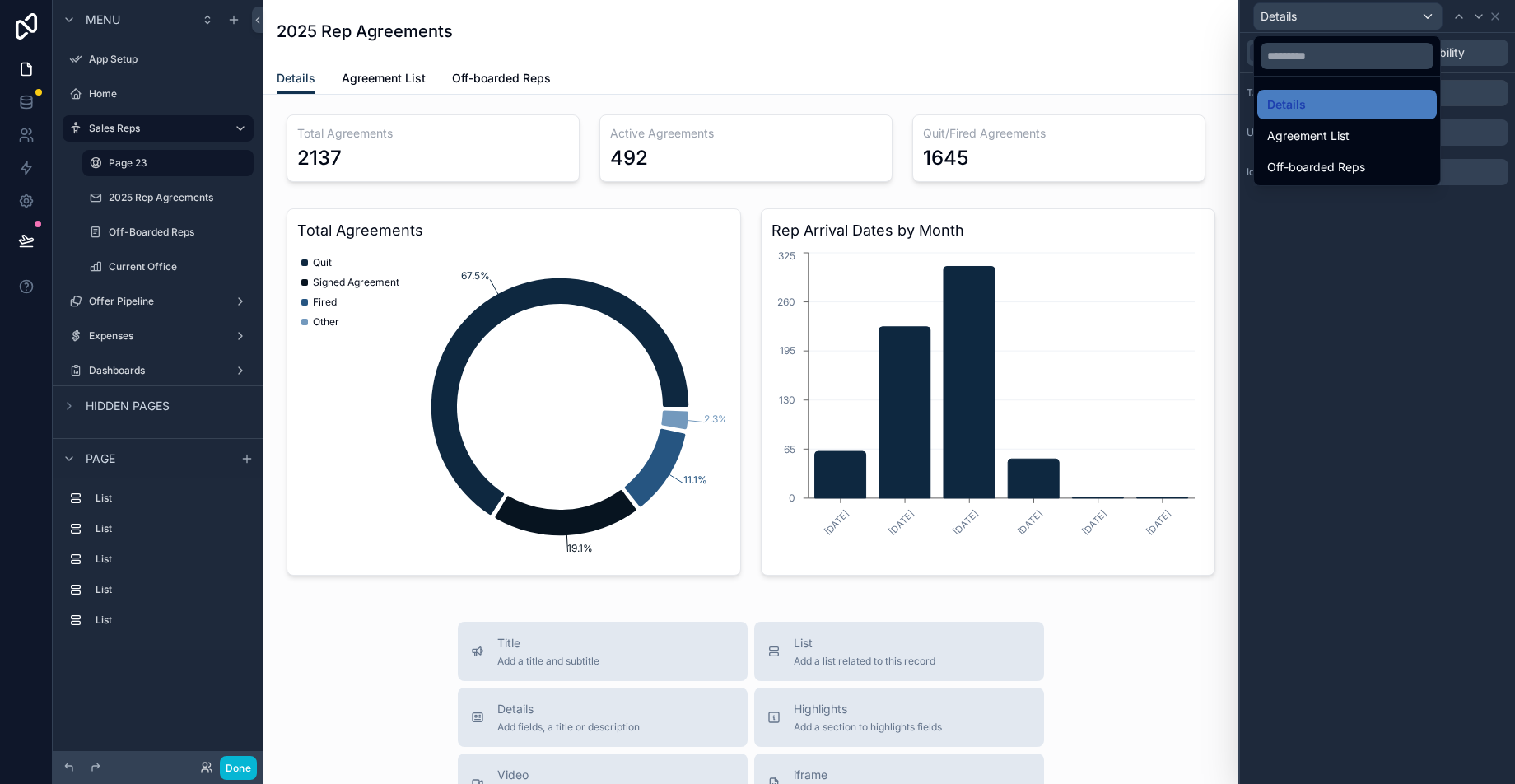
click at [1461, 103] on div at bounding box center [1377, 392] width 275 height 784
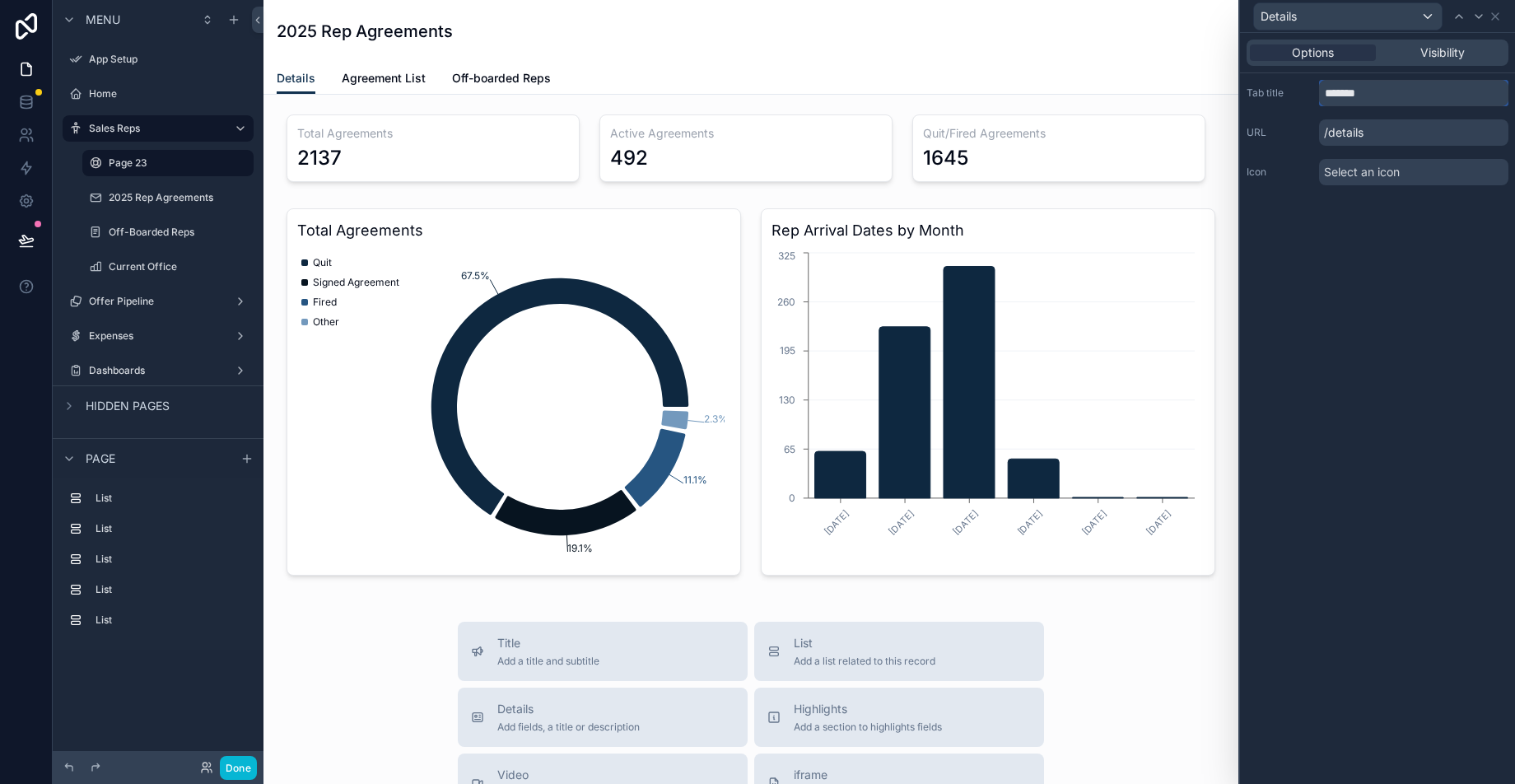
click at [1389, 93] on input "*******" at bounding box center [1413, 93] width 190 height 26
type input "********"
click at [244, 199] on icon "scrollable content" at bounding box center [240, 198] width 13 height 13
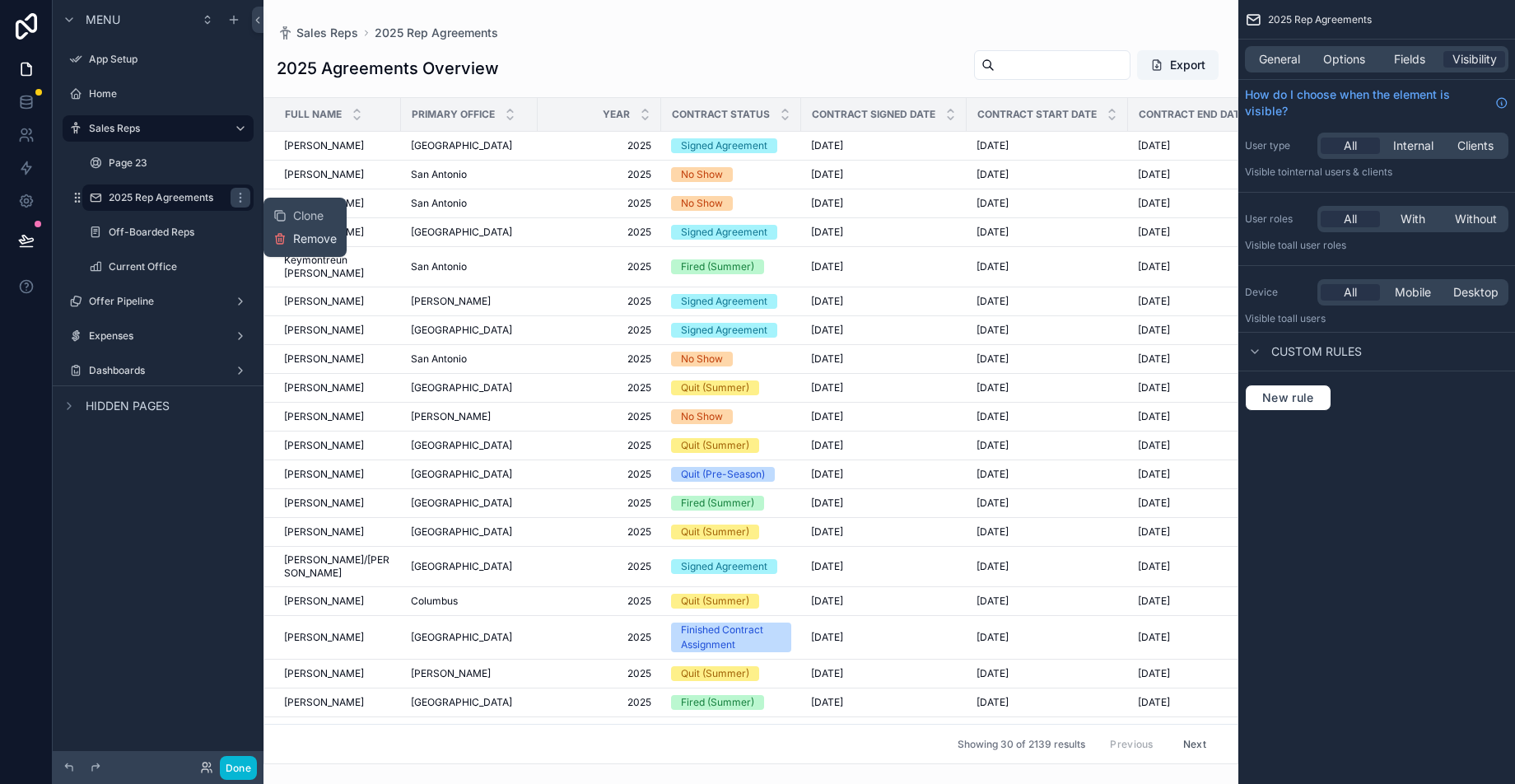
click at [276, 234] on icon at bounding box center [280, 239] width 13 height 13
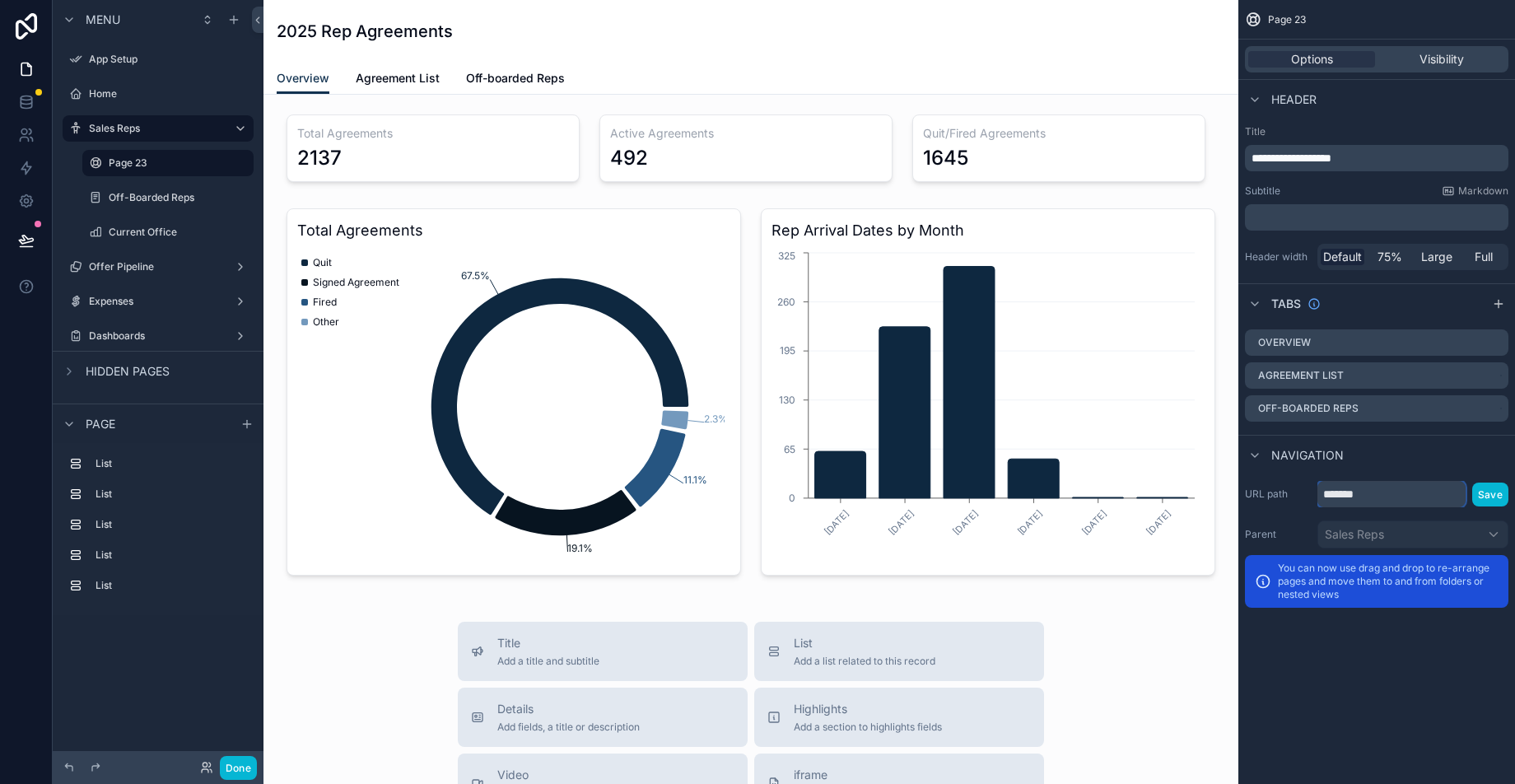
click at [1383, 488] on input "*******" at bounding box center [1391, 493] width 148 height 26
drag, startPoint x: 1376, startPoint y: 494, endPoint x: 1246, endPoint y: 484, distance: 130.4
click at [1247, 486] on div "URL path ******* Save" at bounding box center [1376, 493] width 263 height 26
type input "**********"
click at [1506, 497] on button "Save" at bounding box center [1490, 494] width 36 height 24
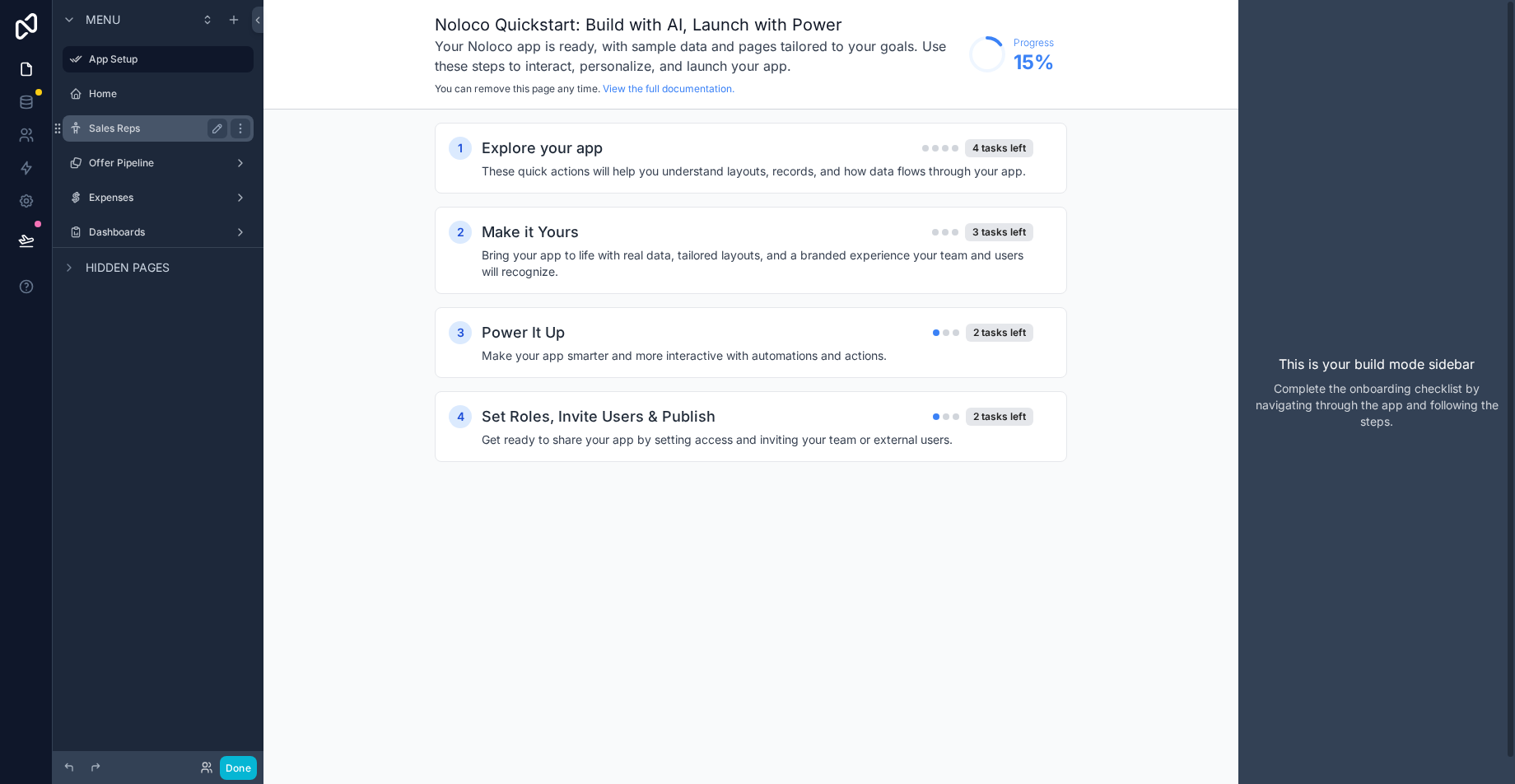
click at [181, 132] on label "Sales Reps" at bounding box center [154, 129] width 132 height 13
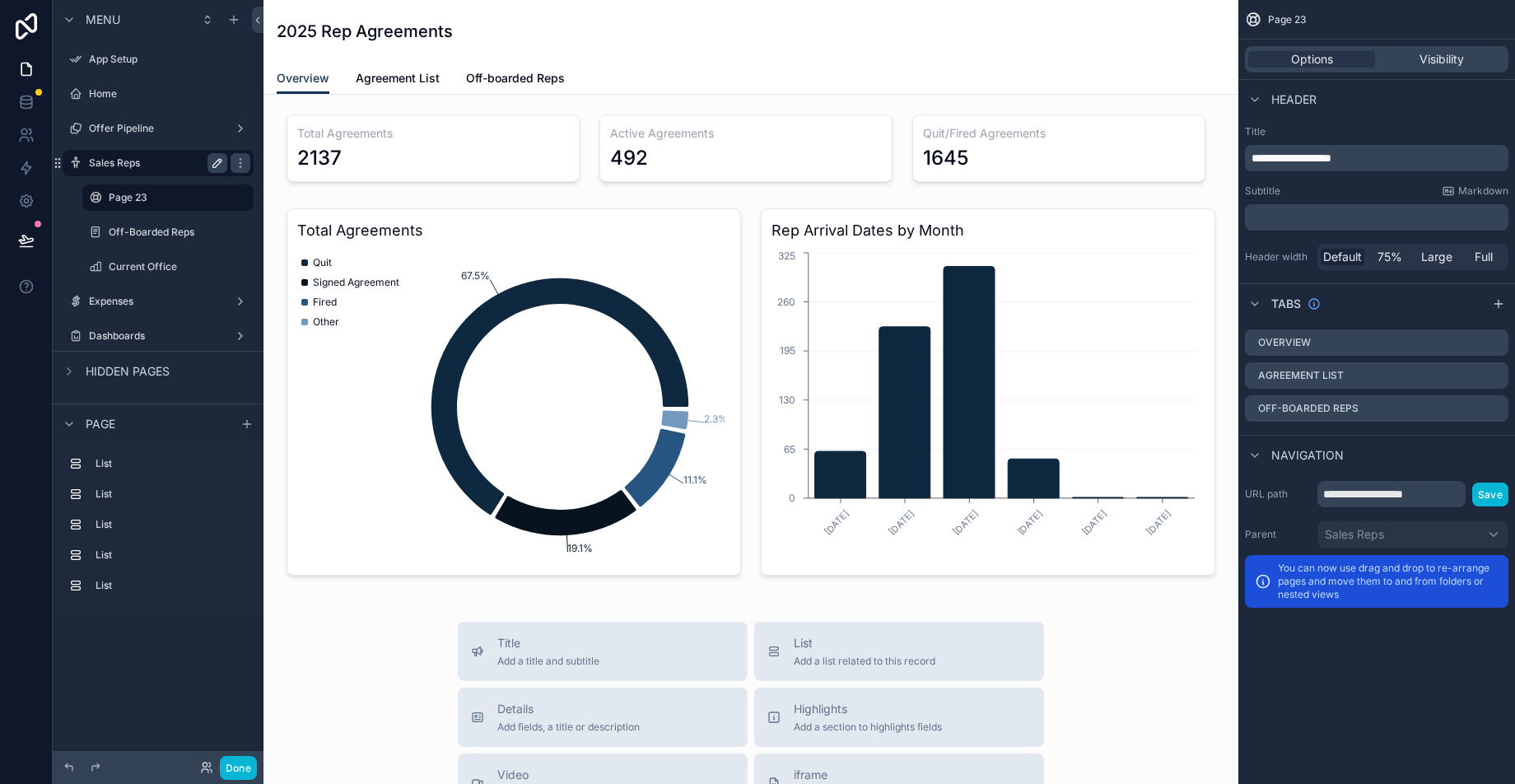
click at [218, 161] on icon "scrollable content" at bounding box center [218, 164] width 13 height 13
click at [144, 163] on input "**********" at bounding box center [144, 163] width 112 height 19
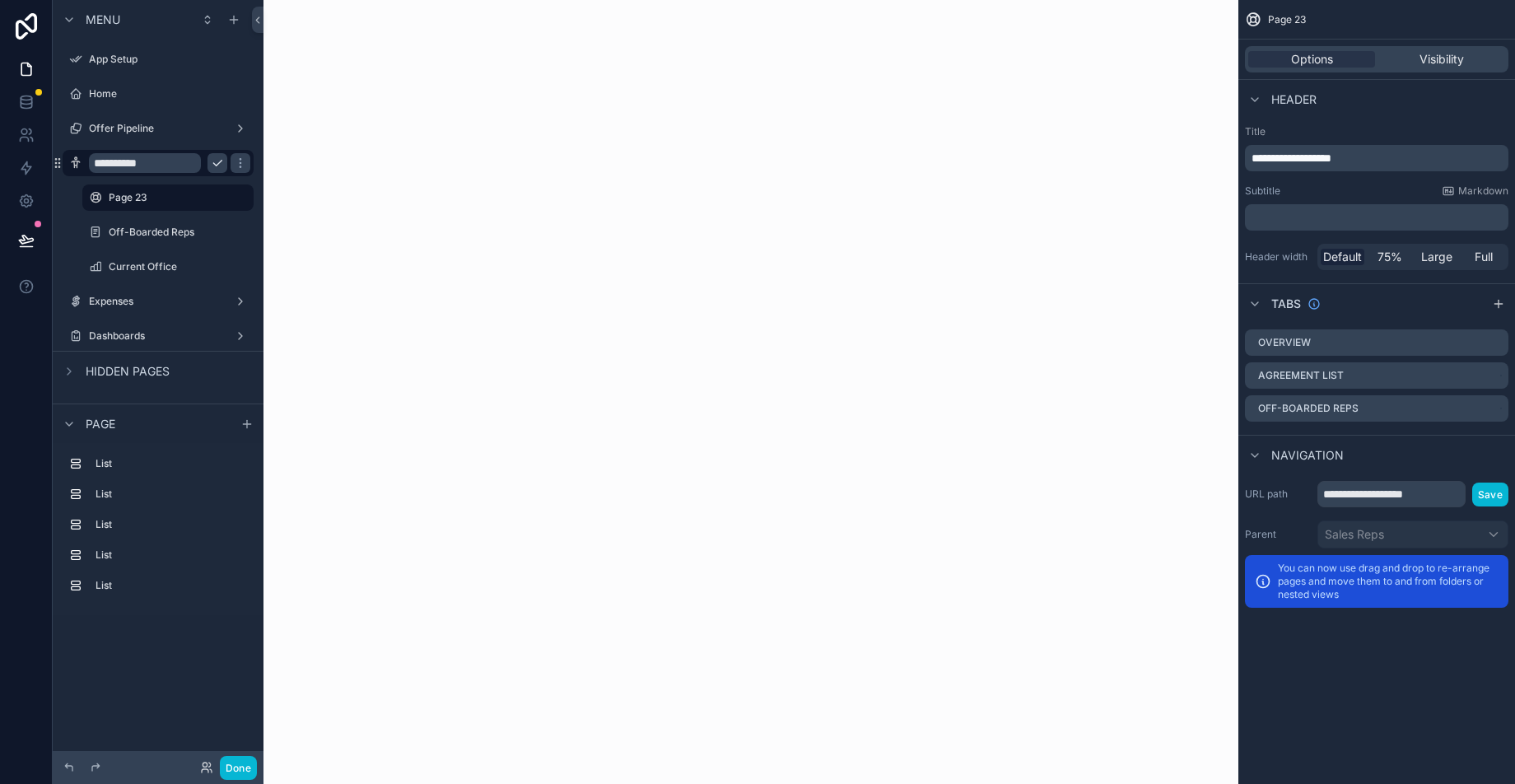
click at [144, 163] on input "**********" at bounding box center [144, 163] width 112 height 19
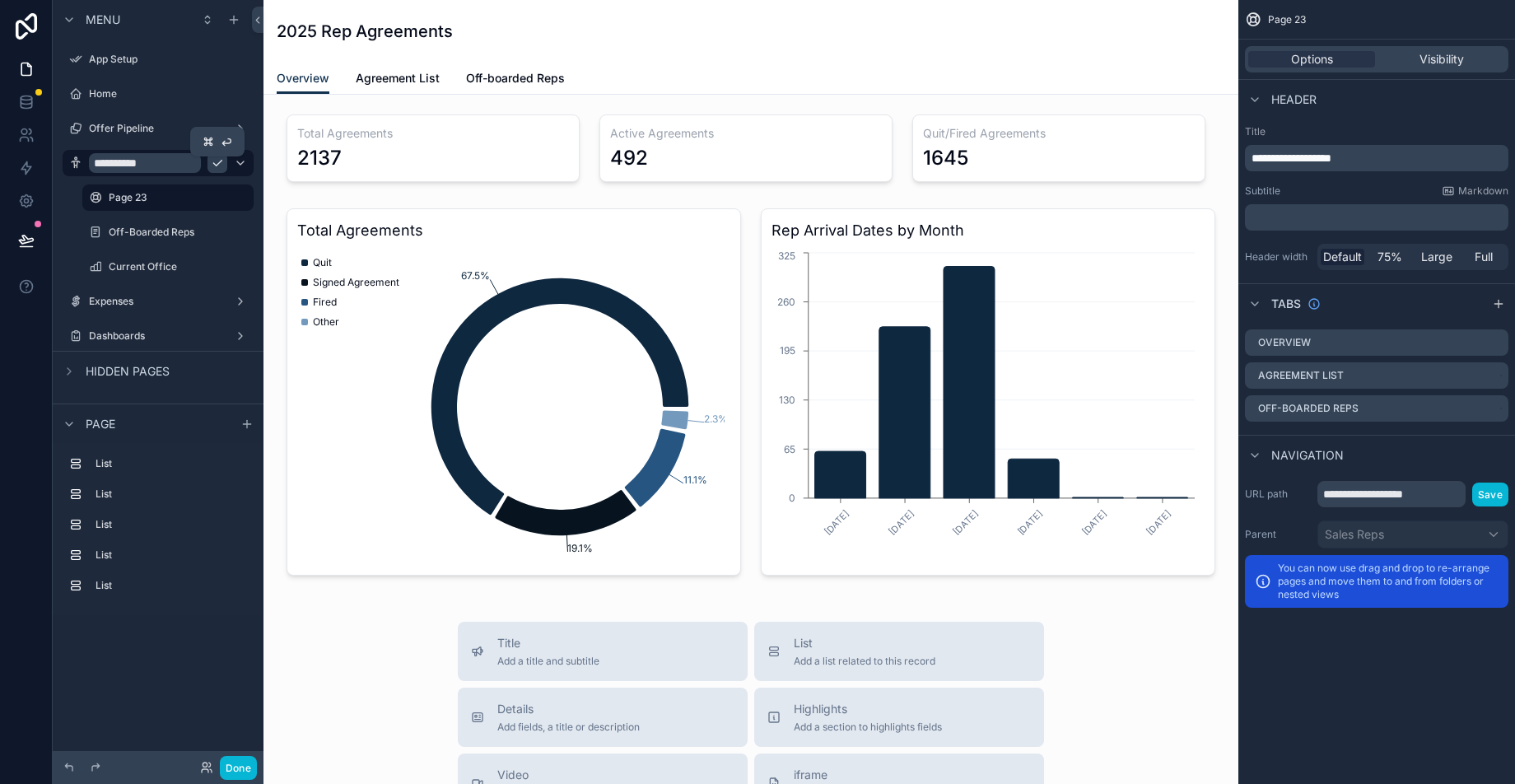
type input "**********"
click at [220, 163] on icon "scrollable content" at bounding box center [218, 164] width 13 height 13
click at [221, 199] on icon "scrollable content" at bounding box center [218, 198] width 13 height 13
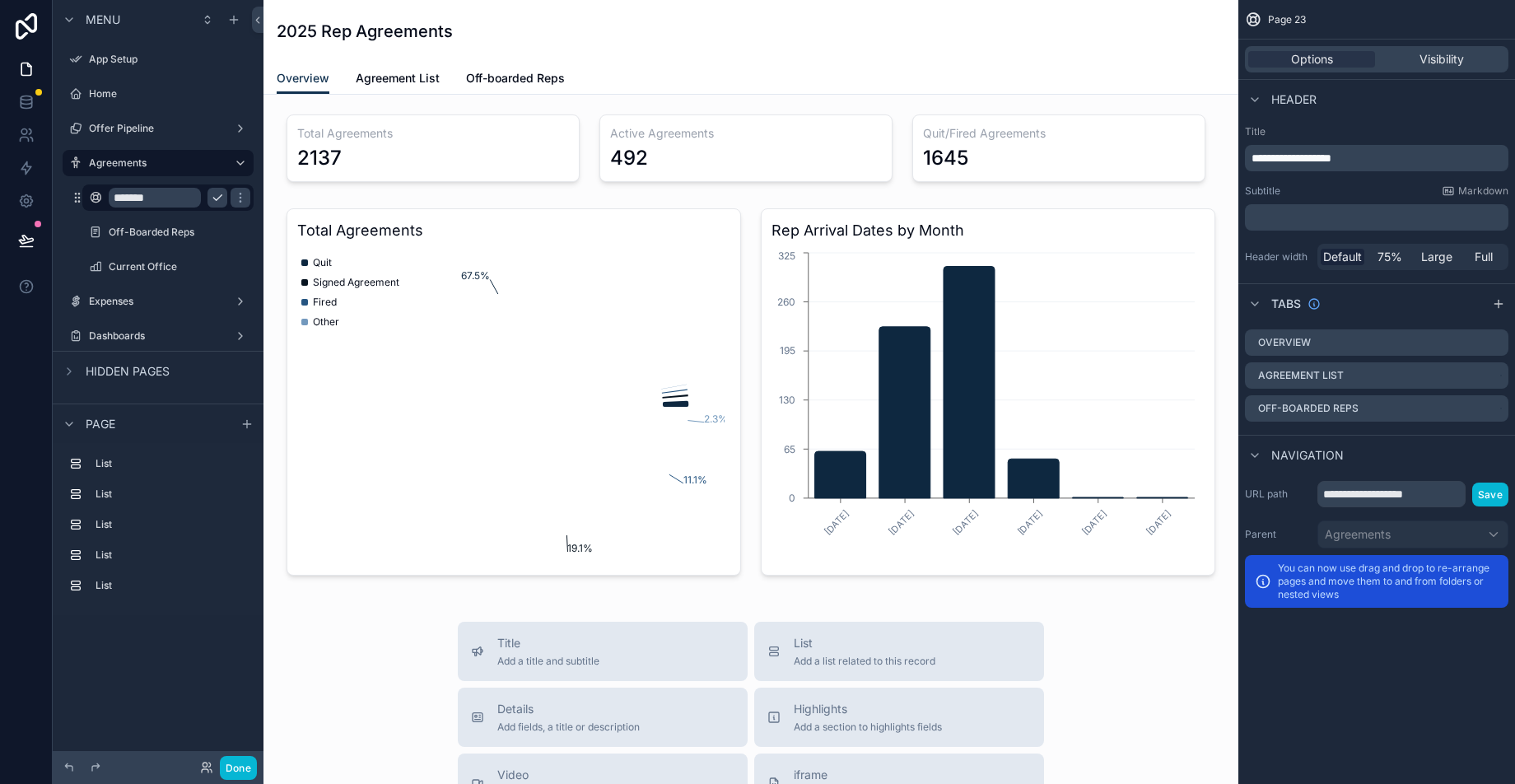
click at [132, 197] on input "*******" at bounding box center [154, 197] width 92 height 19
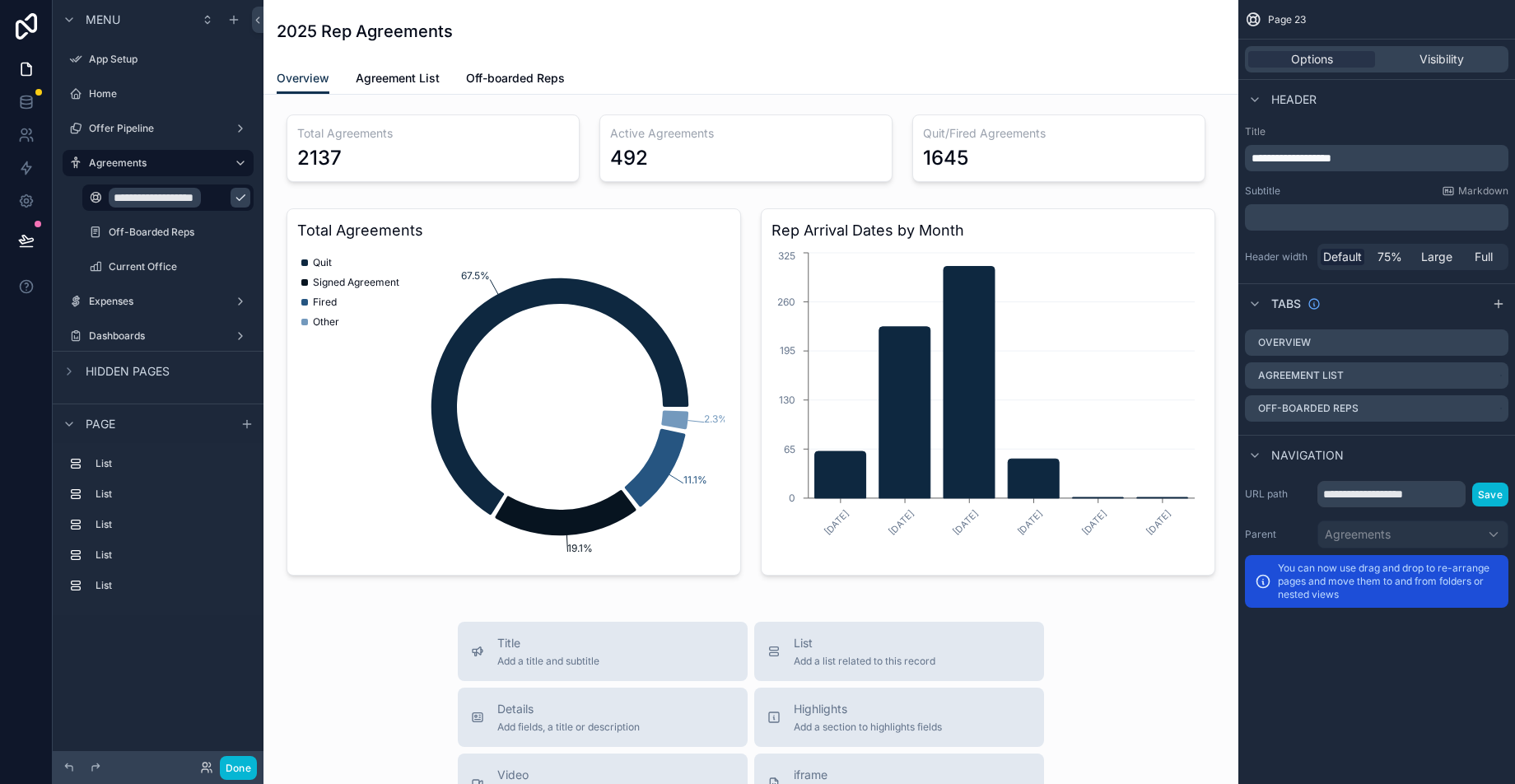
scroll to position [0, 17]
type input "**********"
click at [238, 199] on icon "scrollable content" at bounding box center [240, 198] width 13 height 13
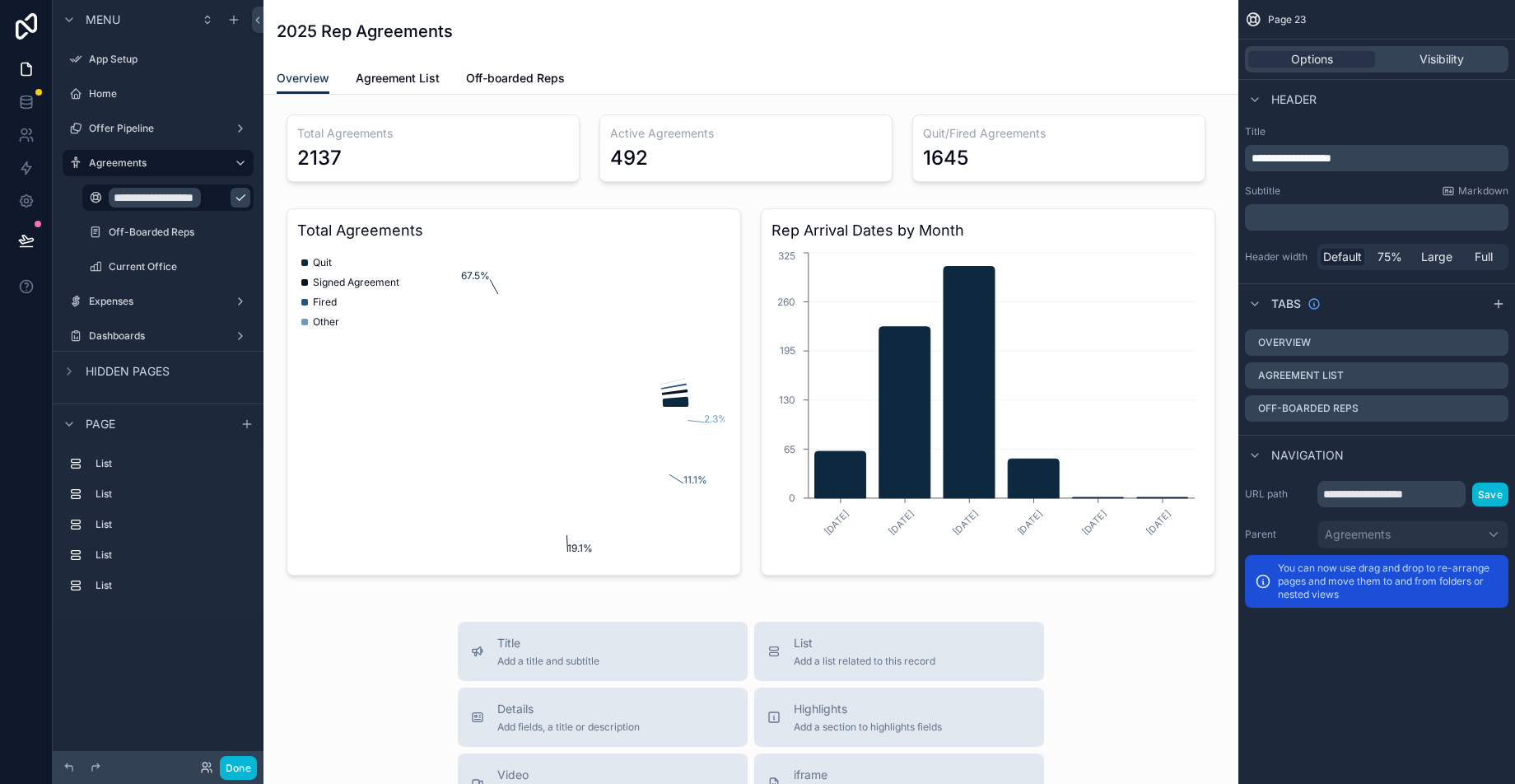
click at [234, 196] on icon "scrollable content" at bounding box center [240, 198] width 13 height 13
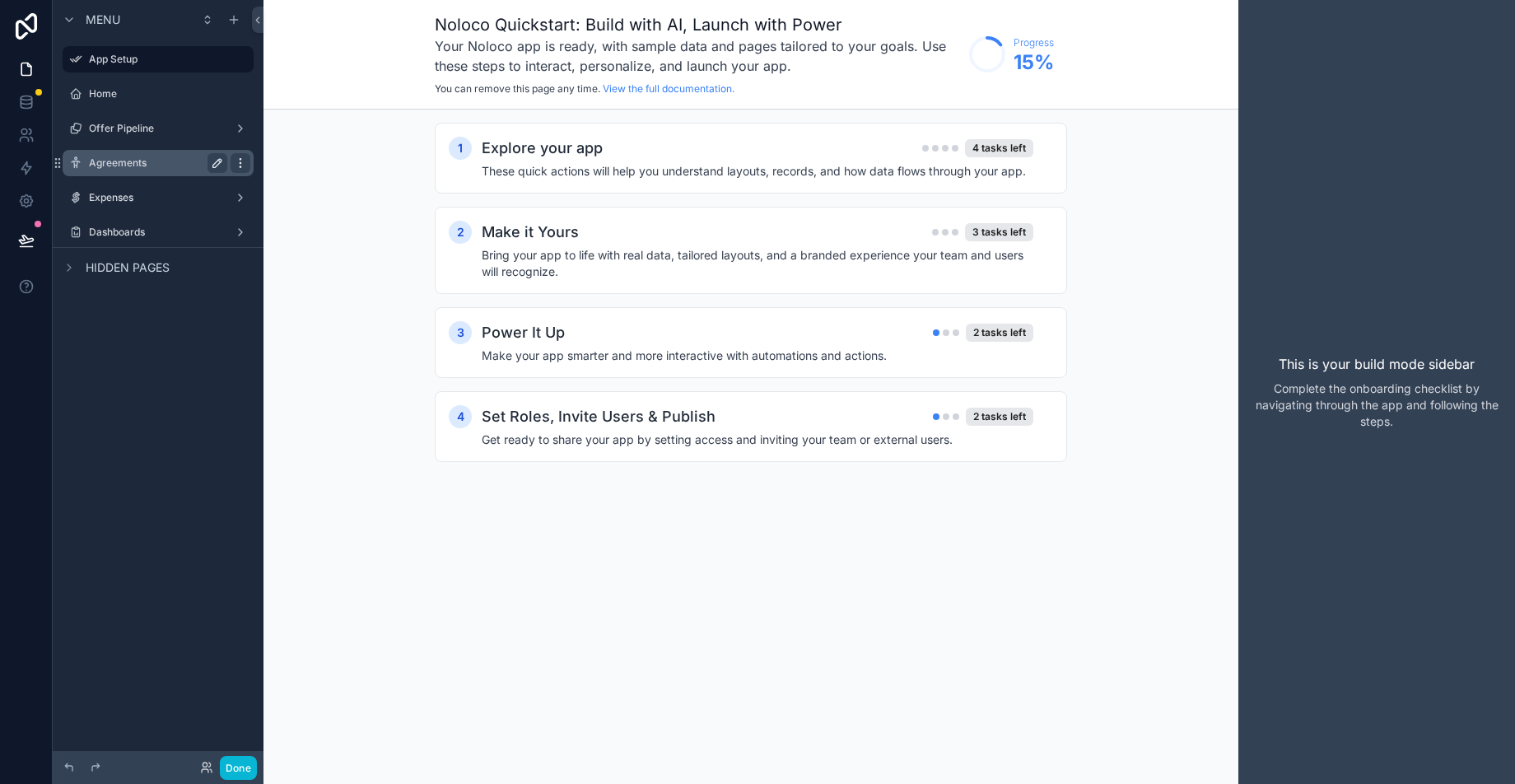
click at [240, 164] on icon "scrollable content" at bounding box center [240, 164] width 13 height 13
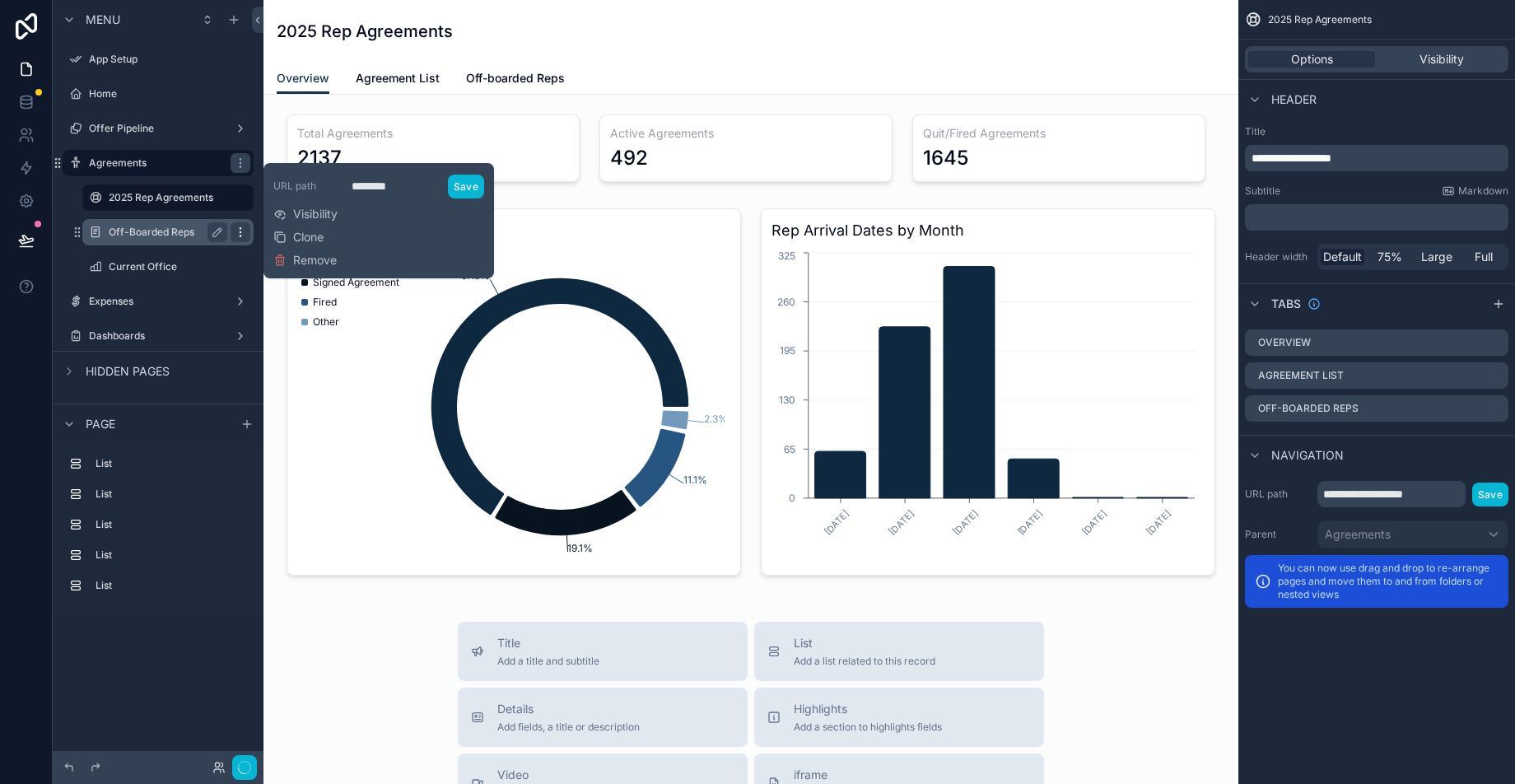
click at [240, 239] on div "scrollable content" at bounding box center [239, 232] width 19 height 19
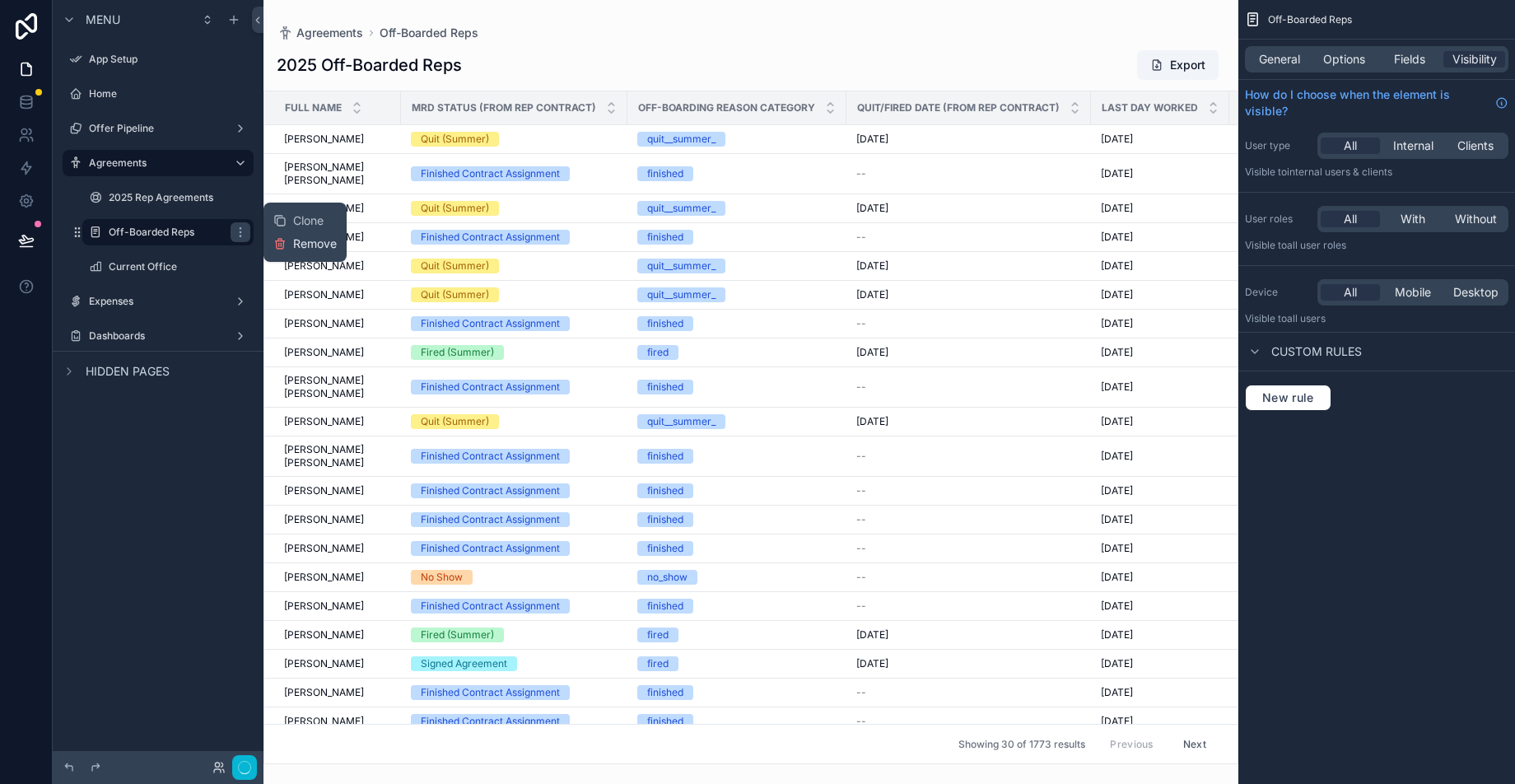
click at [304, 239] on span "Remove" at bounding box center [315, 244] width 44 height 17
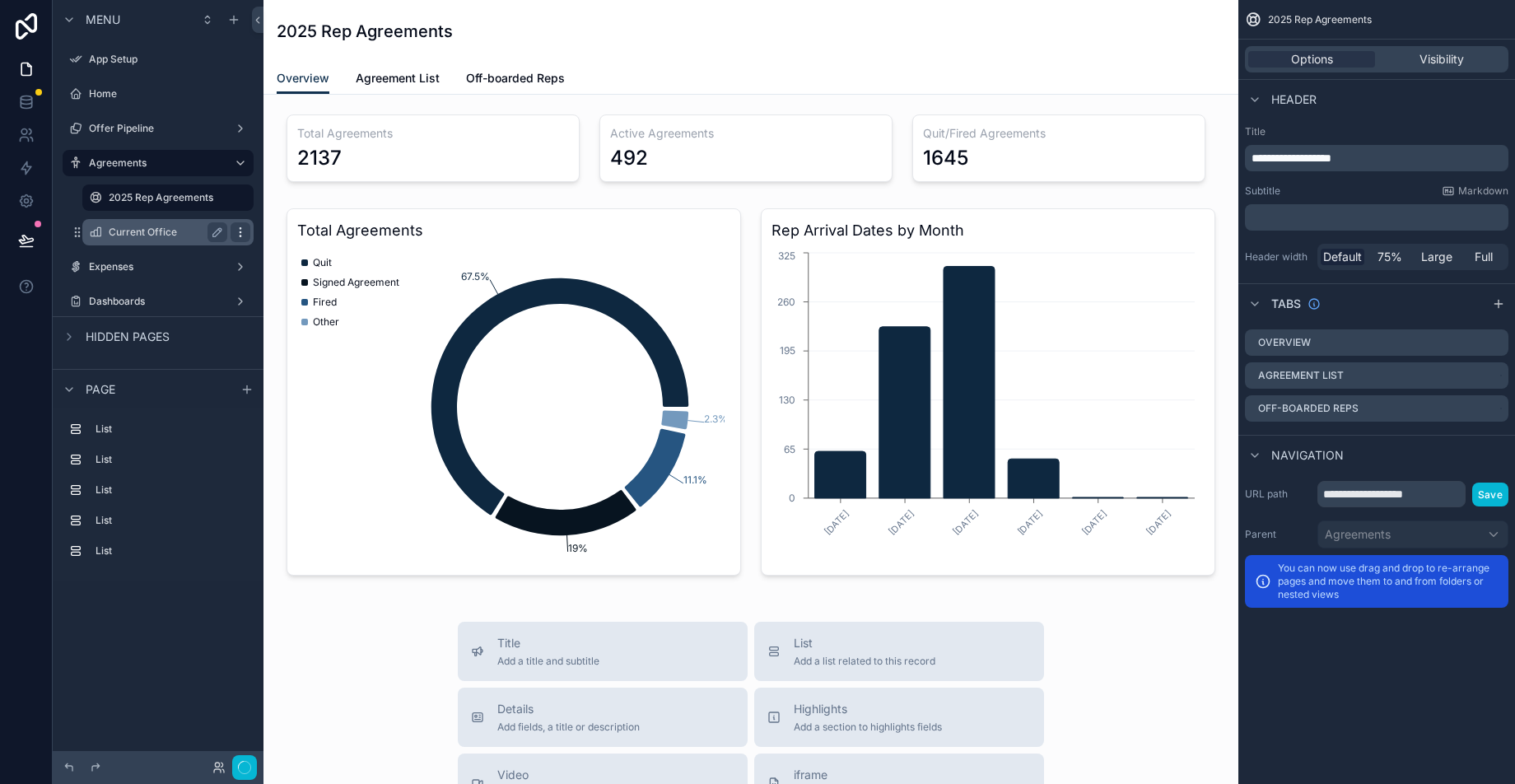
click at [234, 234] on icon "scrollable content" at bounding box center [240, 233] width 13 height 13
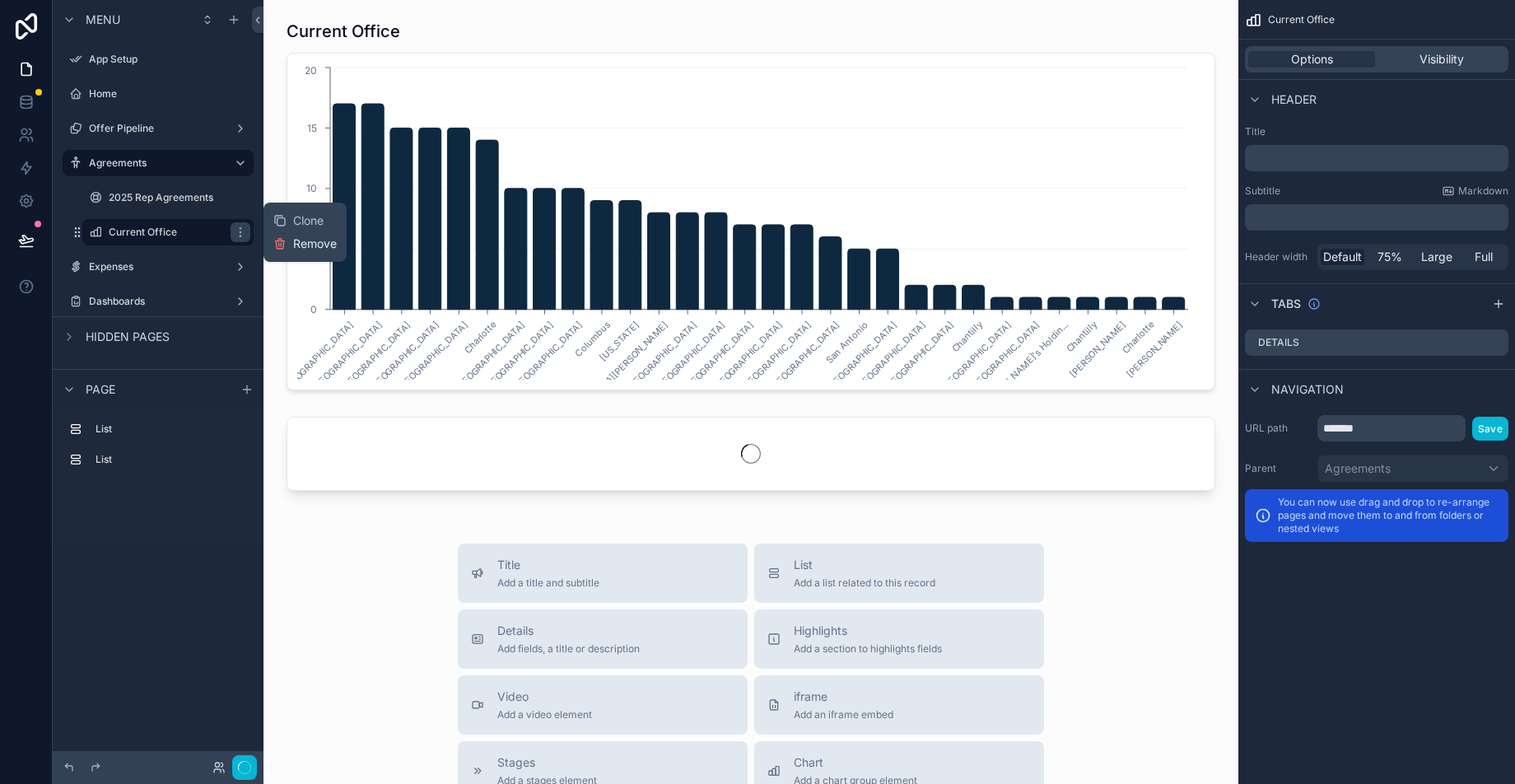
click at [284, 241] on icon at bounding box center [280, 241] width 9 height 0
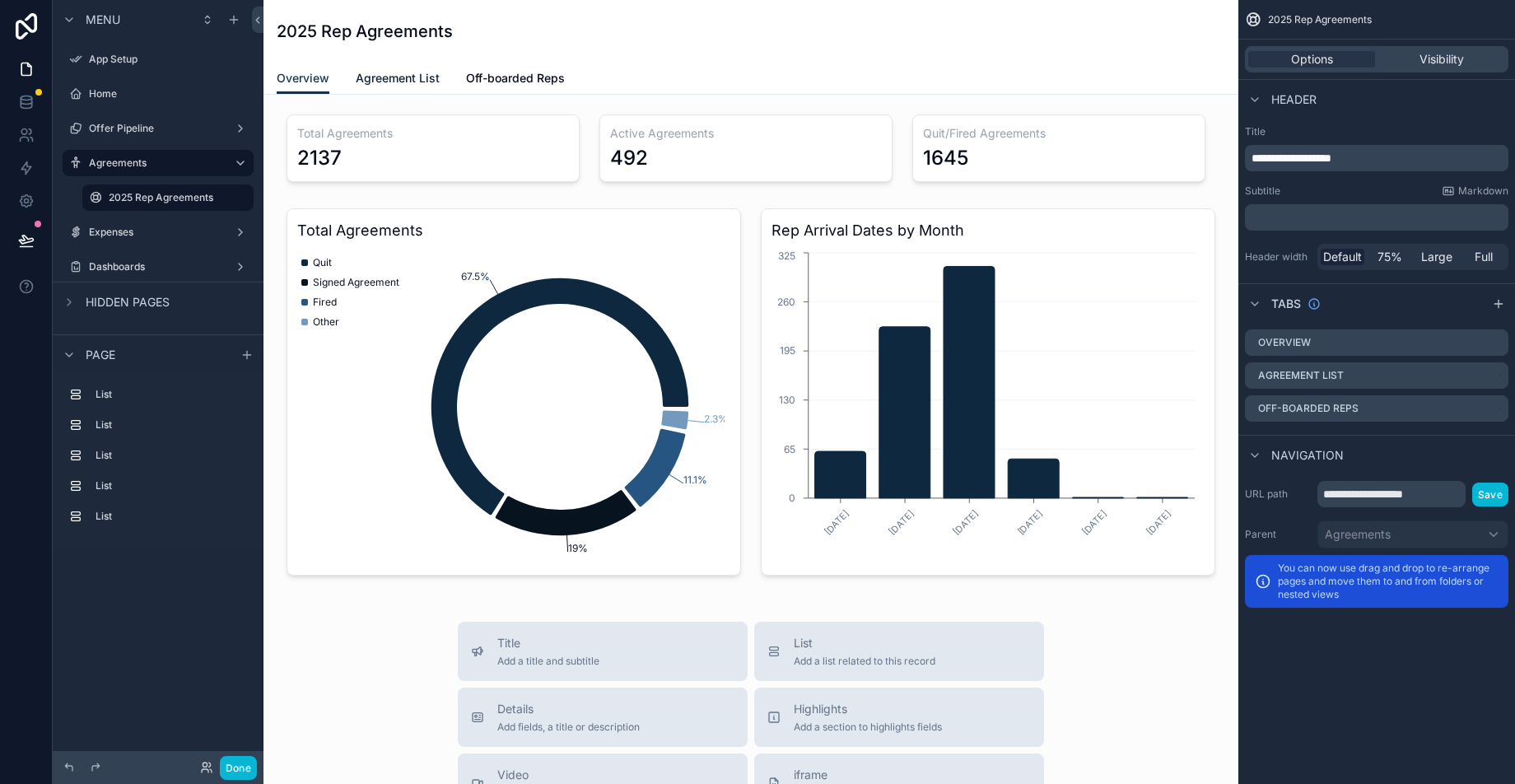
click at [373, 77] on span "Agreement List" at bounding box center [398, 78] width 84 height 17
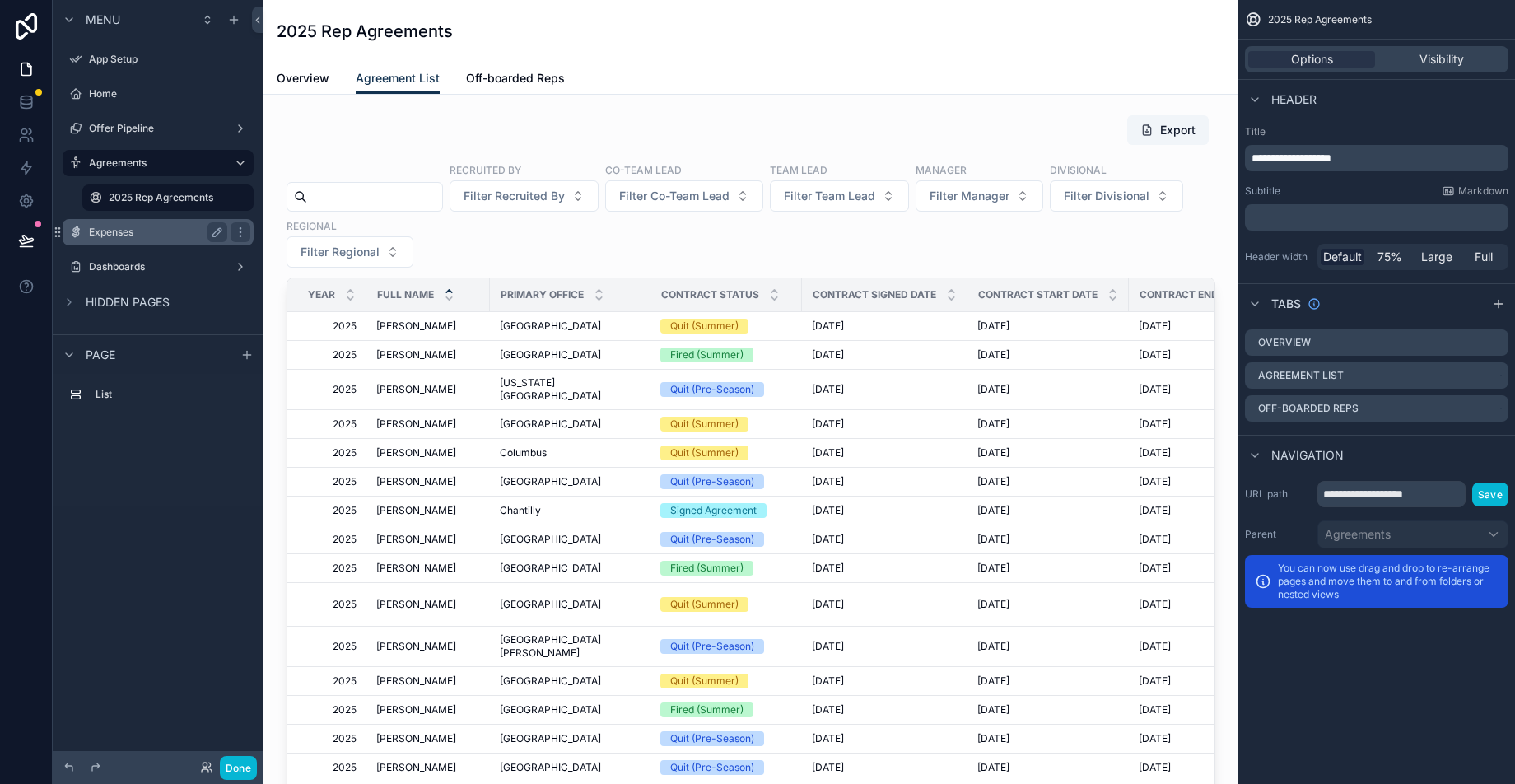
click at [163, 239] on div "Expenses" at bounding box center [158, 232] width 138 height 19
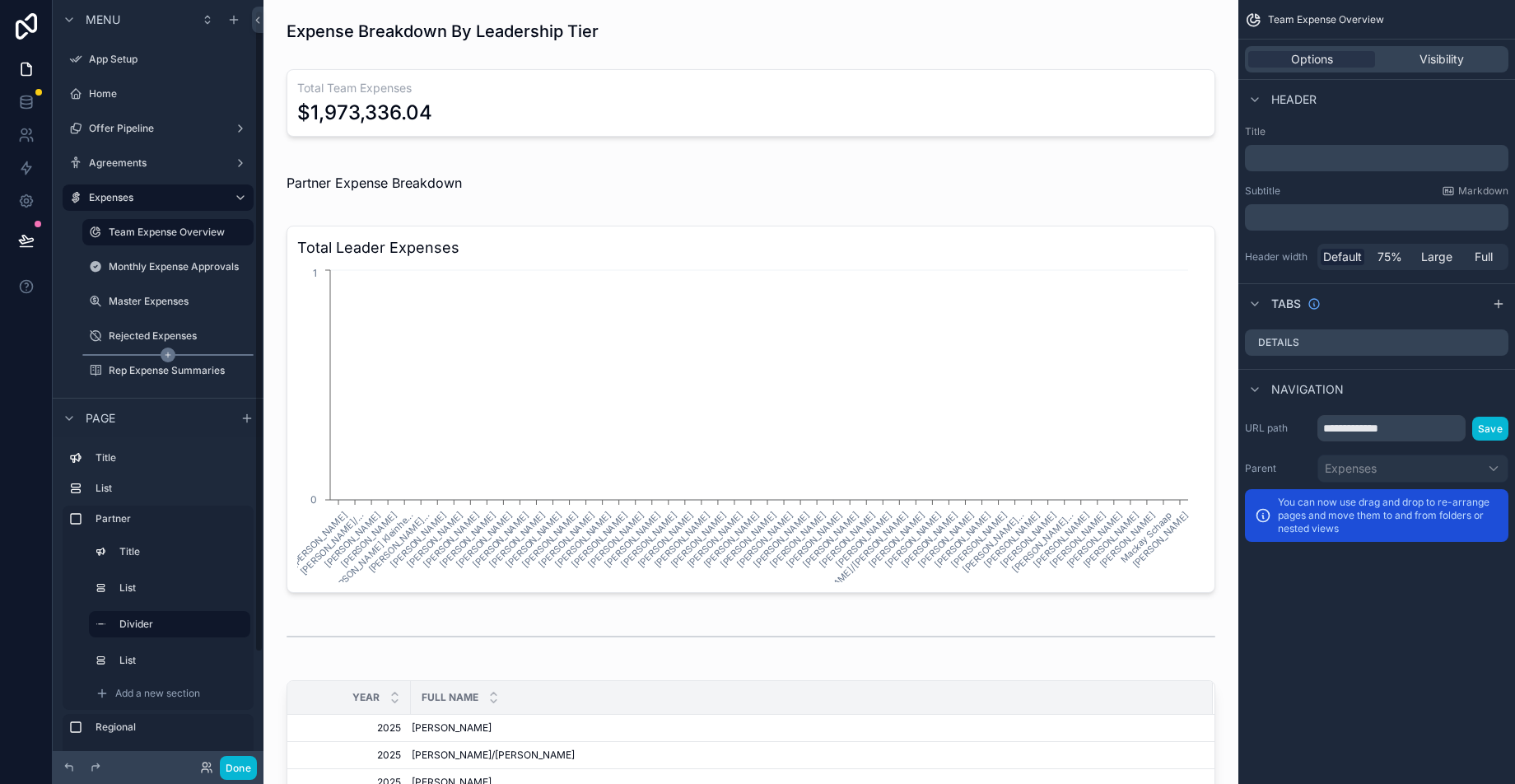
scroll to position [144, 0]
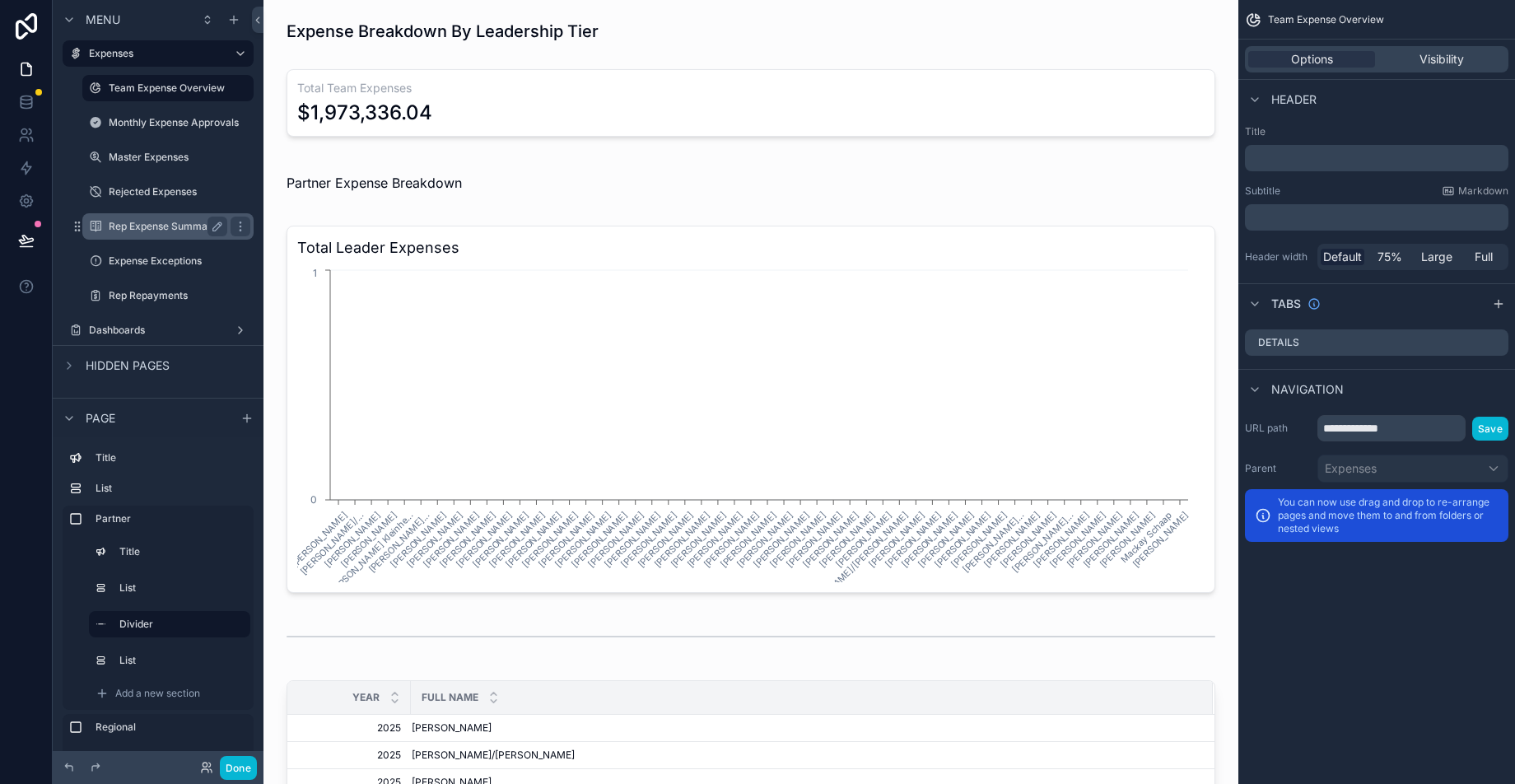
click at [173, 227] on label "Rep Expense Summaries" at bounding box center [167, 227] width 116 height 13
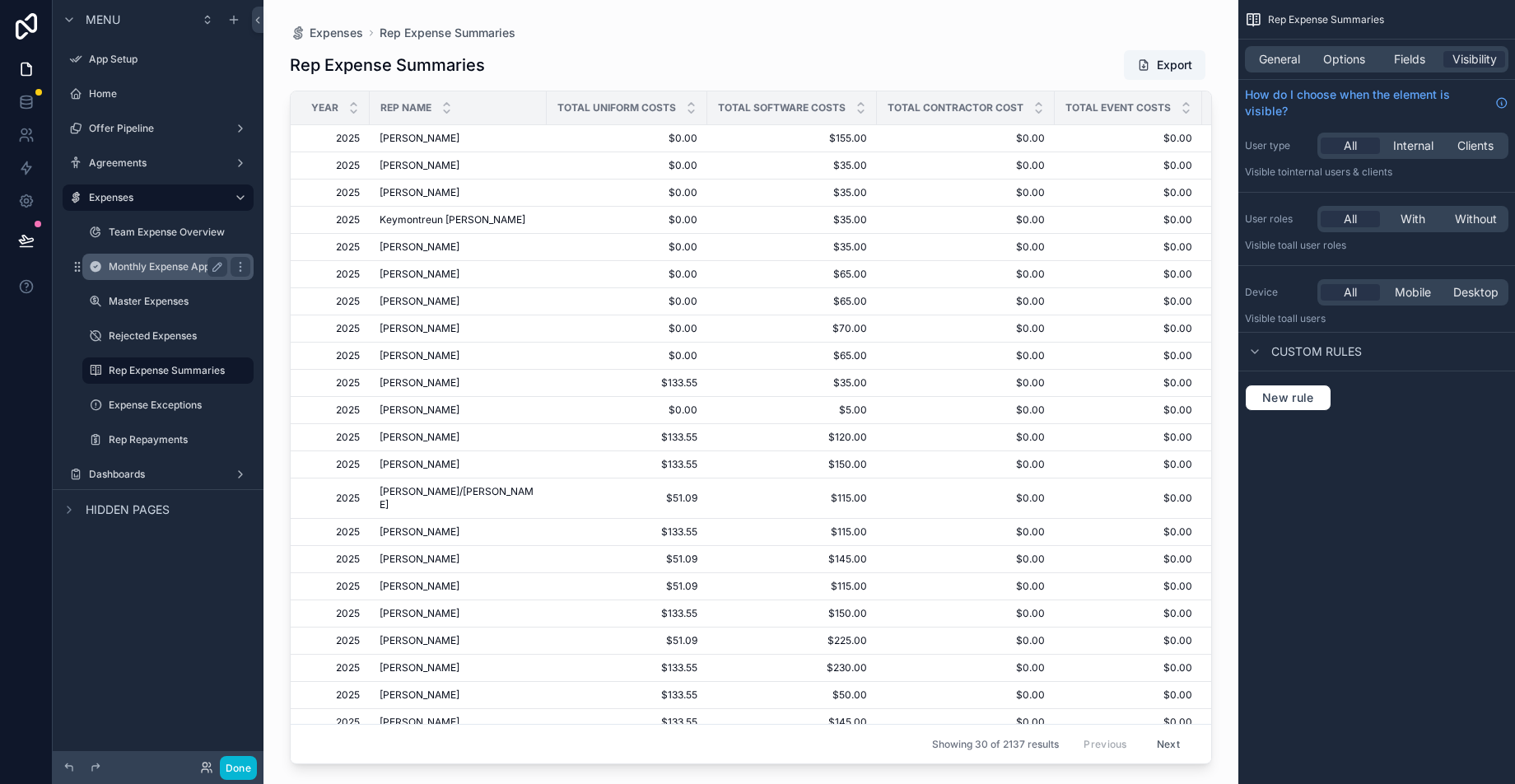
click at [162, 264] on label "Monthly Expense Approvals" at bounding box center [174, 267] width 130 height 13
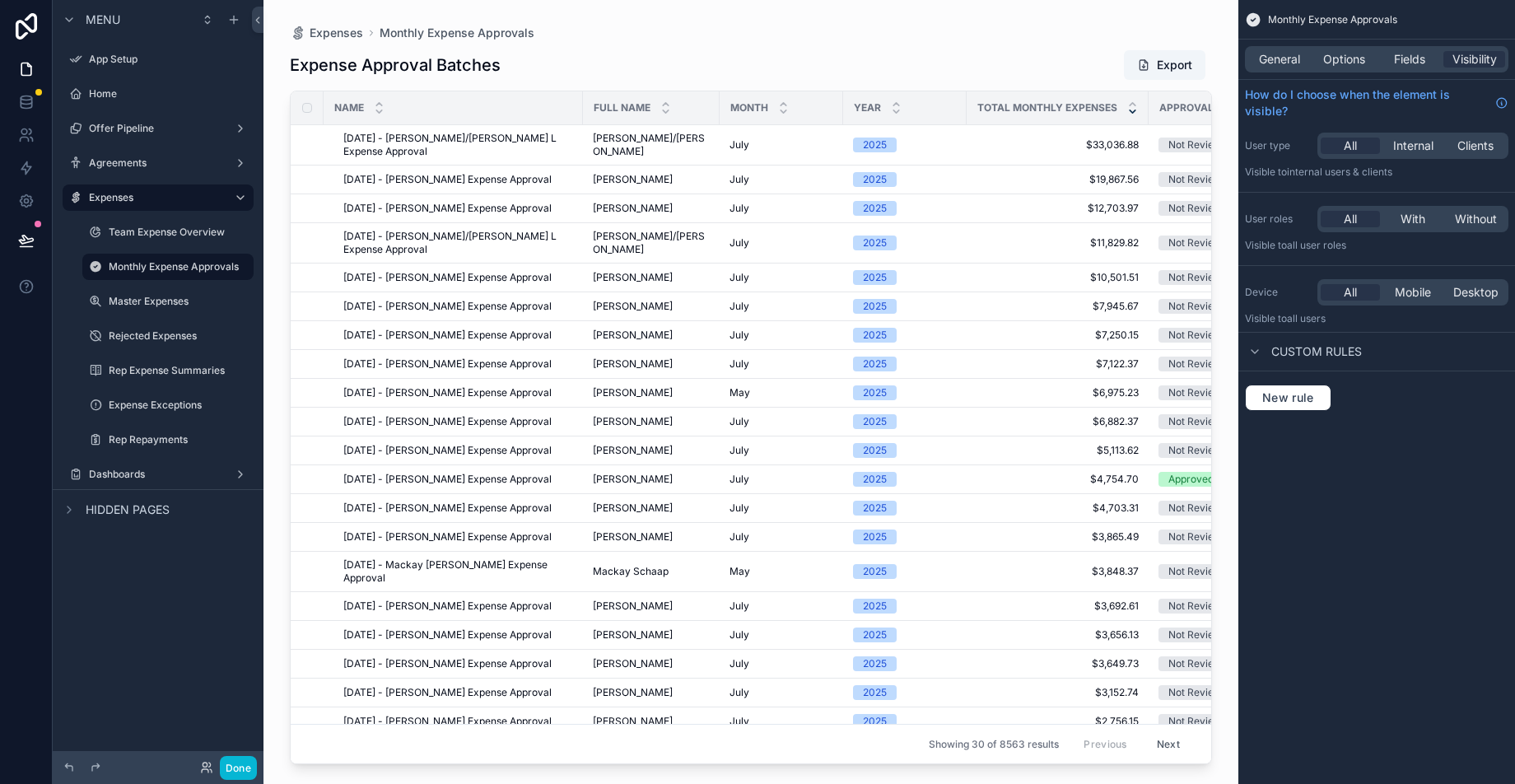
click at [1162, 731] on button "Next" at bounding box center [1168, 744] width 46 height 25
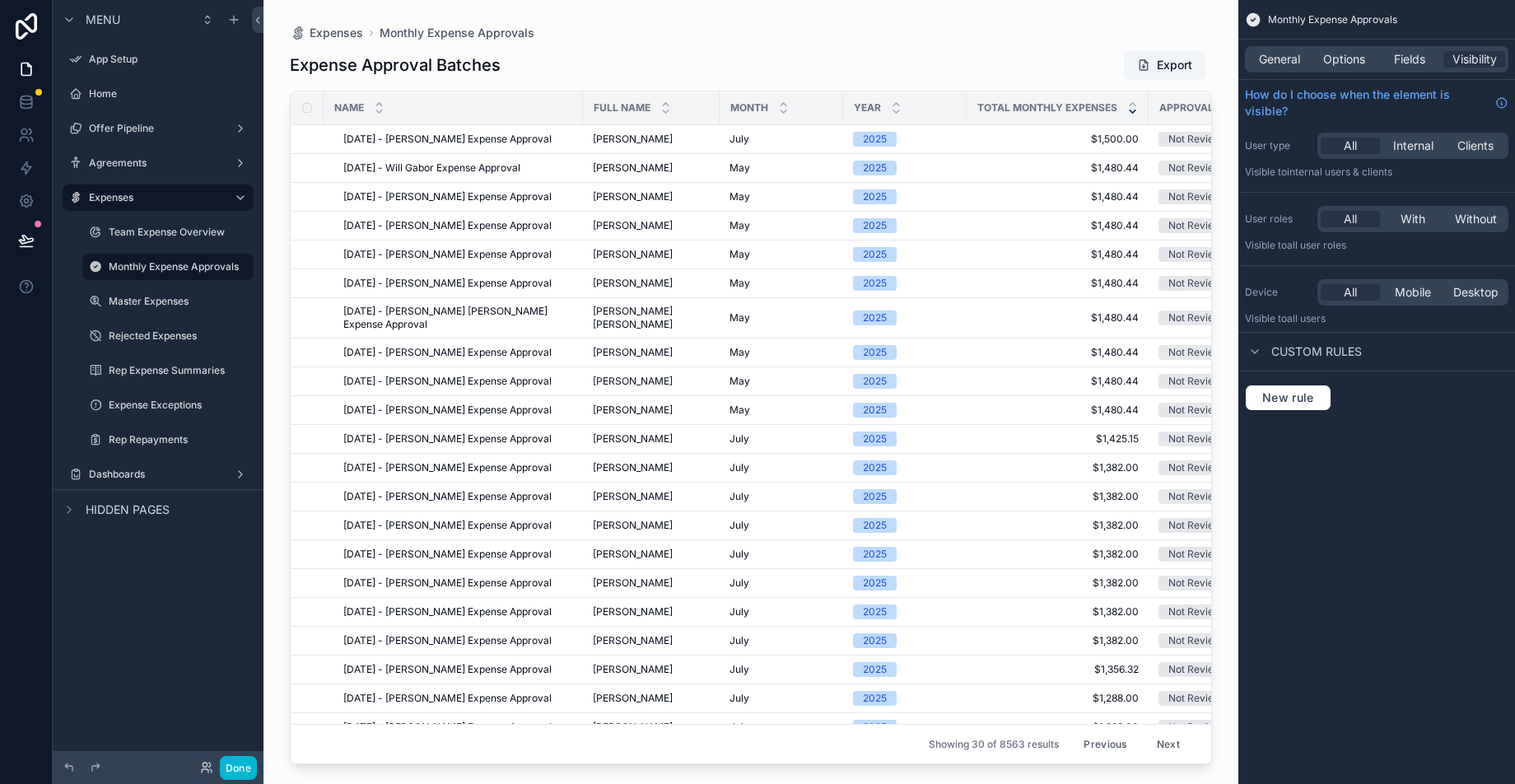
click at [1162, 731] on button "Next" at bounding box center [1168, 744] width 46 height 25
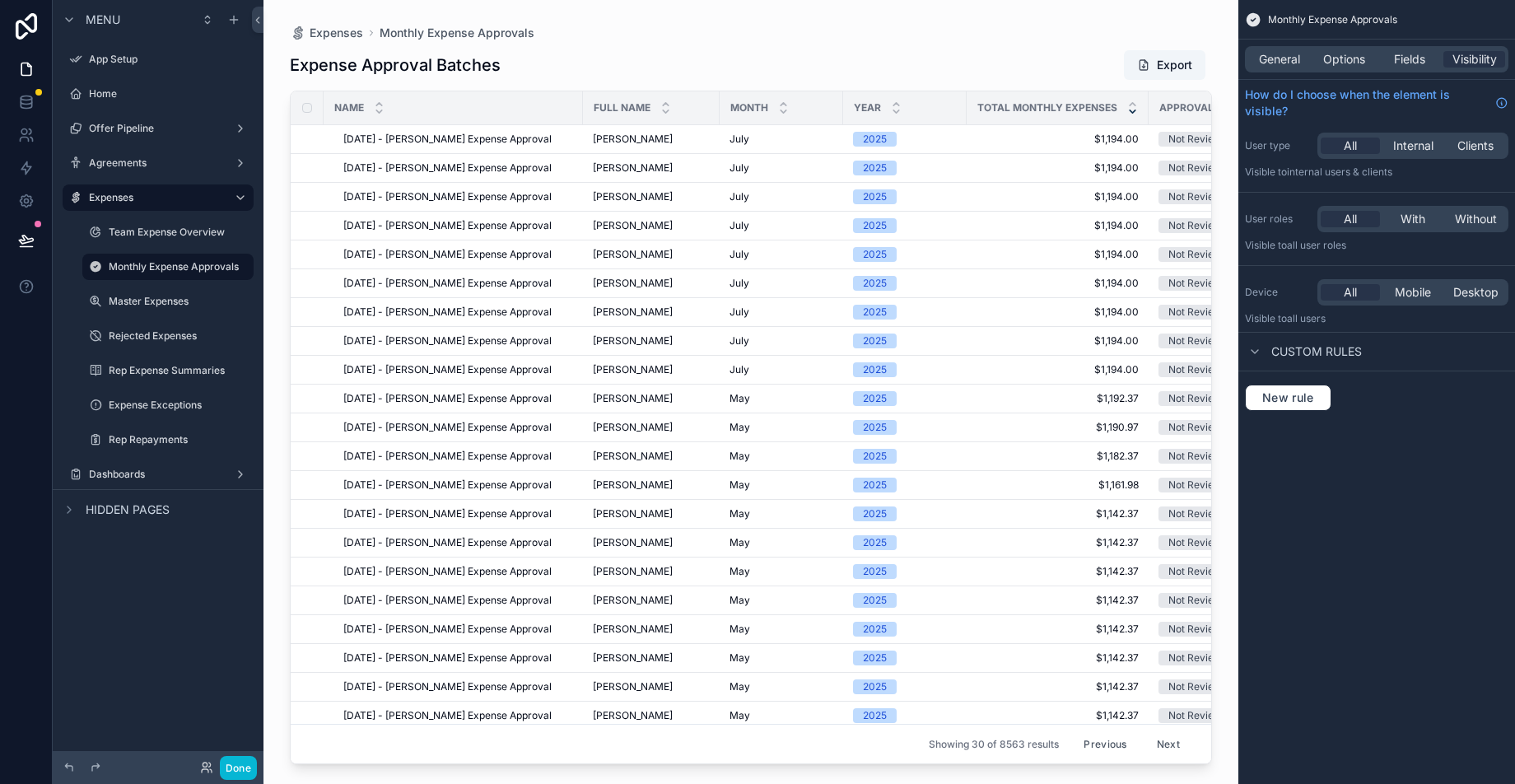
click at [1162, 731] on button "Next" at bounding box center [1168, 744] width 46 height 25
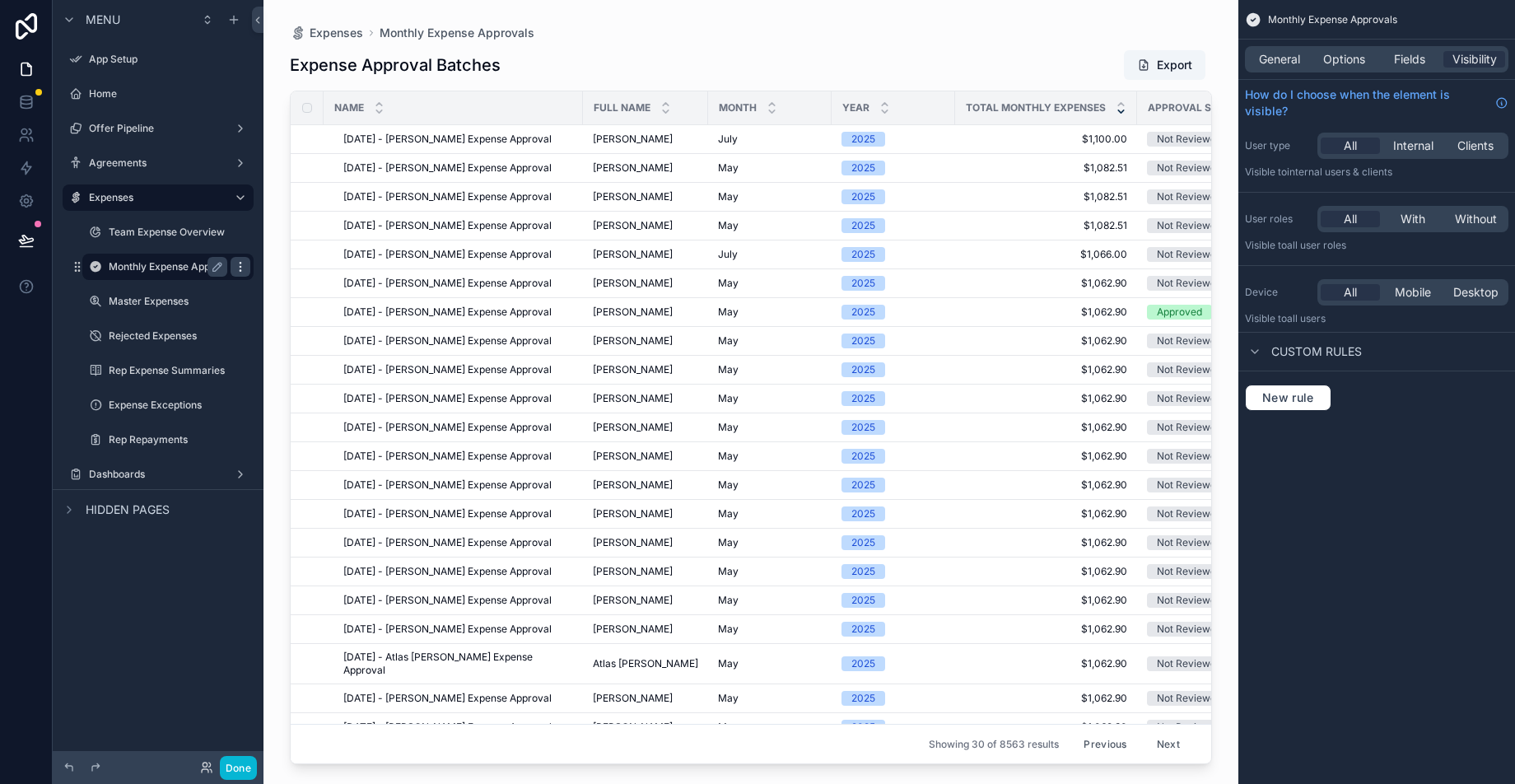
click at [243, 261] on icon "scrollable content" at bounding box center [240, 267] width 13 height 13
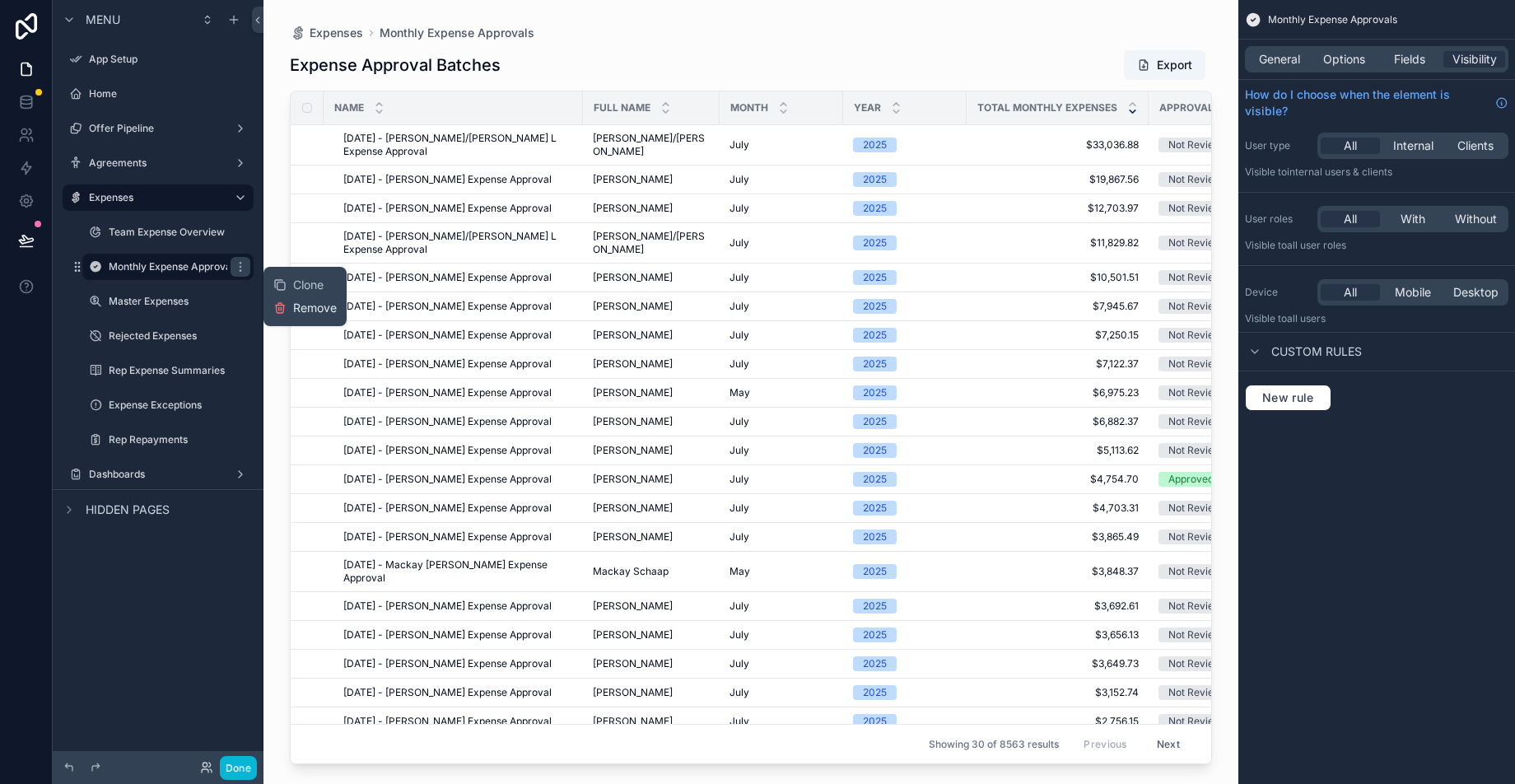
click at [287, 309] on button "Remove" at bounding box center [304, 308] width 63 height 17
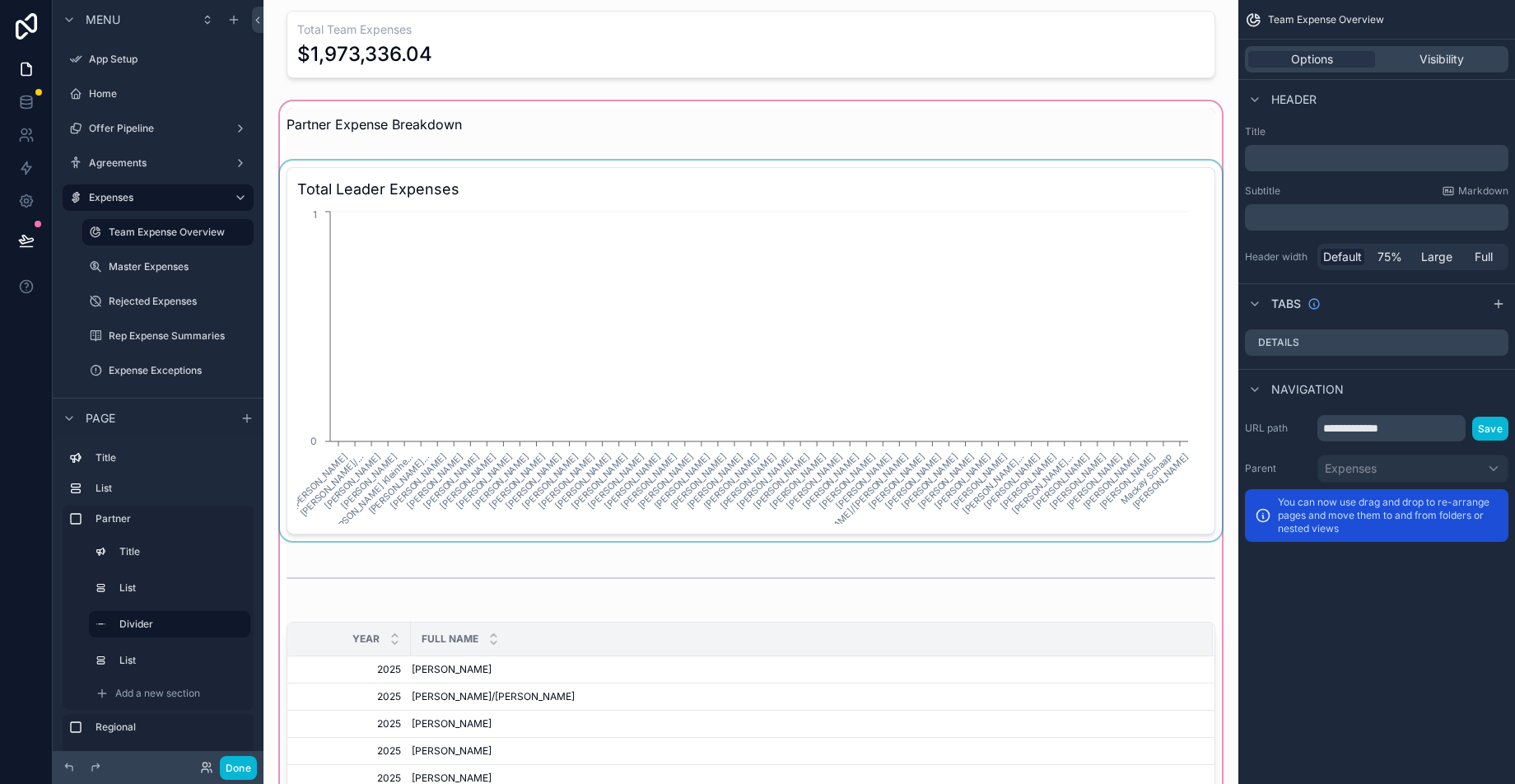
scroll to position [59, 0]
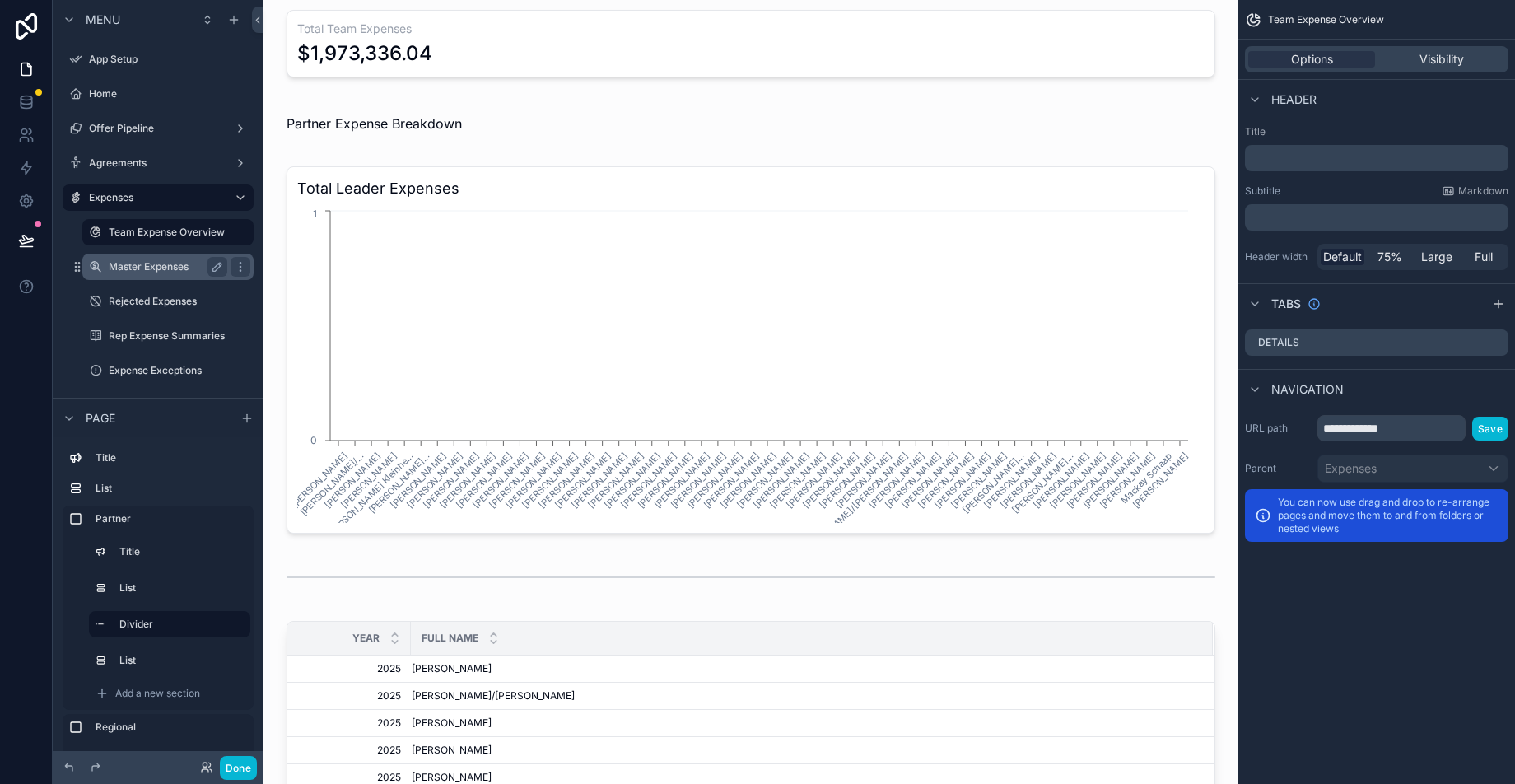
click at [151, 272] on label "Master Expenses" at bounding box center [164, 267] width 112 height 13
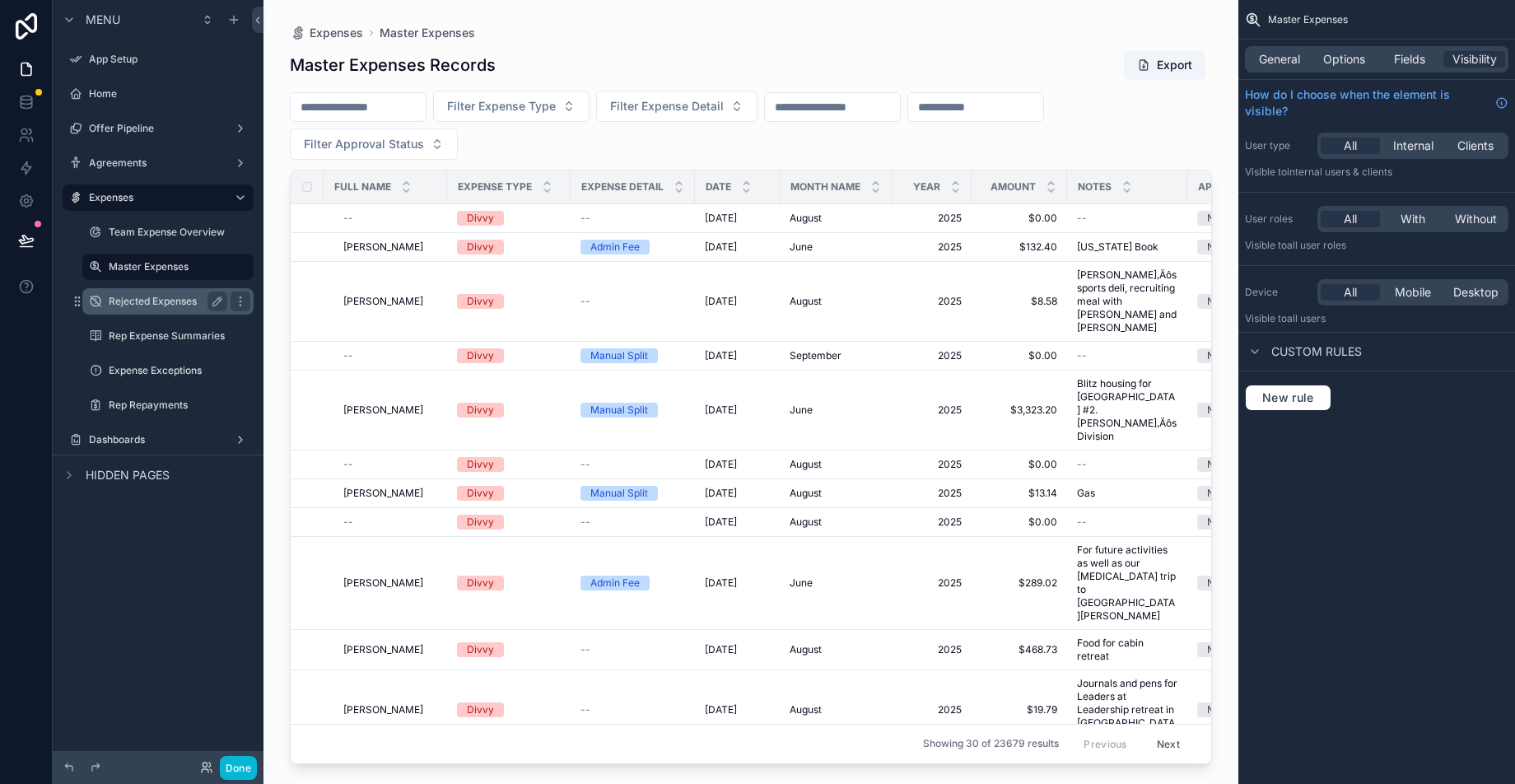
click at [160, 298] on label "Rejected Expenses" at bounding box center [164, 302] width 112 height 13
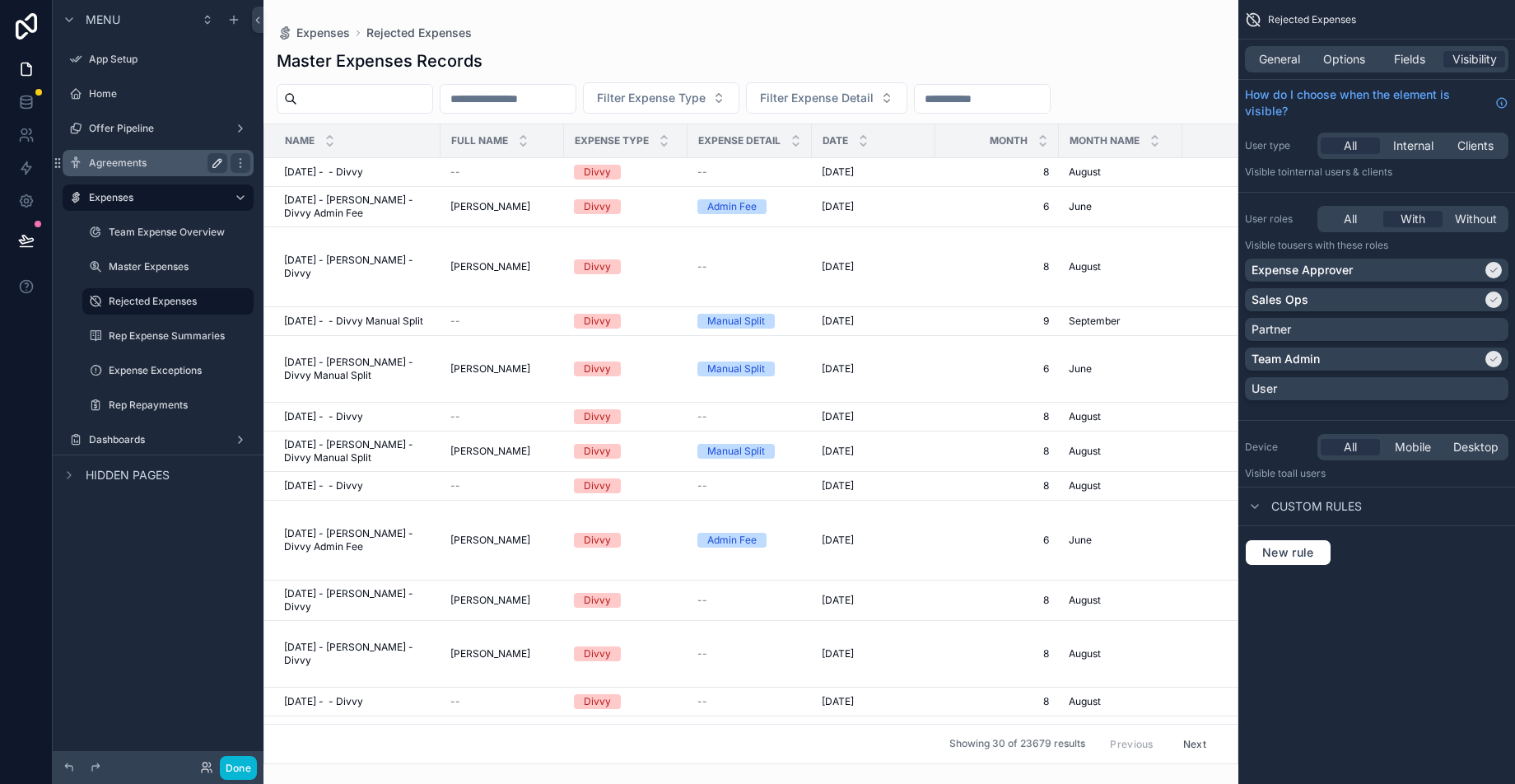
click at [129, 162] on label "Agreements" at bounding box center [154, 164] width 132 height 13
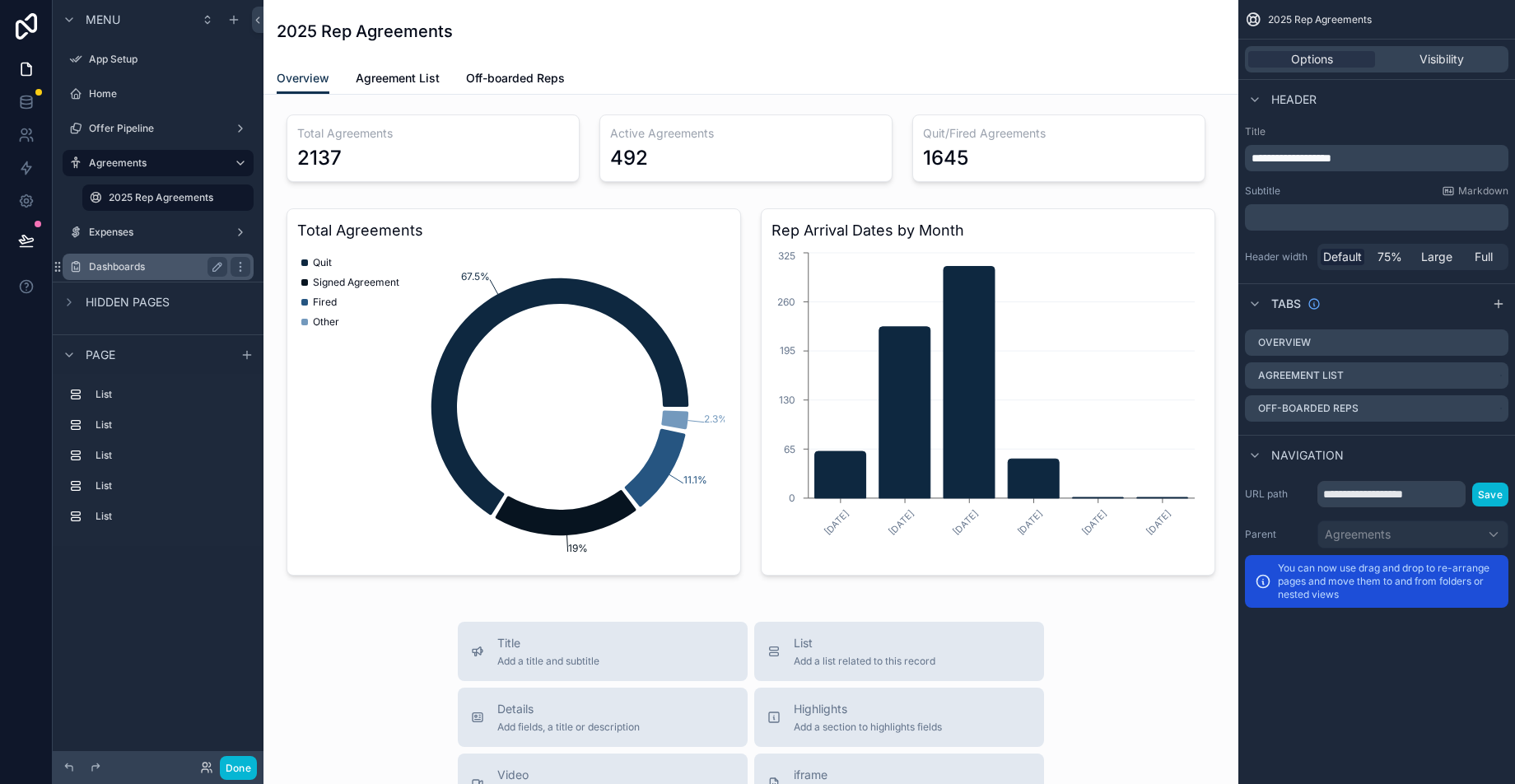
click at [169, 261] on label "Dashboards" at bounding box center [154, 267] width 132 height 13
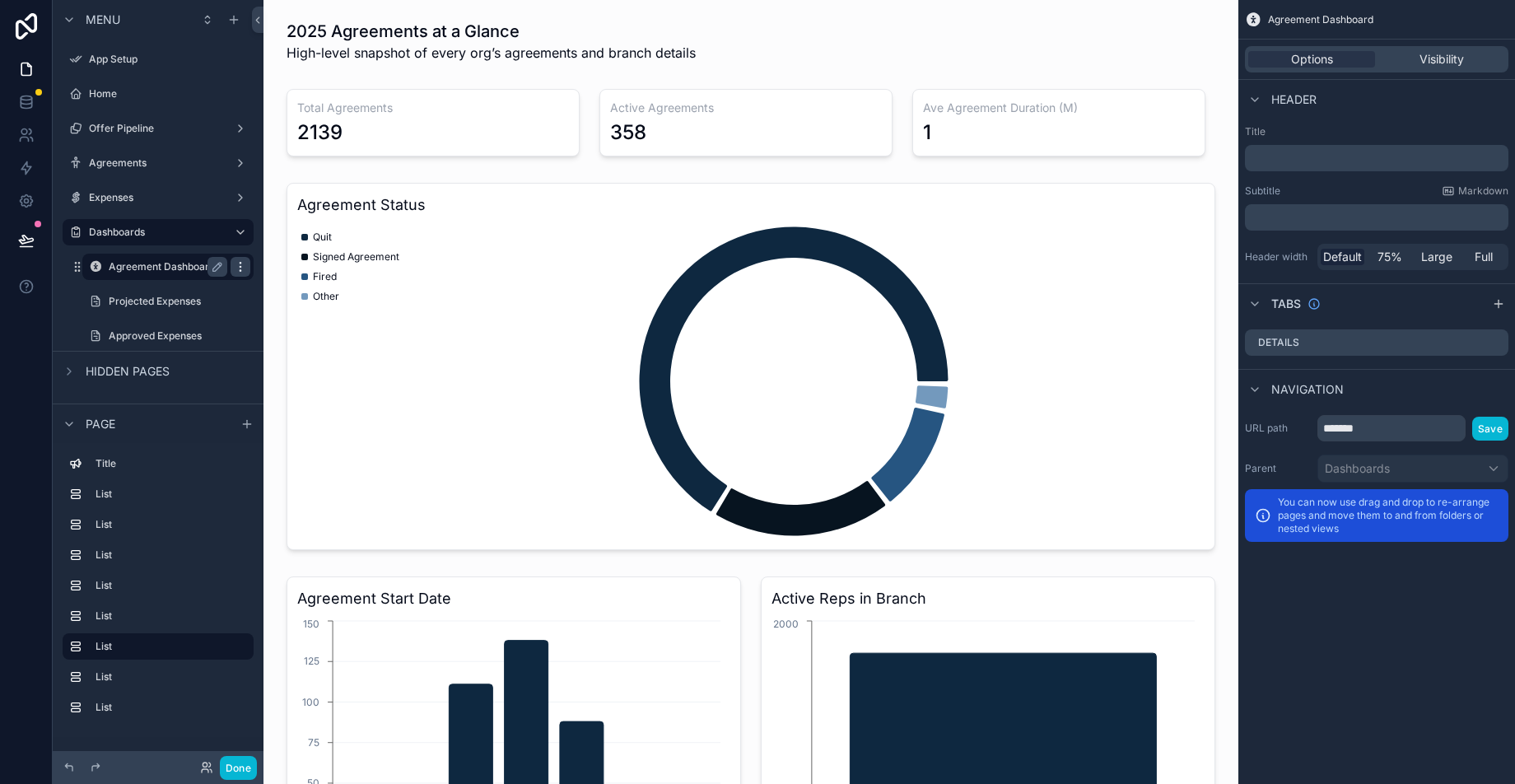
click at [236, 267] on icon "scrollable content" at bounding box center [240, 267] width 13 height 13
click at [294, 277] on span "Remove" at bounding box center [315, 278] width 44 height 17
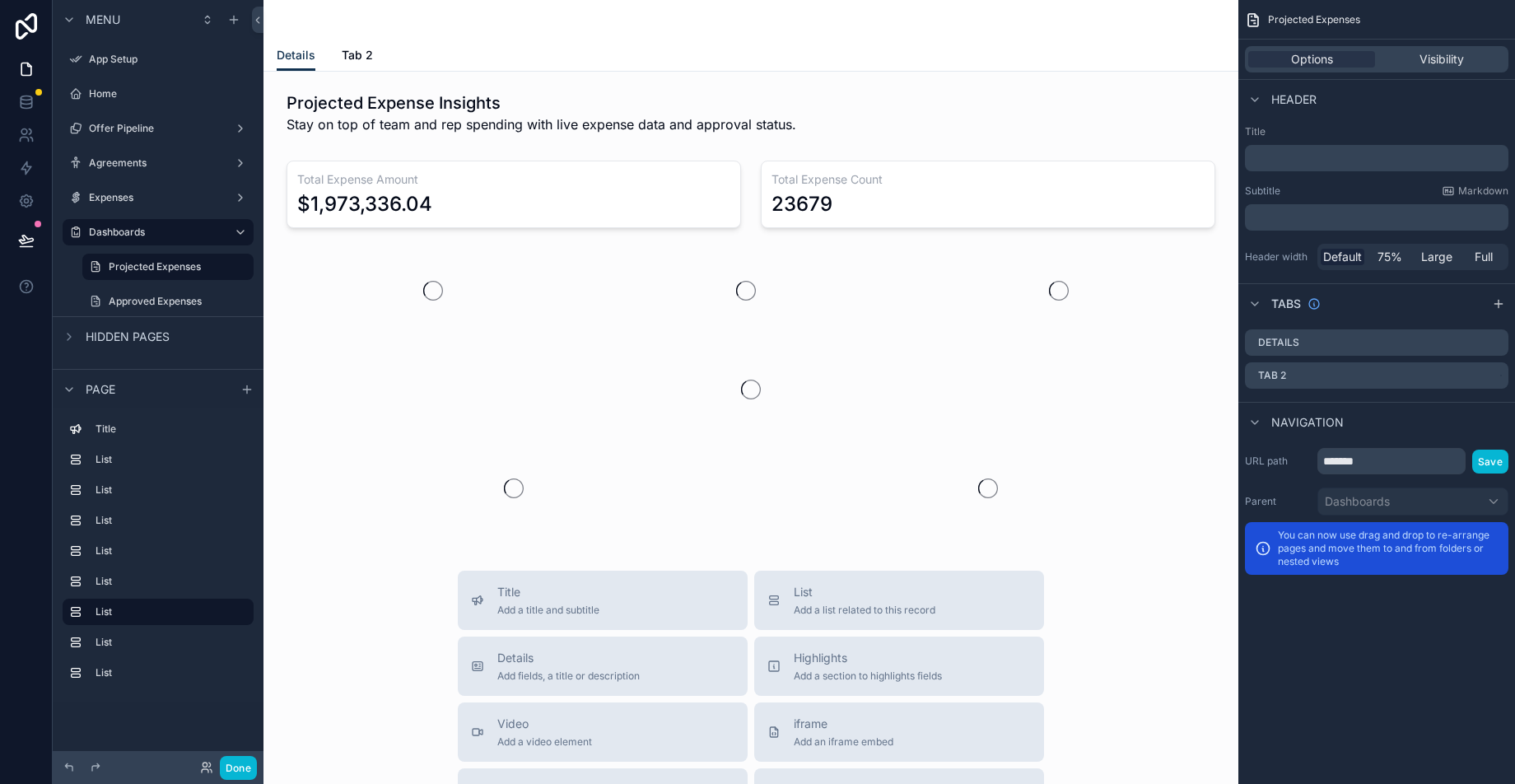
click at [28, 223] on button at bounding box center [26, 240] width 36 height 46
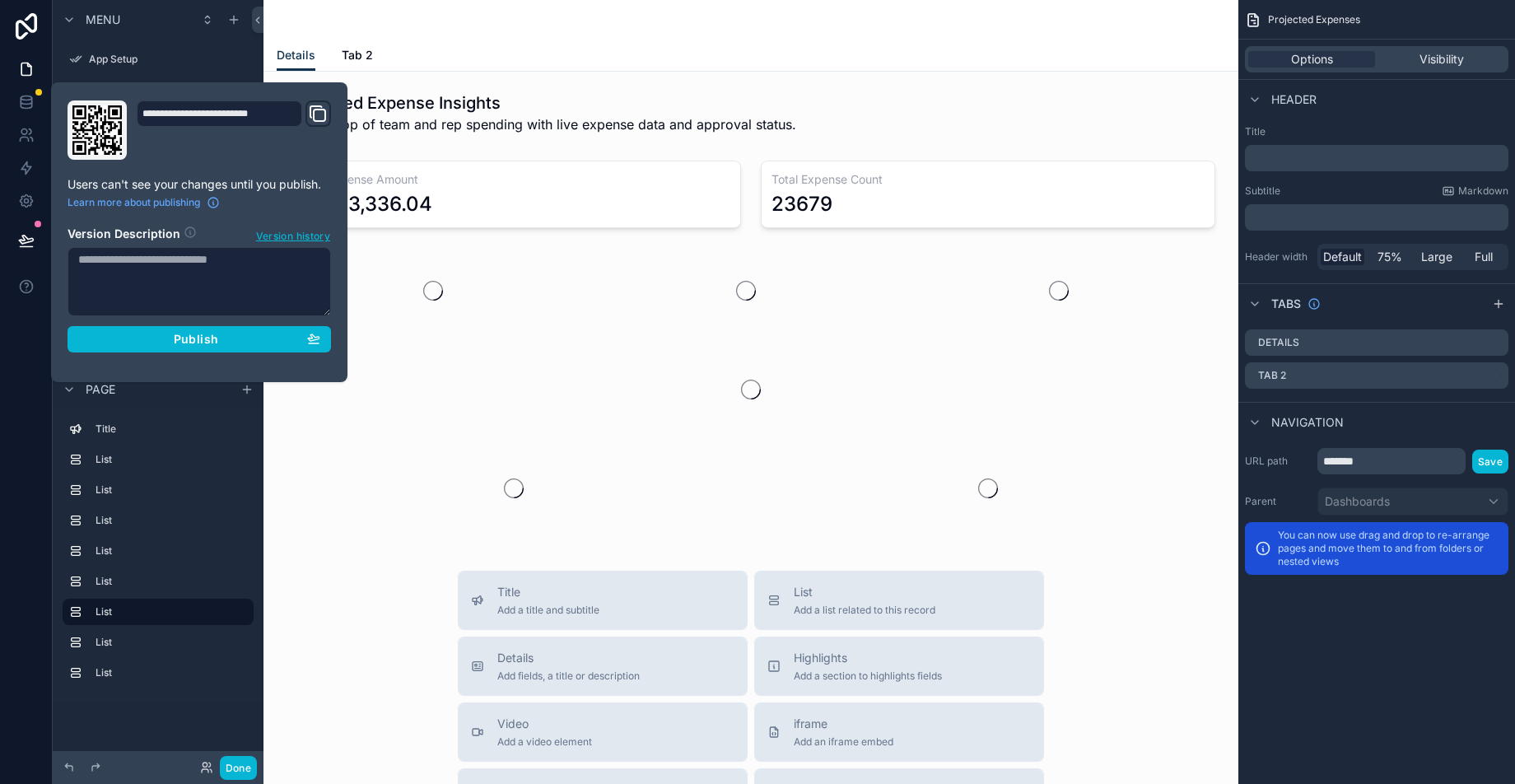
click at [524, 79] on div "Projected Expense Insights Stay on top of team and rep spending with live expen…" at bounding box center [750, 679] width 975 height 1216
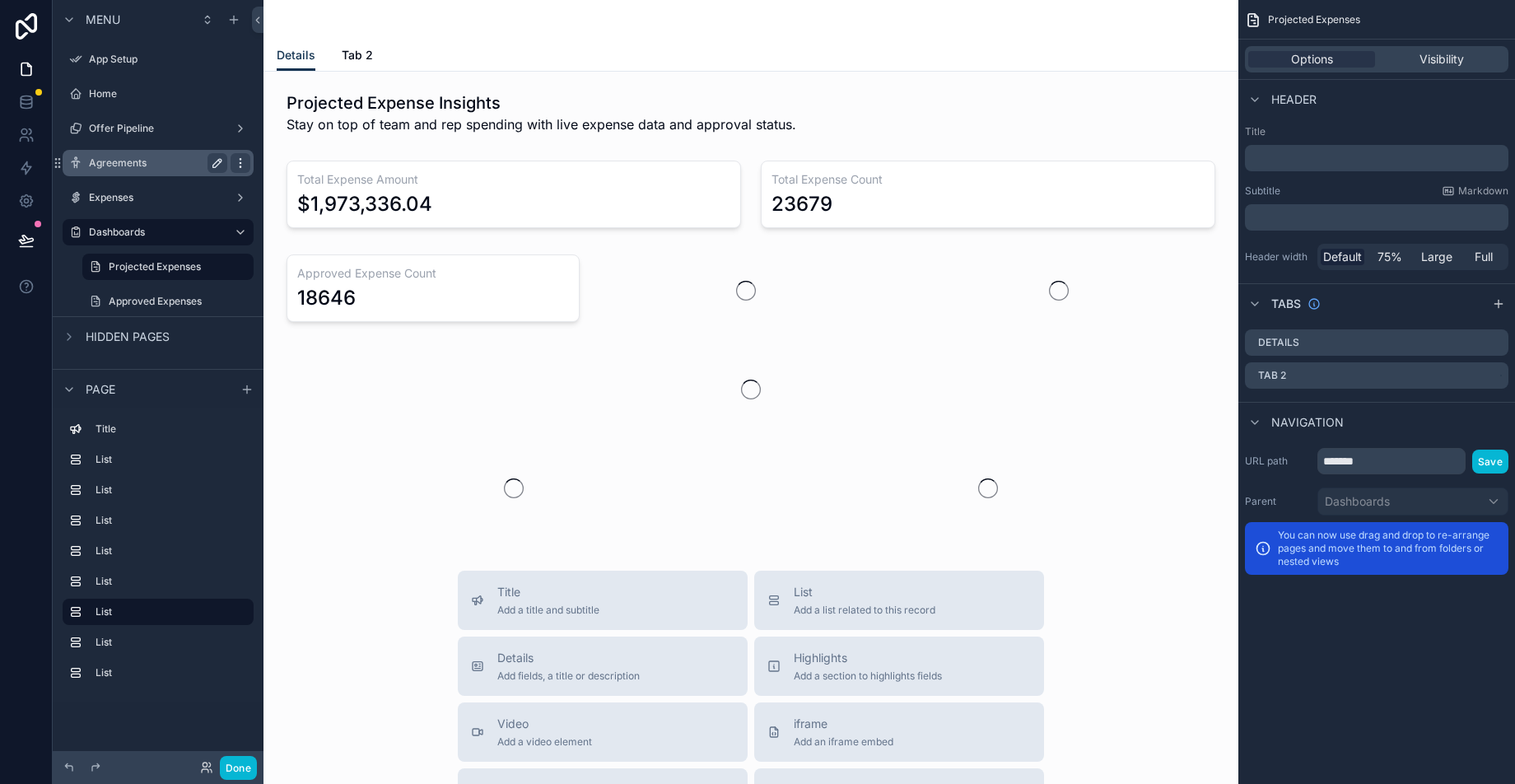
click at [142, 166] on label "Agreements" at bounding box center [154, 164] width 132 height 13
click at [171, 162] on label "Agreements" at bounding box center [154, 164] width 132 height 13
click at [238, 158] on icon "scrollable content" at bounding box center [240, 164] width 13 height 13
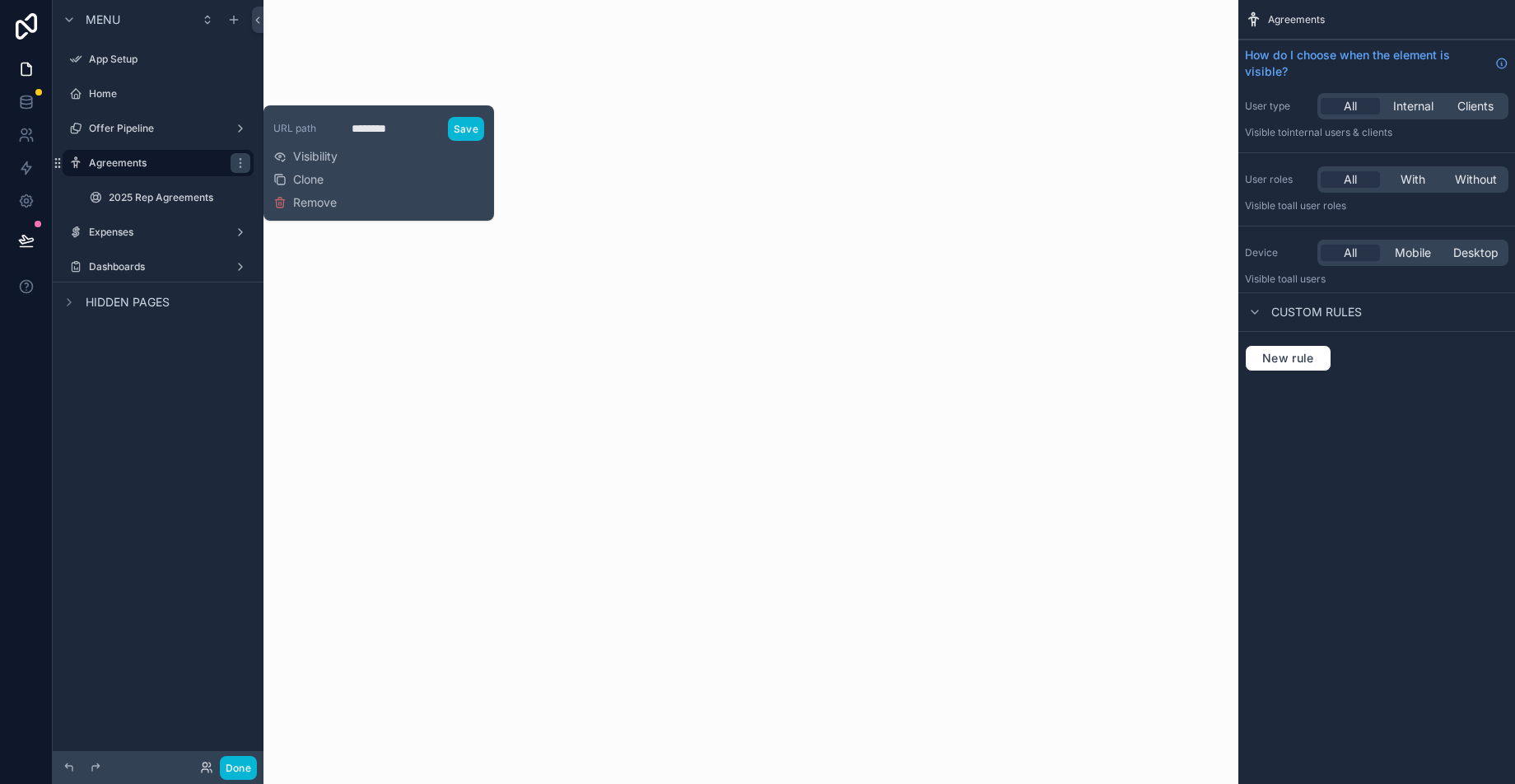
click at [851, 83] on div "scrollable content" at bounding box center [750, 392] width 975 height 784
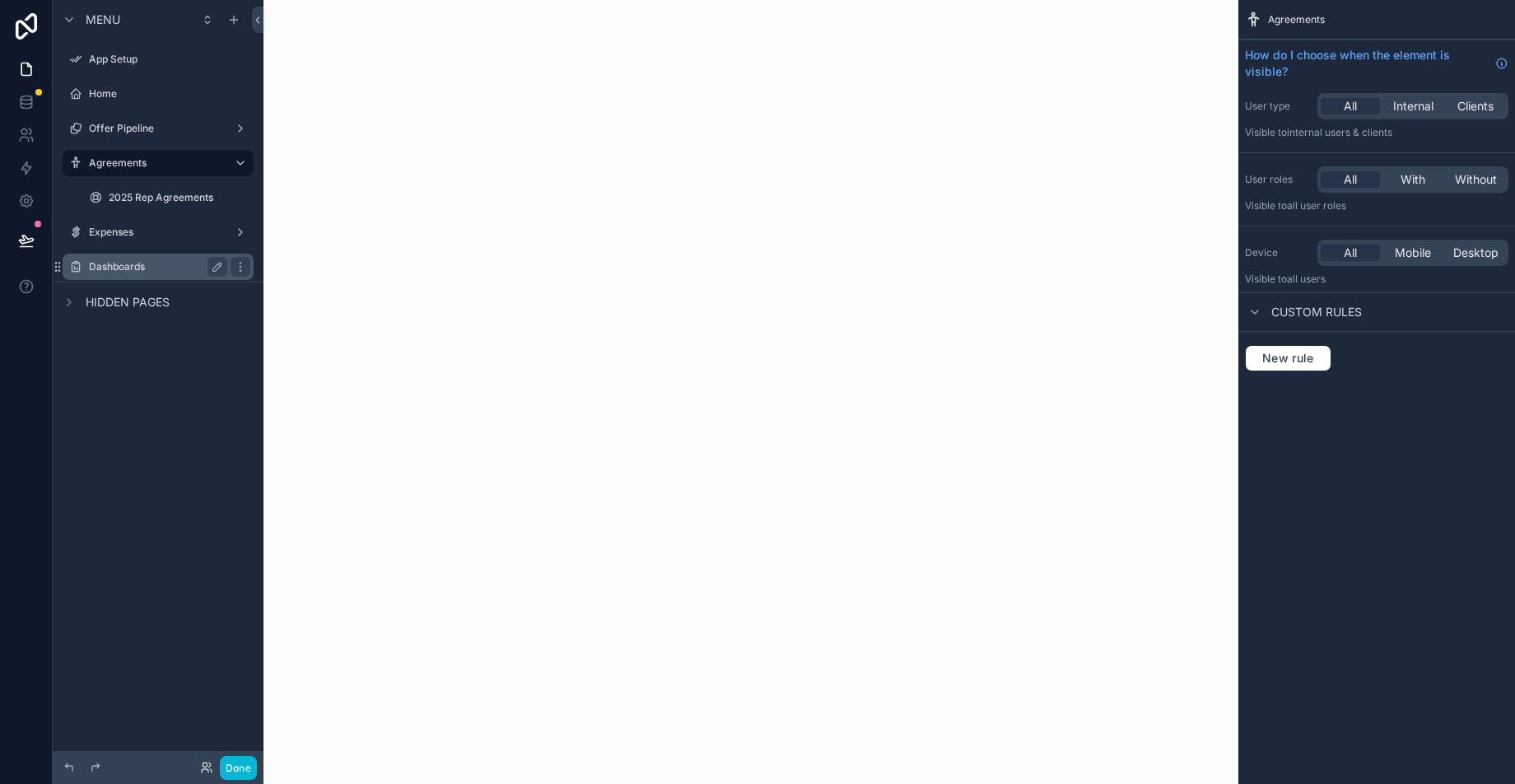
click at [124, 267] on label "Dashboards" at bounding box center [154, 267] width 132 height 13
click at [23, 238] on icon at bounding box center [25, 239] width 14 height 8
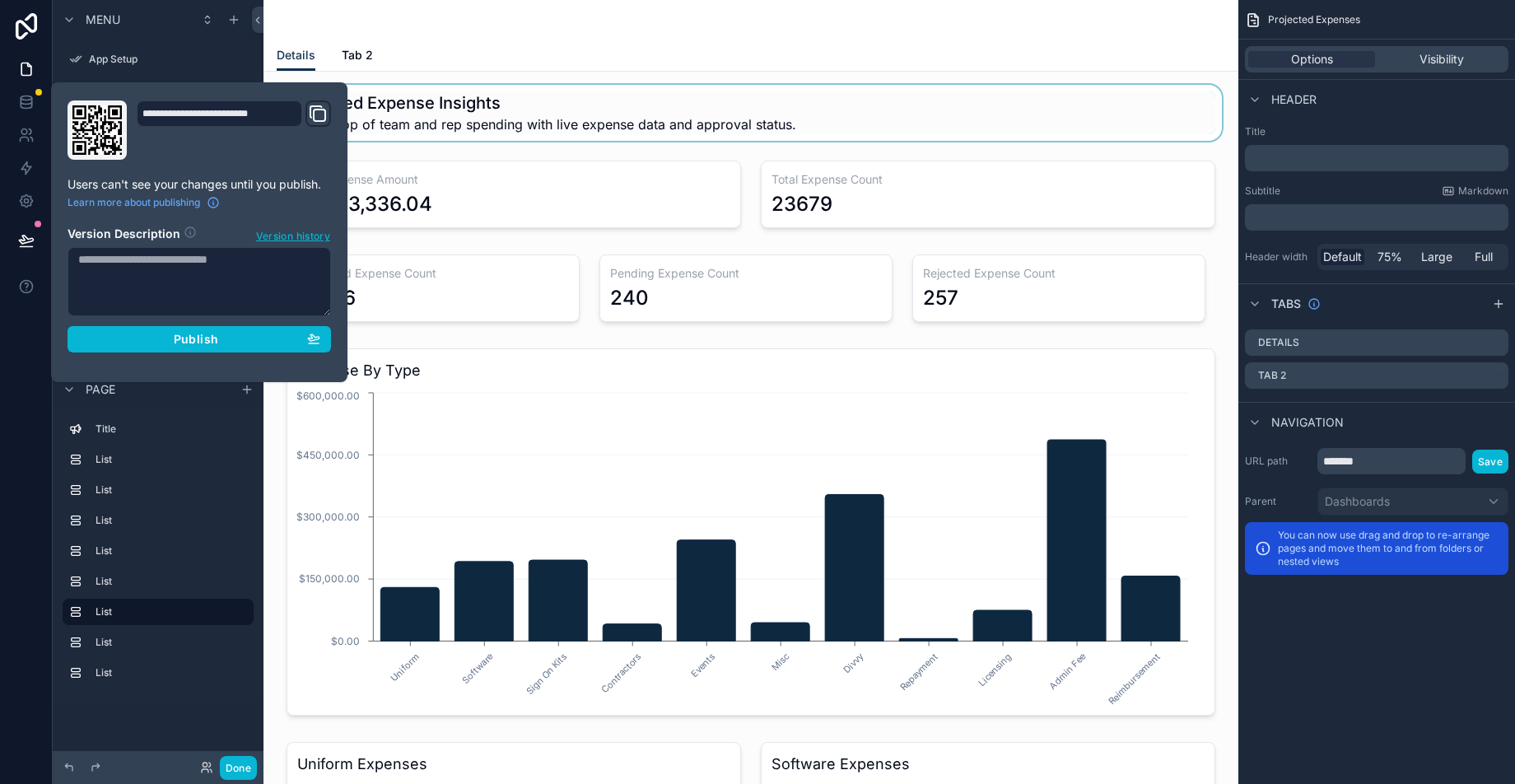
click at [411, 56] on div "Details Tab 2" at bounding box center [750, 55] width 948 height 31
click at [407, 107] on div "scrollable content" at bounding box center [750, 113] width 948 height 56
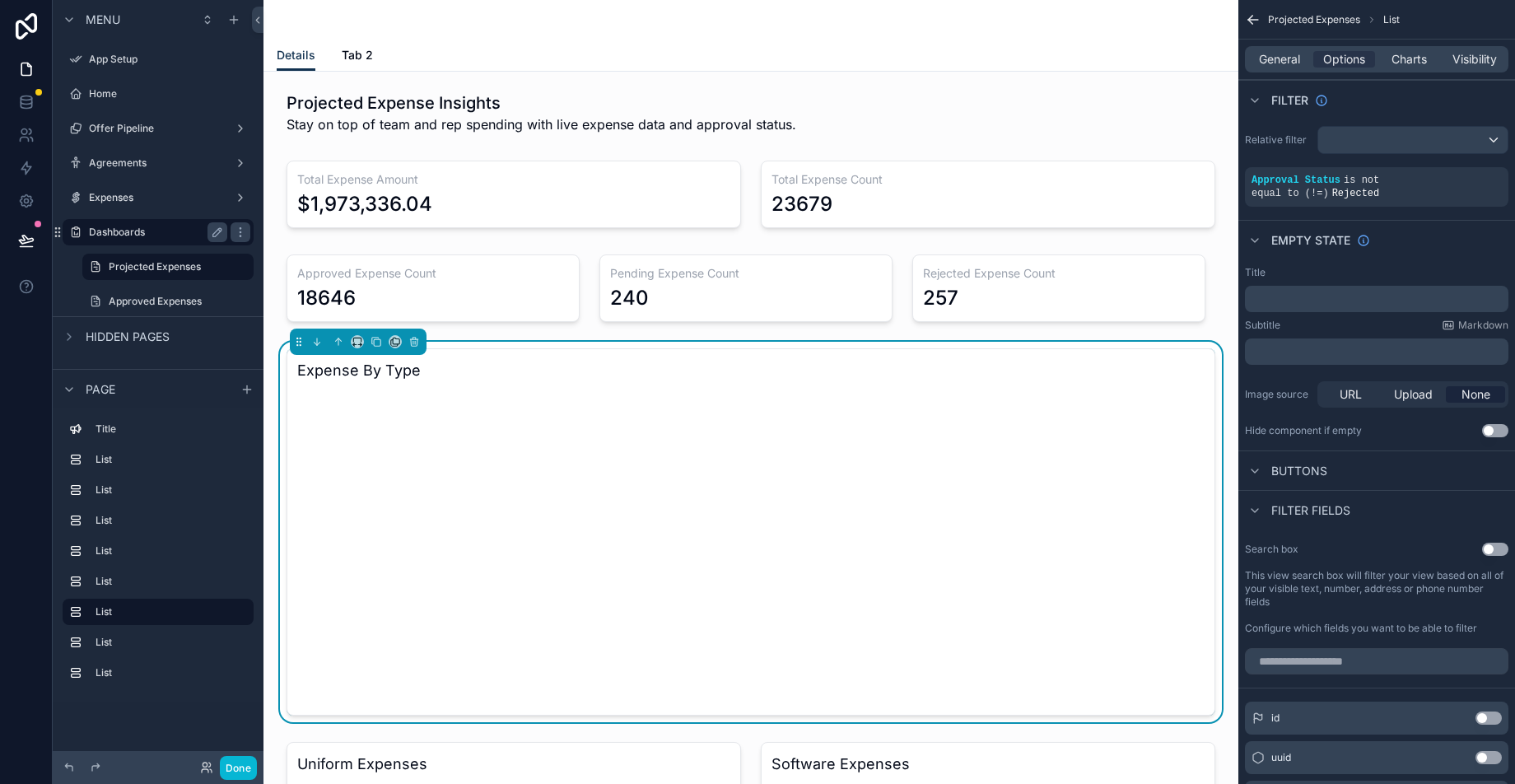
click at [428, 249] on div "scrollable content" at bounding box center [432, 288] width 313 height 81
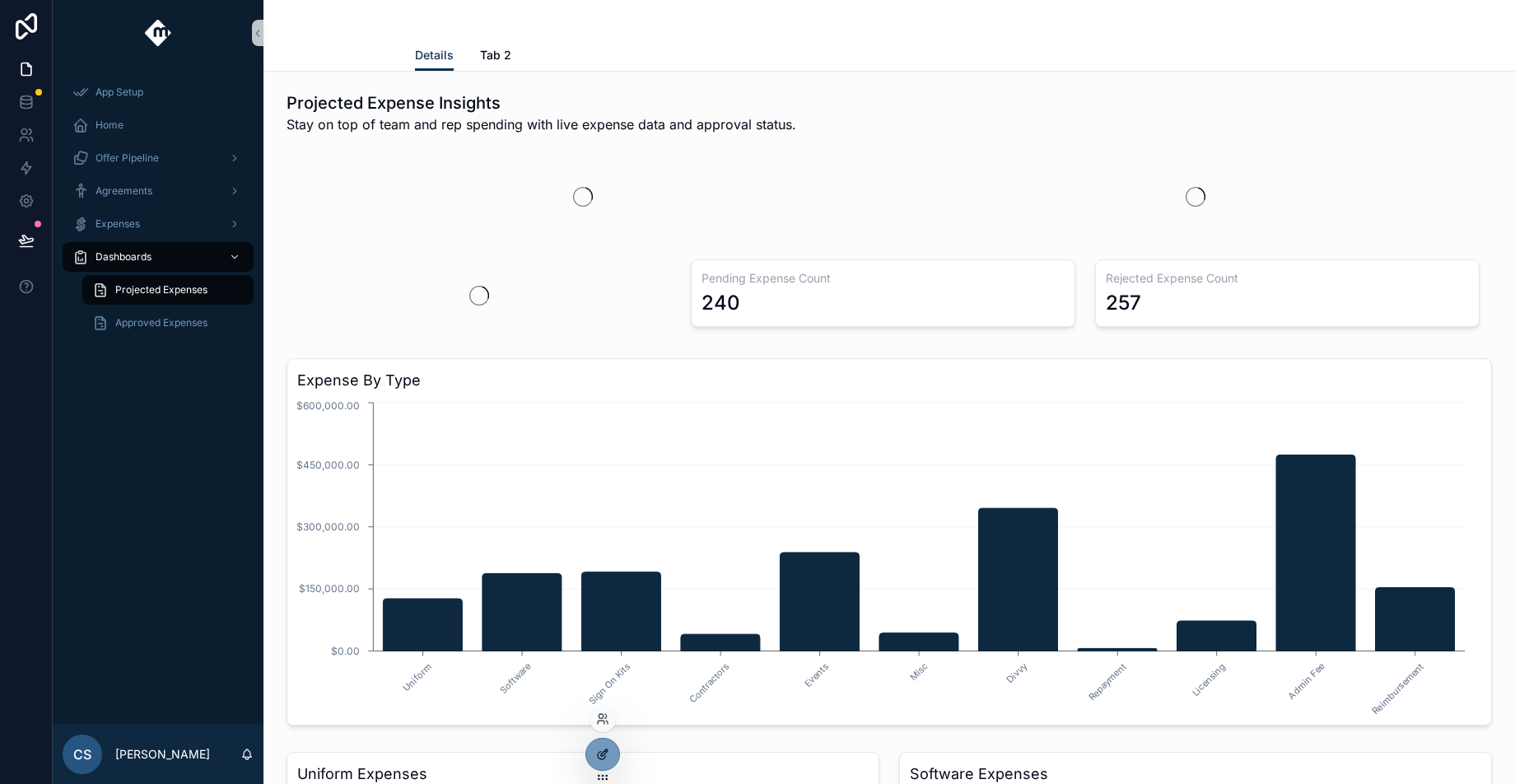
click at [603, 763] on div at bounding box center [602, 754] width 33 height 31
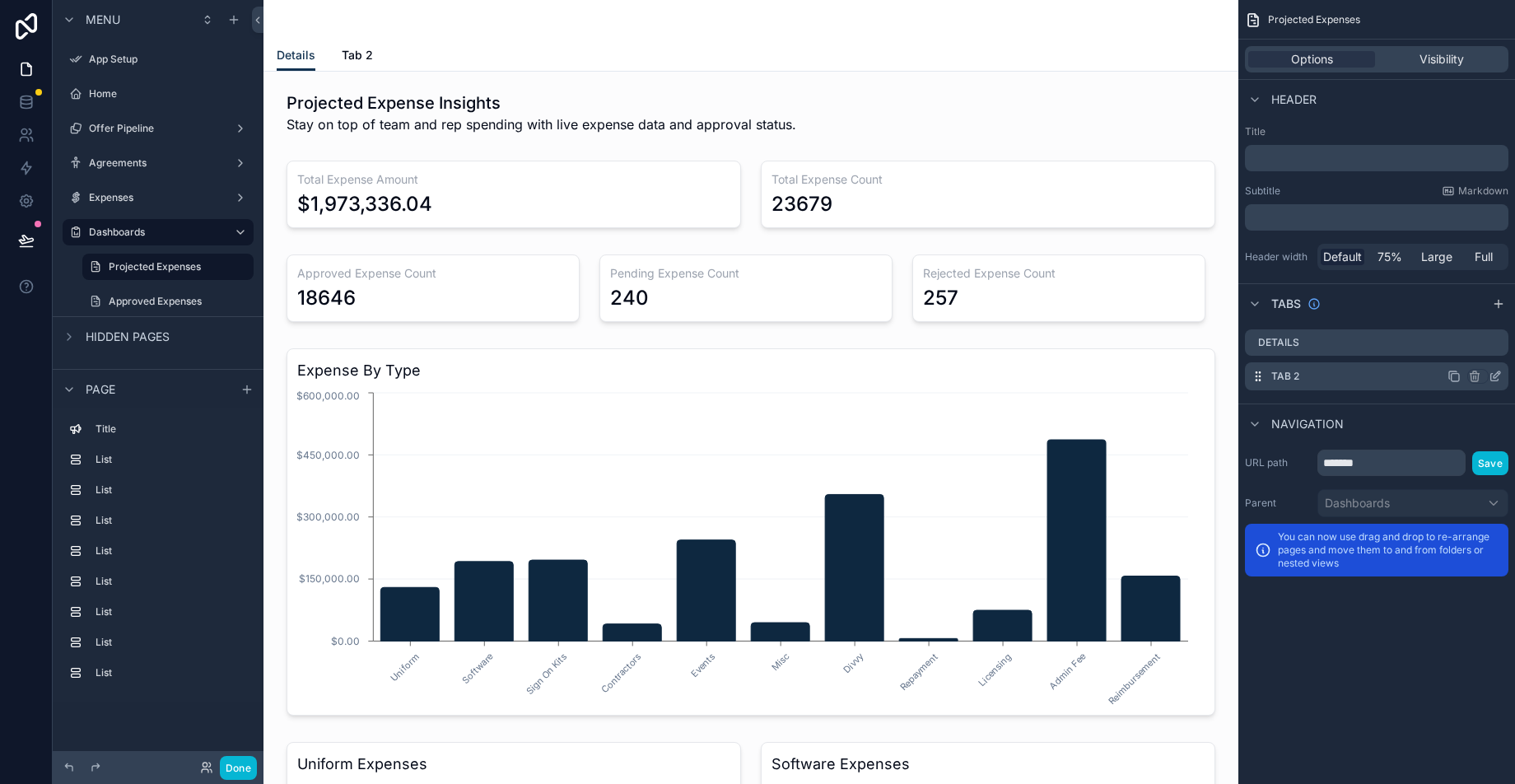
click at [1453, 368] on button "scrollable content" at bounding box center [1453, 376] width 13 height 15
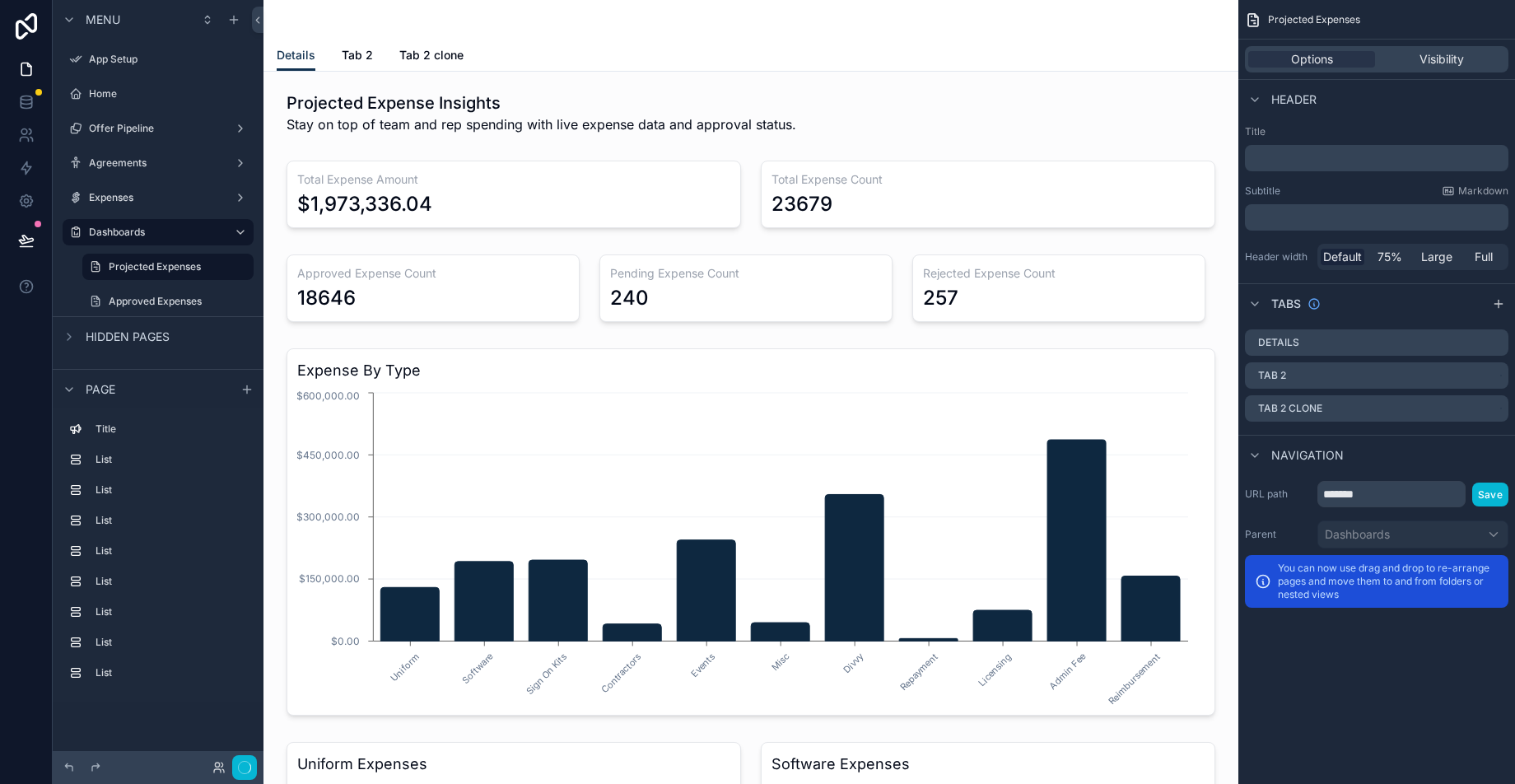
scroll to position [584, 0]
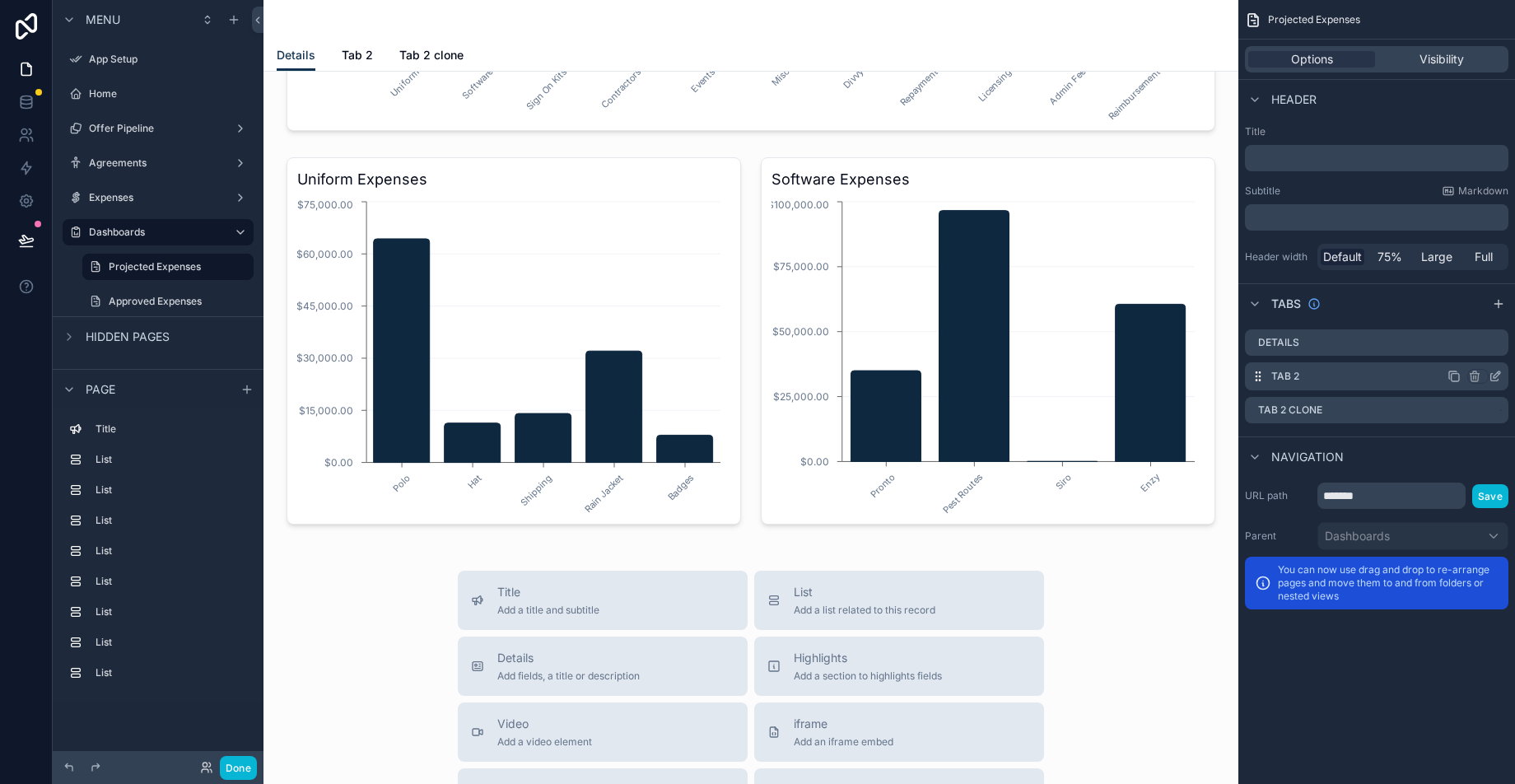
click at [1335, 372] on div "Tab 2" at bounding box center [1376, 376] width 263 height 28
click at [1297, 368] on div "Tab 2" at bounding box center [1376, 376] width 263 height 28
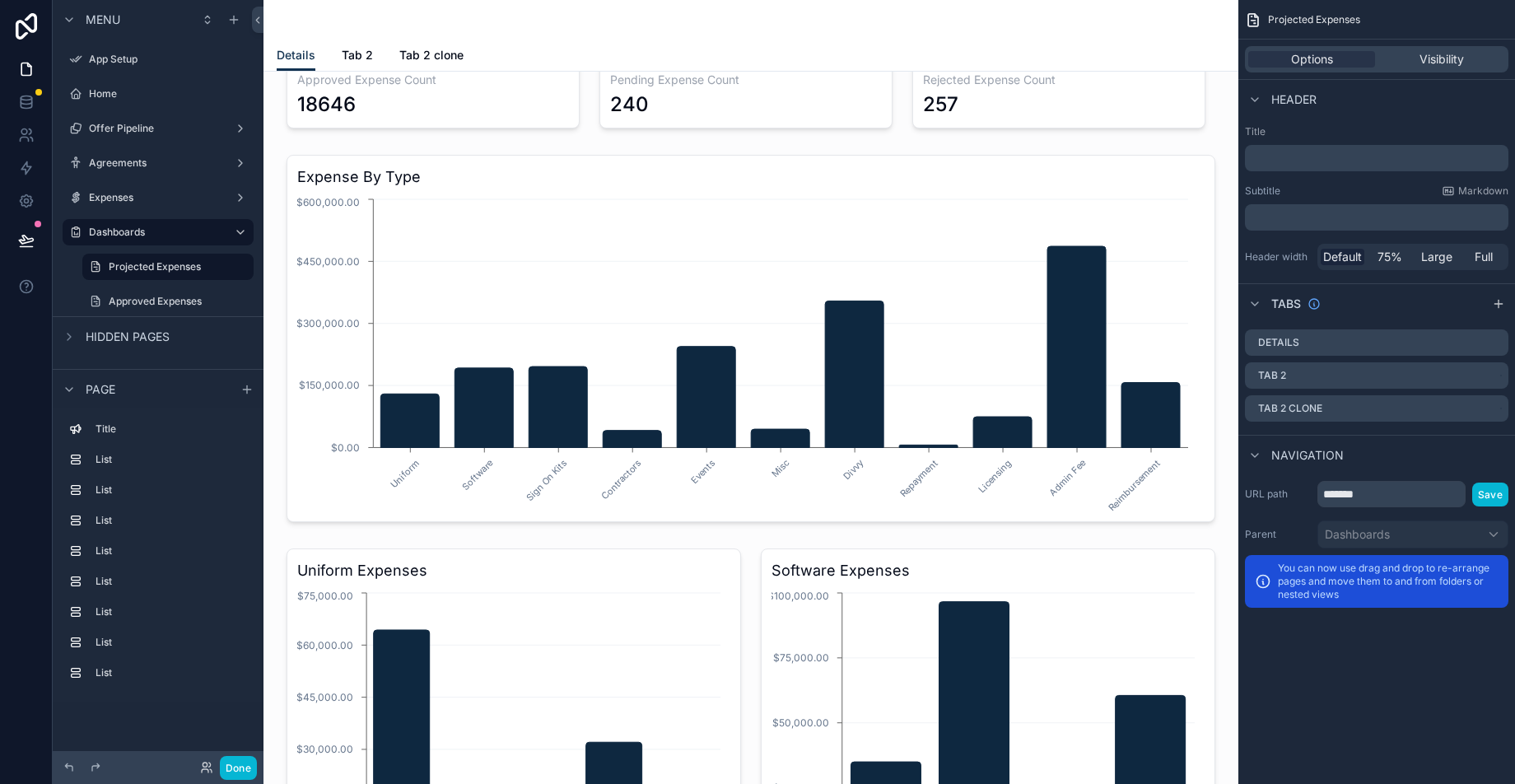
click at [1243, 352] on div "Details Tab 2 Tab 2 clone" at bounding box center [1376, 375] width 277 height 105
click at [1478, 374] on icon "scrollable content" at bounding box center [1474, 377] width 8 height 8
click at [1447, 406] on span "Remove tab and contents" at bounding box center [1405, 407] width 139 height 19
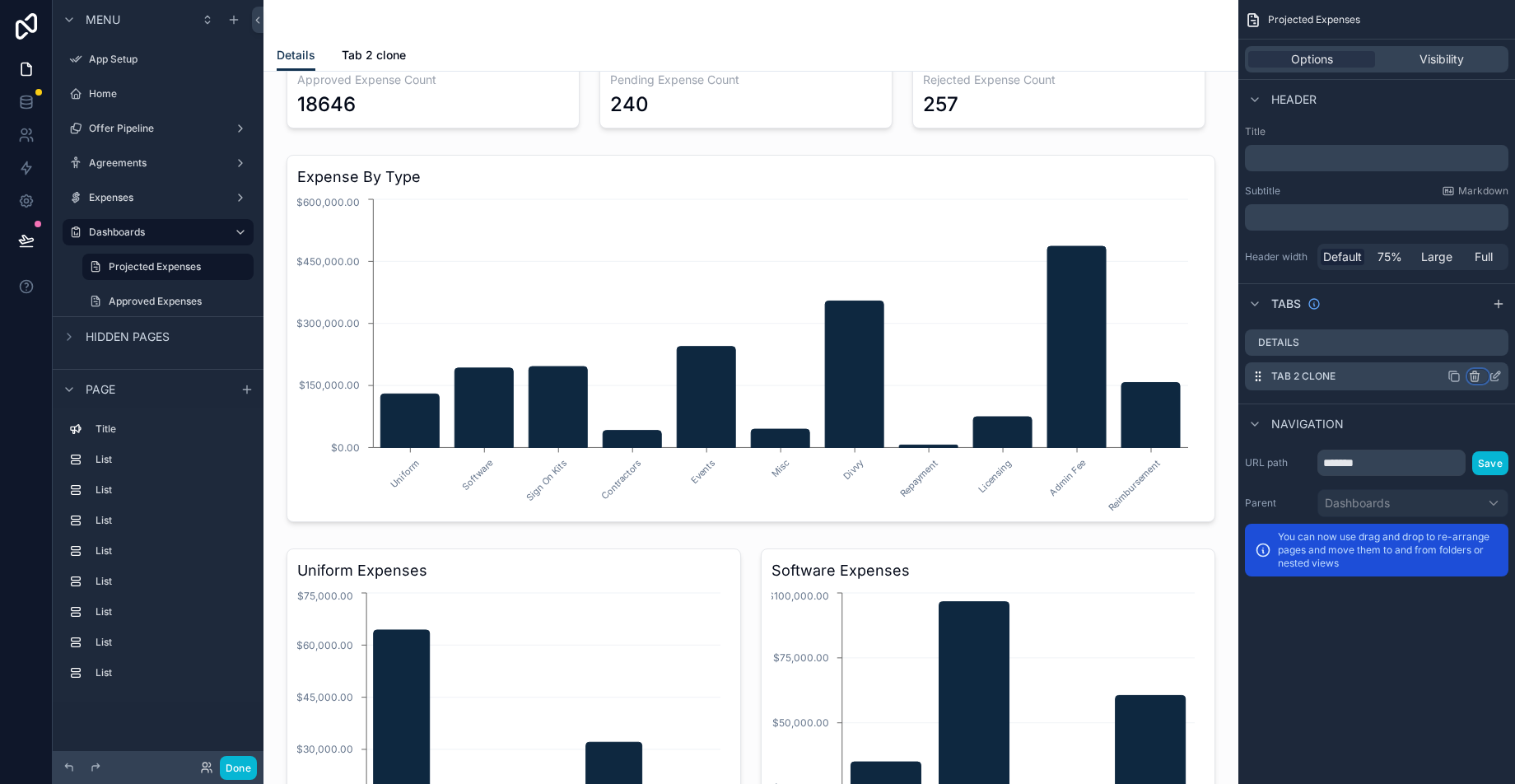
click at [1474, 377] on icon "scrollable content" at bounding box center [1475, 376] width 13 height 13
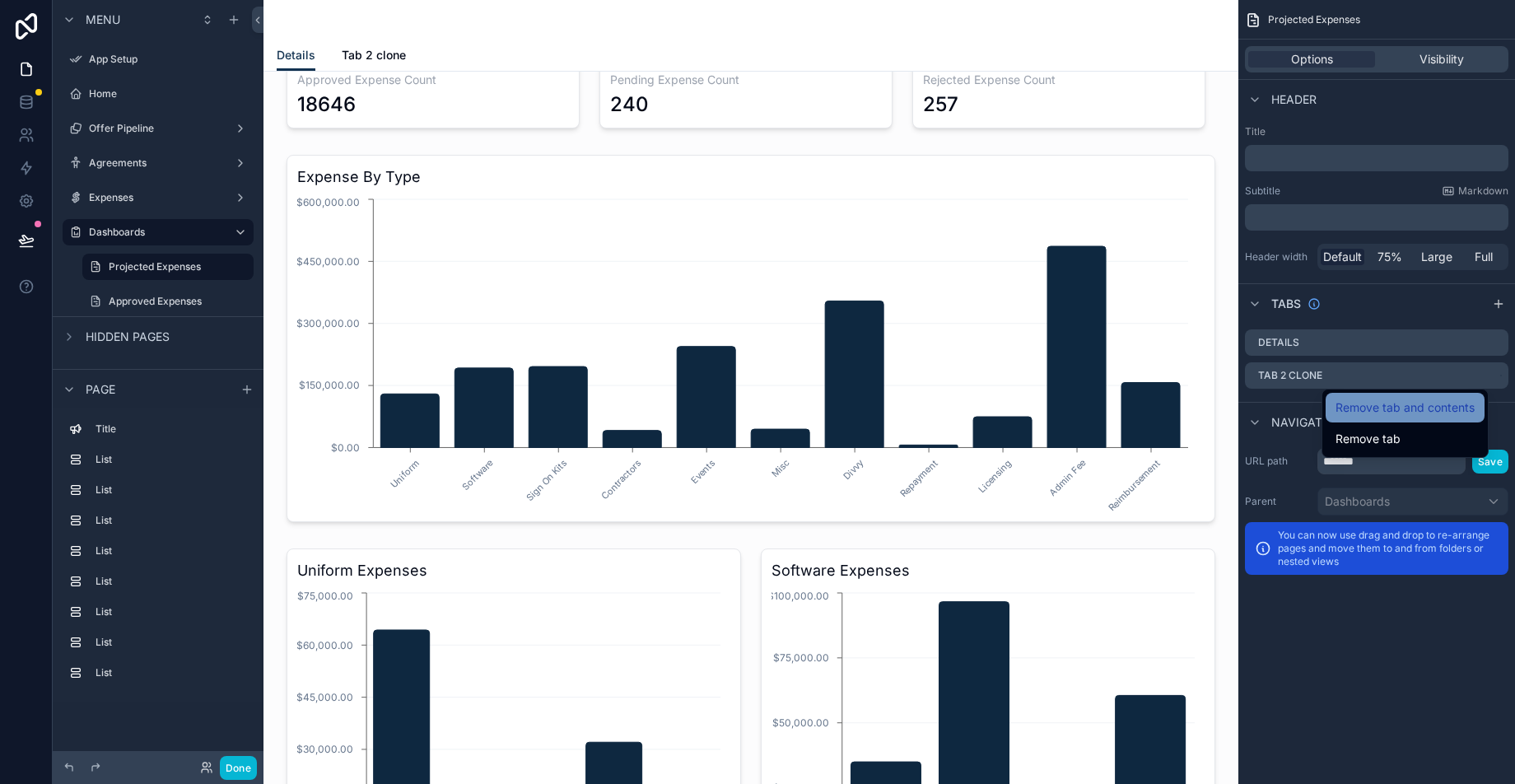
click at [1451, 407] on span "Remove tab and contents" at bounding box center [1405, 407] width 139 height 19
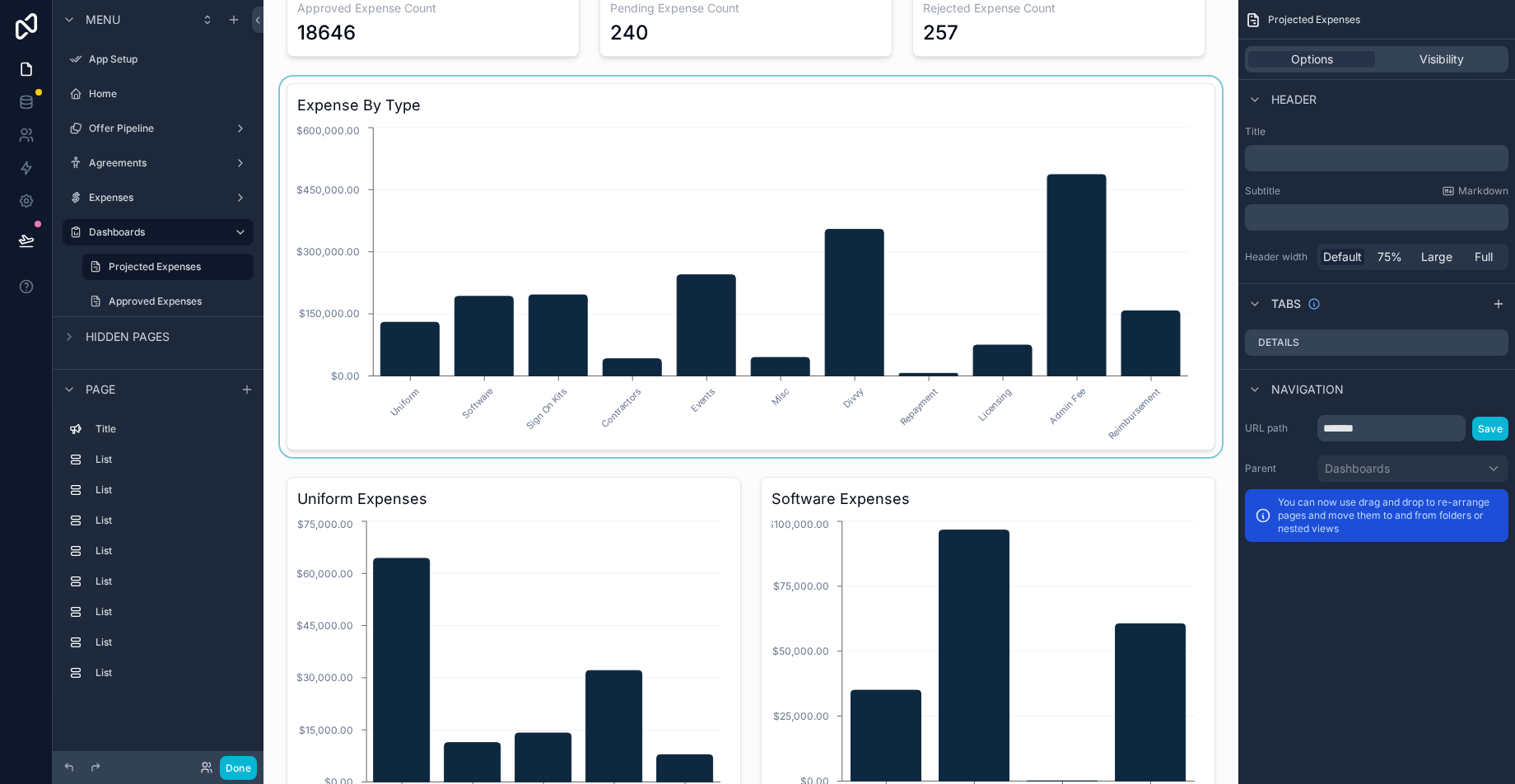
click at [1302, 376] on div "Navigation" at bounding box center [1376, 388] width 277 height 40
click at [31, 243] on icon at bounding box center [26, 240] width 17 height 17
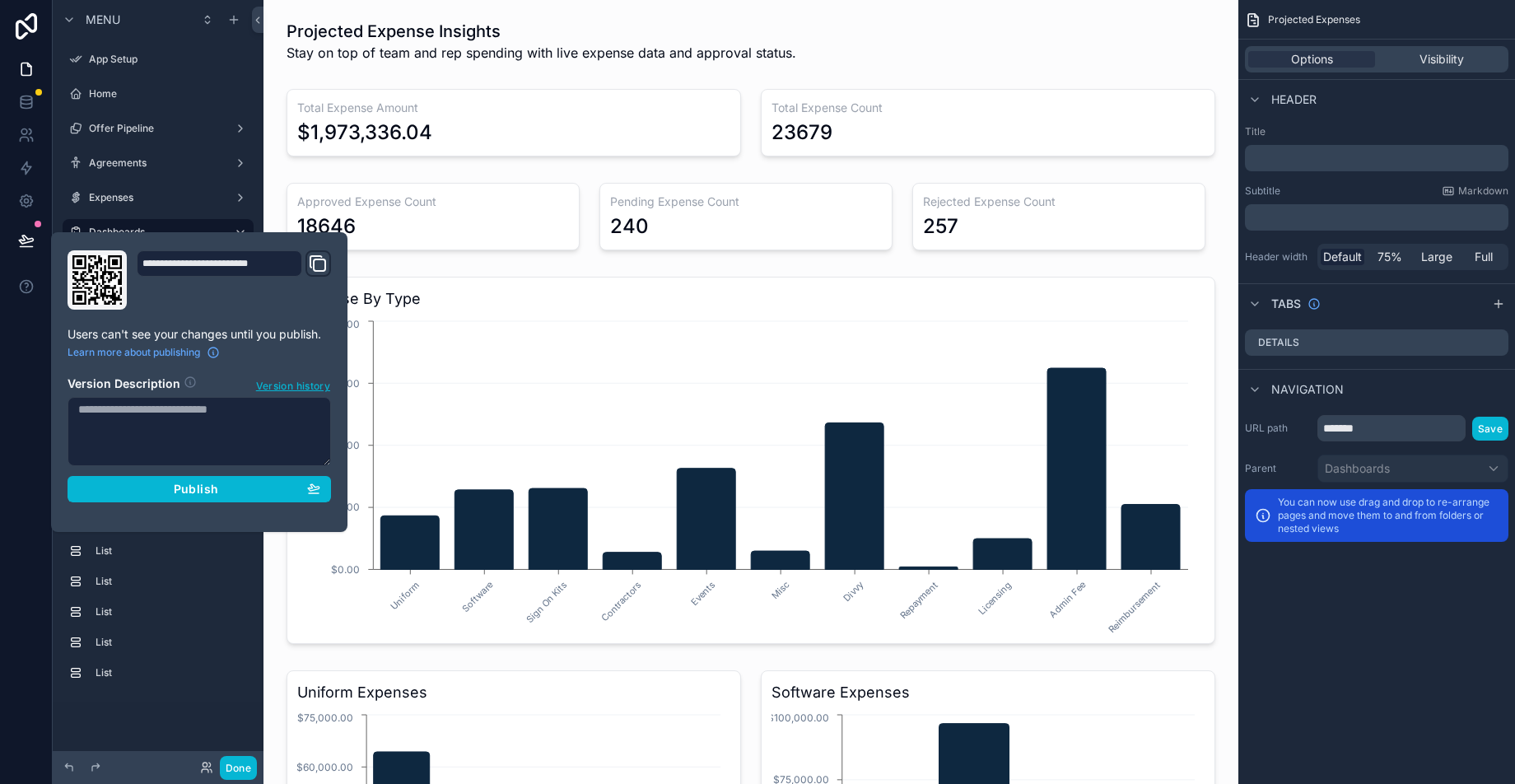
click at [151, 335] on span "Hidden pages" at bounding box center [128, 337] width 84 height 17
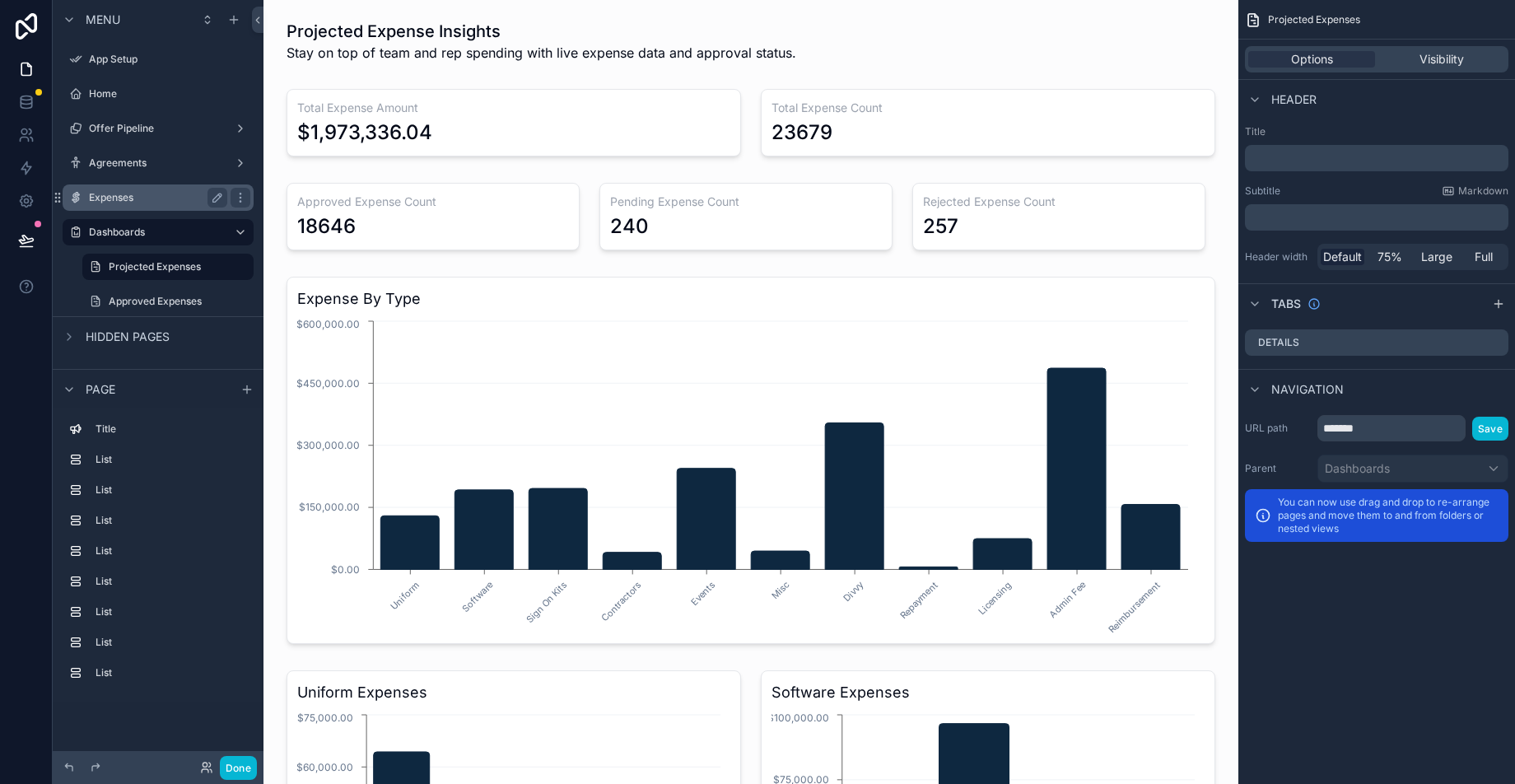
click at [151, 192] on label "Expenses" at bounding box center [154, 198] width 132 height 13
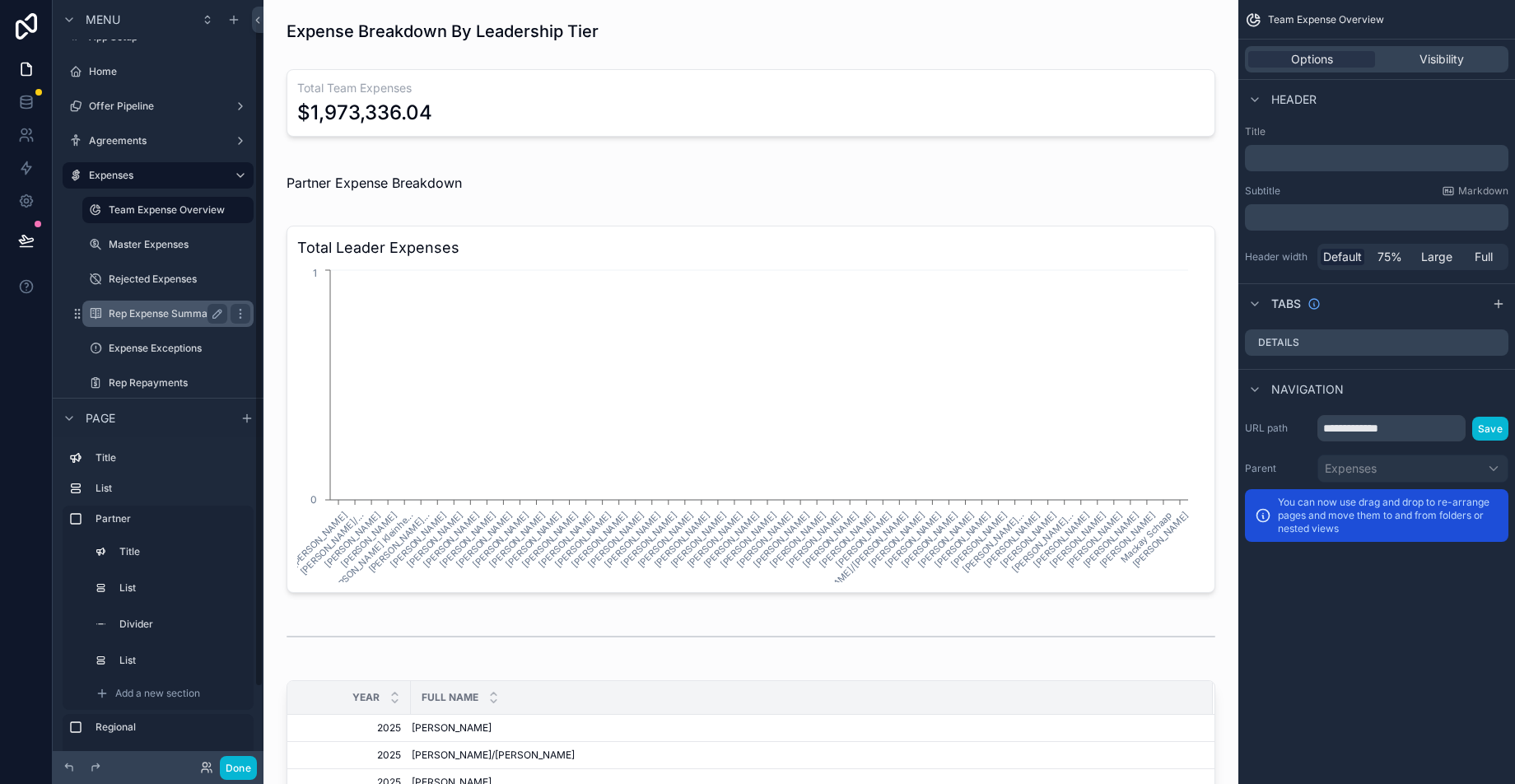
scroll to position [23, 0]
click at [163, 343] on label "Expense Exceptions" at bounding box center [164, 347] width 112 height 13
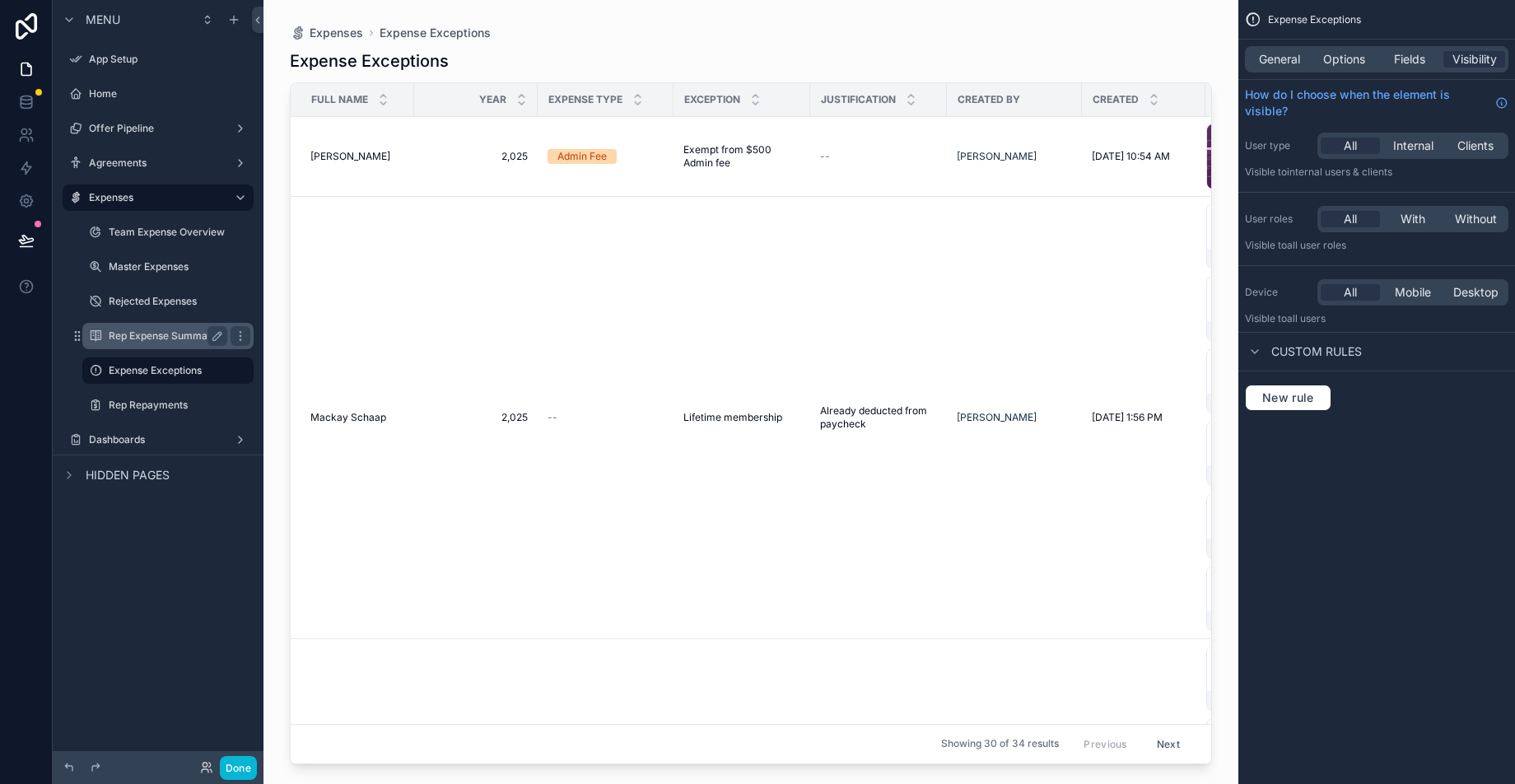
click at [150, 336] on label "Rep Expense Summaries" at bounding box center [167, 336] width 116 height 13
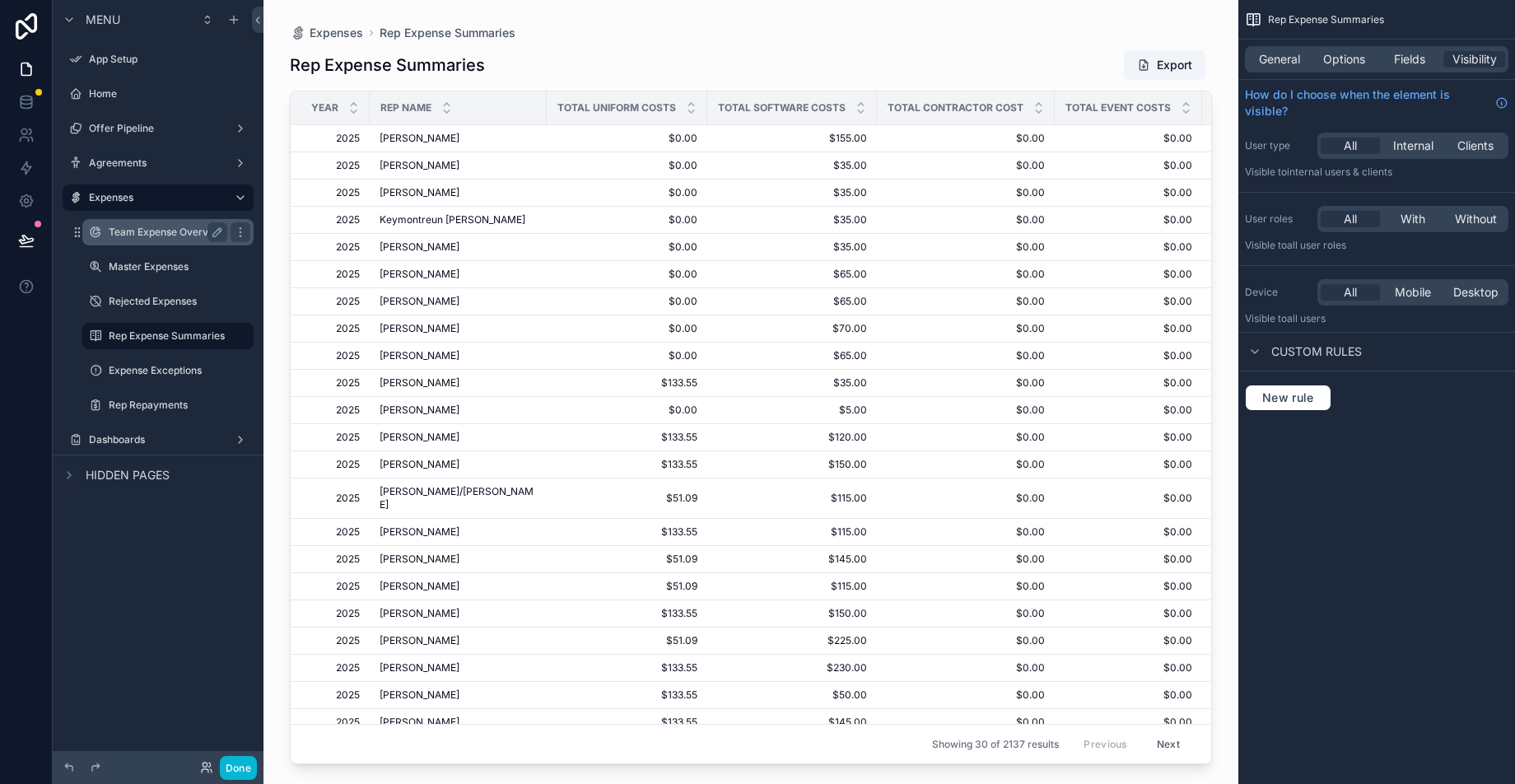
click at [176, 239] on div "Team Expense Overview" at bounding box center [168, 232] width 119 height 19
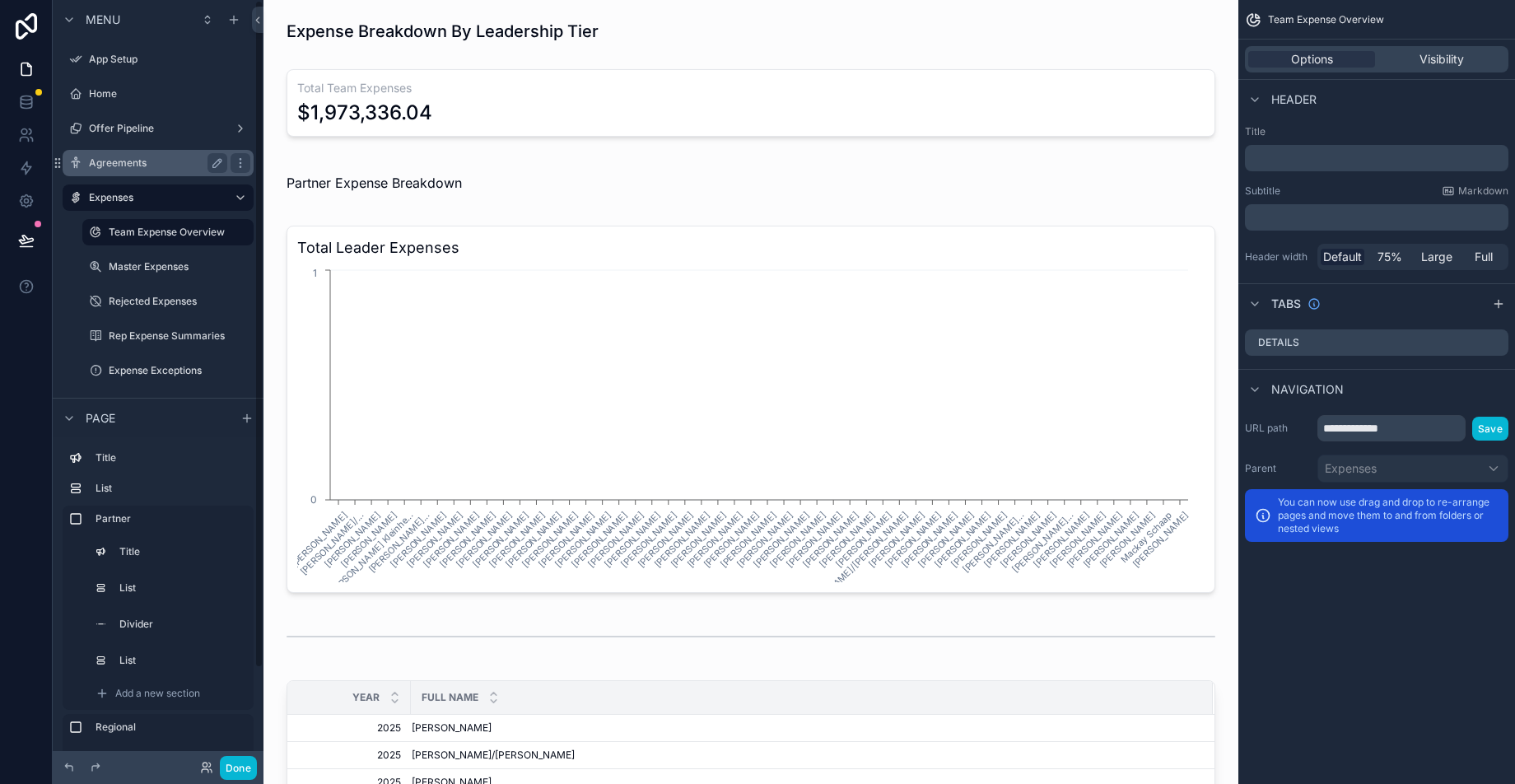
click at [142, 159] on label "Agreements" at bounding box center [154, 164] width 132 height 13
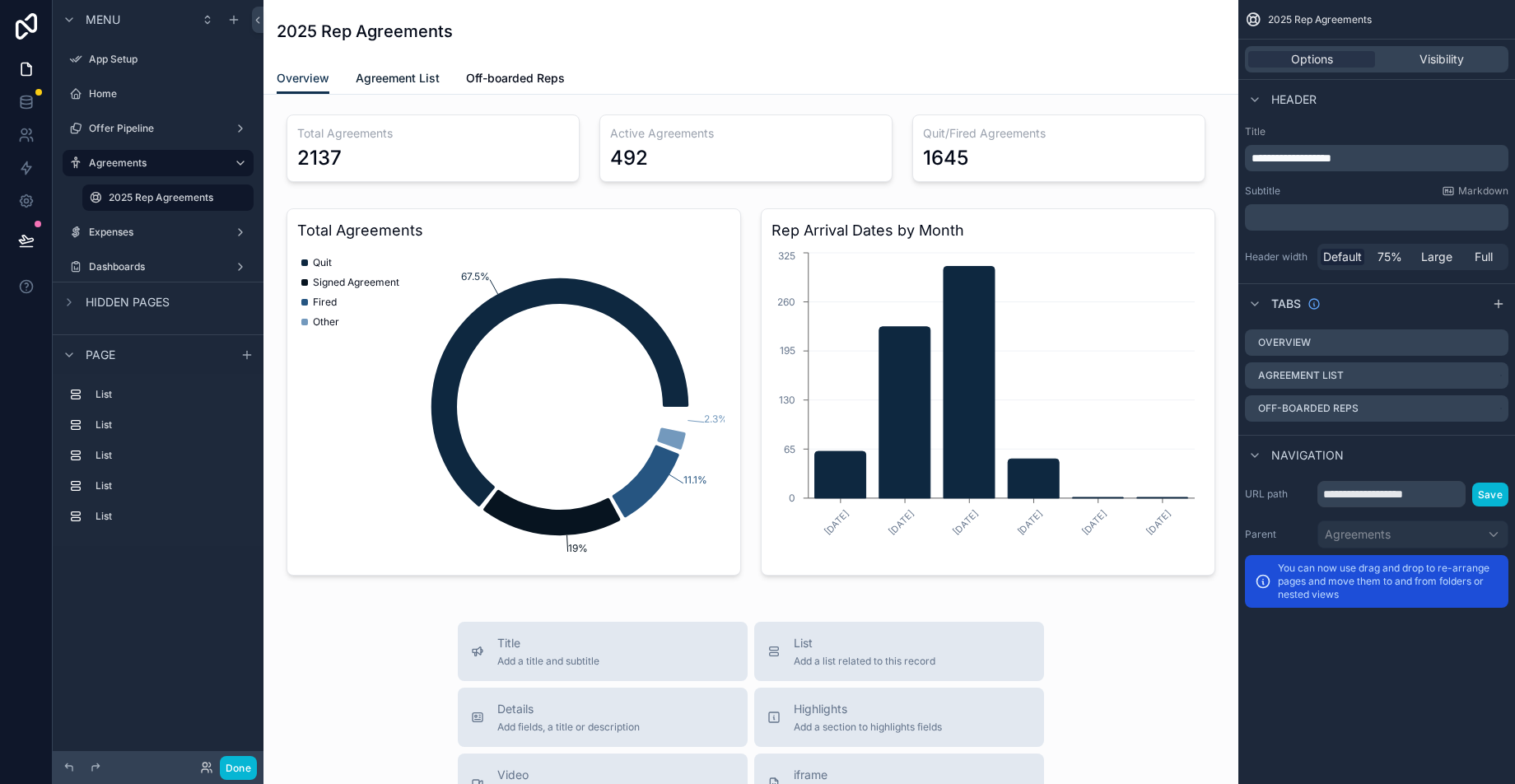
click at [395, 75] on span "Agreement List" at bounding box center [398, 78] width 84 height 17
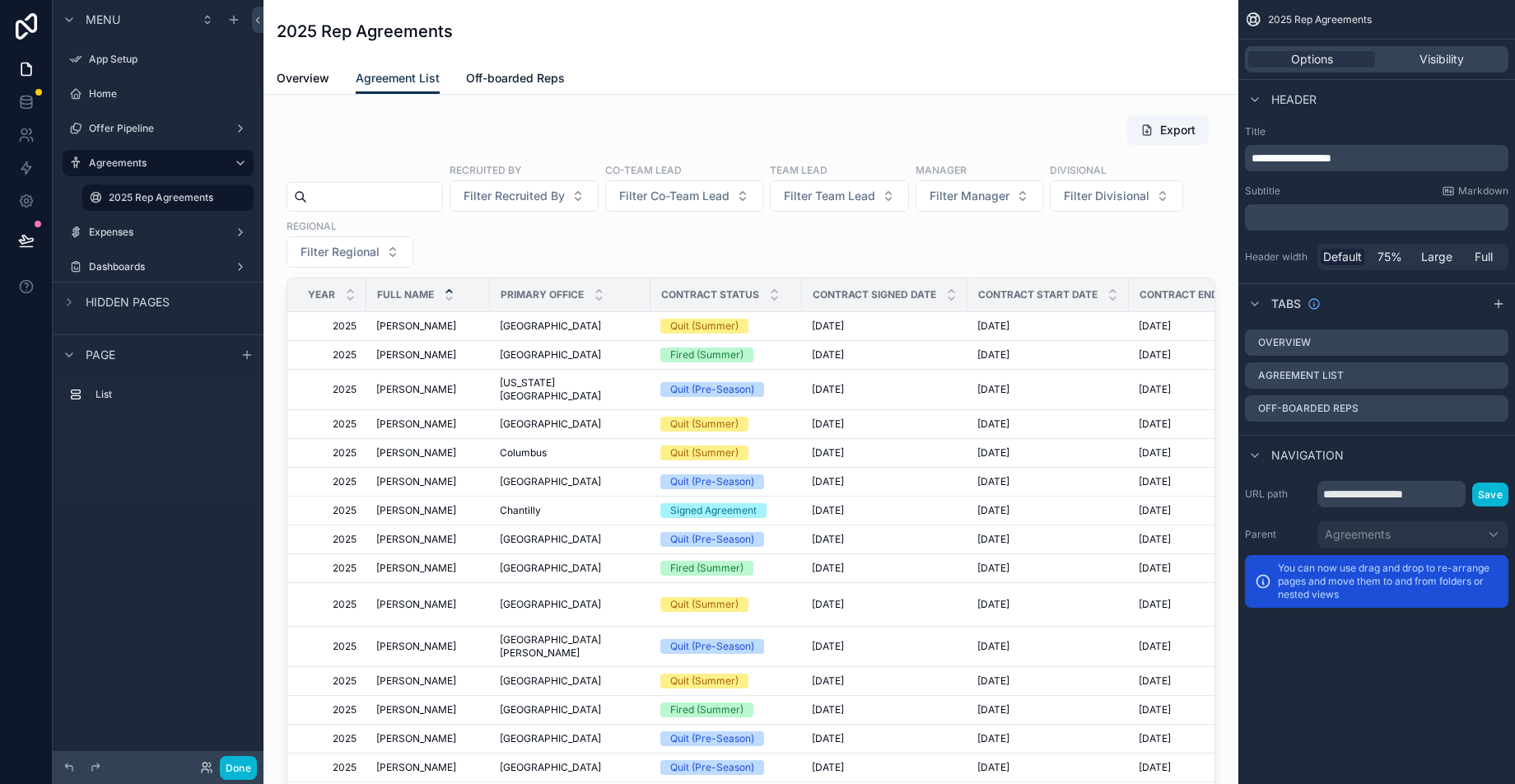
click at [516, 76] on span "Off-boarded Reps" at bounding box center [515, 78] width 99 height 17
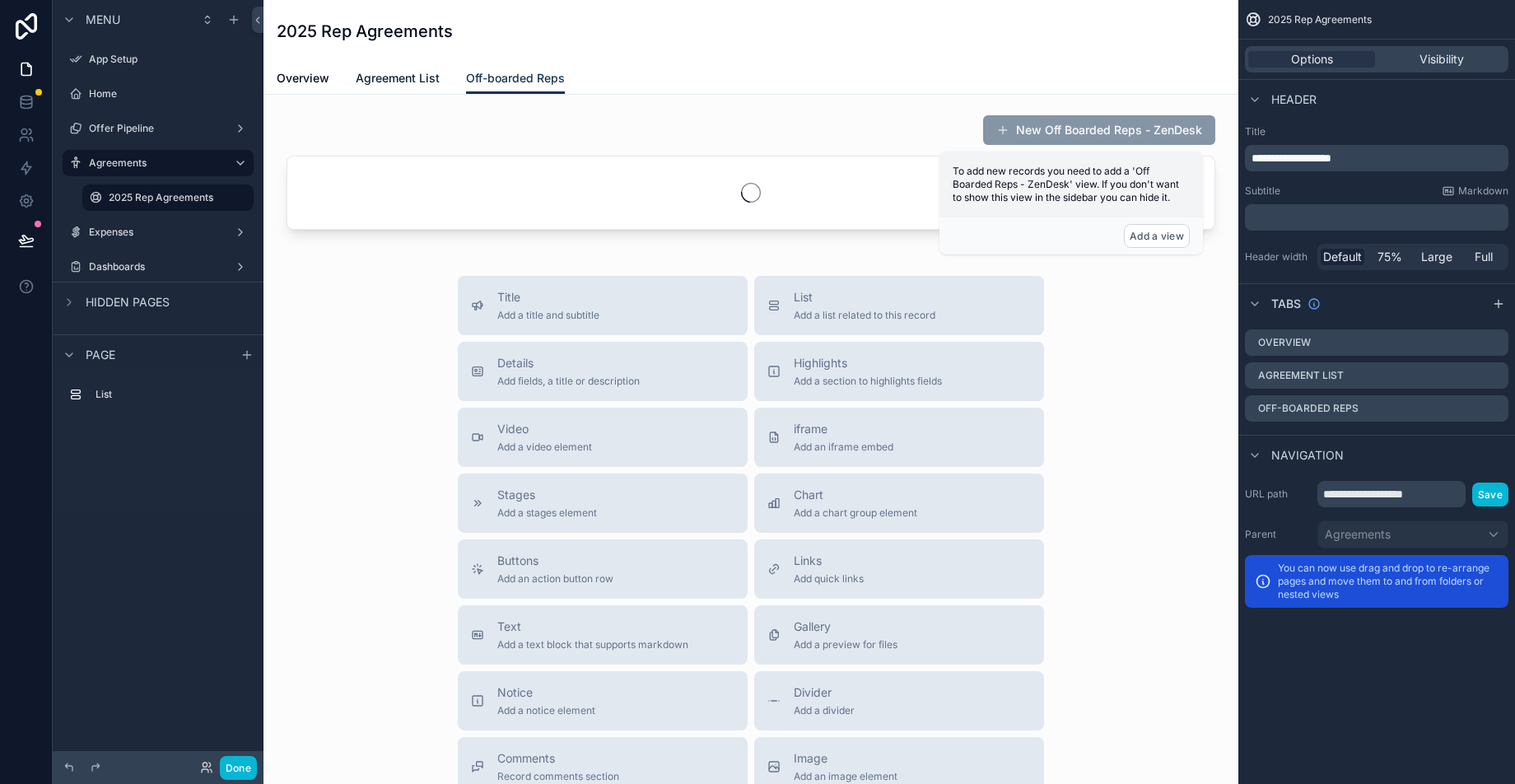
click at [419, 76] on span "Agreement List" at bounding box center [398, 78] width 84 height 17
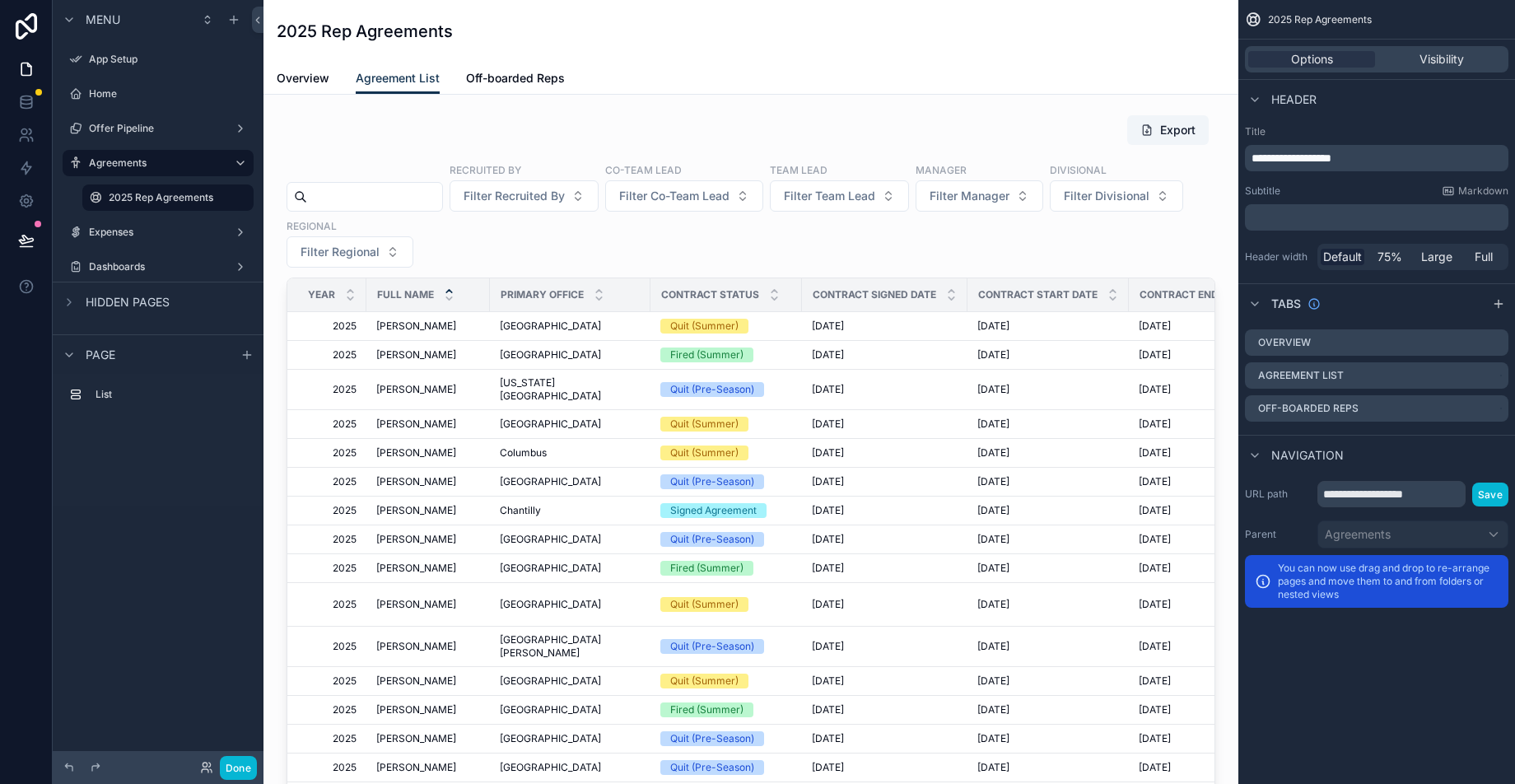
click at [333, 82] on div "Overview Agreement List Off-boarded Reps" at bounding box center [750, 78] width 948 height 31
click at [313, 81] on span "Overview" at bounding box center [303, 78] width 52 height 17
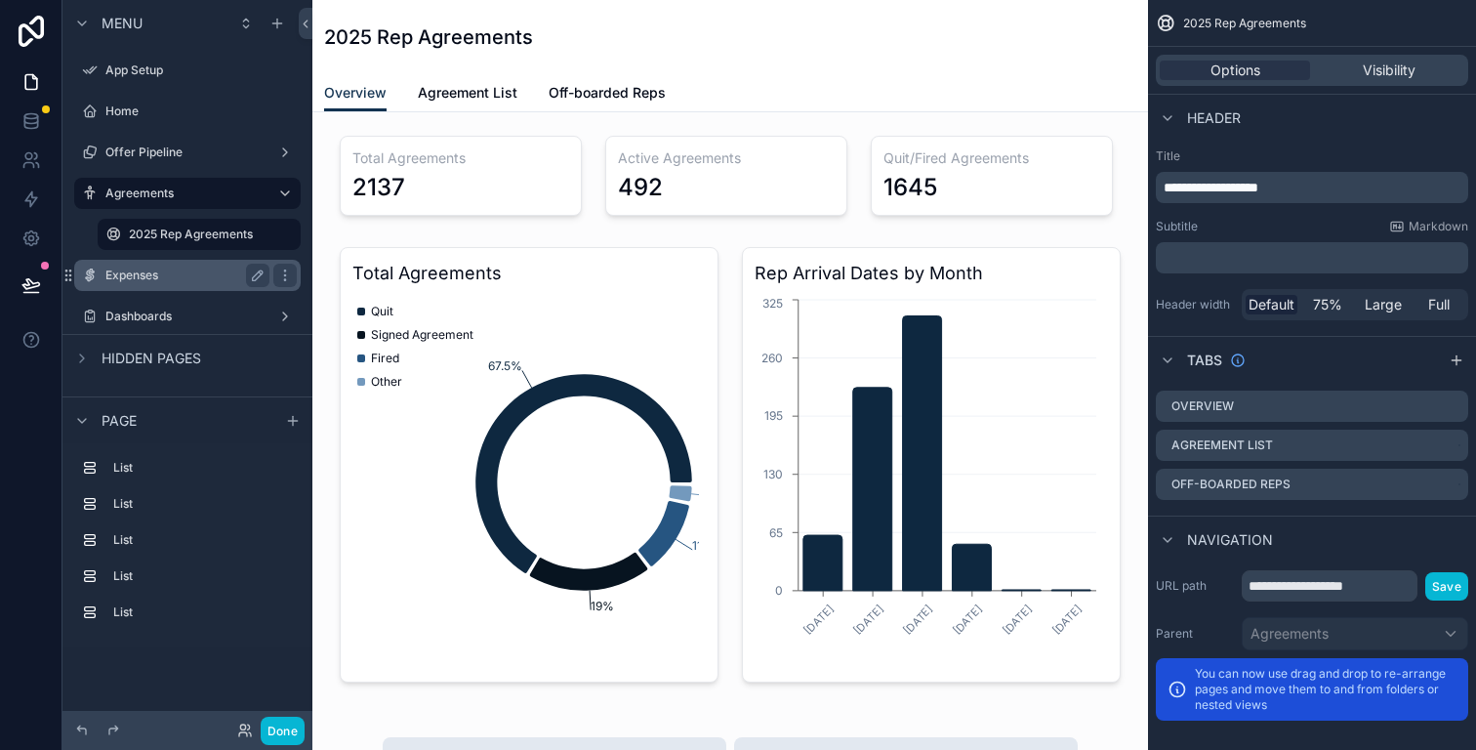
click at [209, 277] on label "Expenses" at bounding box center [183, 276] width 156 height 16
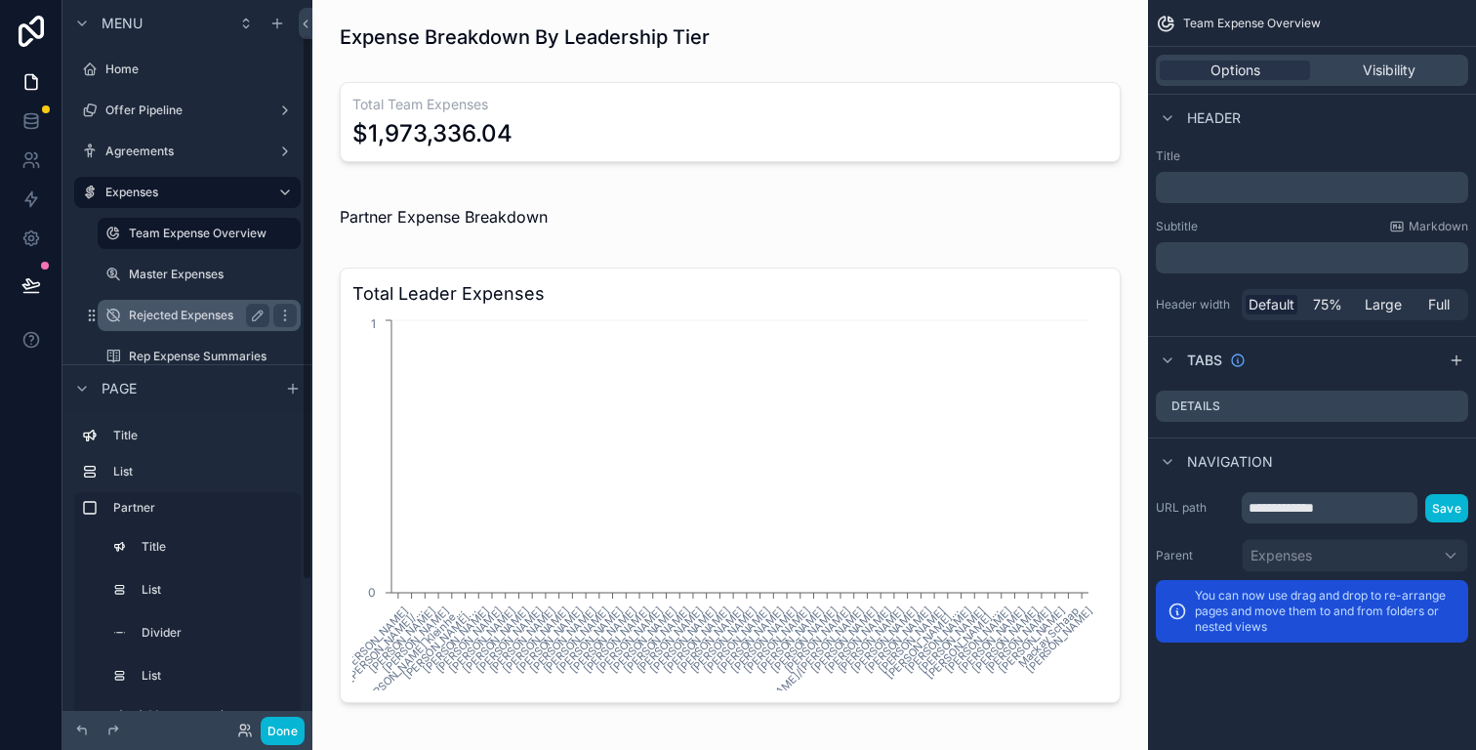
scroll to position [103, 0]
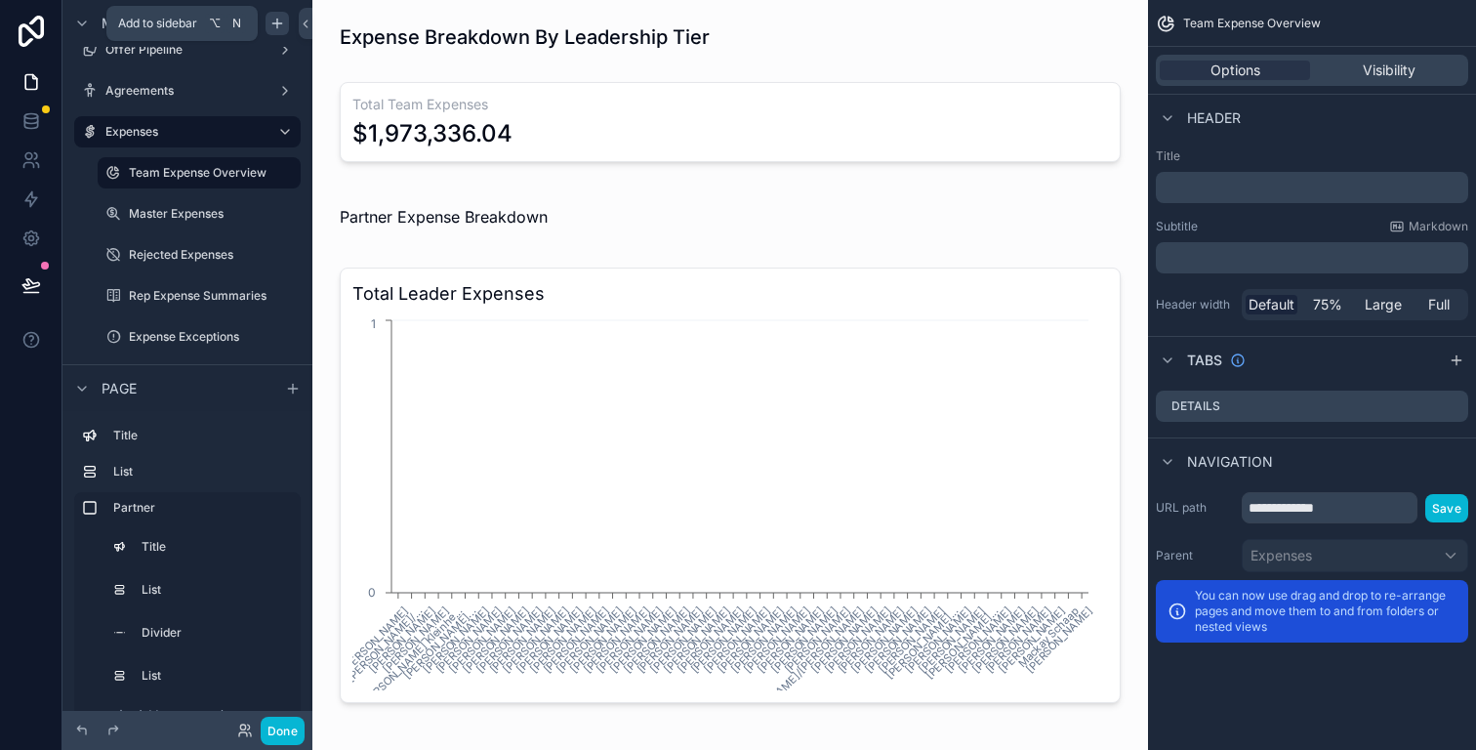
click at [279, 21] on icon "scrollable content" at bounding box center [277, 24] width 16 height 16
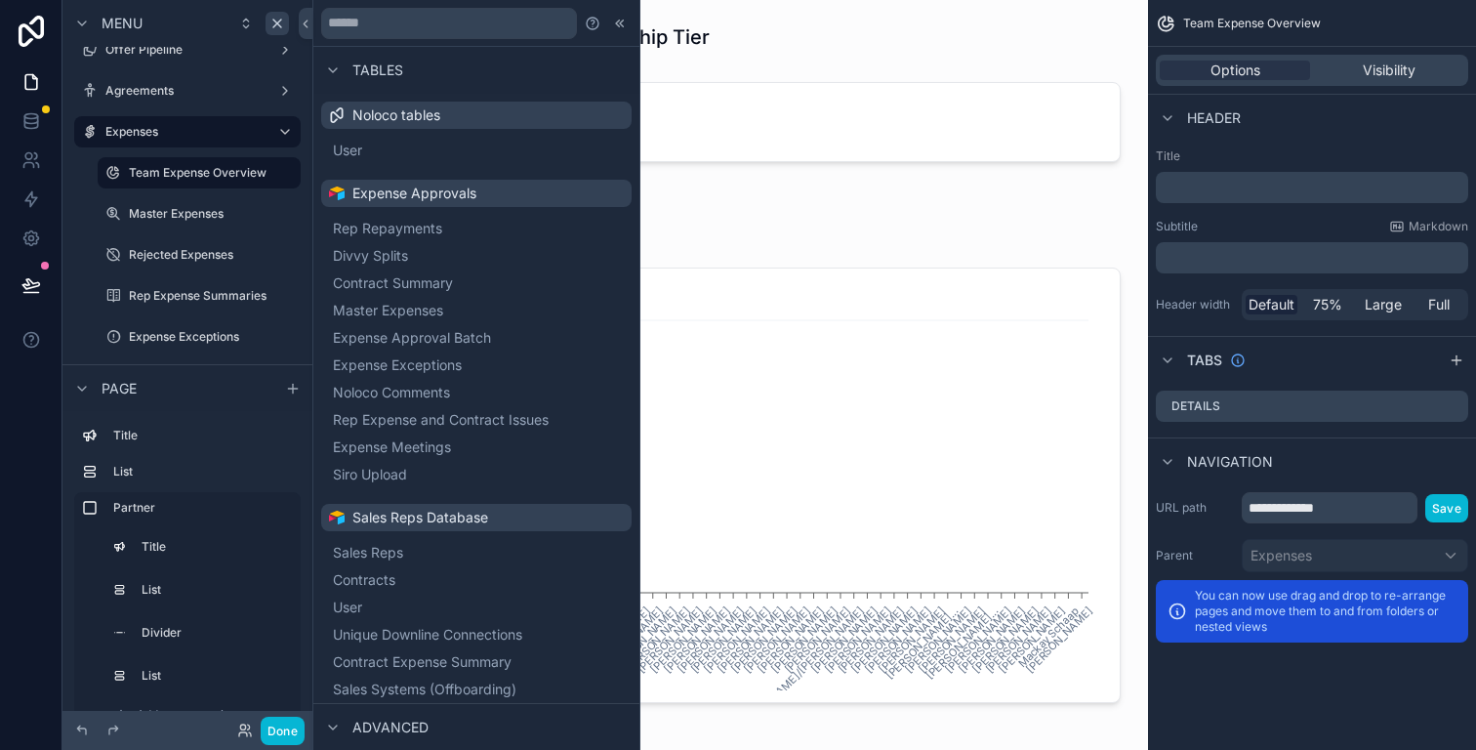
scroll to position [582, 0]
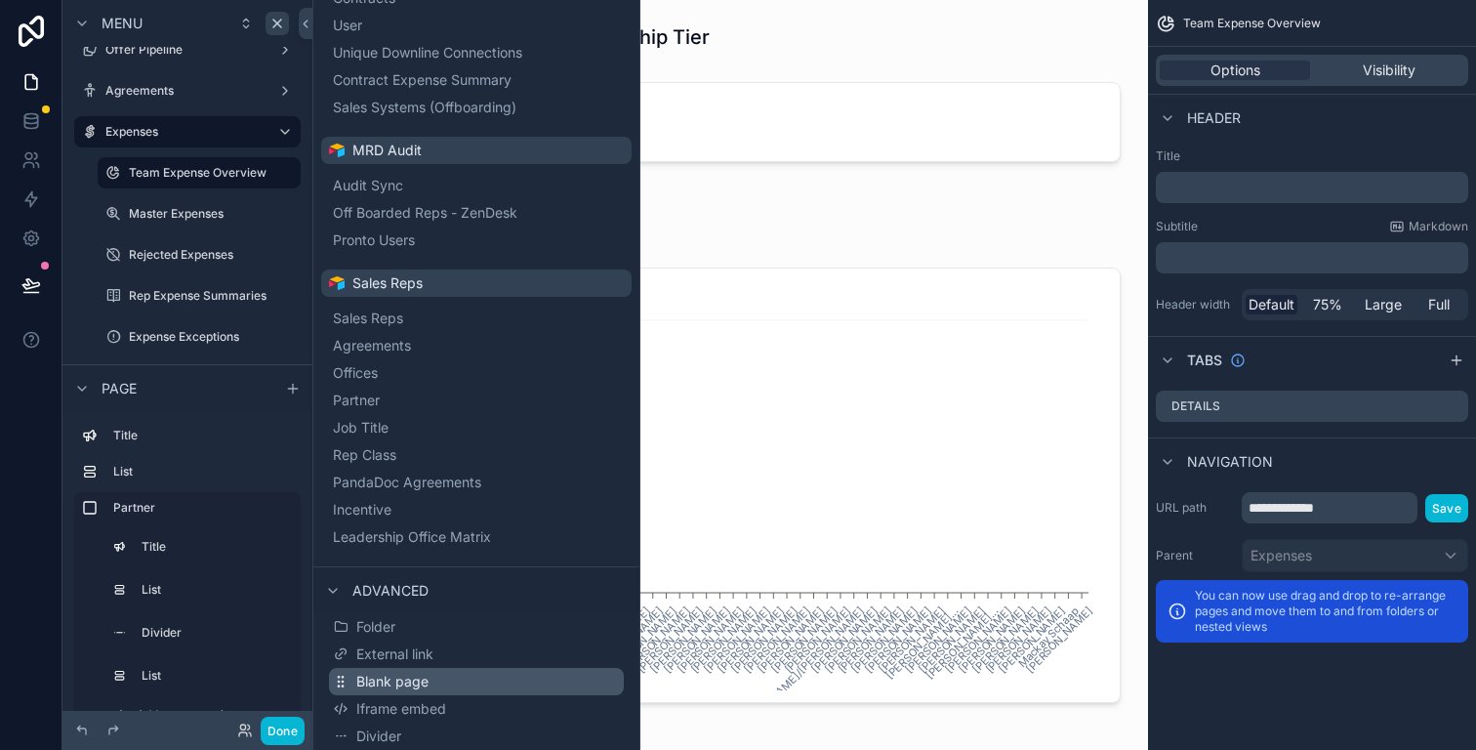
click at [437, 683] on button "Blank page" at bounding box center [476, 681] width 295 height 27
